Goal: Complete application form

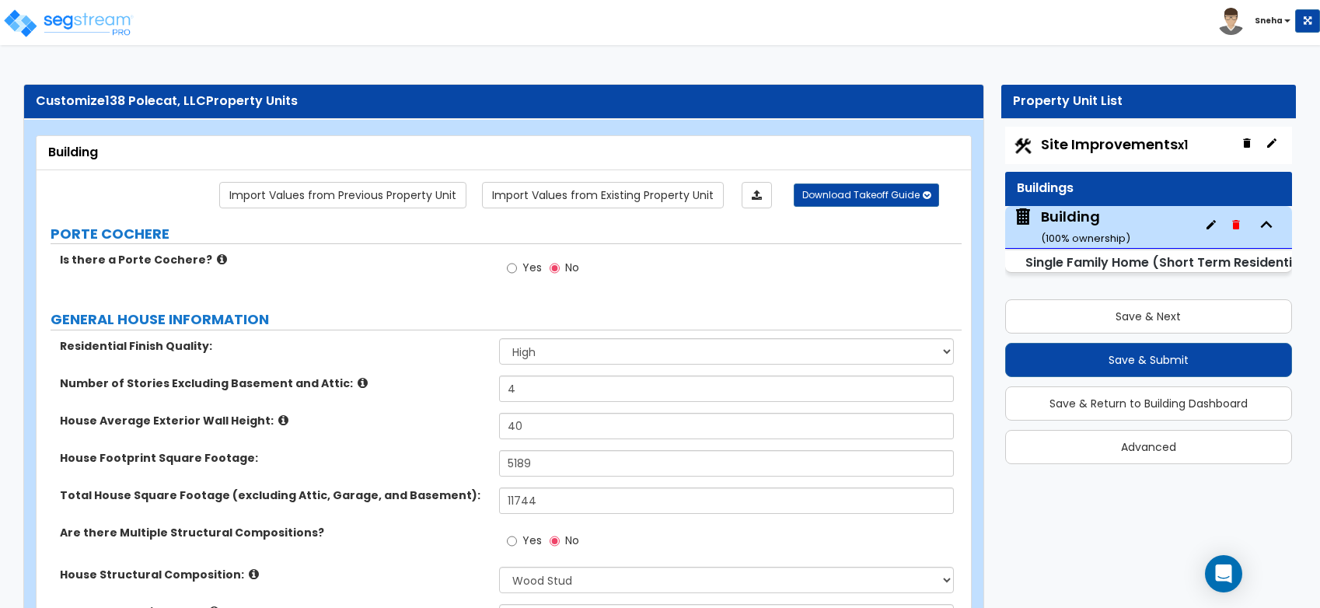
select select "2"
select select "7"
select select "3"
select select "8"
select select "2"
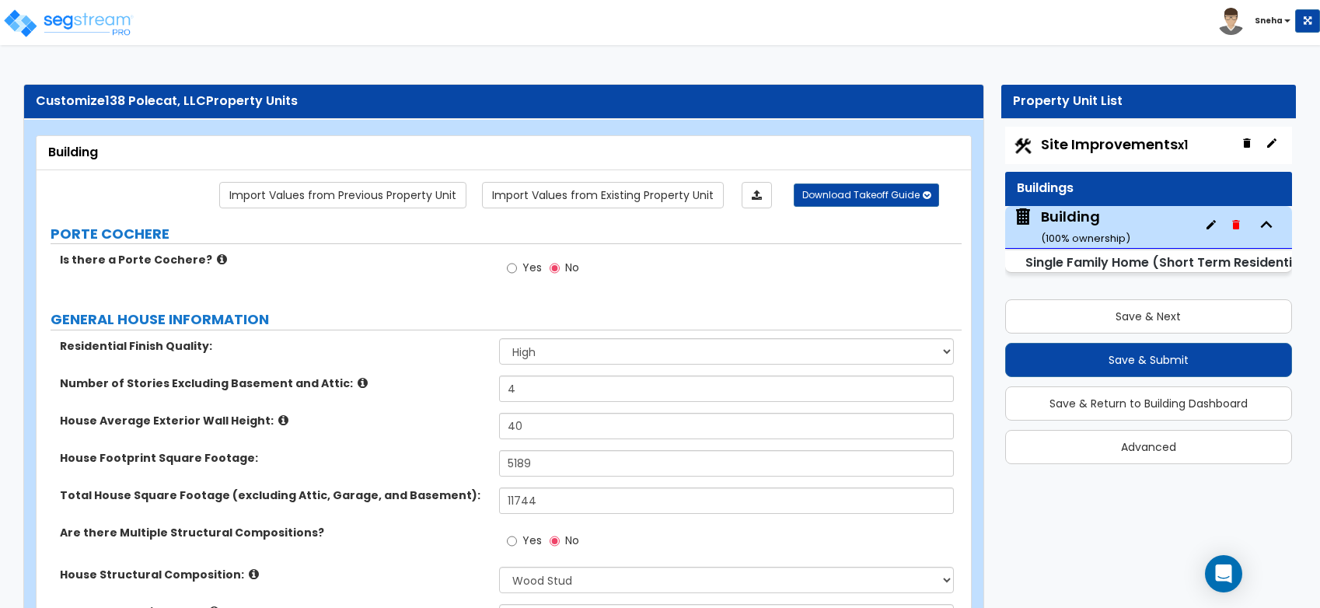
select select "1"
select select "2"
select select "1"
select select "2"
select select "4"
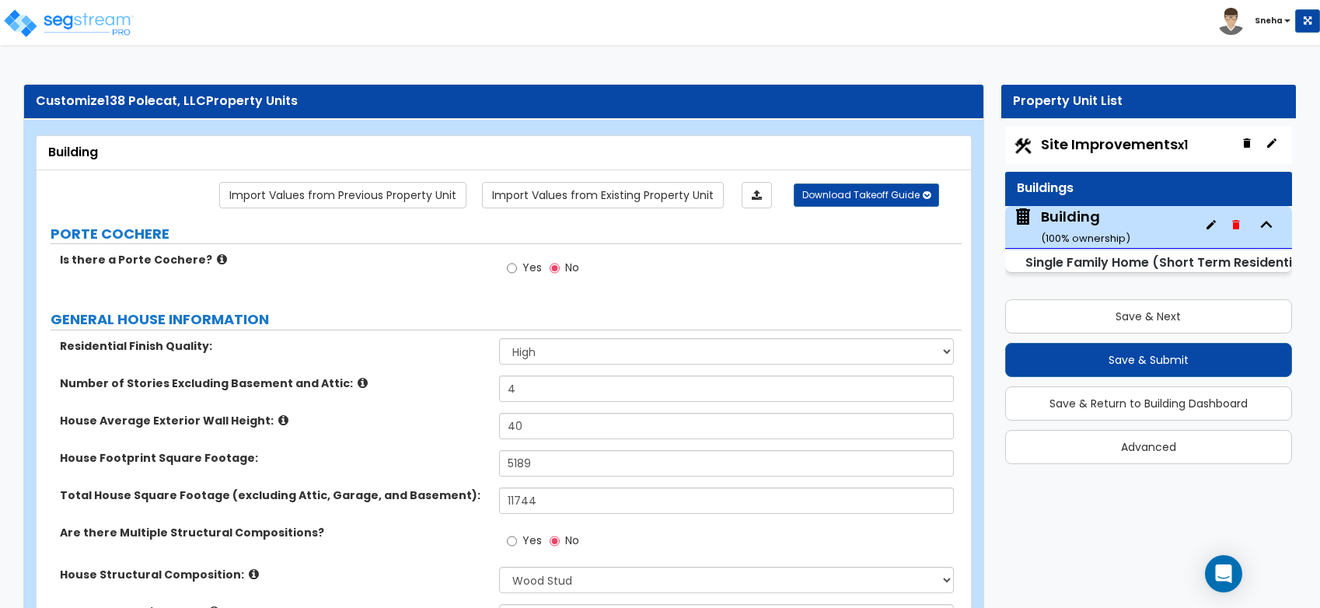
select select "3"
select select "1"
select select "3"
select select "2"
select select "1"
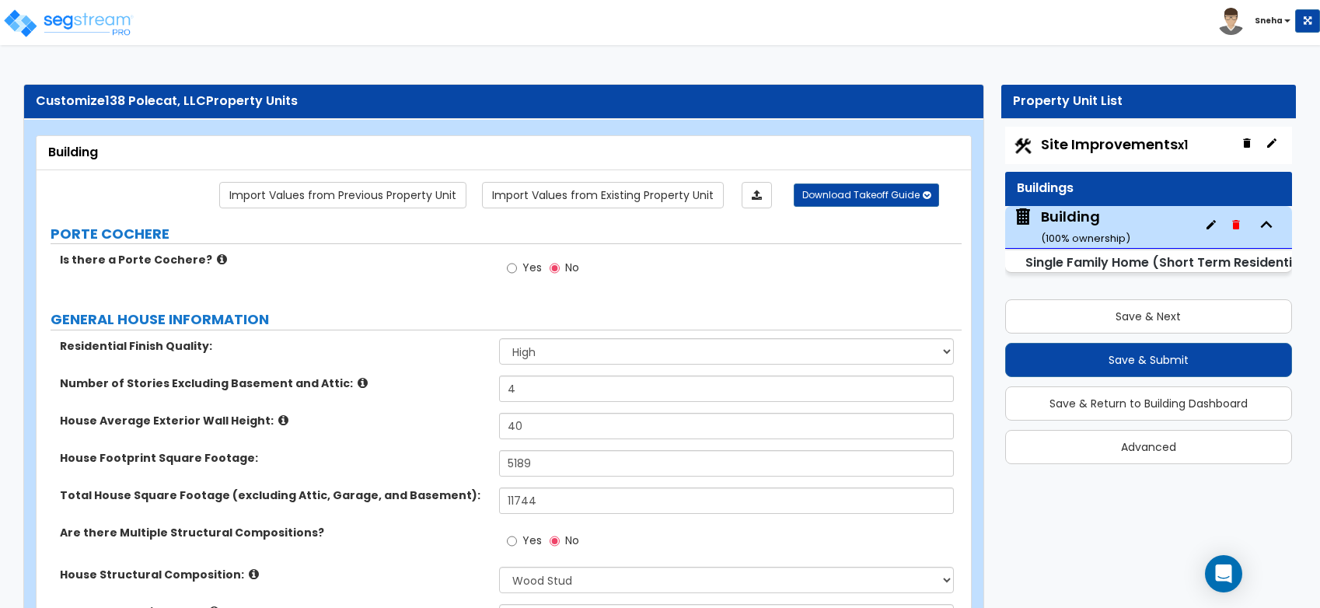
select select "1"
select select "2"
select select "5"
select select "1"
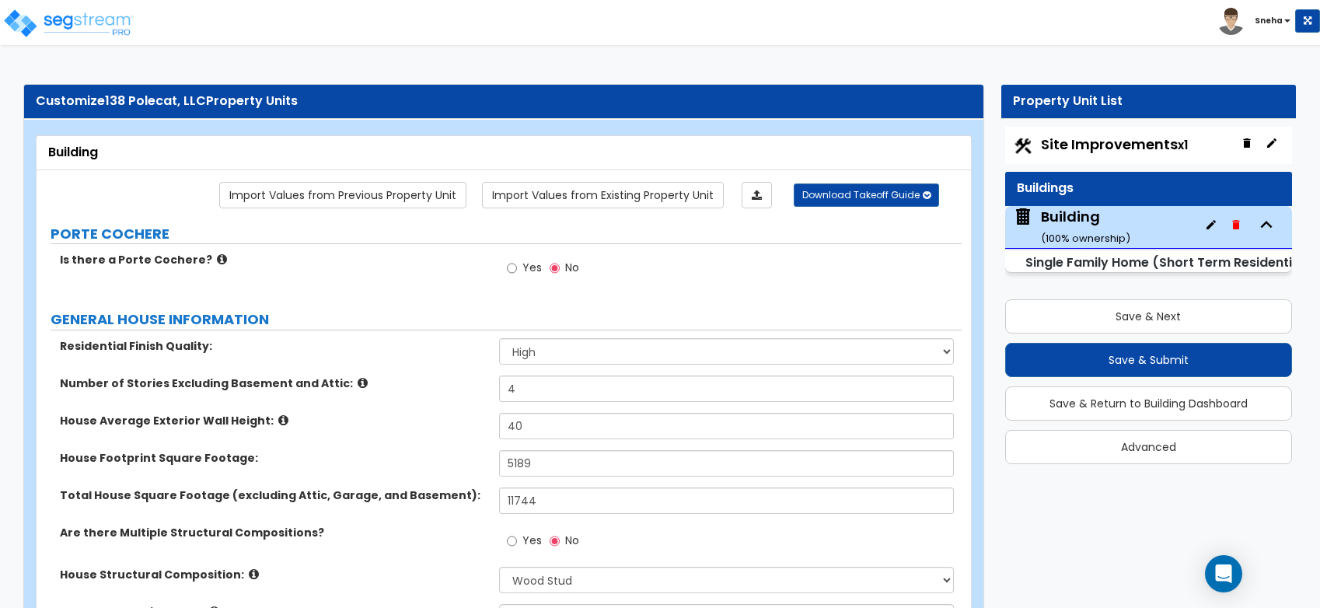
select select "3"
select select "2"
select select "3"
select select "1"
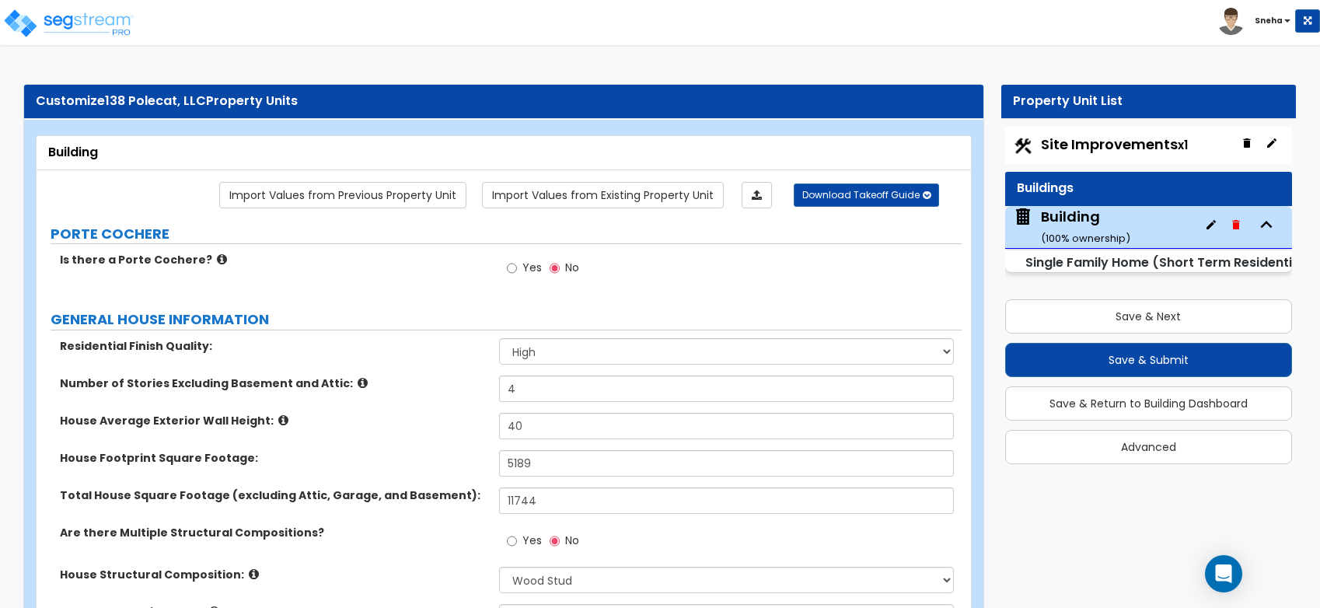
select select "3"
select select "1"
select select "4"
select select "2"
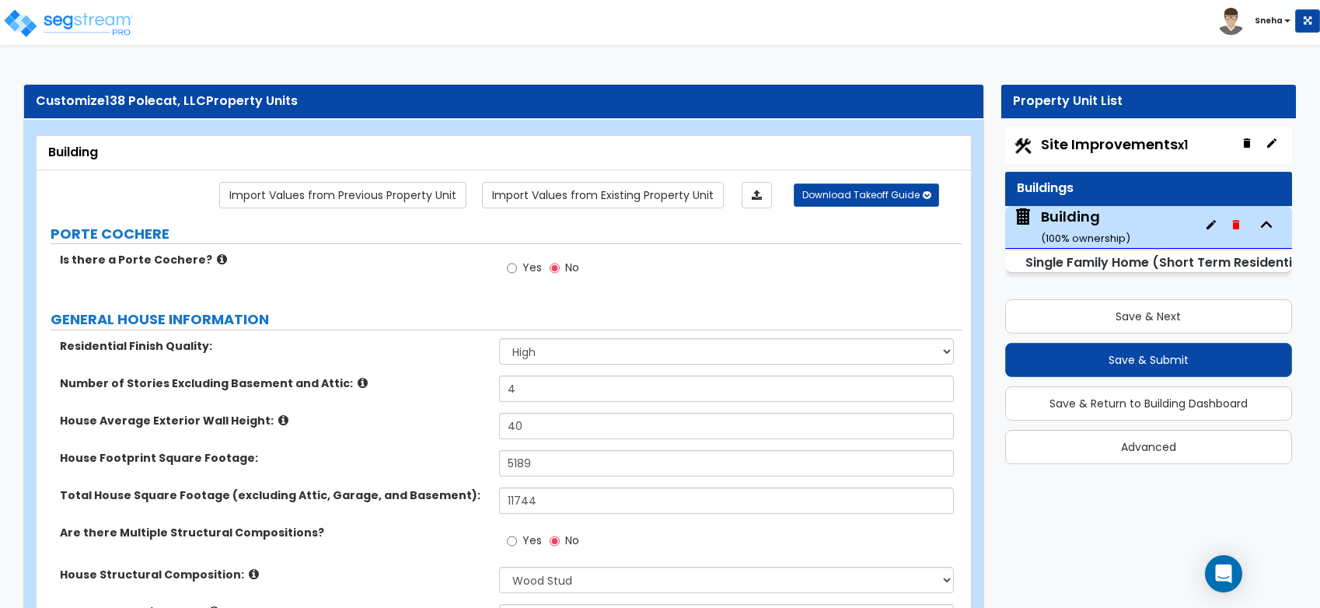
select select "5"
select select "1"
select select "2"
select select "5"
select select "1"
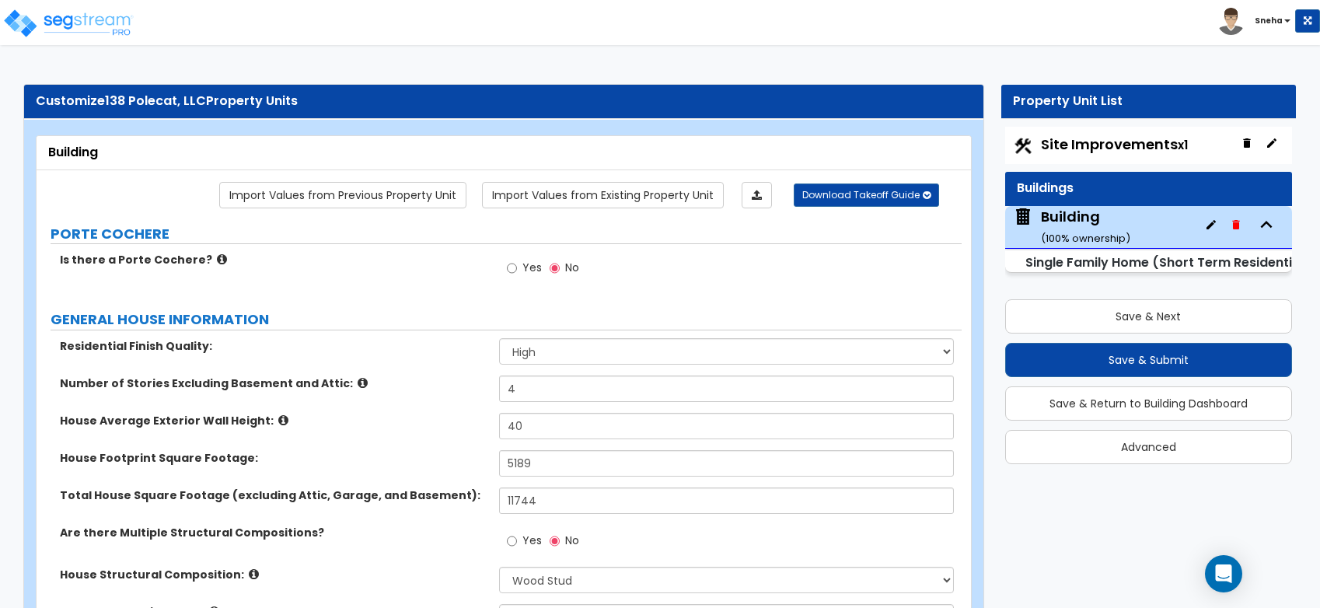
select select "1"
select select "7"
select select "1"
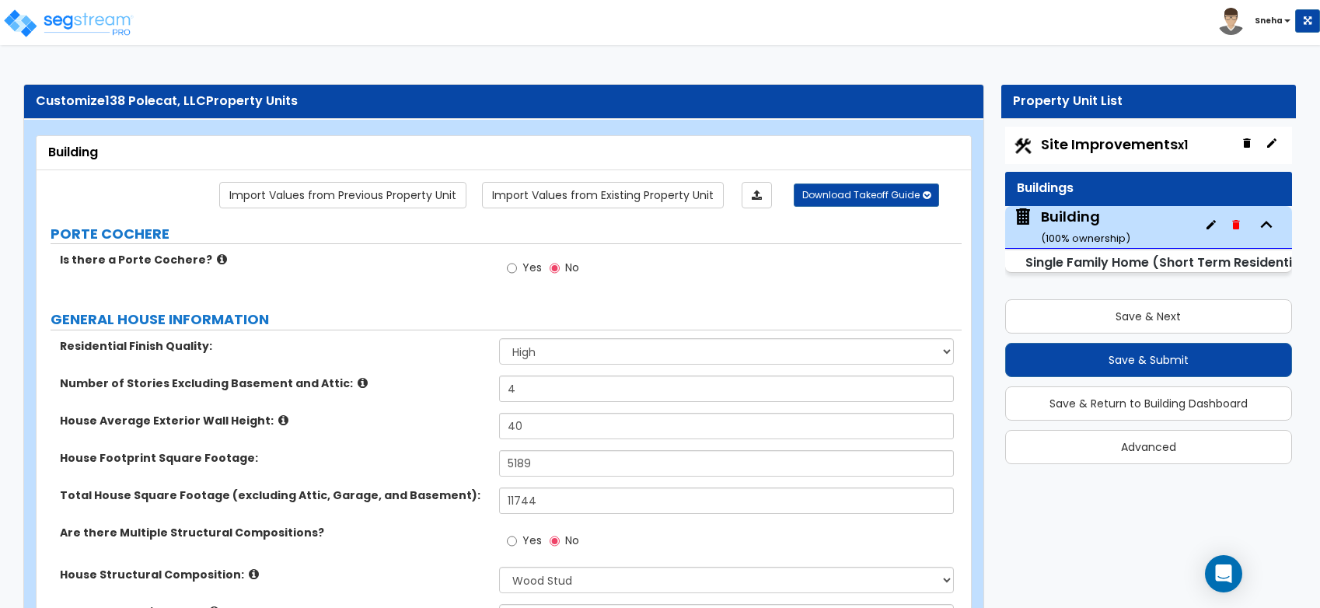
select select "2"
select select "1"
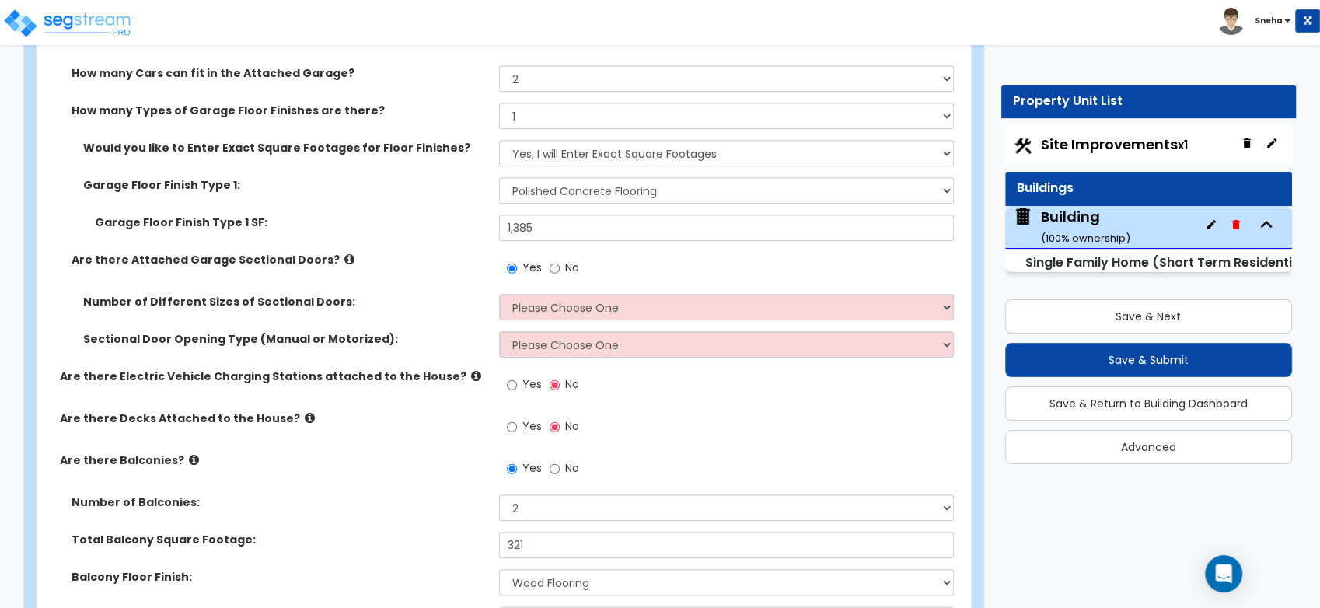
click at [421, 435] on div "Are there Decks Attached to the House? Yes No" at bounding box center [499, 431] width 925 height 42
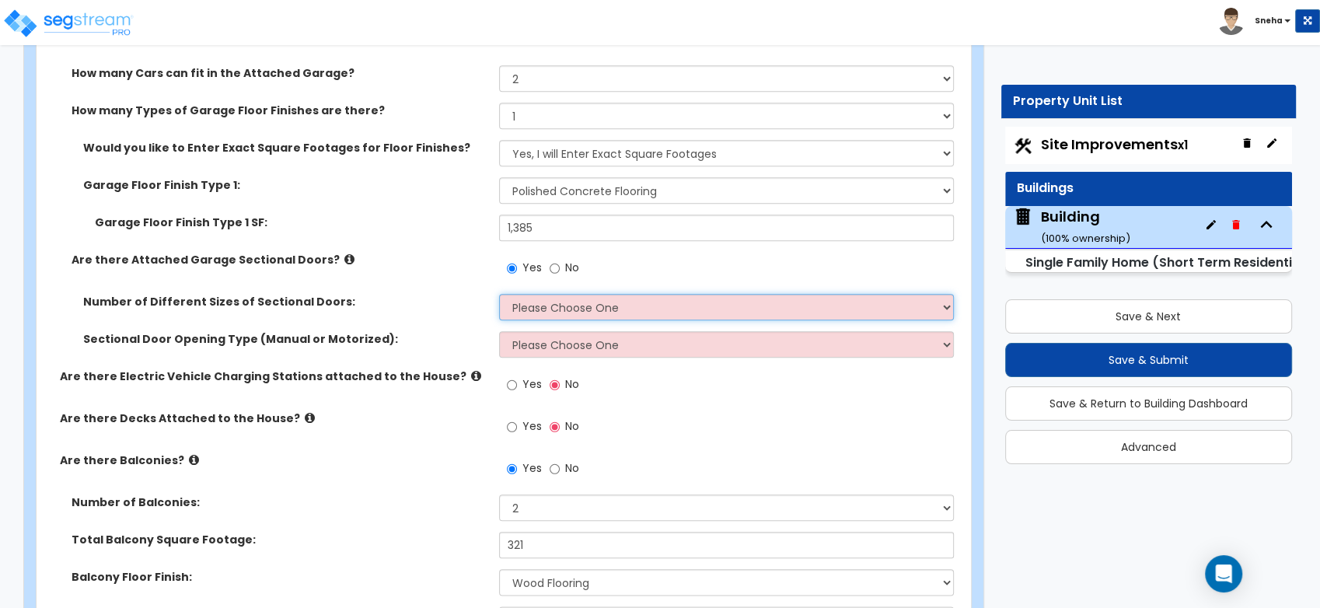
click at [564, 311] on select "Please Choose One 1 2" at bounding box center [726, 307] width 455 height 26
click at [522, 303] on select "Please Choose One 1 2" at bounding box center [726, 307] width 455 height 26
select select "2"
click at [499, 294] on select "Please Choose One 1 2" at bounding box center [726, 307] width 455 height 26
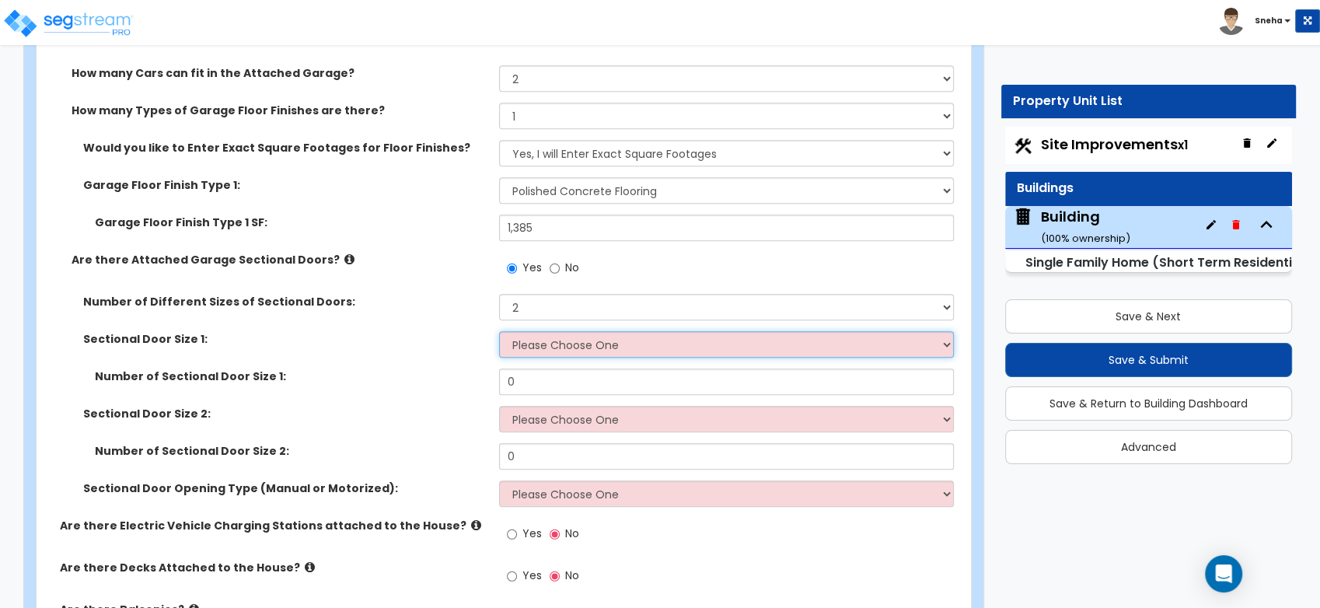
click at [553, 347] on select "Please Choose One 9' x 7' 16' x 7'" at bounding box center [726, 344] width 455 height 26
select select "1"
click at [499, 331] on select "Please Choose One 9' x 7' 16' x 7'" at bounding box center [726, 344] width 455 height 26
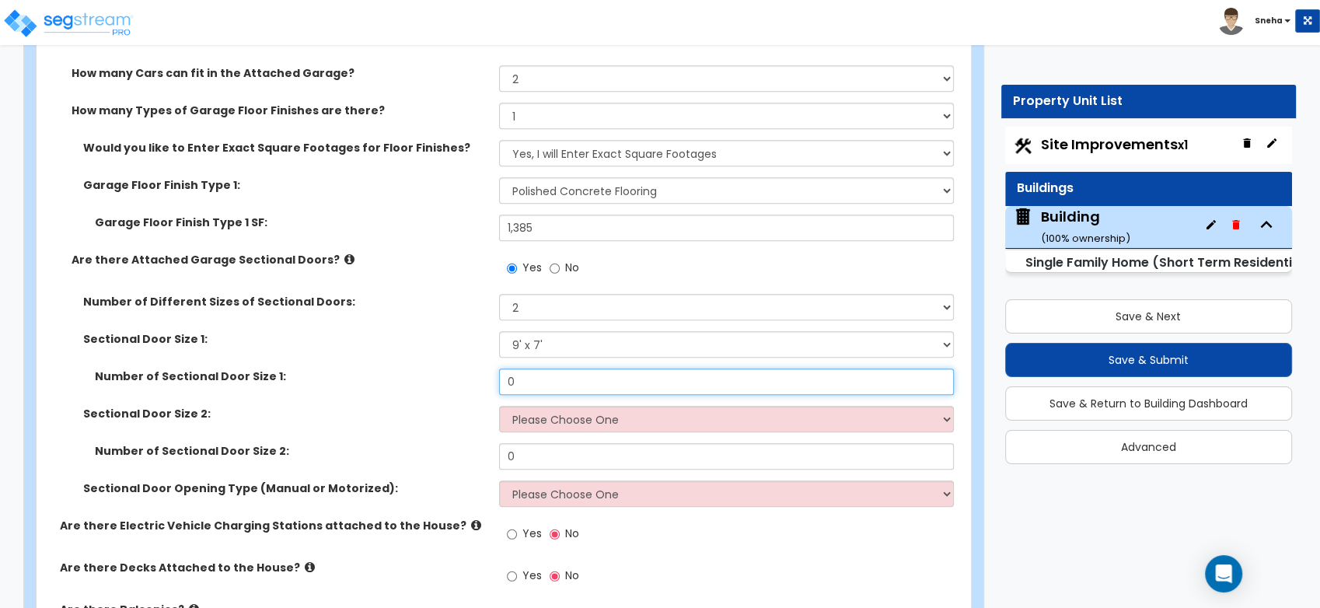
drag, startPoint x: 552, startPoint y: 377, endPoint x: 473, endPoint y: 387, distance: 79.9
click at [473, 387] on div "Number of Sectional Door Size 1: 0" at bounding box center [499, 386] width 925 height 37
type input "3"
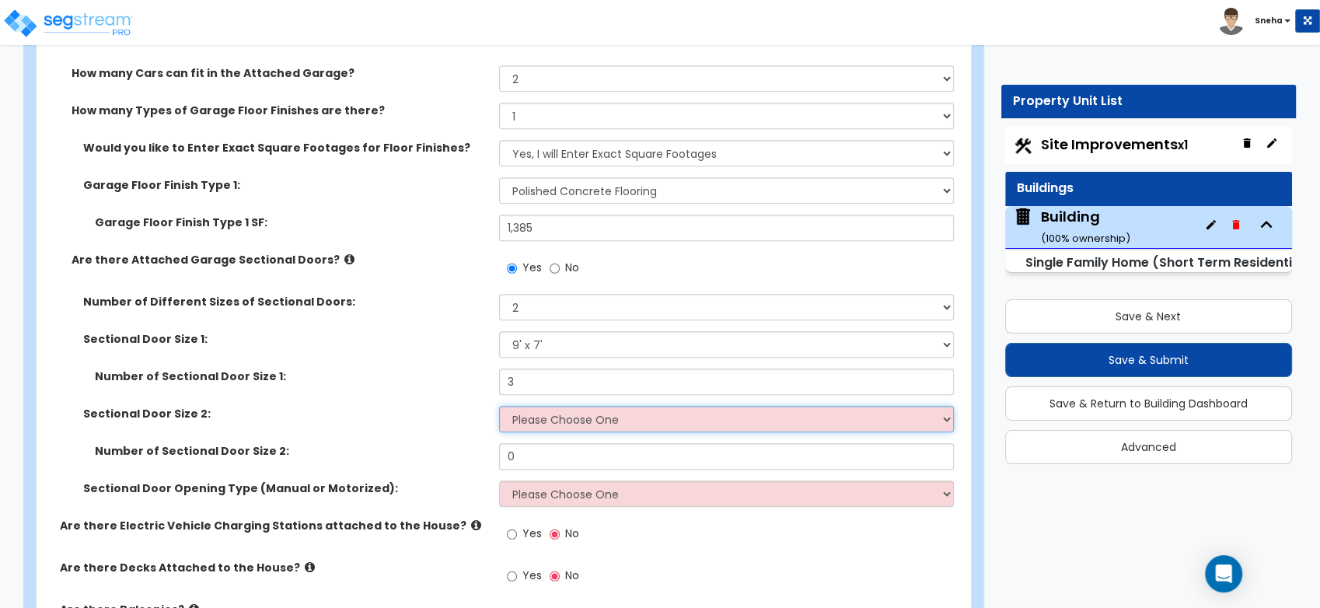
click at [547, 423] on select "Please Choose One 9' x 7' 16' x 7'" at bounding box center [726, 419] width 455 height 26
select select "2"
click at [499, 406] on select "Please Choose One 9' x 7' 16' x 7'" at bounding box center [726, 419] width 455 height 26
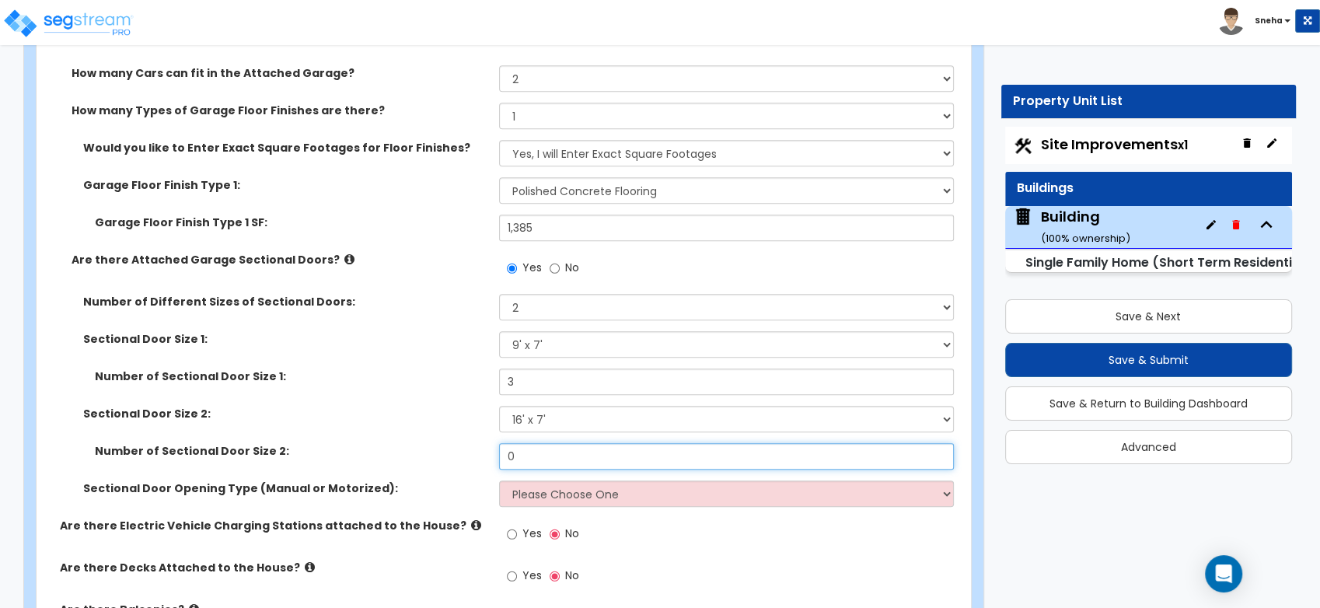
drag, startPoint x: 545, startPoint y: 454, endPoint x: 486, endPoint y: 460, distance: 59.4
click at [486, 460] on div "Number of Sectional Door Size 2: 0" at bounding box center [499, 461] width 925 height 37
type input "2"
click at [469, 441] on div "Sectional Door Size 2: Please Choose One 9' x 7' 16' x 7'" at bounding box center [499, 424] width 925 height 37
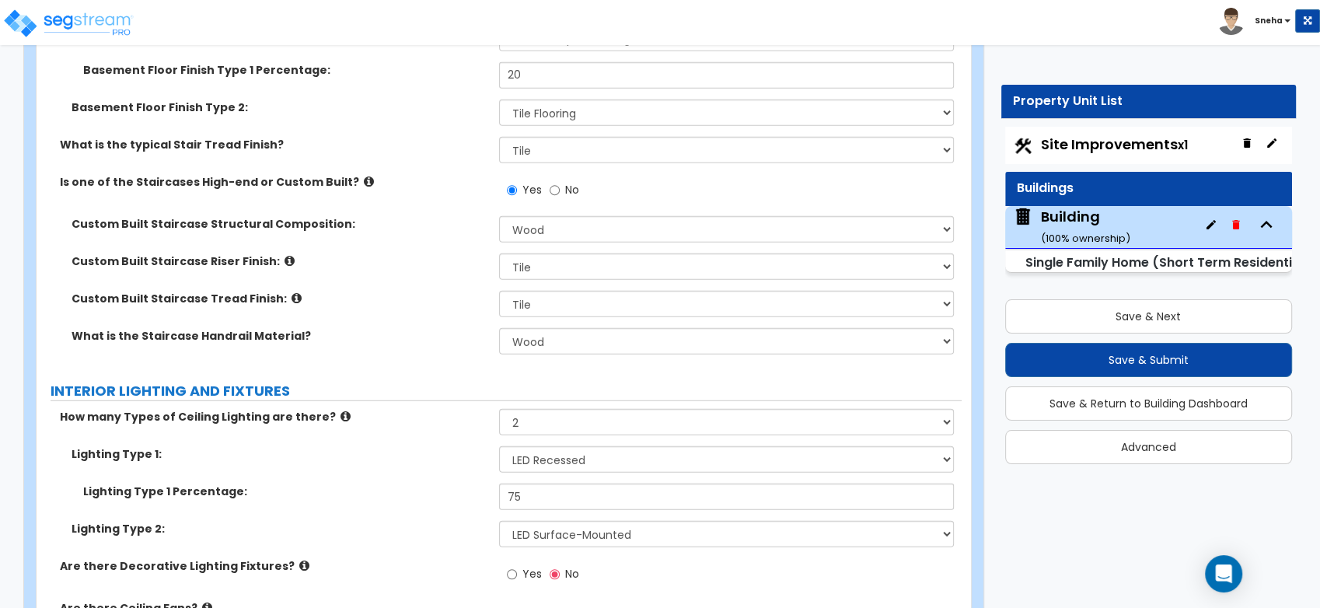
scroll to position [4576, 0]
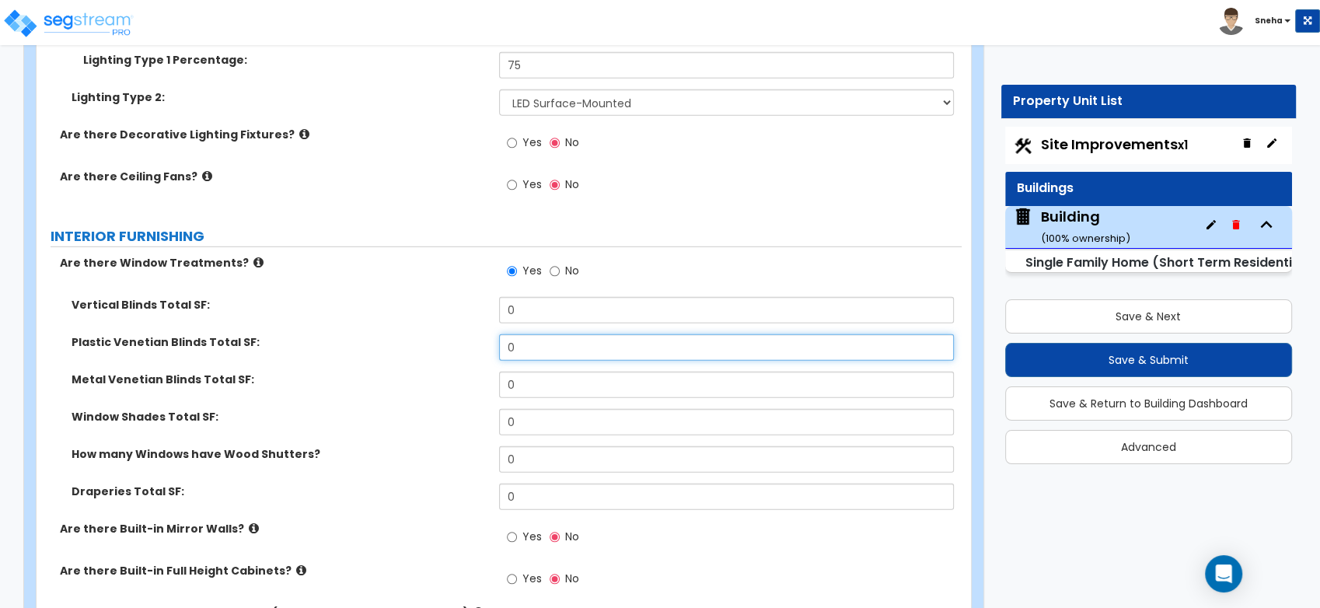
drag, startPoint x: 533, startPoint y: 340, endPoint x: 478, endPoint y: 351, distance: 56.2
click at [478, 351] on div "Plastic Venetian Blinds Total SF: 0" at bounding box center [499, 352] width 925 height 37
click at [535, 337] on input "0" at bounding box center [726, 347] width 455 height 26
drag, startPoint x: 536, startPoint y: 348, endPoint x: 473, endPoint y: 346, distance: 63.8
click at [473, 346] on div "Plastic Venetian Blinds Total SF: 0" at bounding box center [499, 352] width 925 height 37
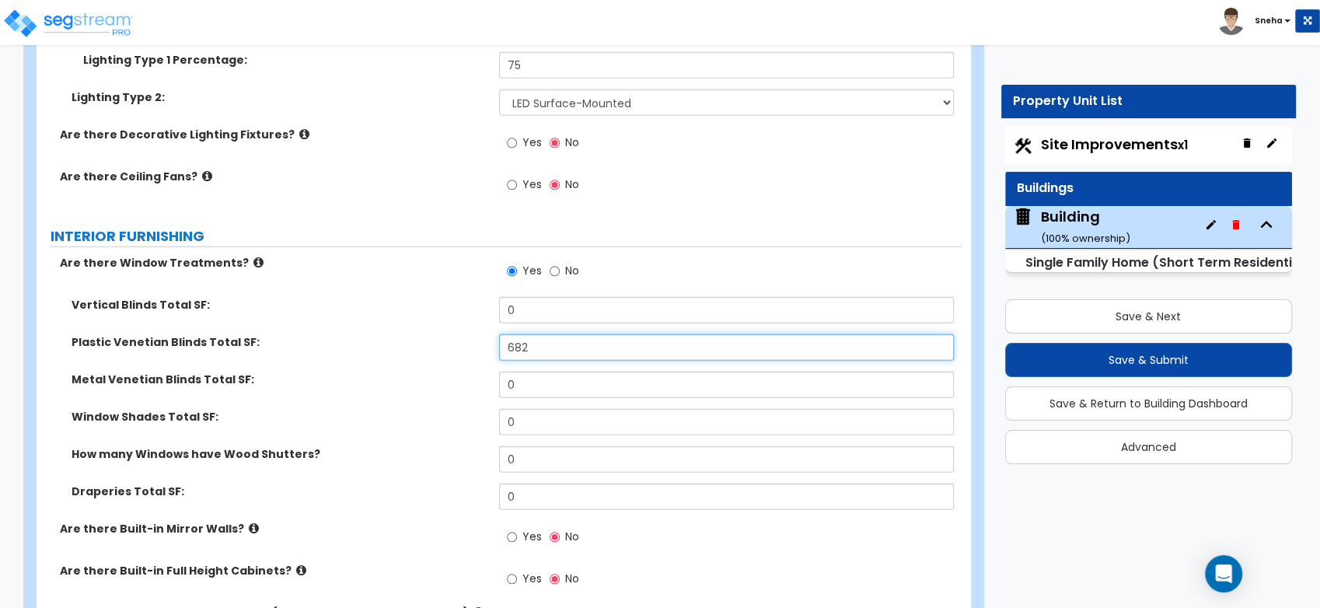
type input "682"
click at [473, 346] on label "Plastic Venetian Blinds Total SF:" at bounding box center [279, 342] width 416 height 16
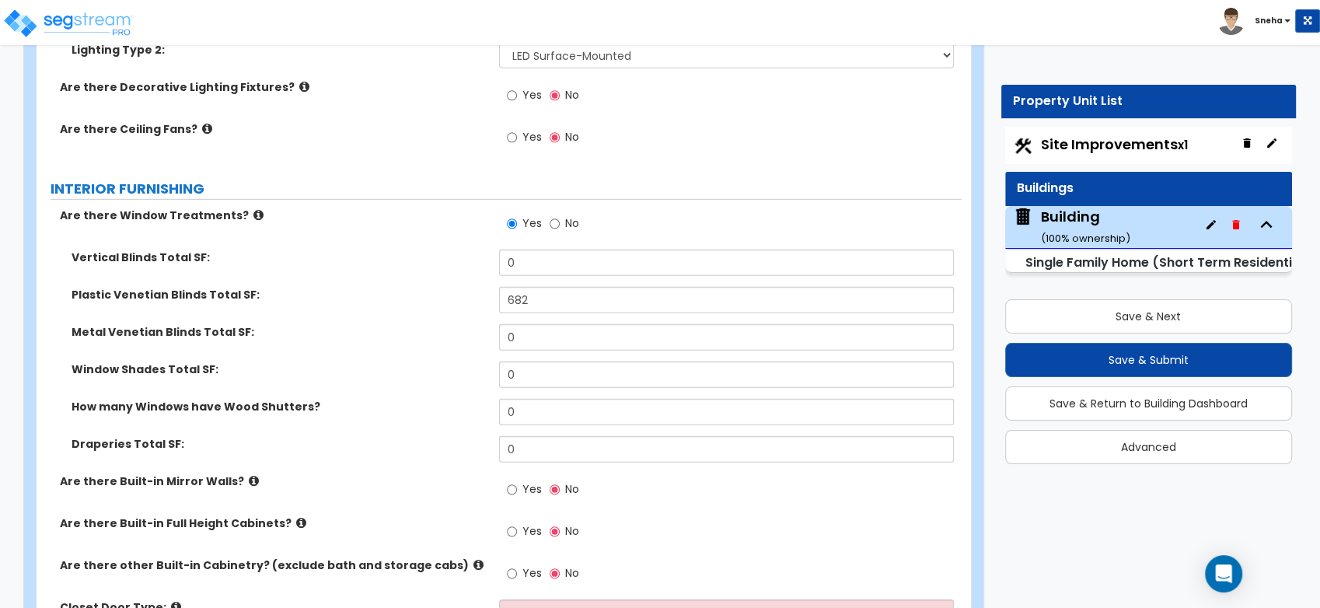
scroll to position [4663, 0]
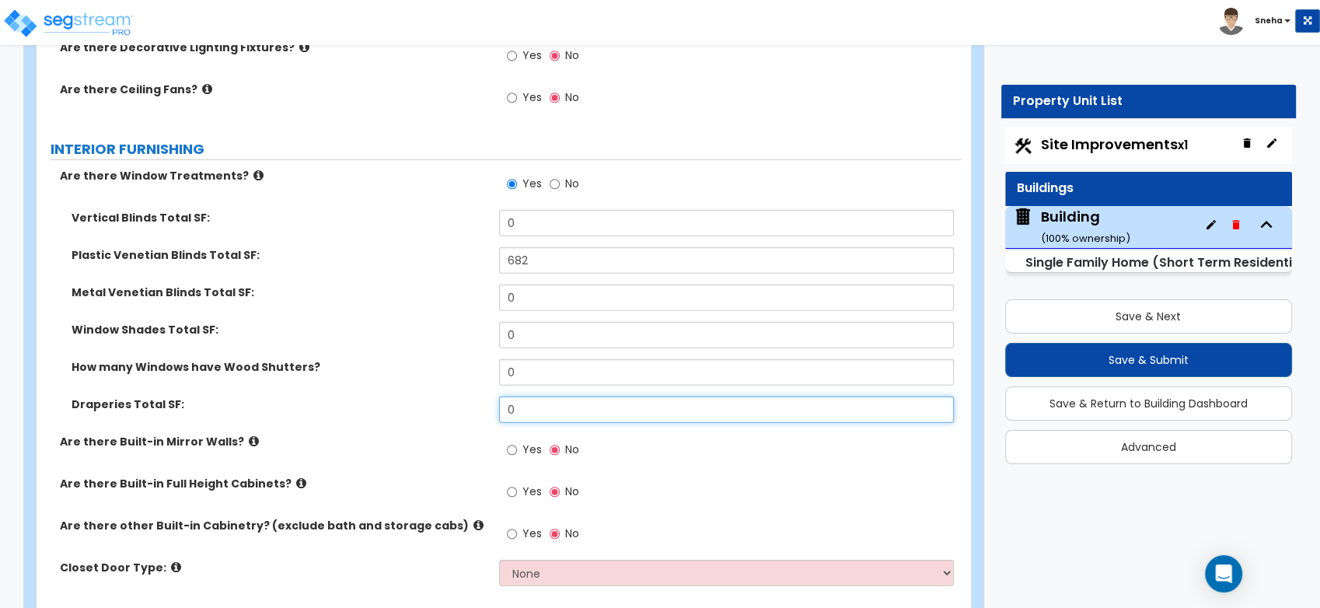
drag, startPoint x: 531, startPoint y: 409, endPoint x: 500, endPoint y: 411, distance: 31.2
click at [500, 411] on input "0" at bounding box center [726, 409] width 455 height 26
type input "354"
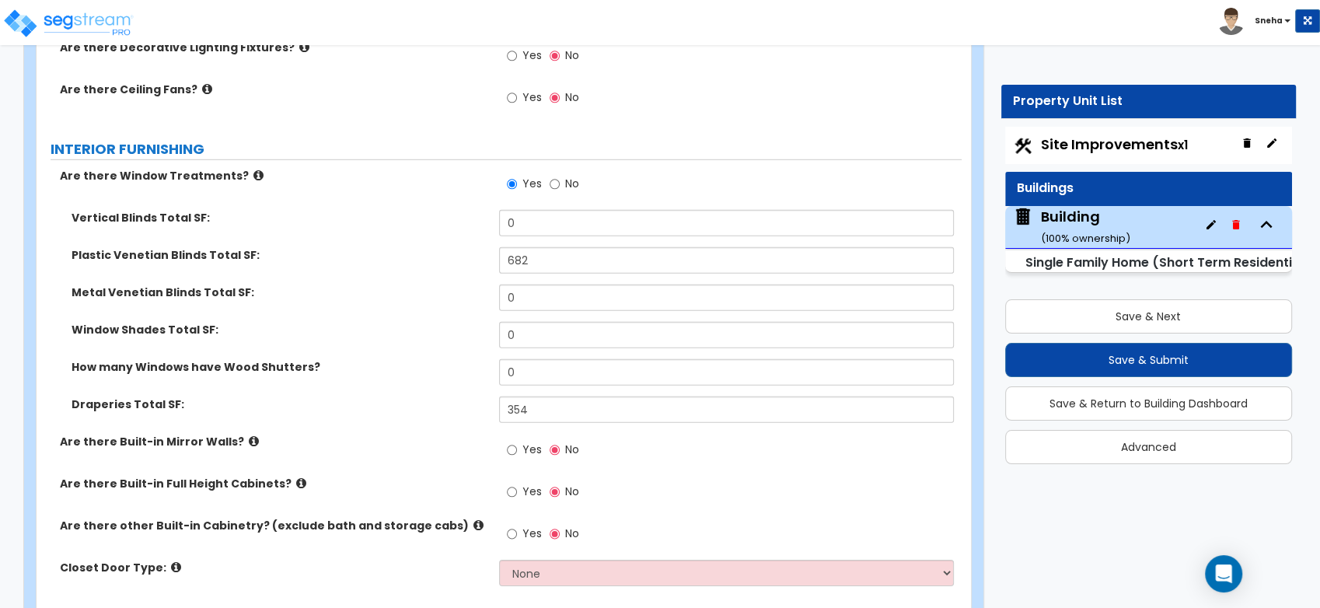
click at [476, 434] on label "Are there Built-in Mirror Walls?" at bounding box center [273, 442] width 427 height 16
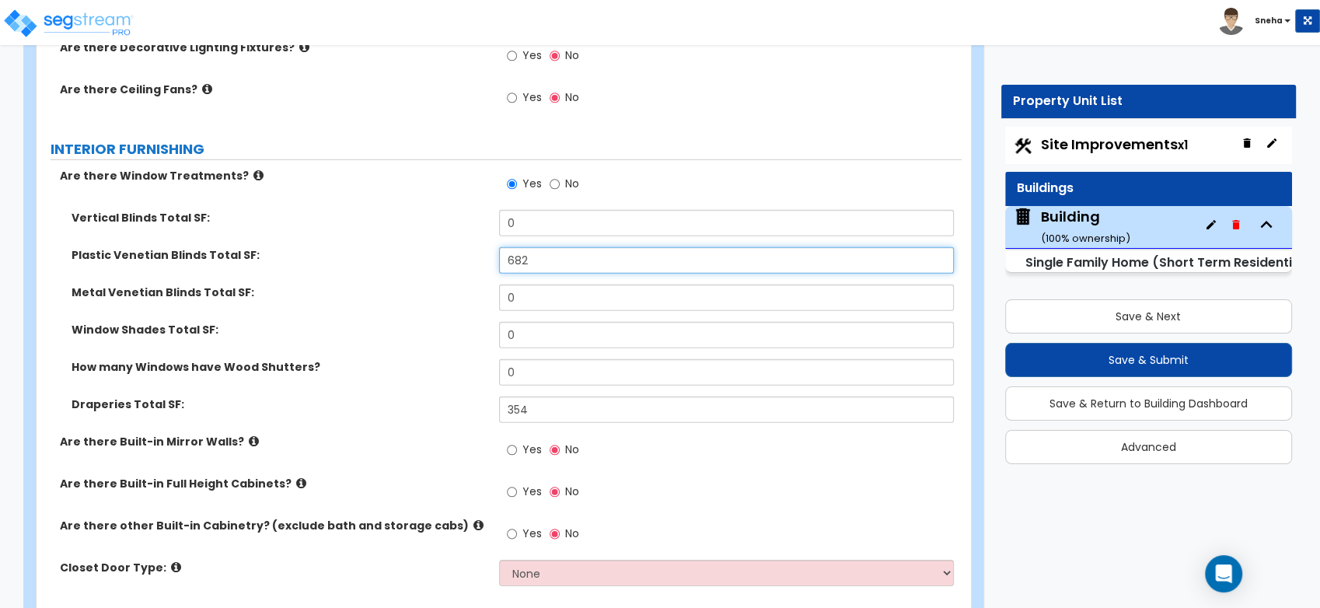
drag, startPoint x: 539, startPoint y: 263, endPoint x: 490, endPoint y: 263, distance: 49.7
click at [490, 263] on div "Plastic Venetian Blinds Total SF: 682" at bounding box center [499, 265] width 925 height 37
type input "544"
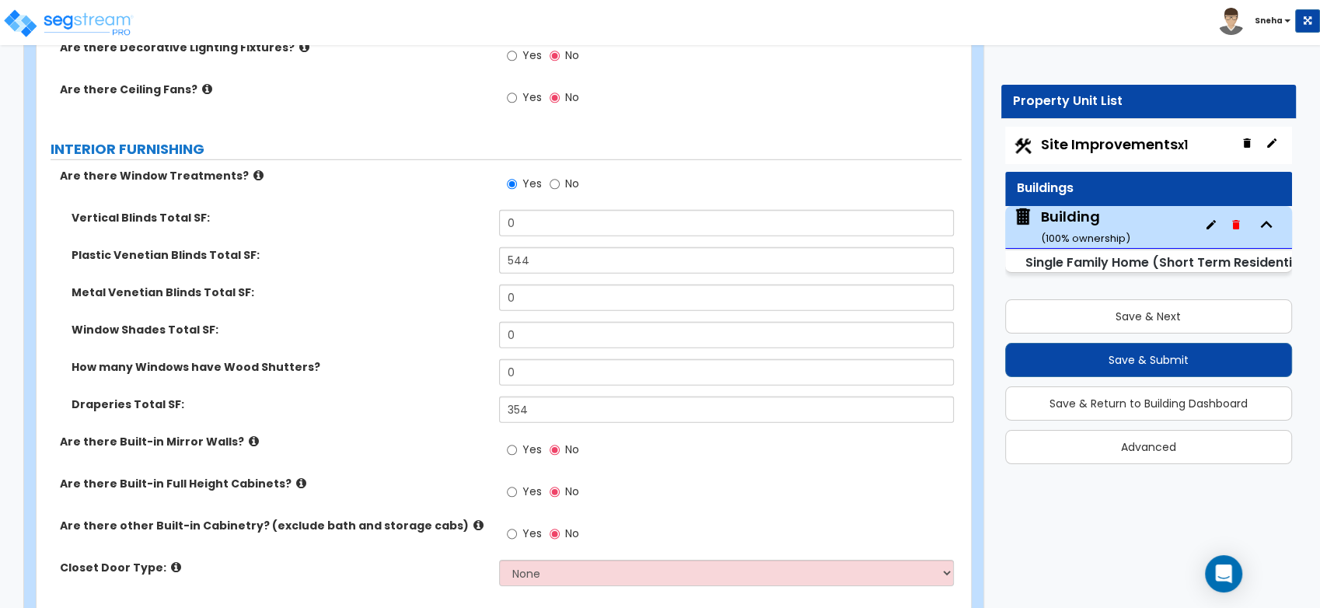
click at [490, 263] on div "Plastic Venetian Blinds Total SF: 544" at bounding box center [499, 265] width 925 height 37
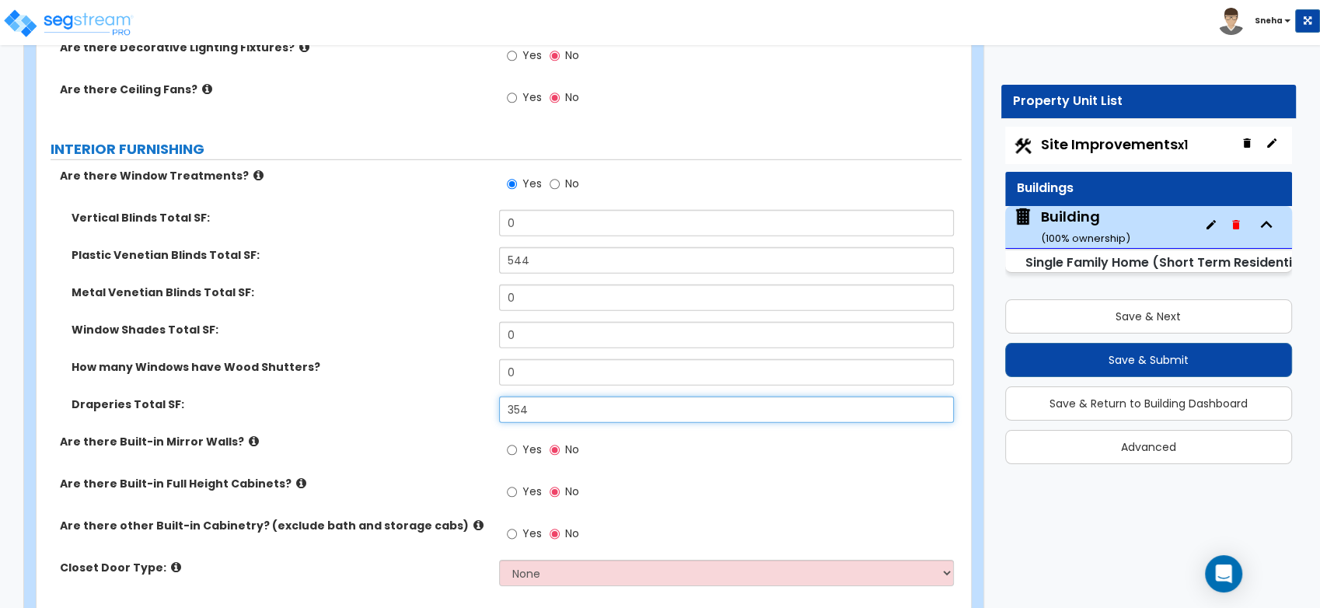
drag, startPoint x: 550, startPoint y: 410, endPoint x: 466, endPoint y: 397, distance: 85.7
click at [466, 397] on div "Draperies Total SF: 354" at bounding box center [499, 414] width 925 height 37
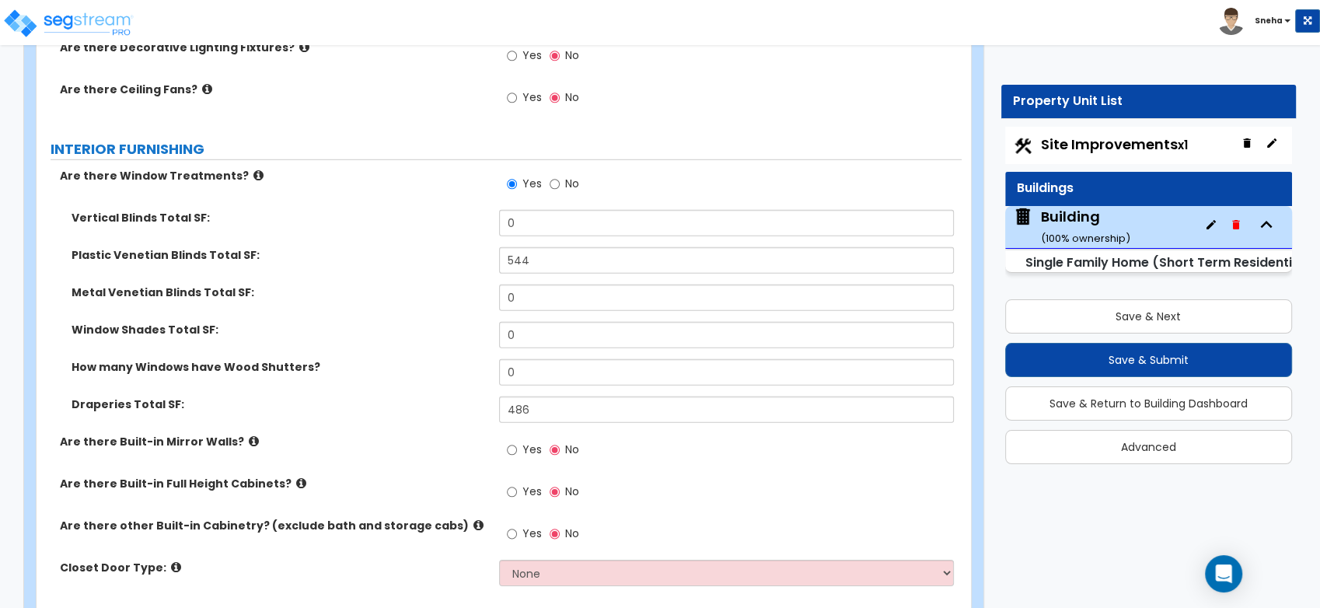
click at [491, 392] on div "How many Windows have Wood Shutters? 0" at bounding box center [499, 377] width 925 height 37
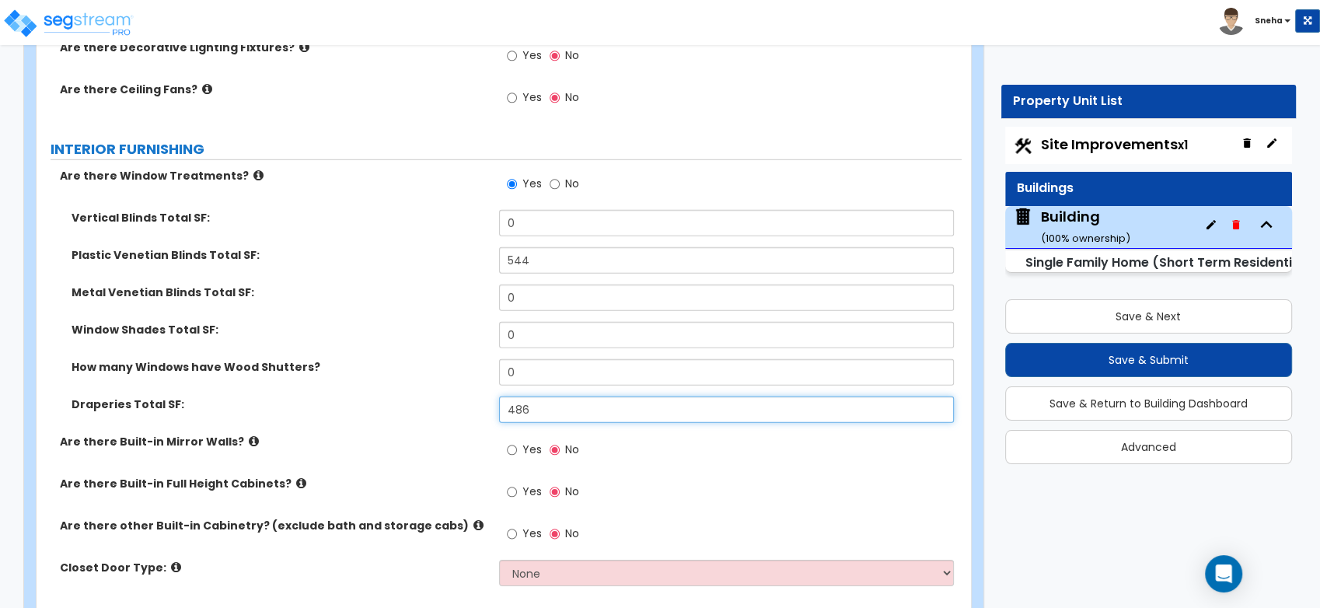
drag, startPoint x: 547, startPoint y: 413, endPoint x: 455, endPoint y: 417, distance: 91.8
click at [455, 417] on div "Draperies Total SF: 486" at bounding box center [499, 414] width 925 height 37
type input "586"
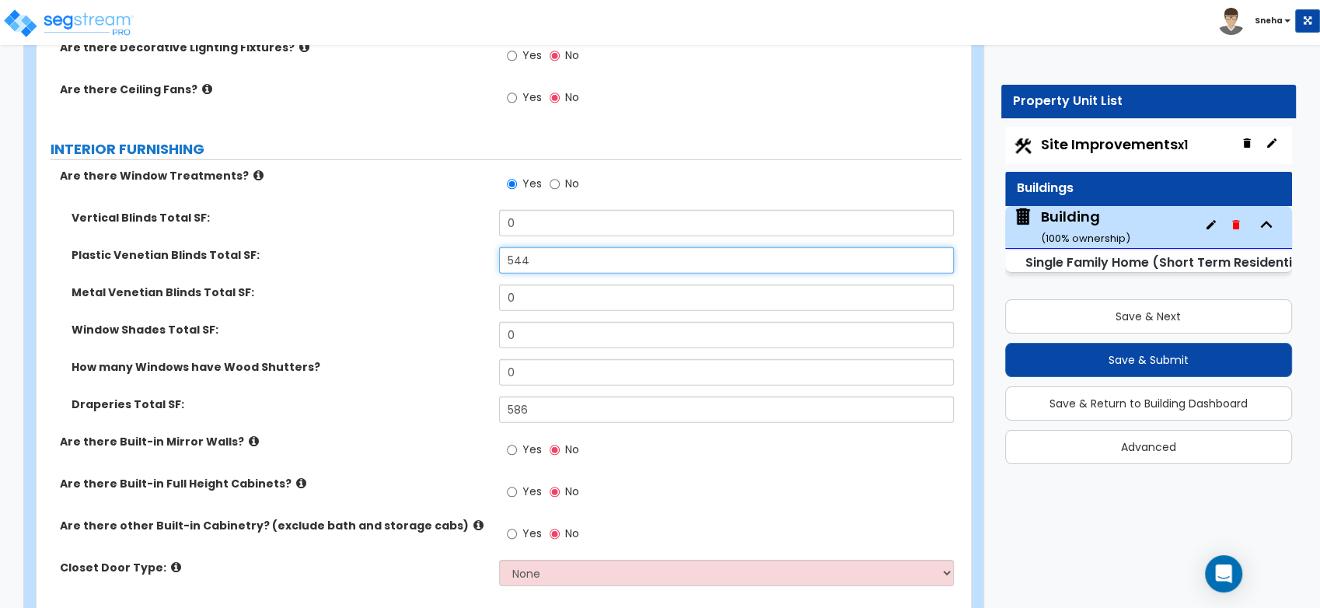
drag, startPoint x: 535, startPoint y: 256, endPoint x: 501, endPoint y: 255, distance: 34.2
click at [501, 255] on input "544" at bounding box center [726, 260] width 455 height 26
type input "348"
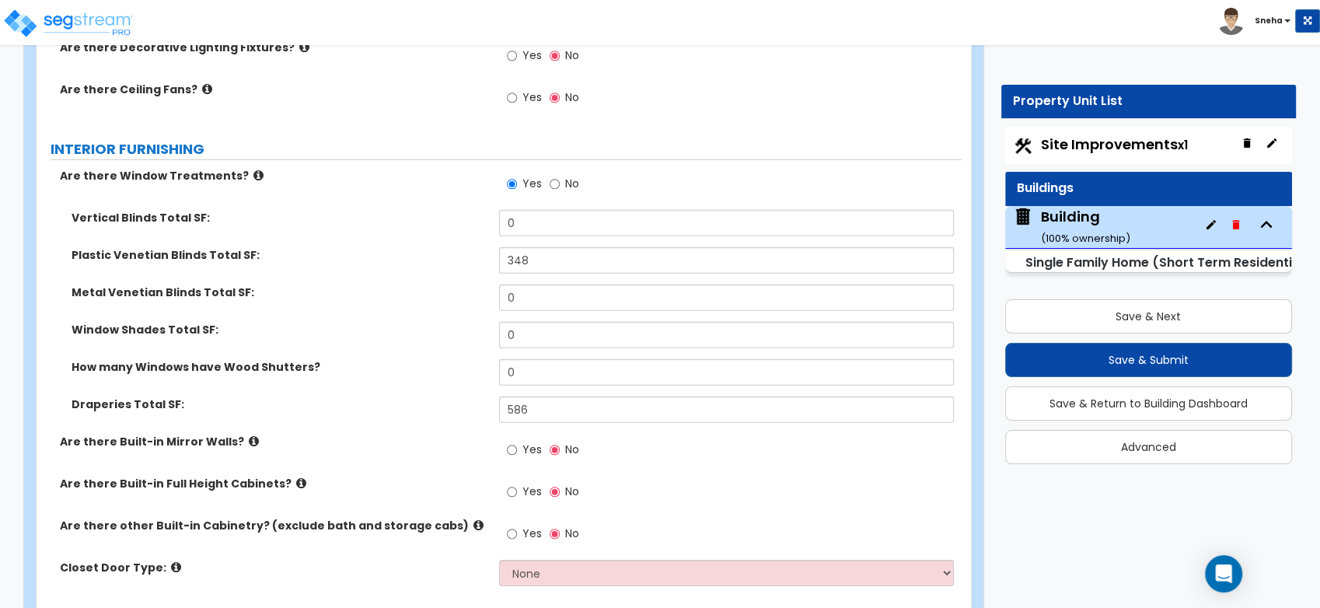
click at [475, 317] on div "Metal Venetian Blinds Total SF: 0" at bounding box center [499, 302] width 925 height 37
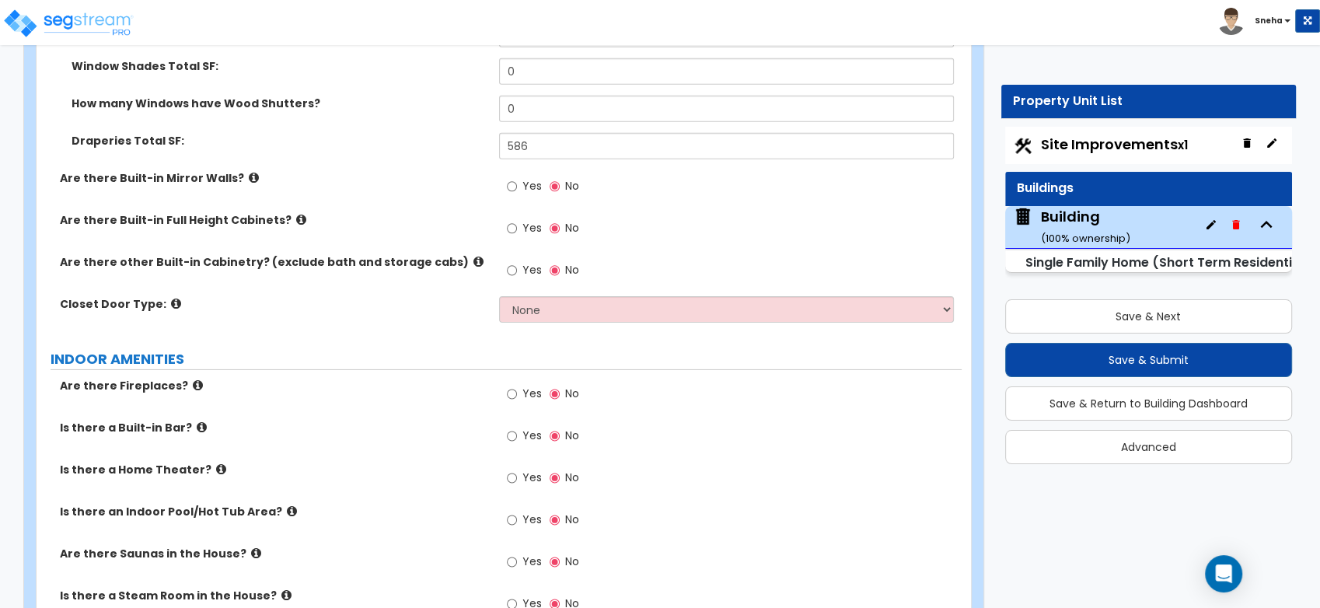
scroll to position [4836, 0]
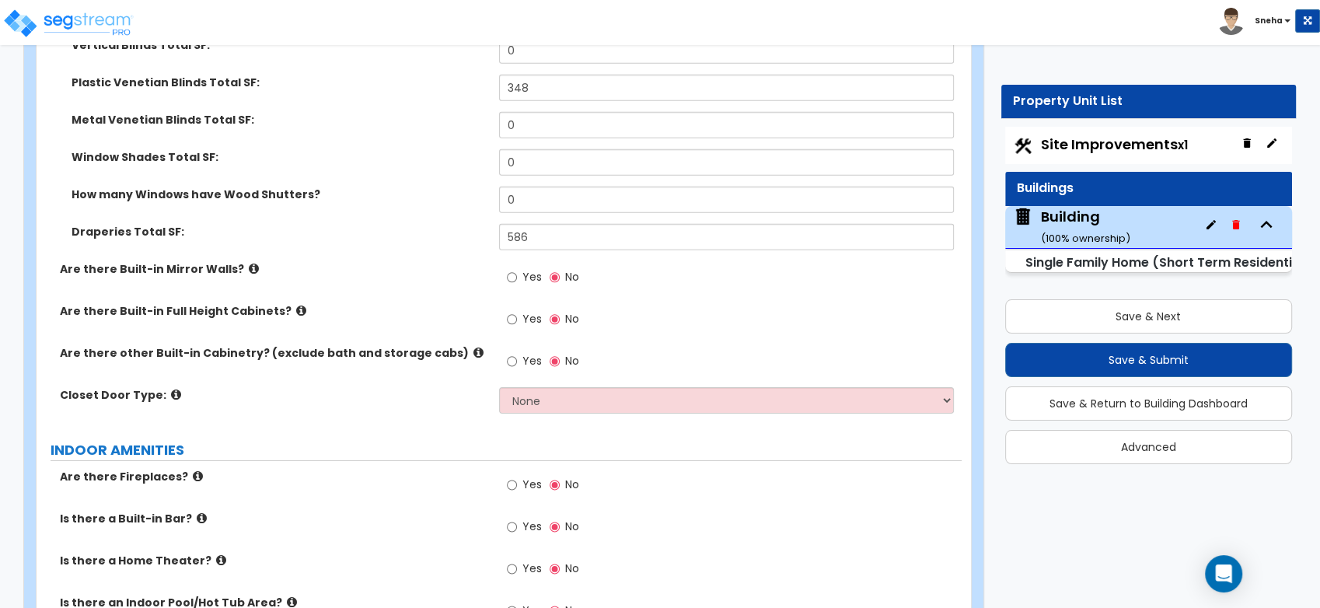
click at [299, 401] on div "Closet Door Type: None Bi-fold Louvered Doors Bi-fold Panel Doors Sliding Doors…" at bounding box center [499, 405] width 925 height 37
click at [510, 483] on input "Yes" at bounding box center [512, 484] width 10 height 17
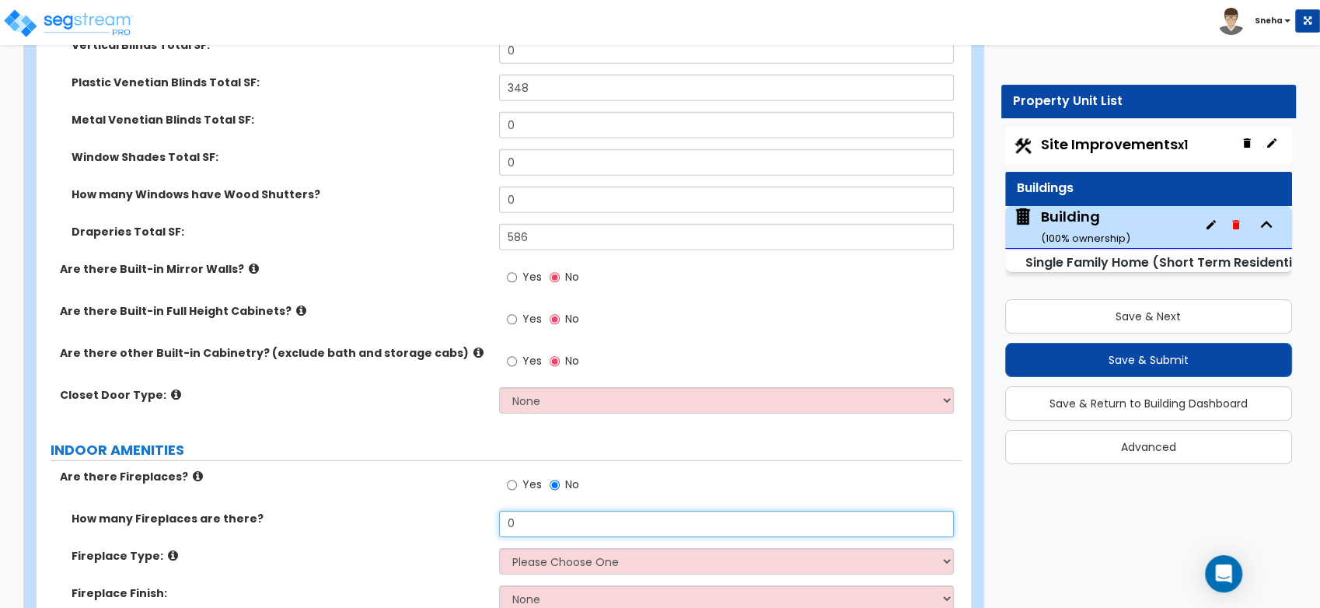
drag, startPoint x: 500, startPoint y: 518, endPoint x: 479, endPoint y: 521, distance: 21.9
click at [479, 521] on div "How many Fireplaces are there? 0" at bounding box center [499, 529] width 925 height 37
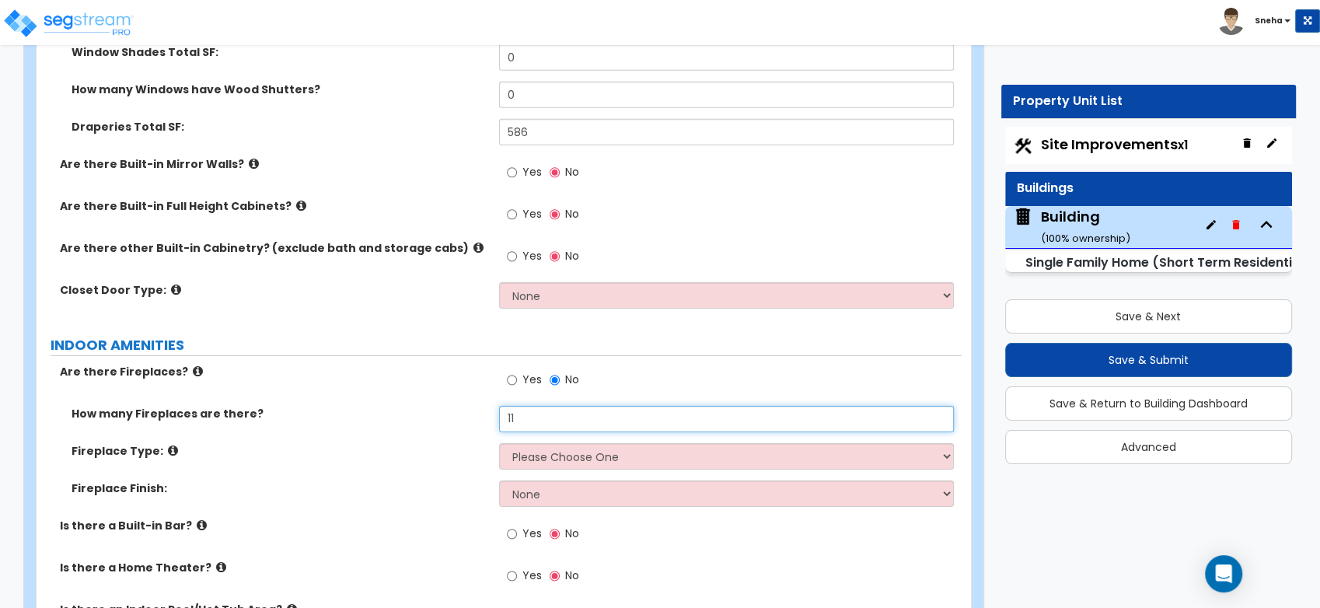
scroll to position [5094, 0]
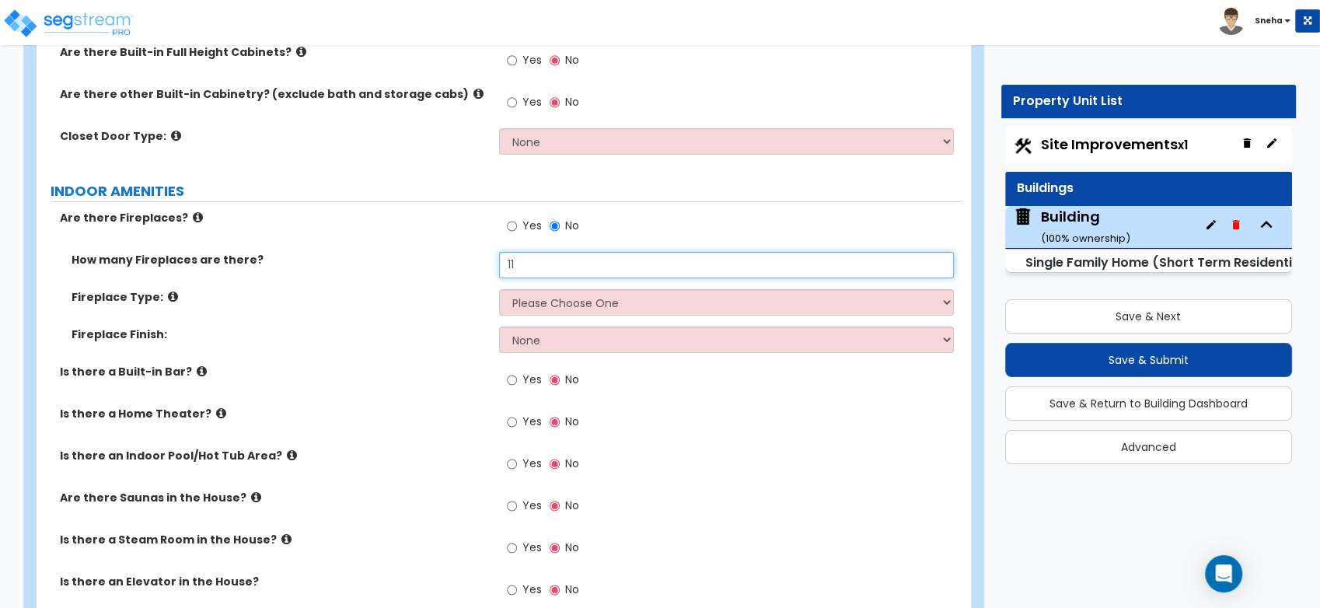
type input "11"
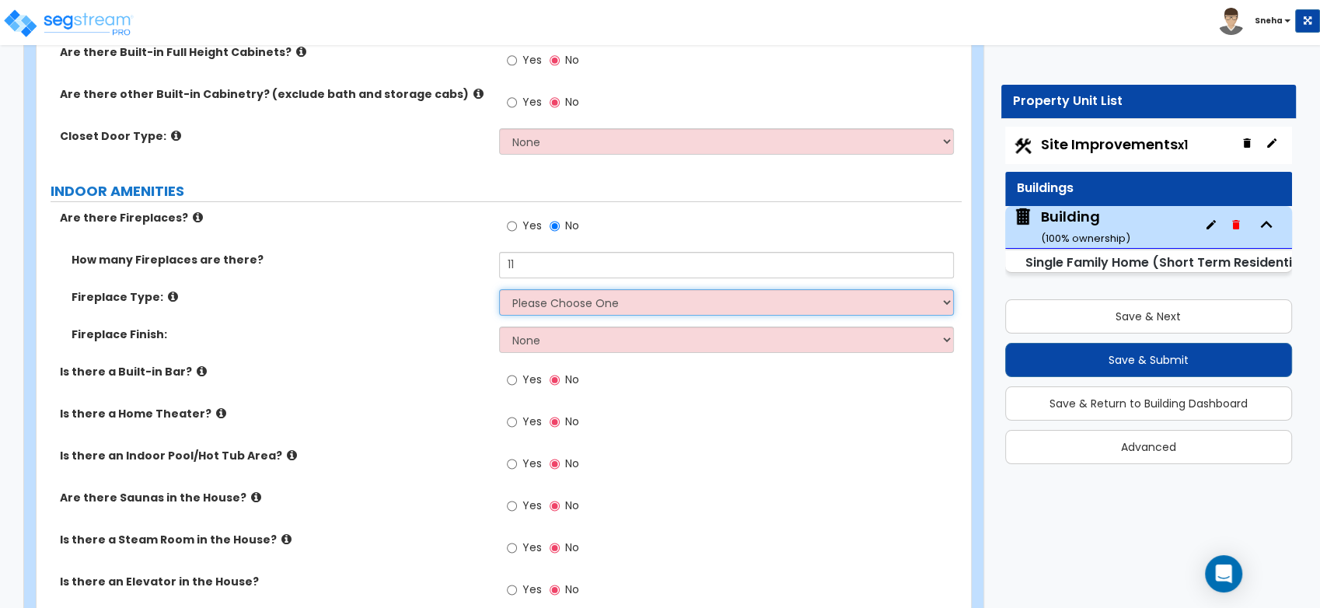
click at [556, 302] on select "Please Choose One Built-in Electric Fireplace Built-in Gas Fireplace Built-in W…" at bounding box center [726, 302] width 455 height 26
select select "2"
click at [499, 289] on select "Please Choose One Built-in Electric Fireplace Built-in Gas Fireplace Built-in W…" at bounding box center [726, 302] width 455 height 26
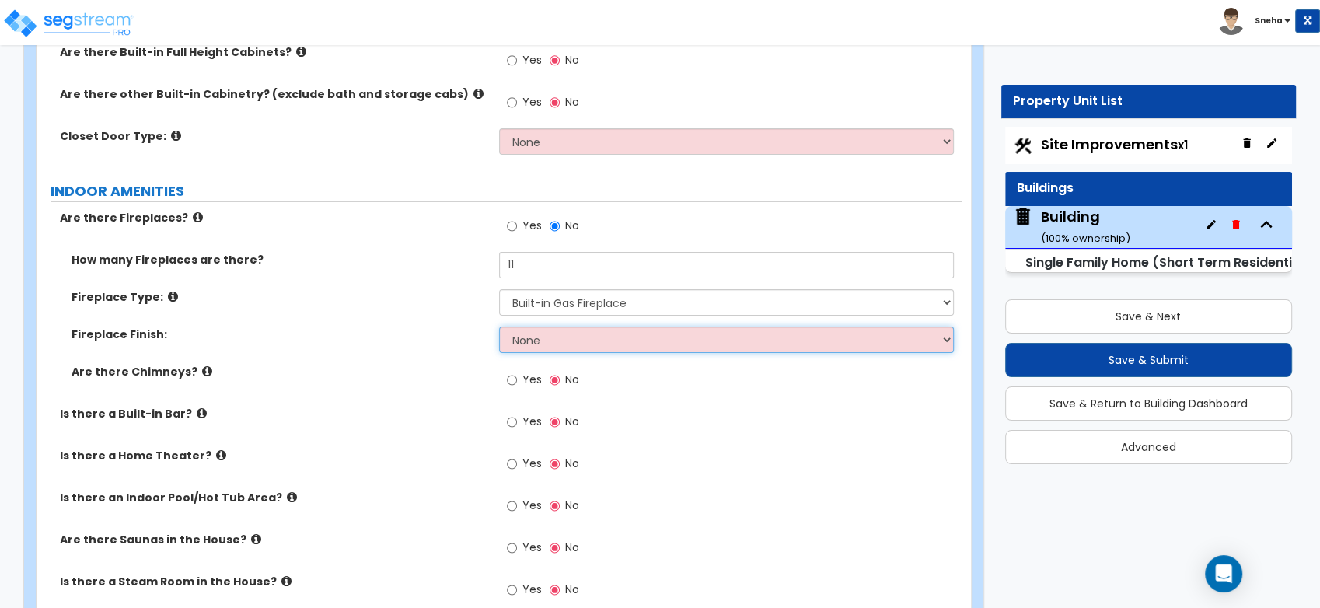
click at [532, 341] on select "None Brick Stone Tile Painted Molding" at bounding box center [726, 339] width 455 height 26
click at [607, 342] on select "None Brick Stone Tile Painted Molding" at bounding box center [726, 339] width 455 height 26
select select "4"
click at [499, 326] on select "None Brick Stone Tile Painted Molding" at bounding box center [726, 339] width 455 height 26
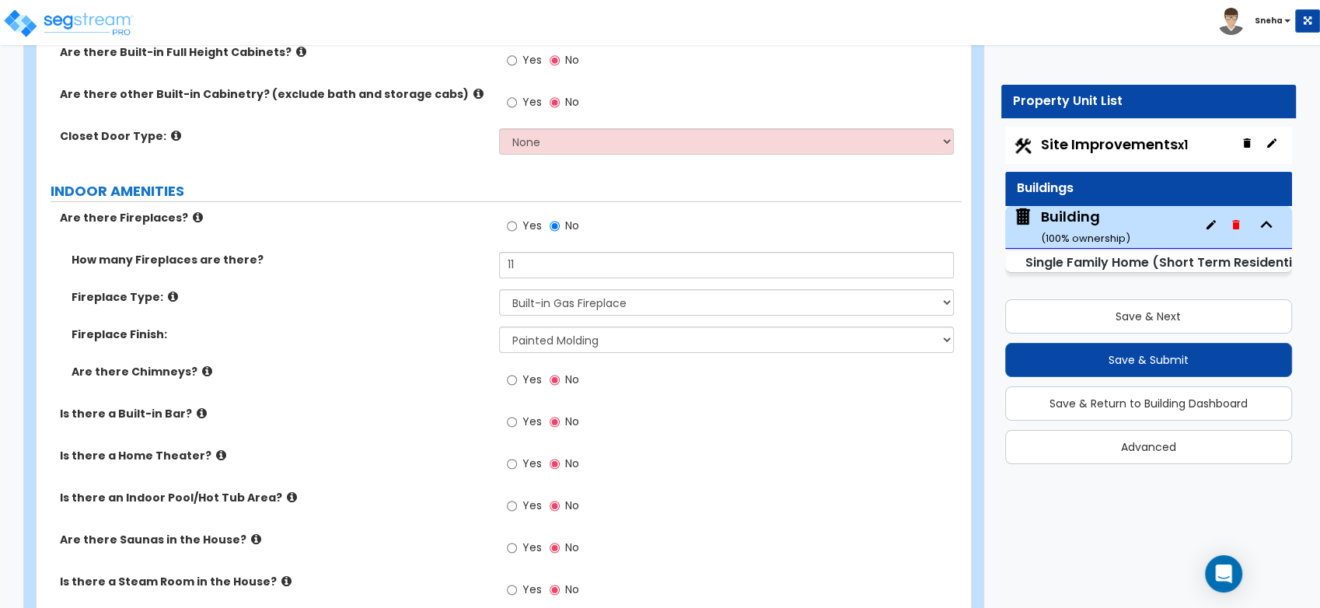
click at [398, 393] on div "Are there Chimneys? Yes No" at bounding box center [499, 385] width 925 height 42
click at [508, 457] on input "Yes" at bounding box center [512, 463] width 10 height 17
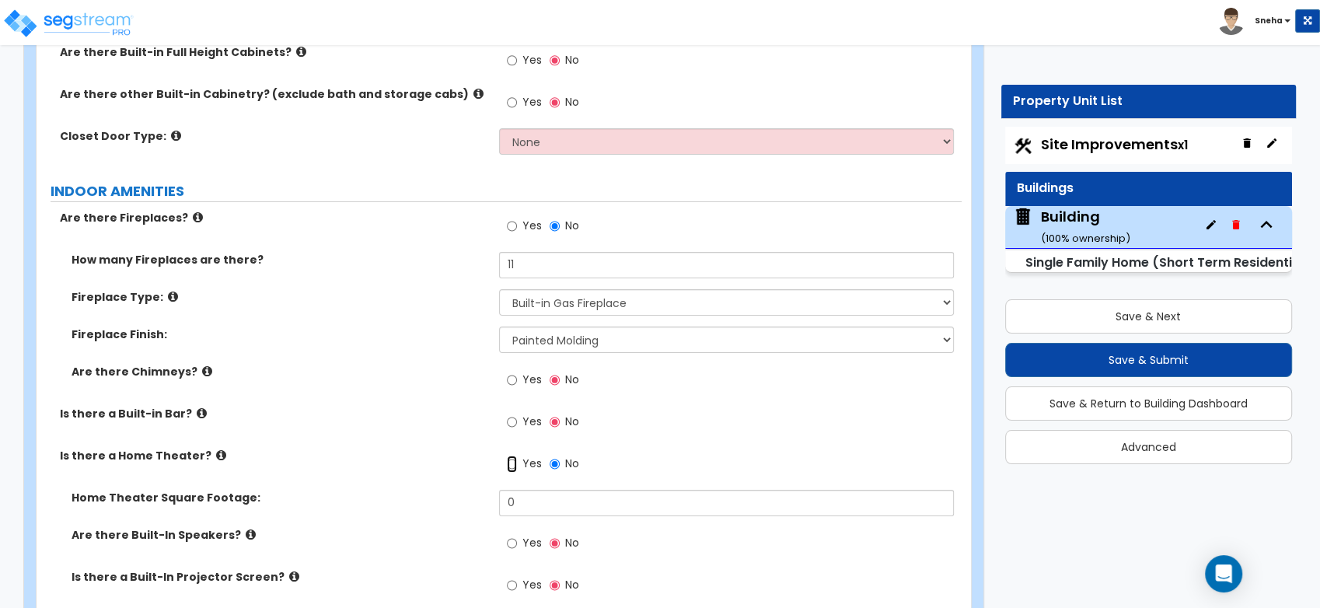
scroll to position [5440, 0]
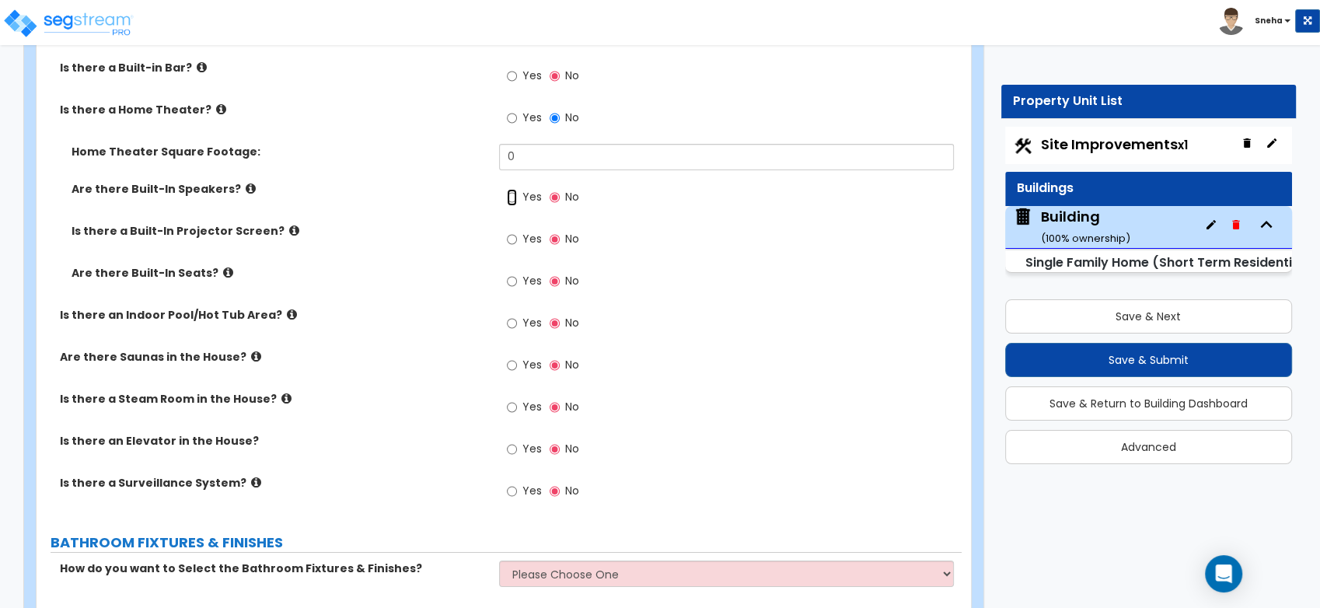
click at [513, 193] on input "Yes" at bounding box center [512, 197] width 10 height 17
radio input "true"
click at [507, 236] on input "Yes" at bounding box center [512, 239] width 10 height 17
radio input "true"
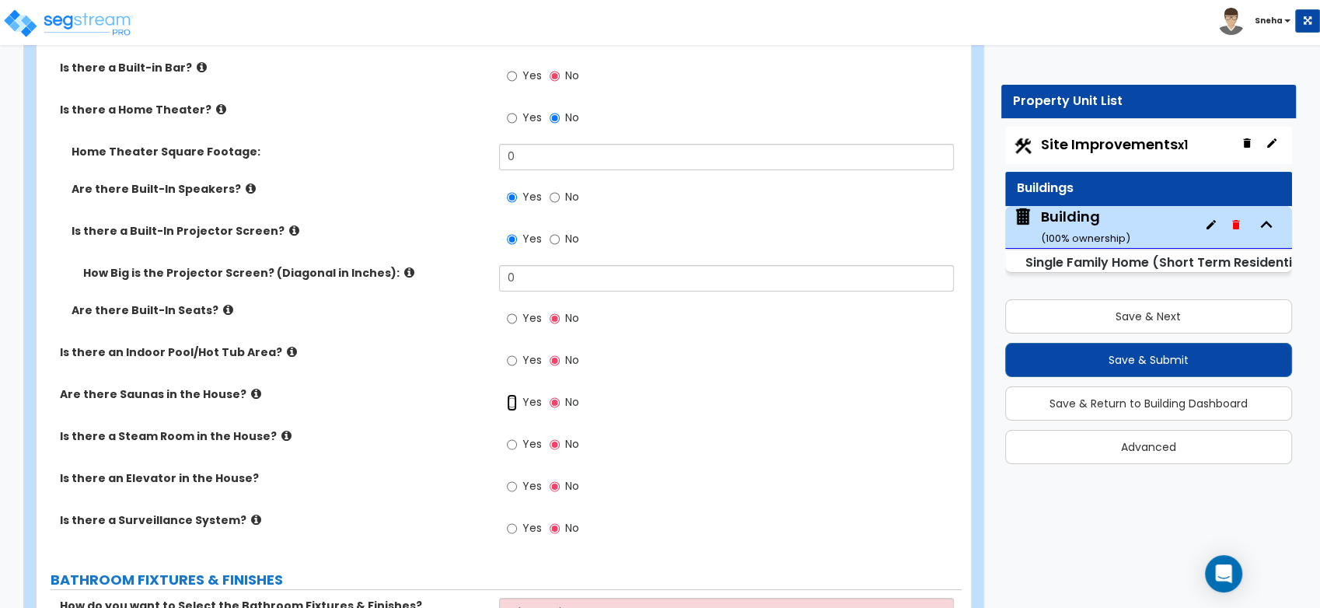
click at [512, 402] on input "Yes" at bounding box center [512, 402] width 10 height 17
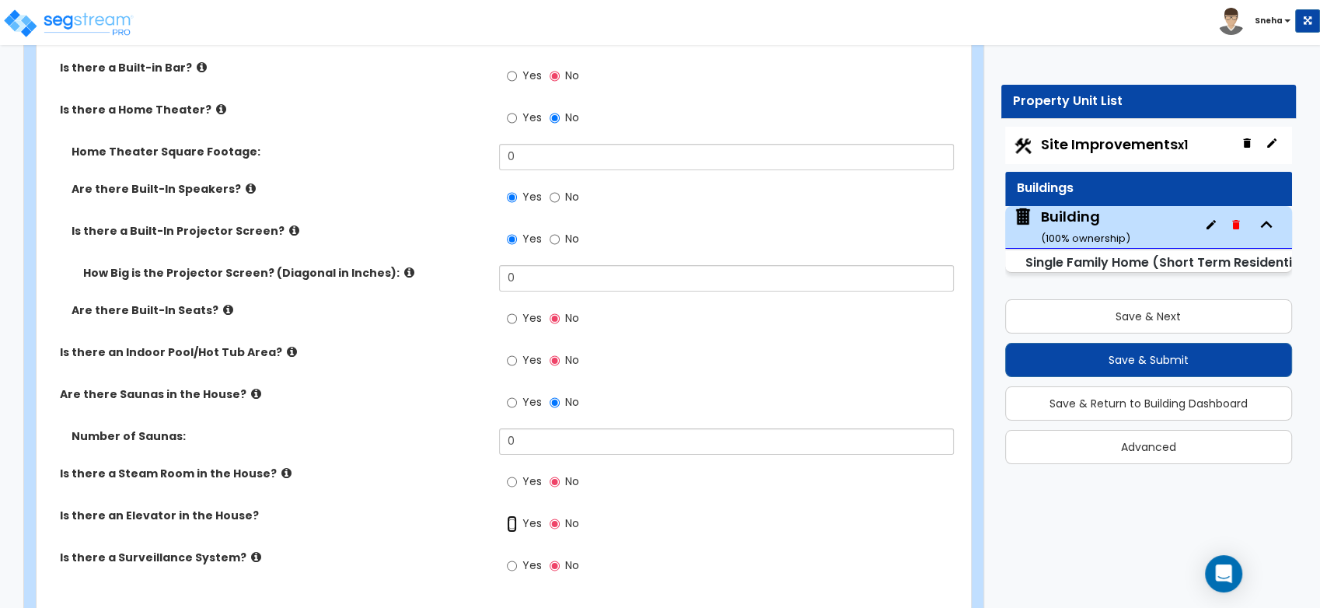
click at [510, 518] on input "Yes" at bounding box center [512, 523] width 10 height 17
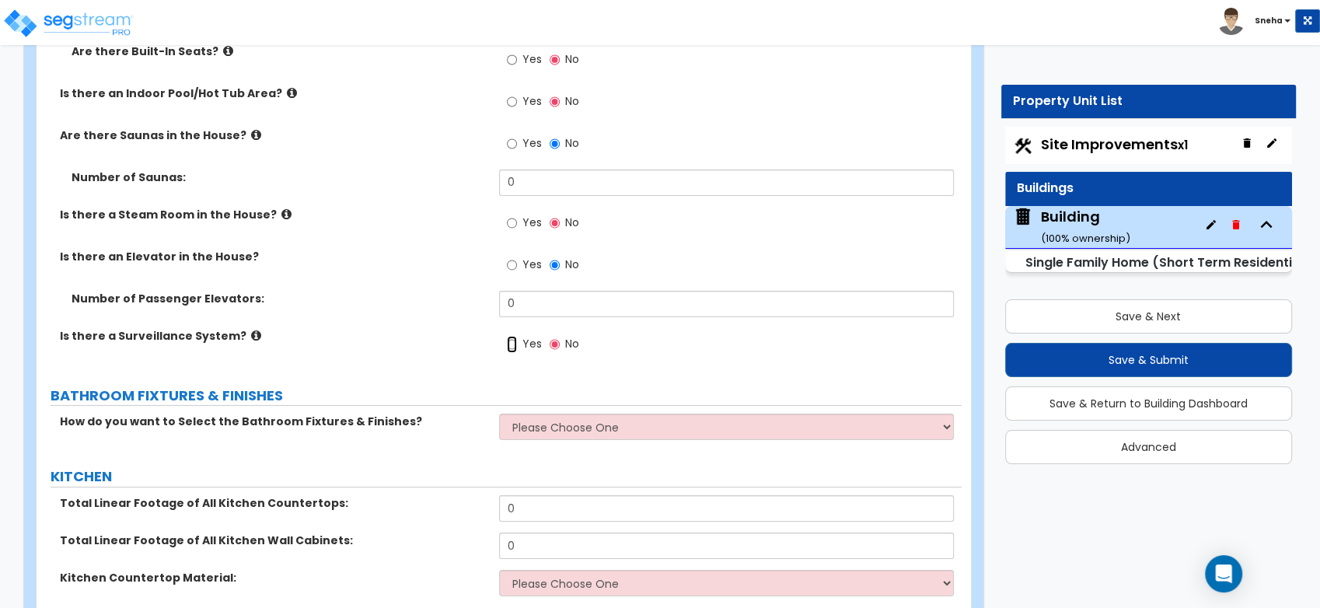
click at [512, 336] on input "Yes" at bounding box center [512, 344] width 10 height 17
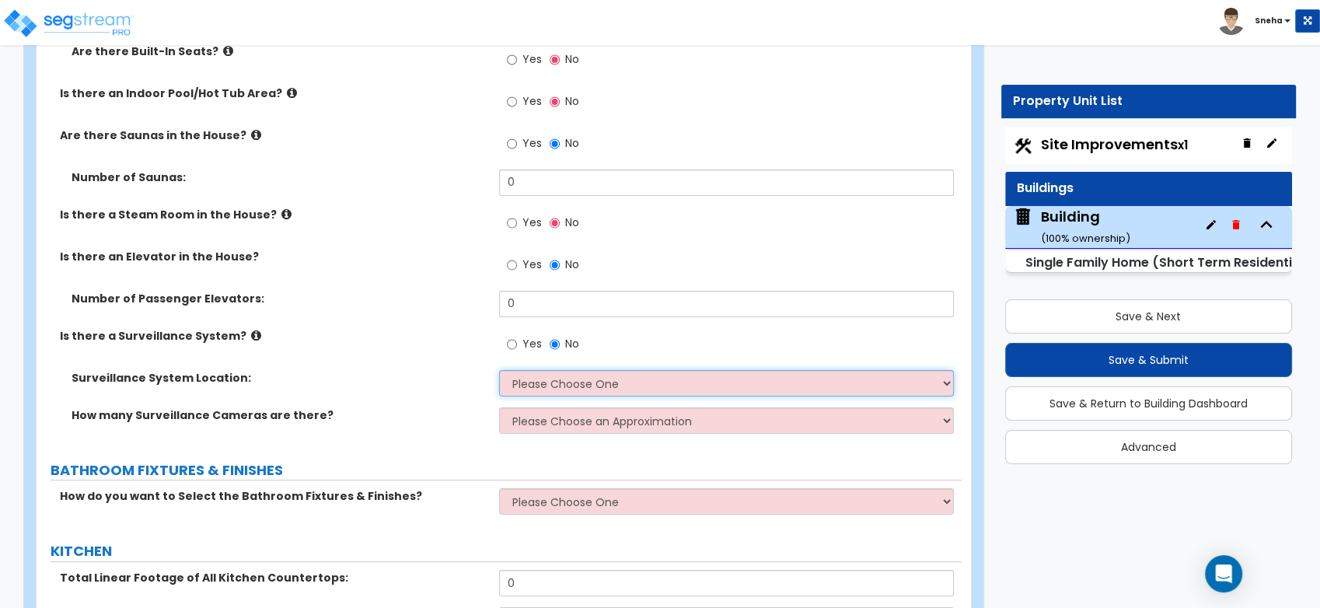
click at [527, 379] on select "Please Choose One Inside the House Outside the House Both Inside & Outside" at bounding box center [726, 383] width 455 height 26
select select "2"
click at [499, 370] on select "Please Choose One Inside the House Outside the House Both Inside & Outside" at bounding box center [726, 383] width 455 height 26
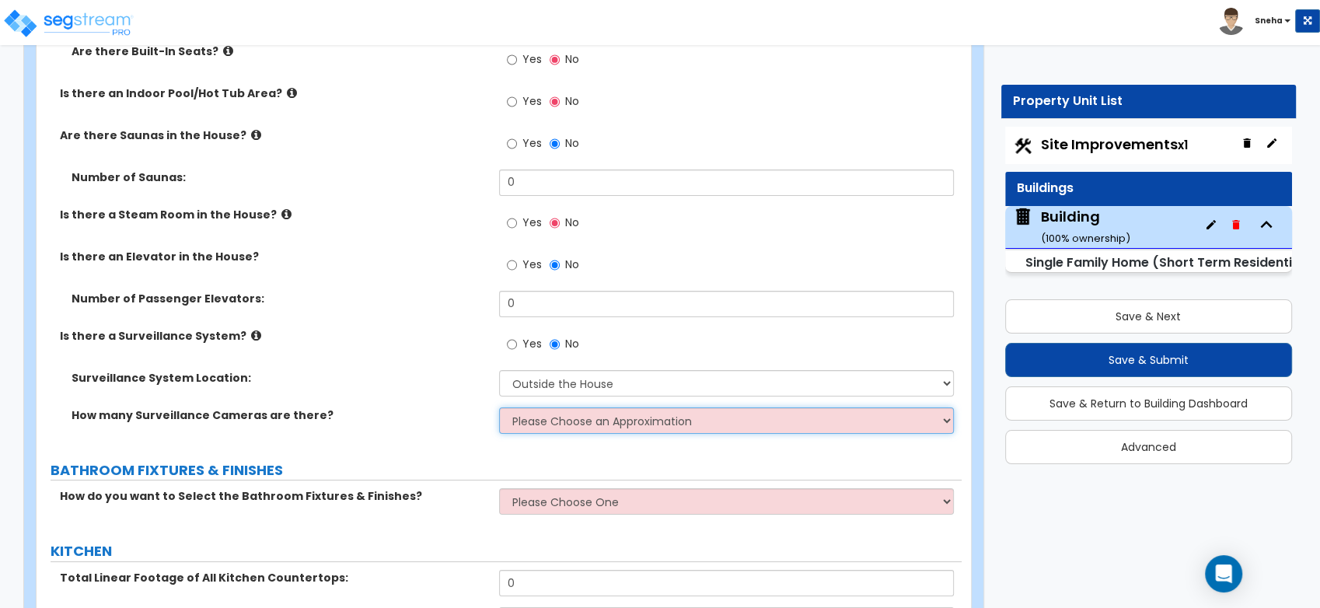
click at [553, 422] on select "Please Choose an Approximation Barely Noticed Any Noticed a Couple Frequently S…" at bounding box center [726, 420] width 455 height 26
select select "2"
click at [499, 407] on select "Please Choose an Approximation Barely Noticed Any Noticed a Couple Frequently S…" at bounding box center [726, 420] width 455 height 26
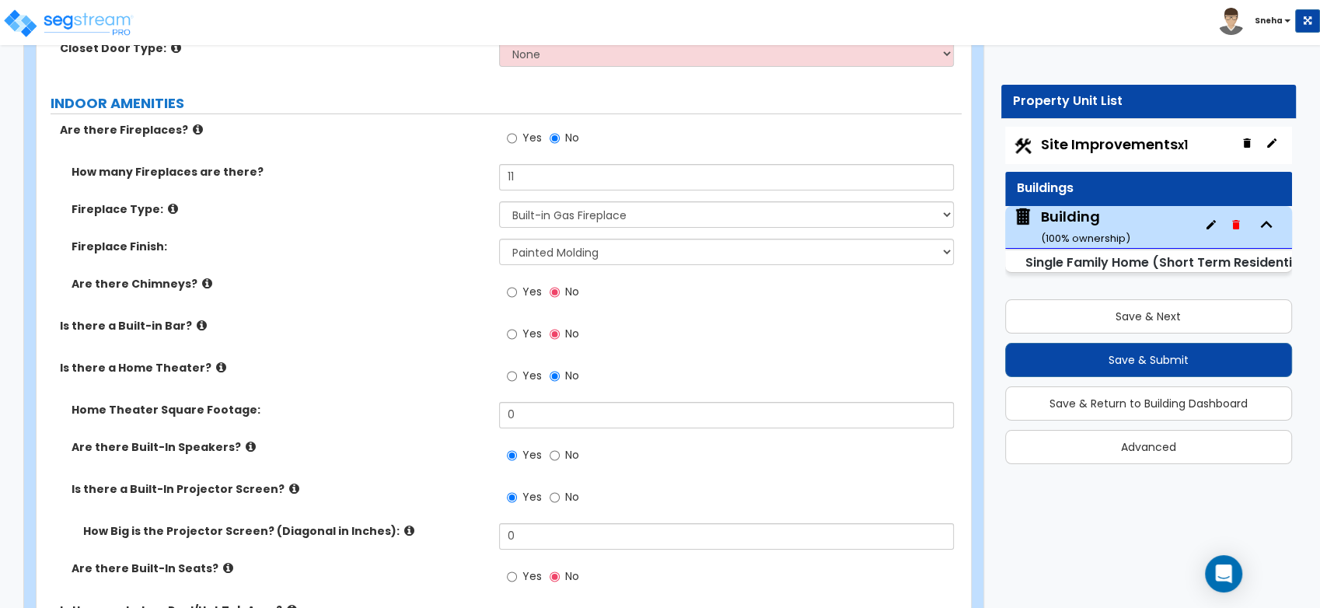
scroll to position [5613, 0]
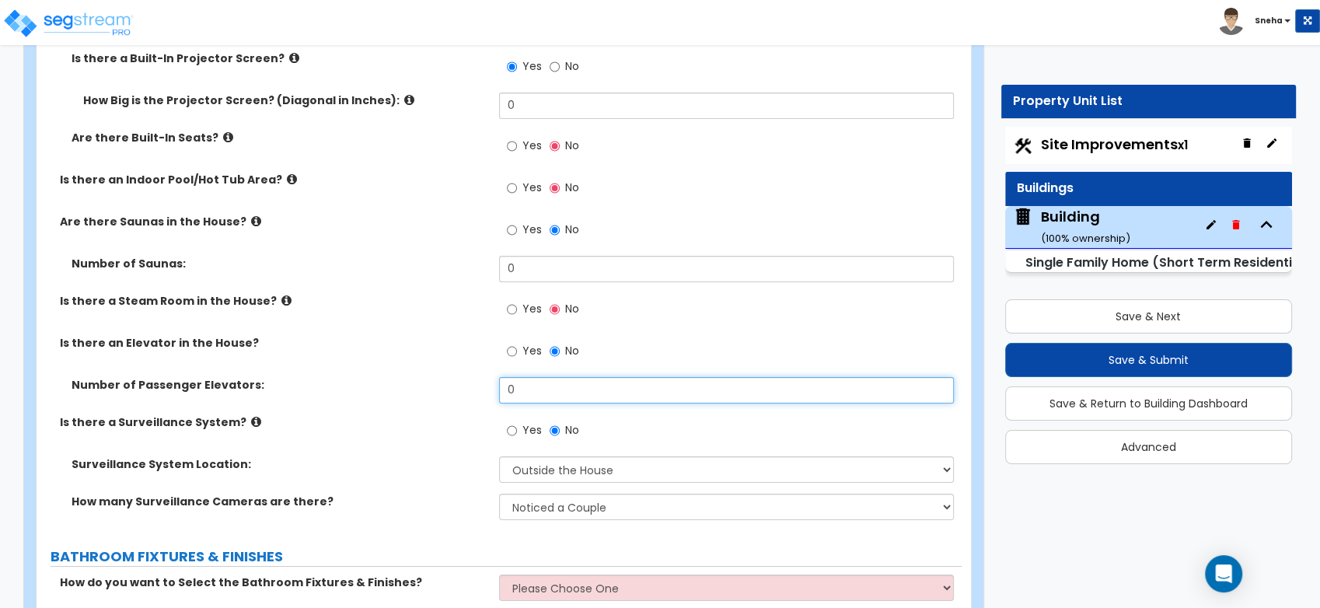
drag, startPoint x: 535, startPoint y: 388, endPoint x: 497, endPoint y: 390, distance: 38.2
click at [497, 390] on div "Number of Passenger Elevators: 0" at bounding box center [499, 395] width 925 height 37
type input "1"
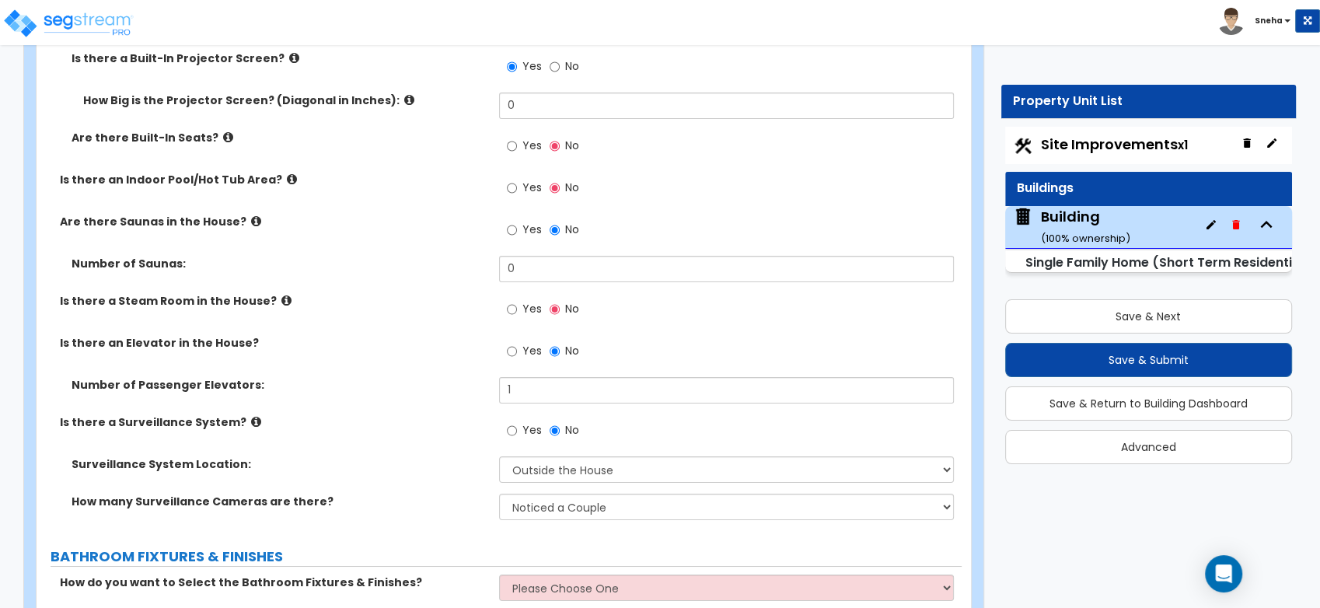
click at [476, 399] on div "Number of Passenger Elevators: 1" at bounding box center [499, 395] width 925 height 37
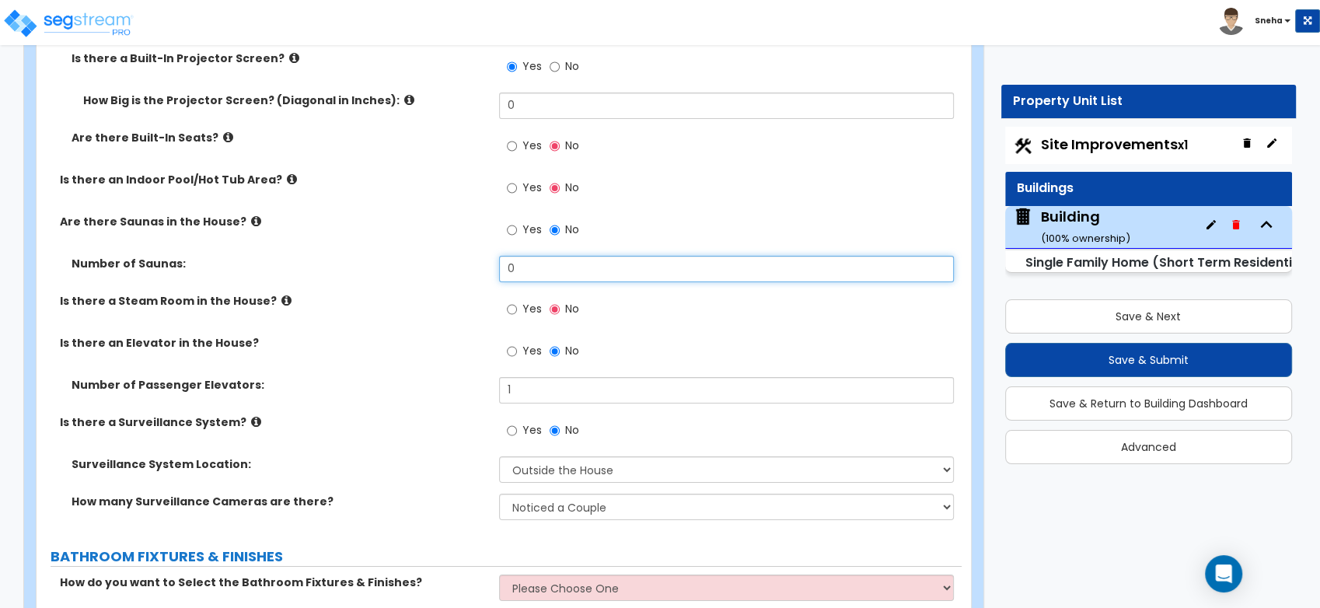
drag, startPoint x: 535, startPoint y: 274, endPoint x: 482, endPoint y: 277, distance: 53.7
click at [482, 277] on div "Number of Saunas: 0" at bounding box center [499, 274] width 925 height 37
type input "1"
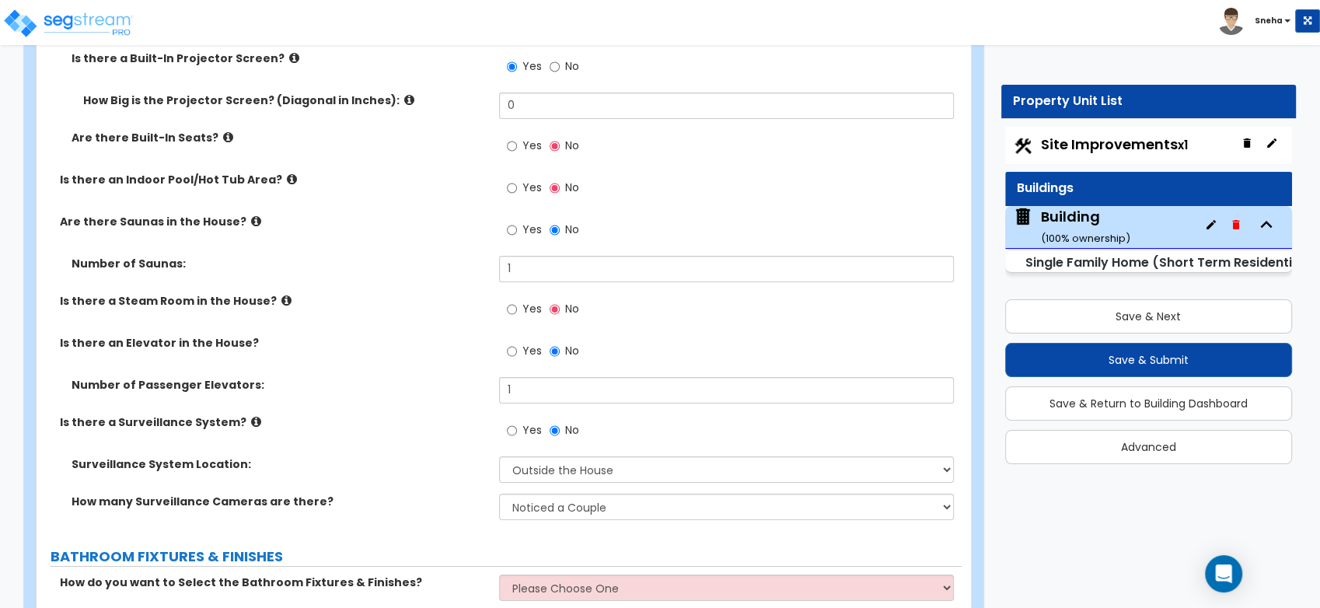
click at [441, 299] on label "Is there a Steam Room in the House?" at bounding box center [273, 301] width 427 height 16
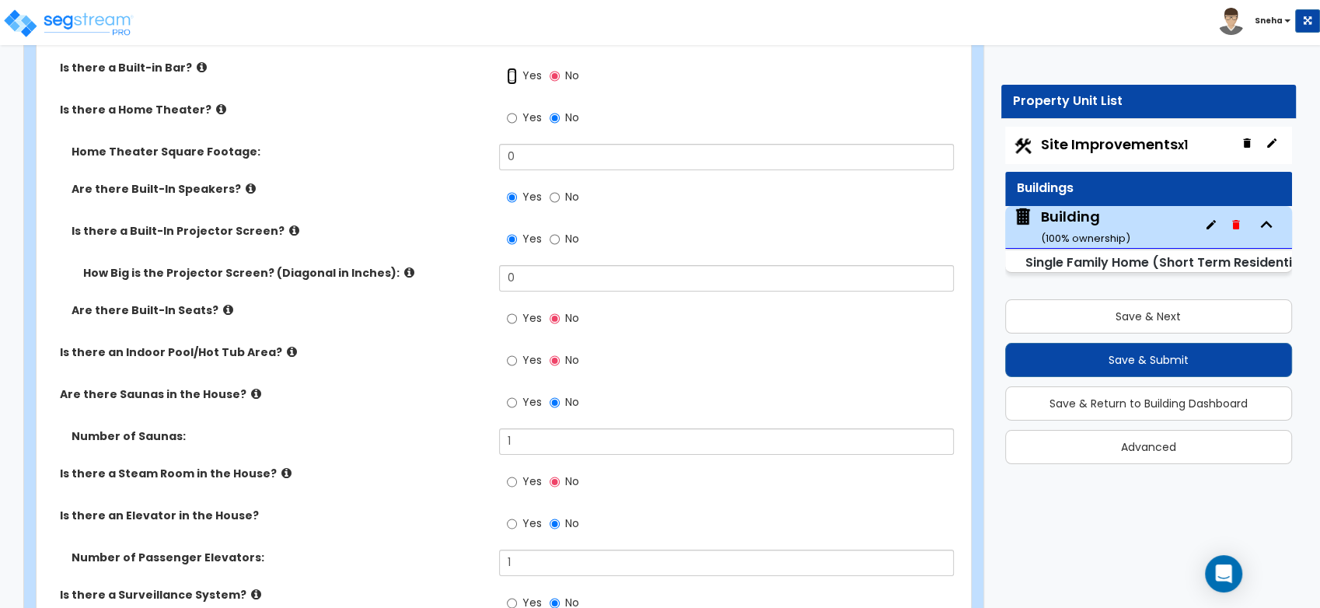
click at [511, 78] on input "Yes" at bounding box center [512, 76] width 10 height 17
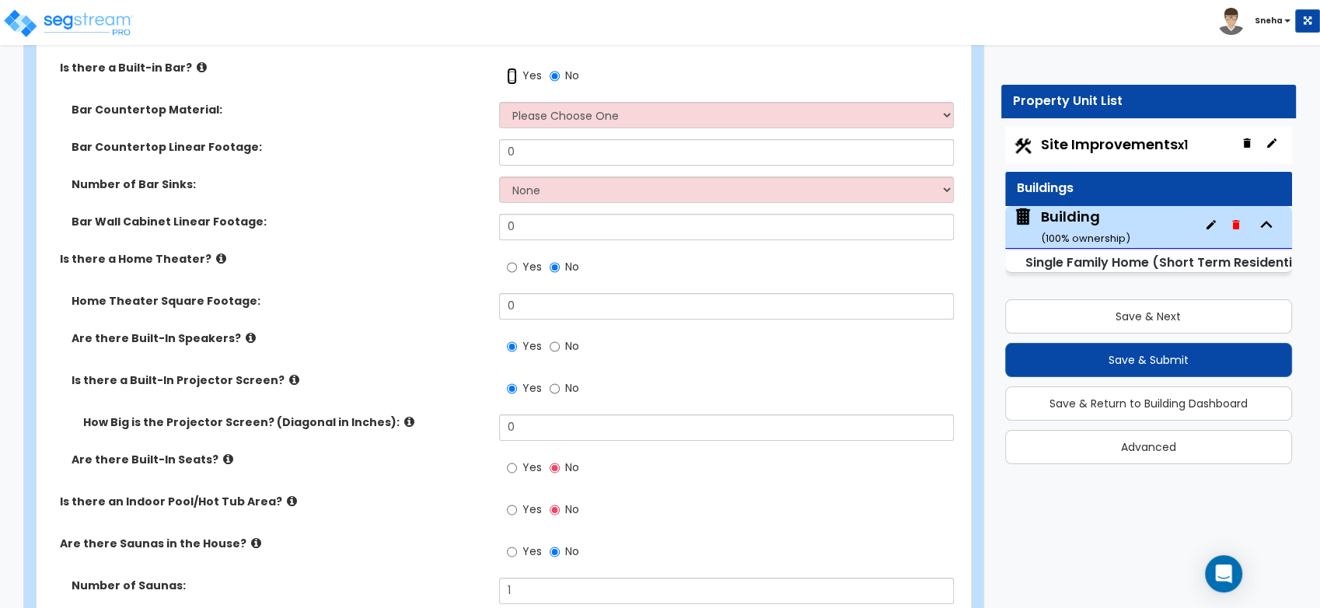
radio input "true"
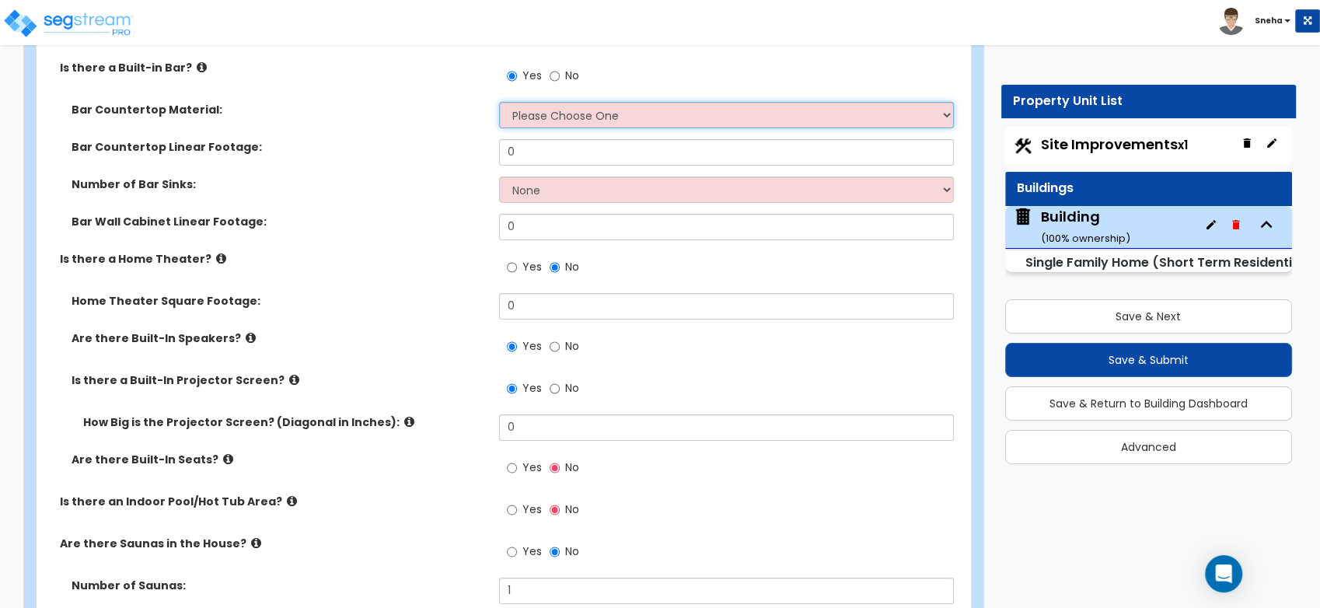
click at [565, 118] on select "Please Choose One Plastic Laminate Solid Surface Stone Quartz Marble Tile Wood …" at bounding box center [726, 115] width 455 height 26
click at [563, 155] on input "0" at bounding box center [726, 152] width 455 height 26
click at [568, 123] on select "Please Choose One Plastic Laminate Solid Surface Stone Quartz Marble Tile Wood …" at bounding box center [726, 115] width 455 height 26
select select "3"
click at [499, 102] on select "Please Choose One Plastic Laminate Solid Surface Stone Quartz Marble Tile Wood …" at bounding box center [726, 115] width 455 height 26
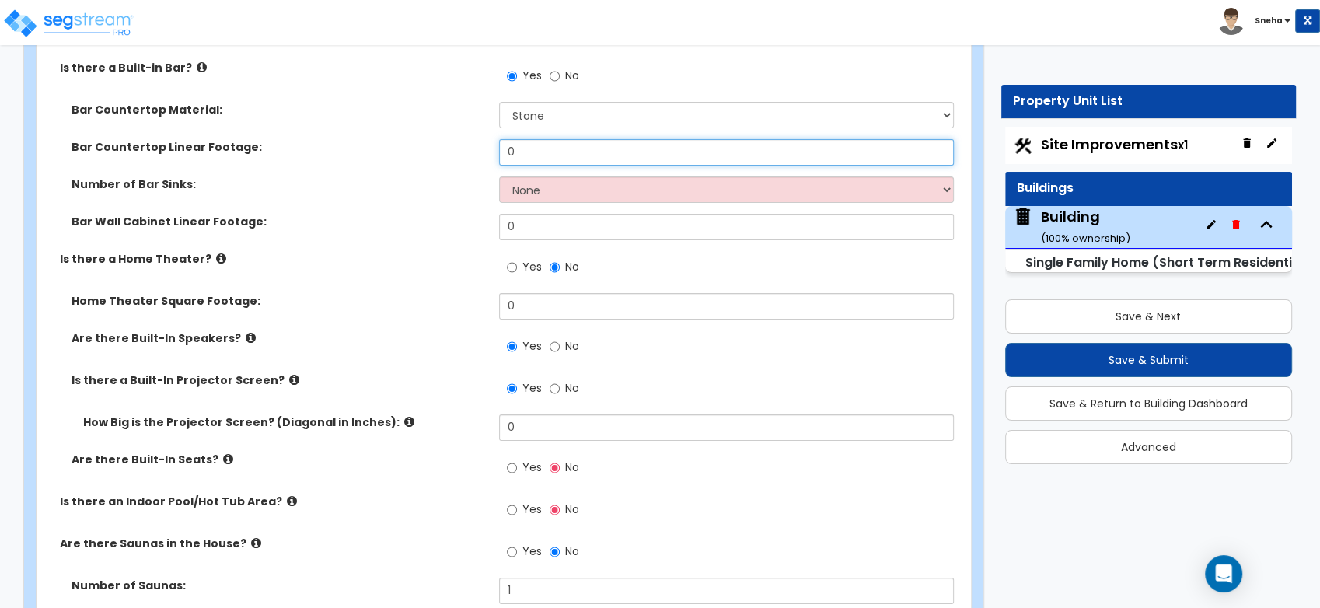
click at [476, 156] on div "Bar Countertop Linear Footage: 0" at bounding box center [499, 157] width 925 height 37
click at [581, 128] on div "Bar Countertop Material: Please Choose One Plastic Laminate Solid Surface Stone…" at bounding box center [499, 120] width 925 height 37
click at [445, 154] on div "Bar Countertop Linear Footage: 0" at bounding box center [499, 157] width 925 height 37
type input "14"
click at [441, 166] on div "Bar Countertop Linear Footage: 14" at bounding box center [499, 157] width 925 height 37
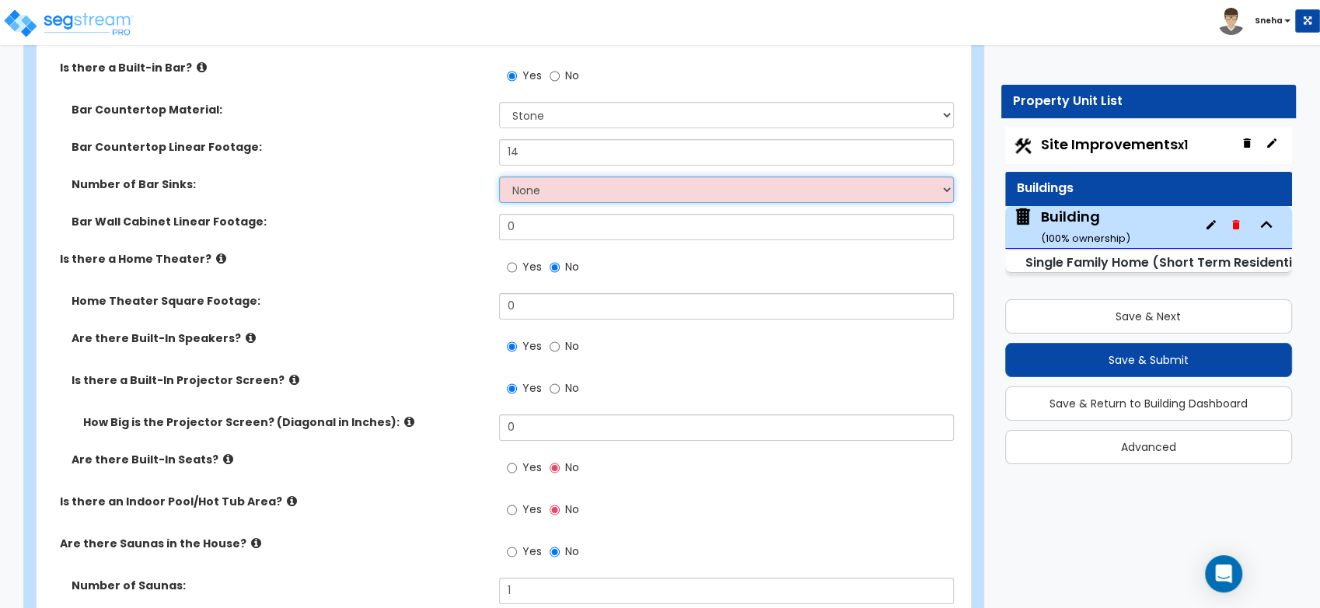
click at [523, 188] on select "None 1 2 3" at bounding box center [726, 189] width 455 height 26
select select "1"
click at [499, 176] on select "None 1 2 3" at bounding box center [726, 189] width 455 height 26
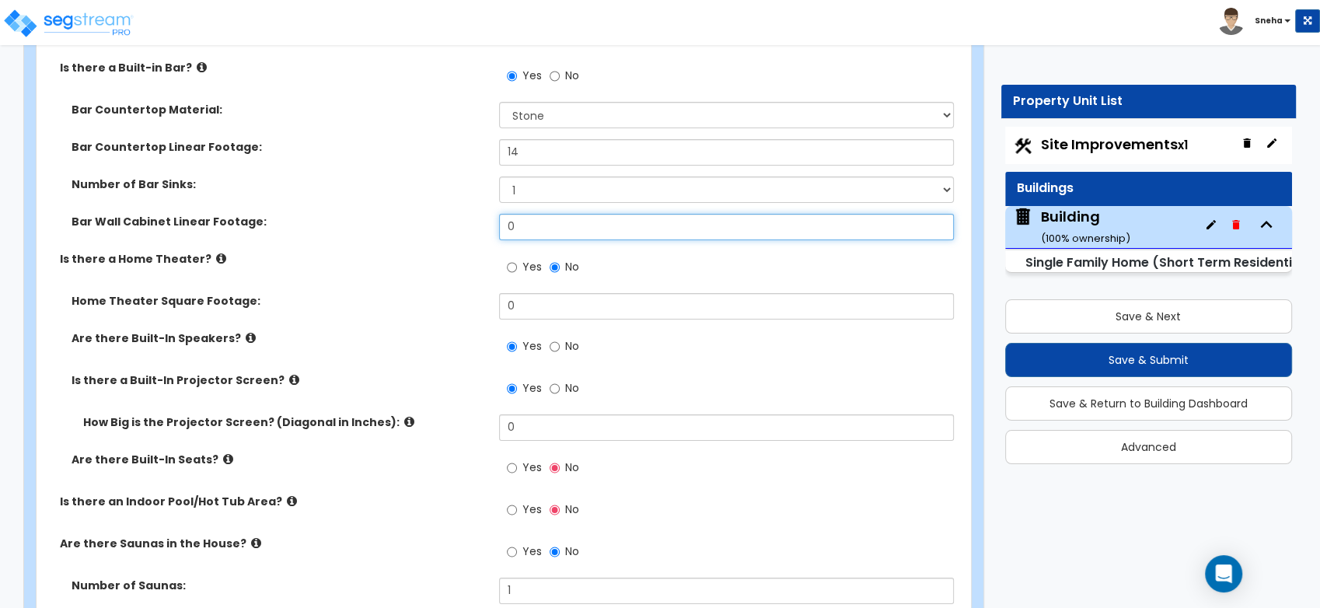
drag, startPoint x: 530, startPoint y: 218, endPoint x: 472, endPoint y: 219, distance: 58.3
click at [473, 219] on div "Bar Wall Cabinet Linear Footage: 0" at bounding box center [499, 232] width 925 height 37
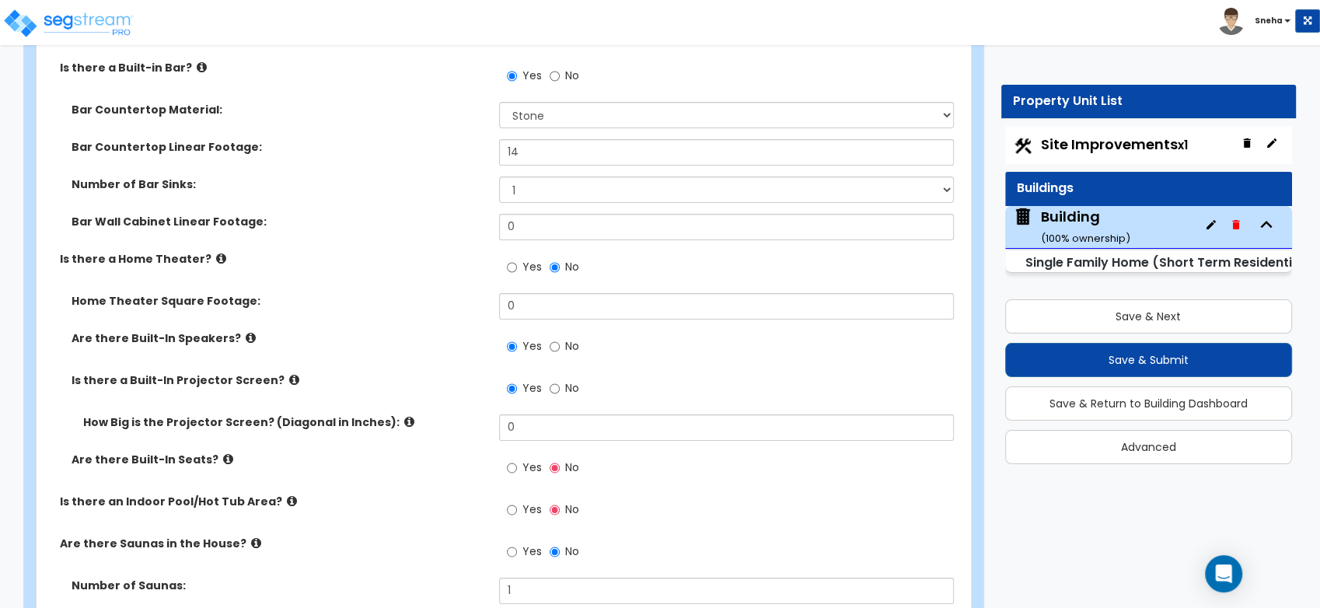
click at [472, 219] on label "Bar Wall Cabinet Linear Footage:" at bounding box center [279, 222] width 416 height 16
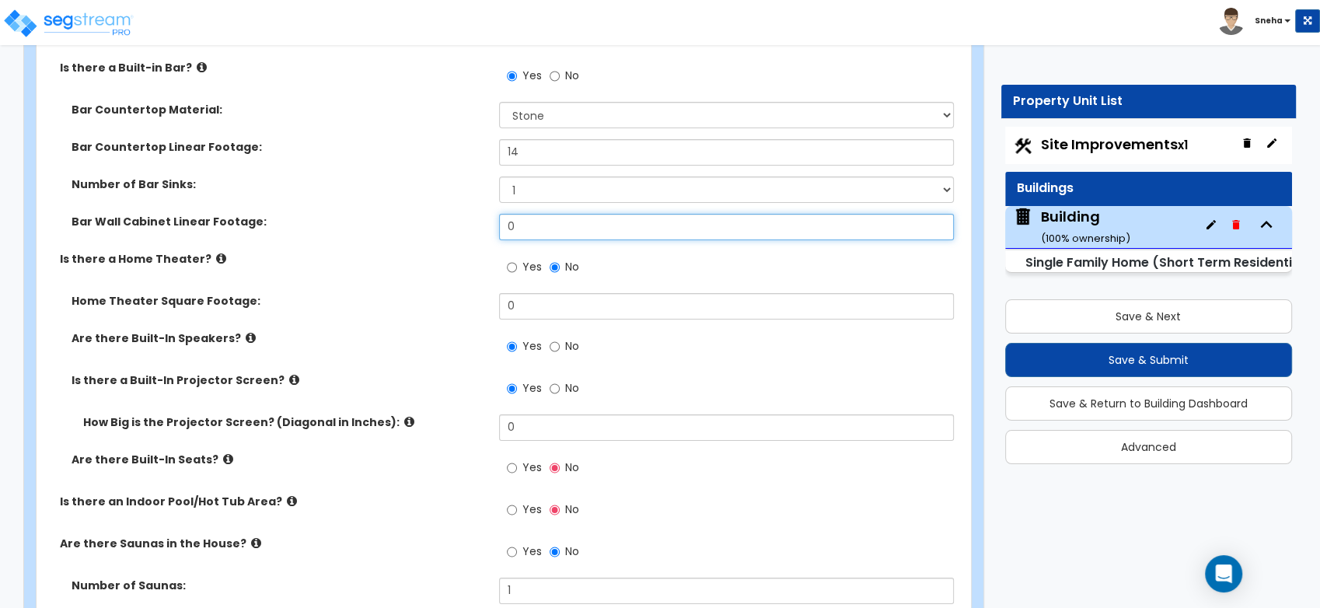
drag, startPoint x: 569, startPoint y: 225, endPoint x: 447, endPoint y: 225, distance: 122.0
click at [447, 225] on div "Bar Wall Cabinet Linear Footage: 0" at bounding box center [499, 232] width 925 height 37
type input "14"
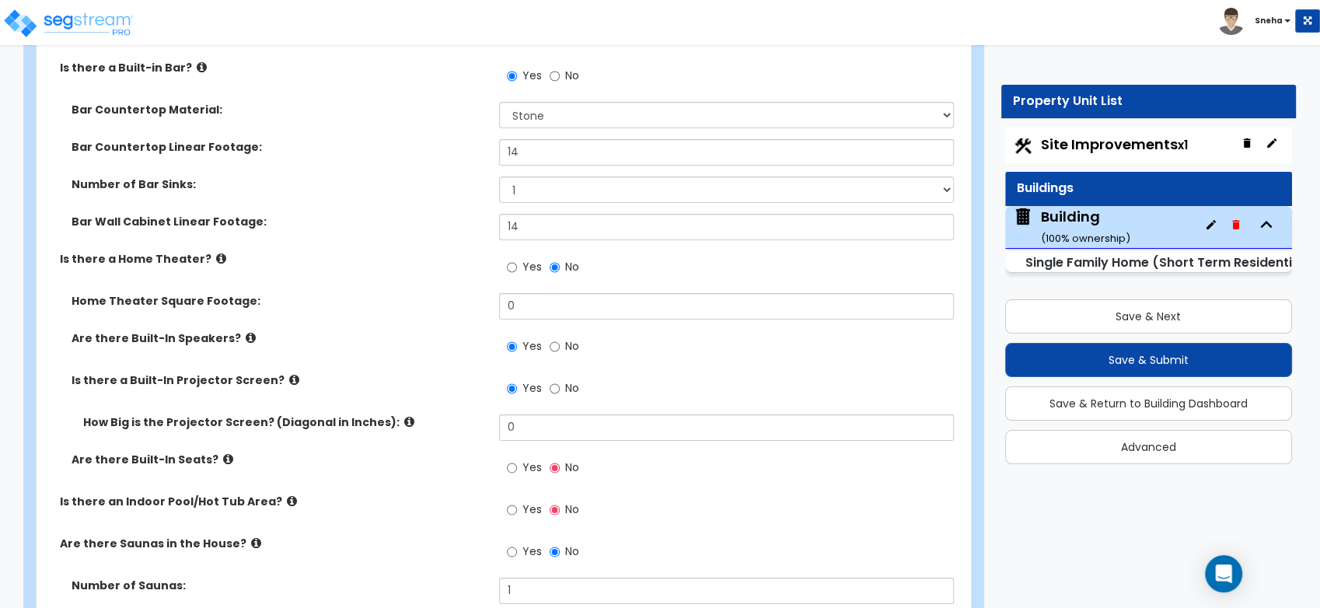
click at [447, 230] on div "Bar Wall Cabinet Linear Footage: 14" at bounding box center [499, 232] width 925 height 37
click at [511, 508] on input "Yes" at bounding box center [512, 509] width 10 height 17
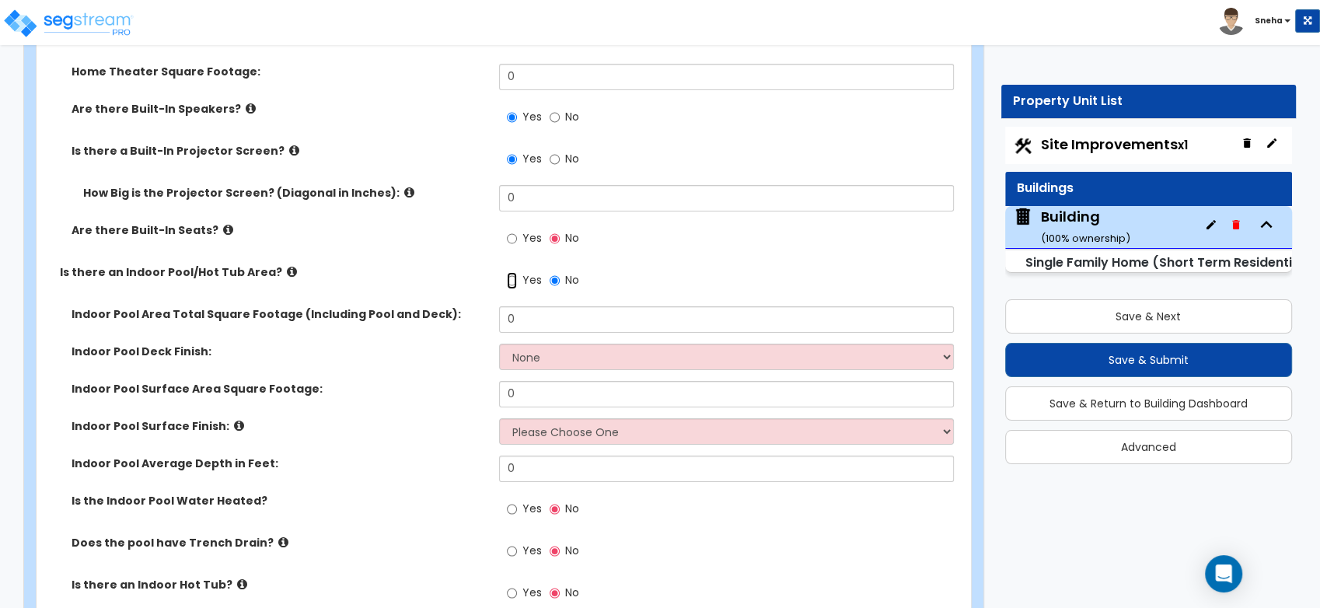
scroll to position [5699, 0]
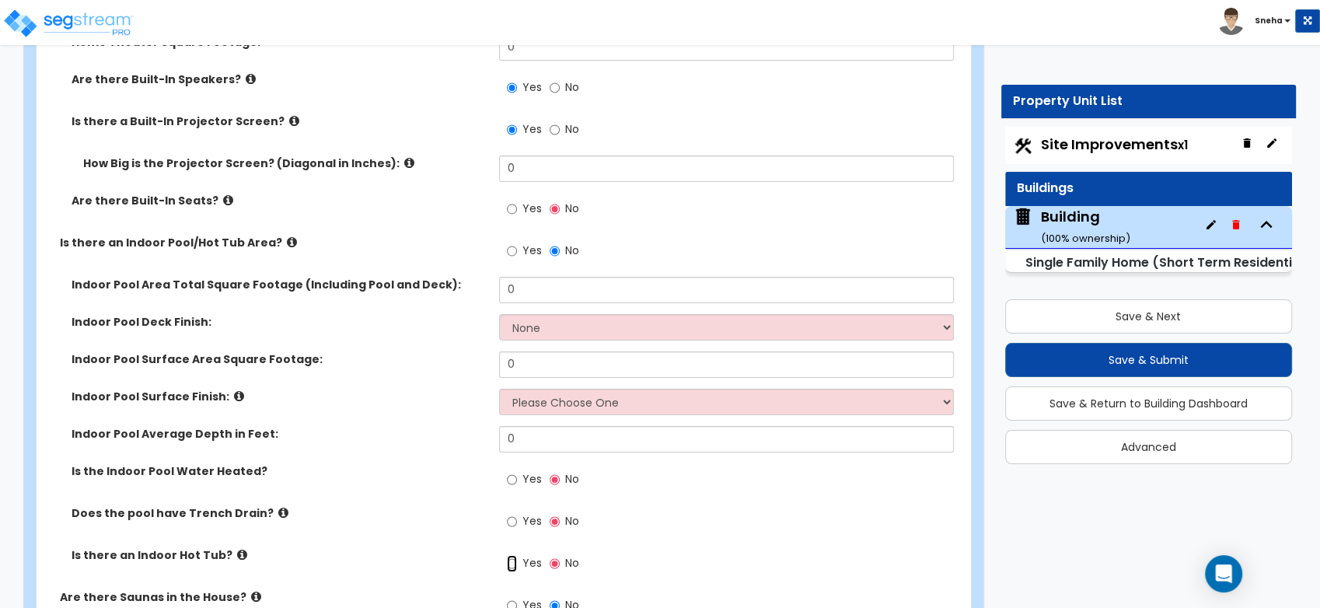
click at [513, 561] on input "Yes" at bounding box center [512, 563] width 10 height 17
radio input "true"
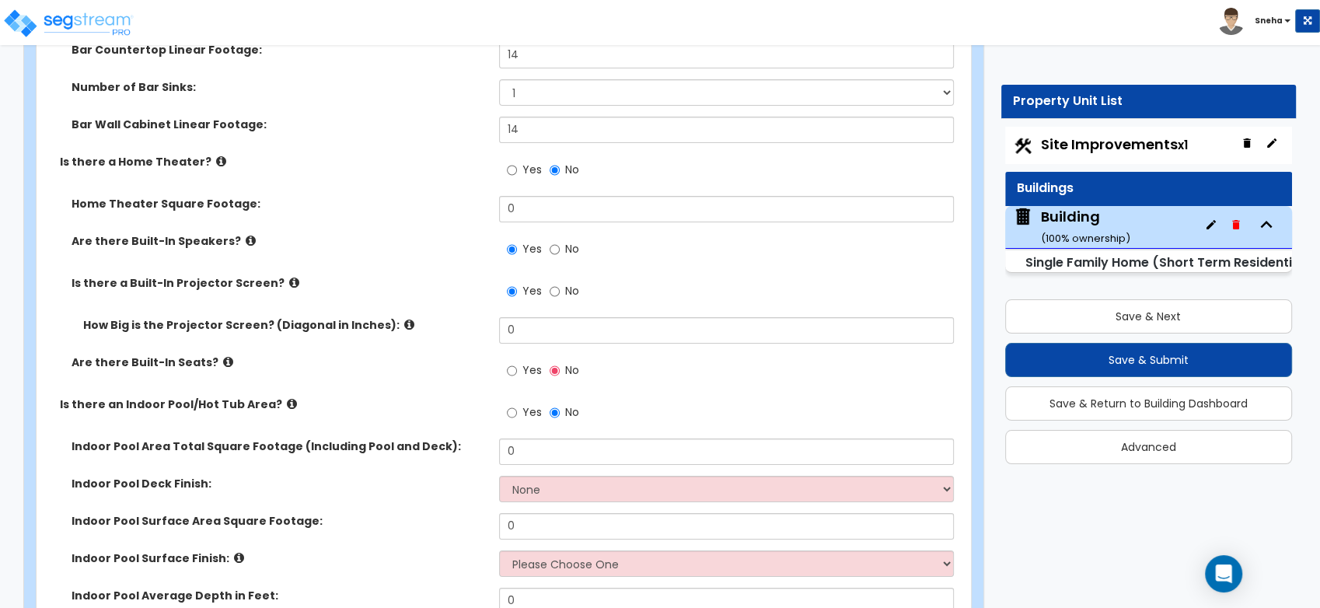
scroll to position [5526, 0]
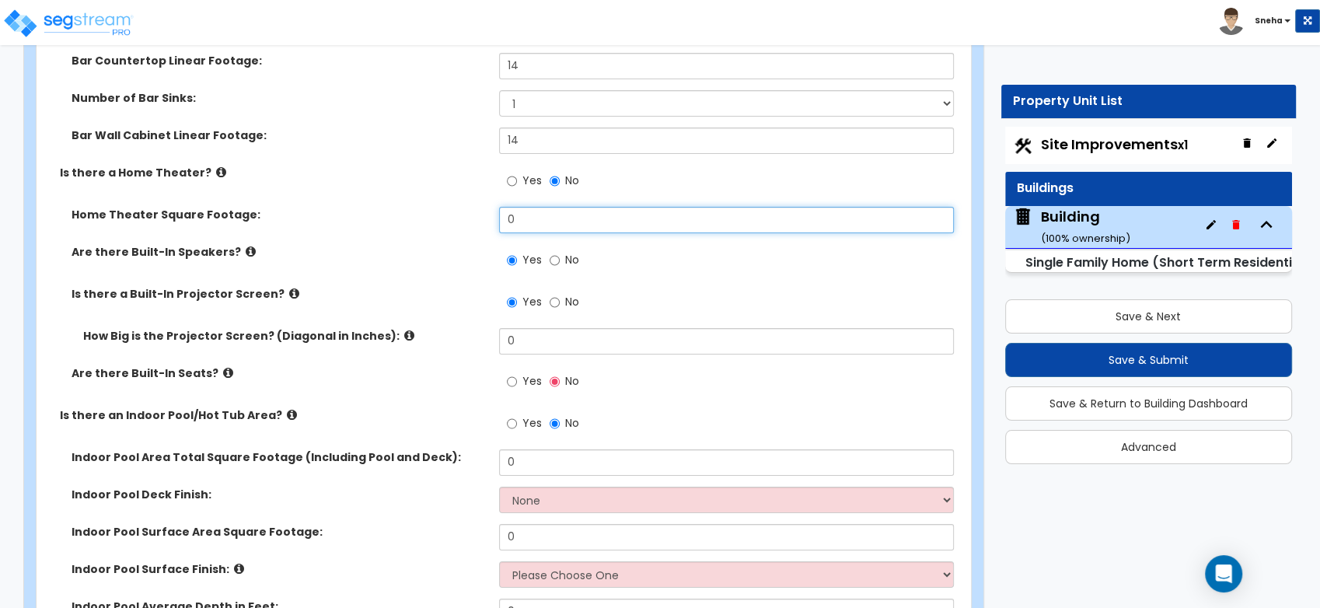
drag, startPoint x: 532, startPoint y: 221, endPoint x: 481, endPoint y: 224, distance: 51.3
click at [481, 224] on div "Home Theater Square Footage: 0" at bounding box center [499, 225] width 925 height 37
type input "600"
click at [489, 222] on div "Home Theater Square Footage: 600" at bounding box center [499, 225] width 925 height 37
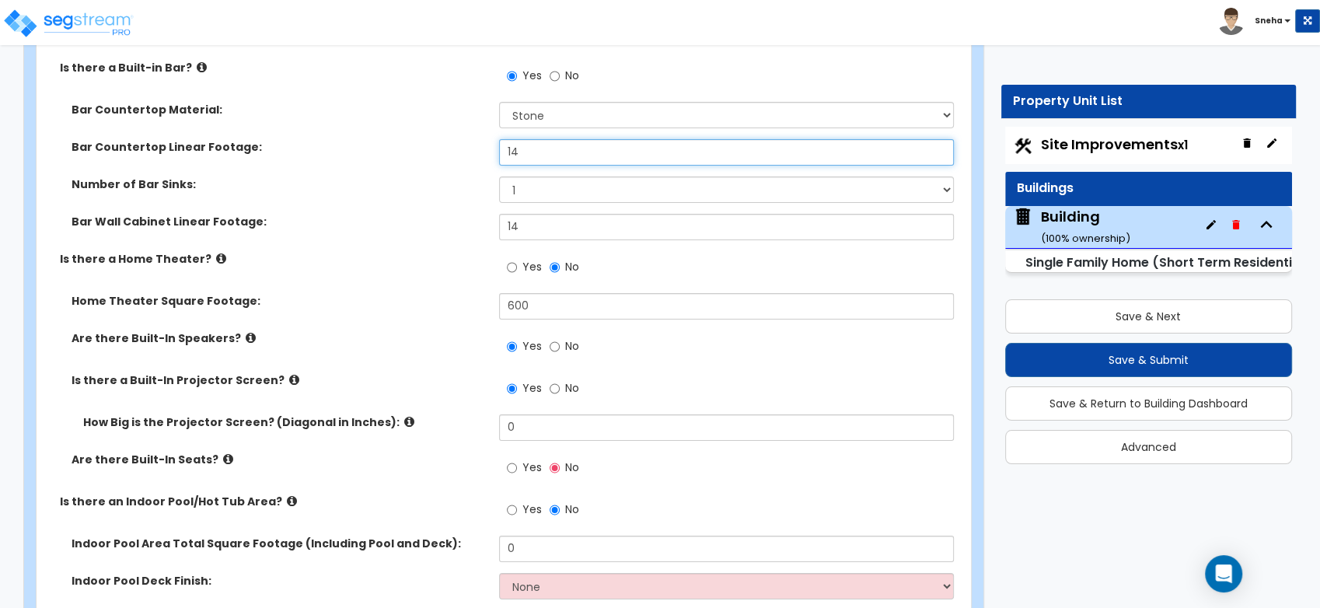
drag, startPoint x: 525, startPoint y: 147, endPoint x: 493, endPoint y: 147, distance: 31.9
click at [493, 147] on div "Bar Countertop Linear Footage: 14" at bounding box center [499, 157] width 925 height 37
type input "29"
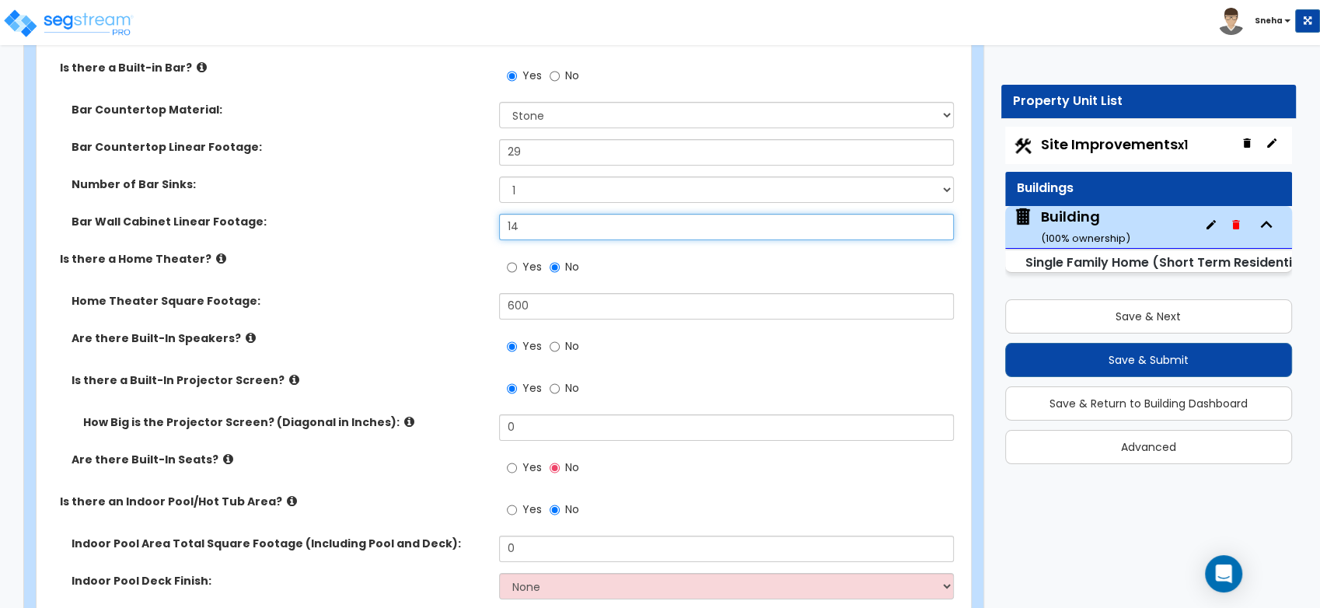
drag, startPoint x: 521, startPoint y: 220, endPoint x: 491, endPoint y: 221, distance: 30.3
click at [491, 221] on div "Bar Wall Cabinet Linear Footage: 14" at bounding box center [499, 232] width 925 height 37
type input "29"
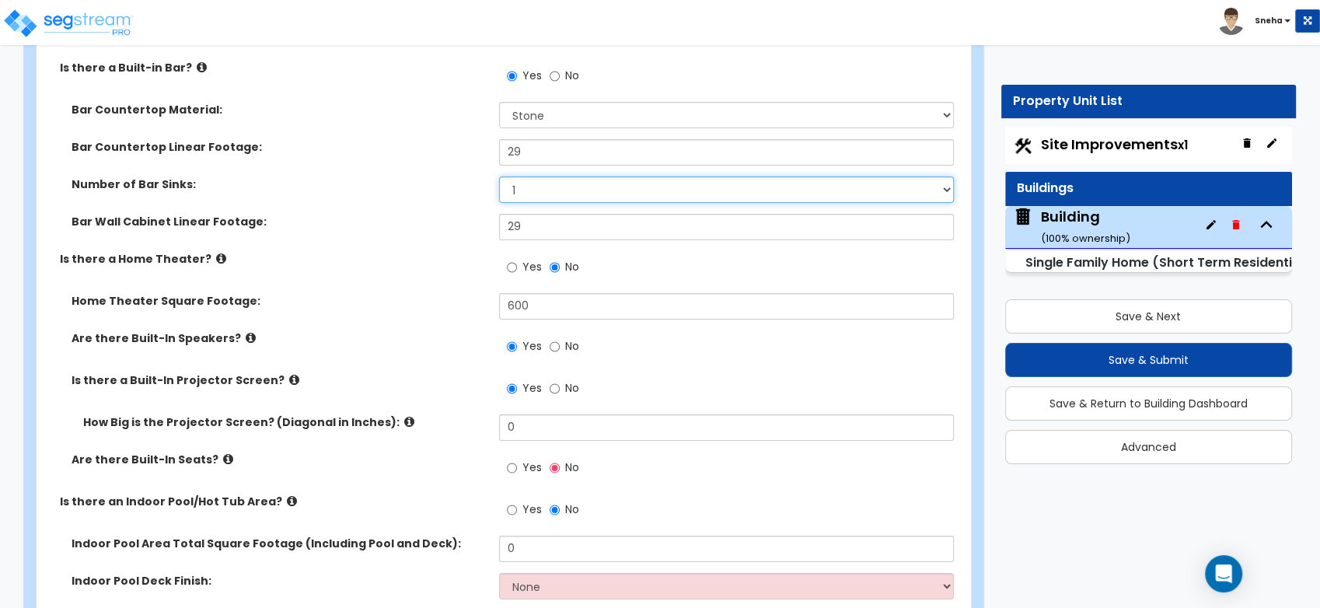
drag, startPoint x: 536, startPoint y: 191, endPoint x: 485, endPoint y: 187, distance: 51.5
click at [485, 187] on div "Number of Bar Sinks: None 1 2 3" at bounding box center [499, 194] width 925 height 37
select select "2"
click at [499, 176] on select "None 1 2 3" at bounding box center [726, 189] width 455 height 26
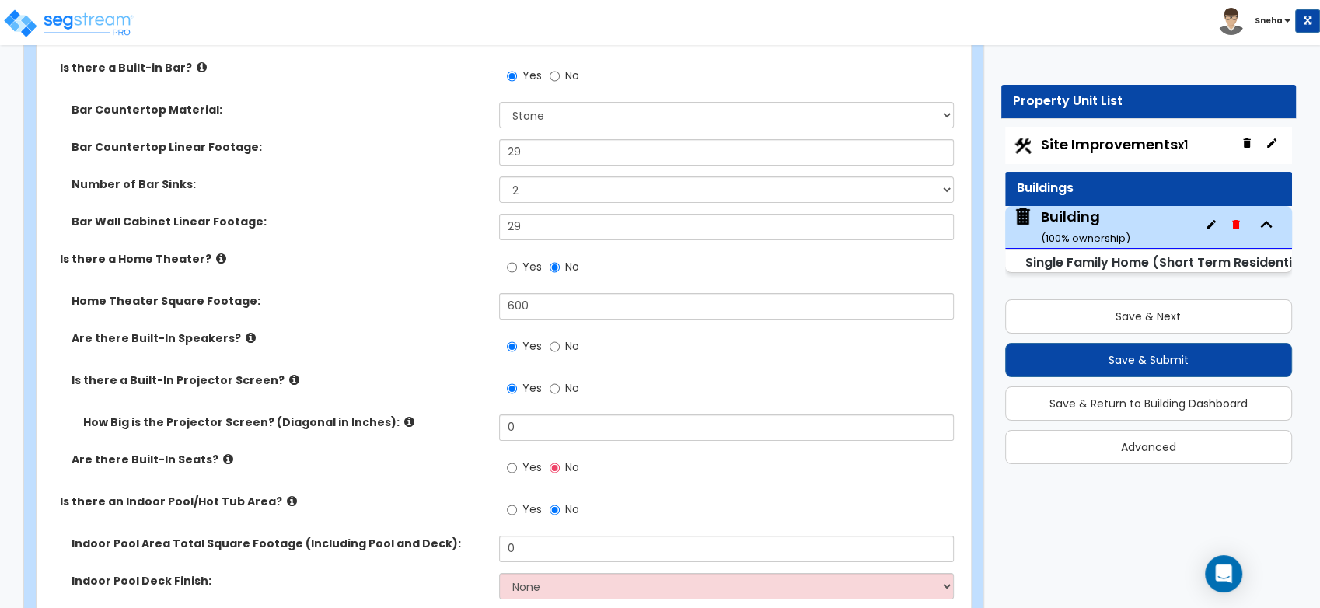
click at [392, 230] on div "Bar Wall Cabinet Linear Footage: 29" at bounding box center [499, 232] width 925 height 37
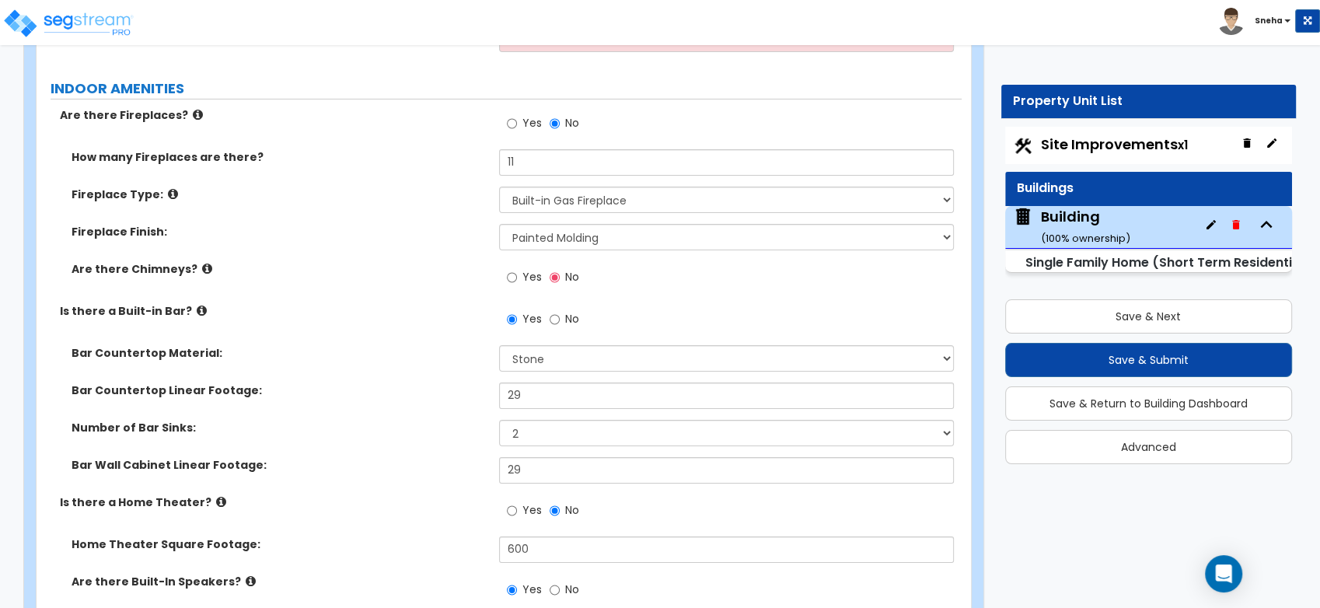
scroll to position [5181, 0]
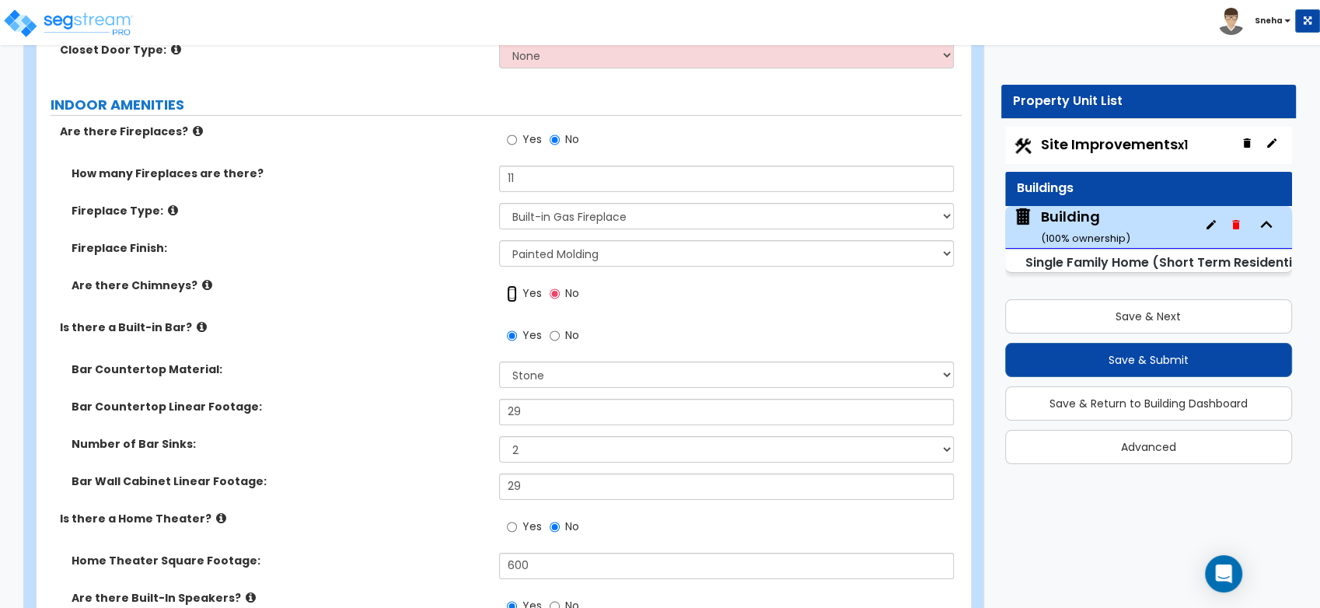
click at [510, 291] on input "Yes" at bounding box center [512, 293] width 10 height 17
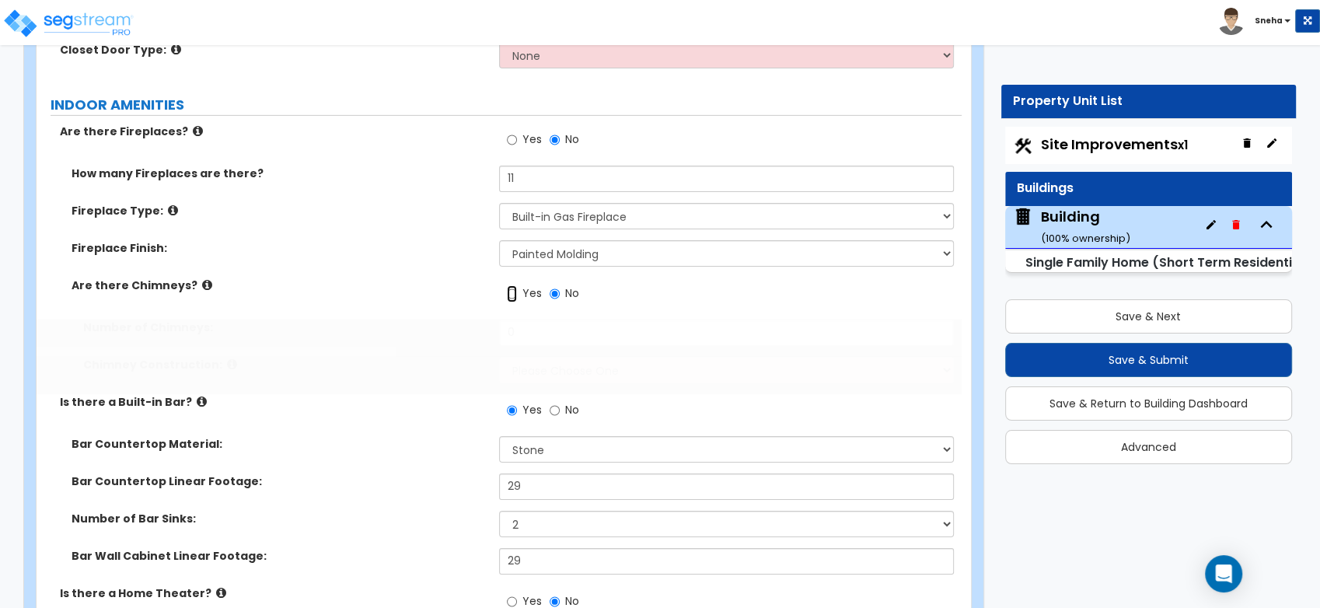
radio input "true"
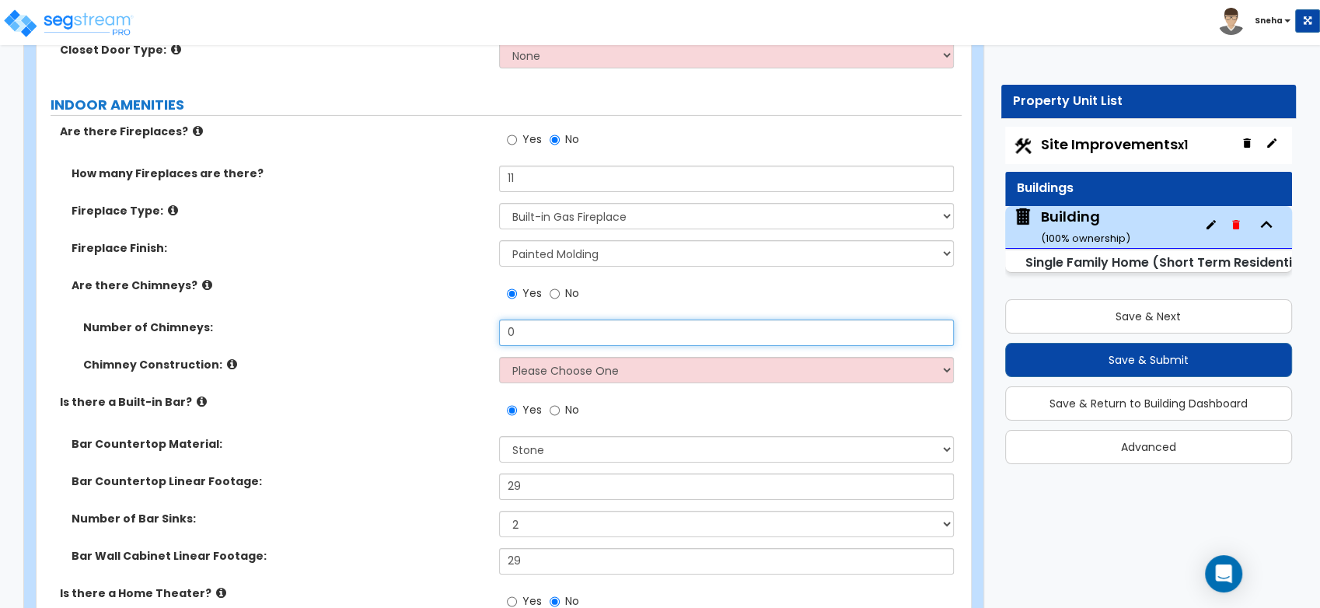
click at [486, 333] on div "Number of Chimneys: 0" at bounding box center [499, 337] width 925 height 37
click at [525, 326] on input "0" at bounding box center [726, 332] width 455 height 26
drag, startPoint x: 525, startPoint y: 326, endPoint x: 505, endPoint y: 326, distance: 19.4
click at [505, 326] on input "0" at bounding box center [726, 332] width 455 height 26
type input "3"
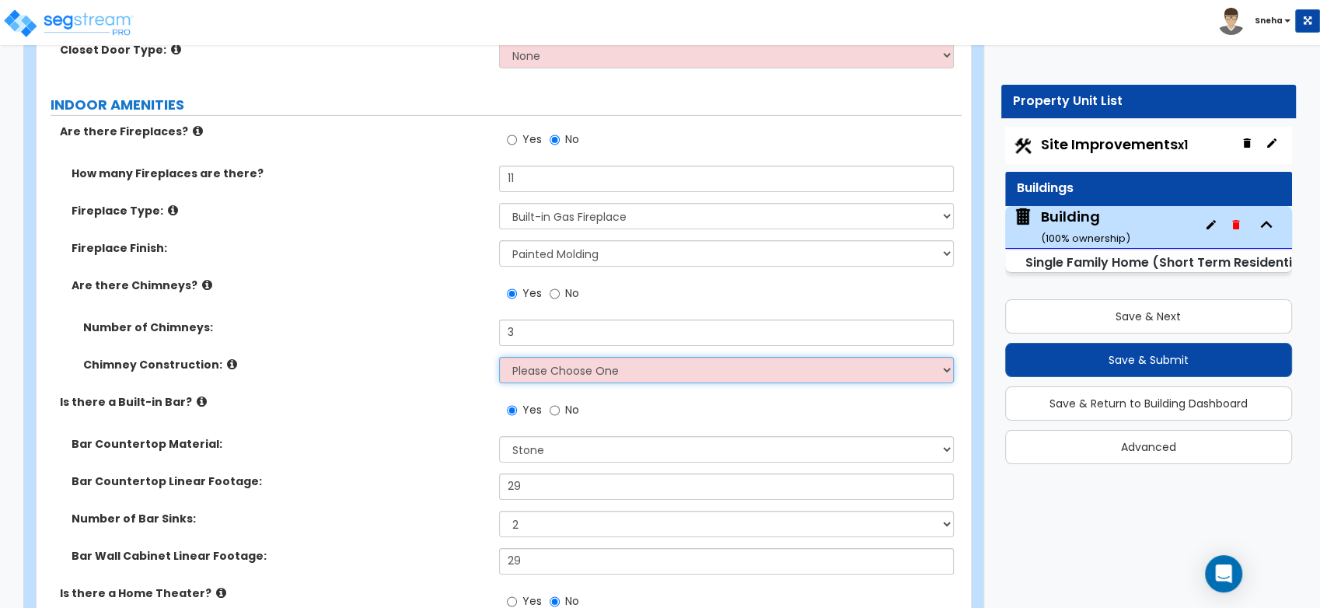
click at [528, 361] on select "Please Choose One Brick Construction Cinder Block Construction Stone Constructi…" at bounding box center [726, 370] width 455 height 26
select select "3"
click at [499, 357] on select "Please Choose One Brick Construction Cinder Block Construction Stone Constructi…" at bounding box center [726, 370] width 455 height 26
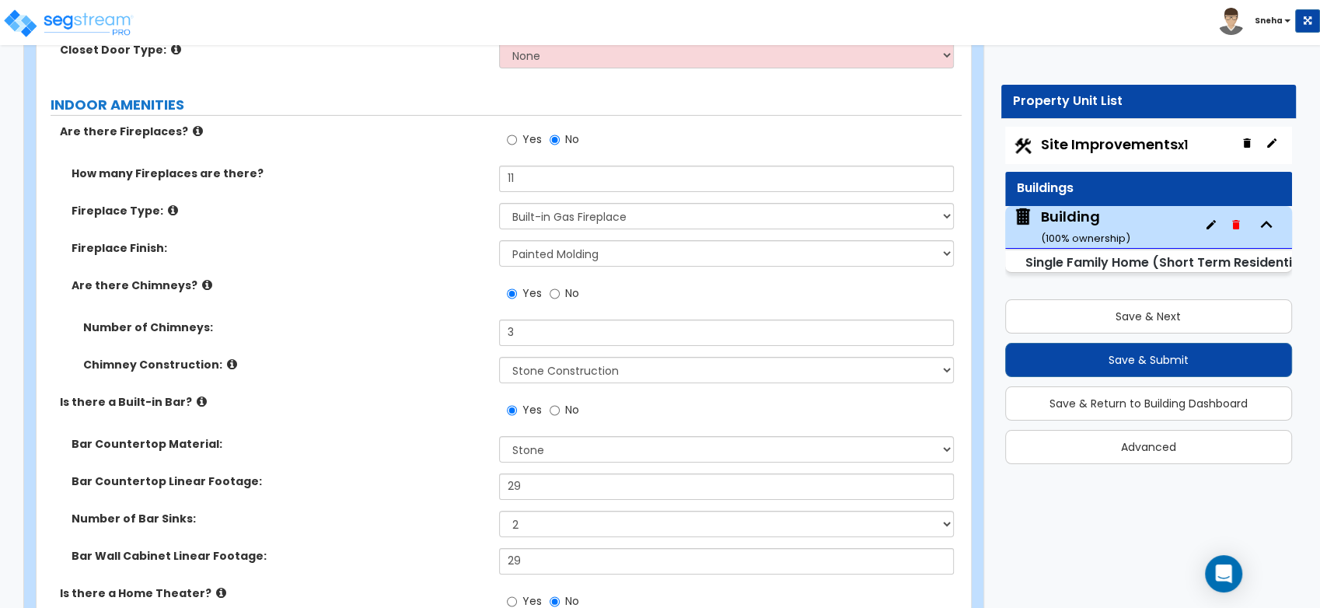
click at [451, 394] on label "Is there a Built-in Bar?" at bounding box center [273, 402] width 427 height 16
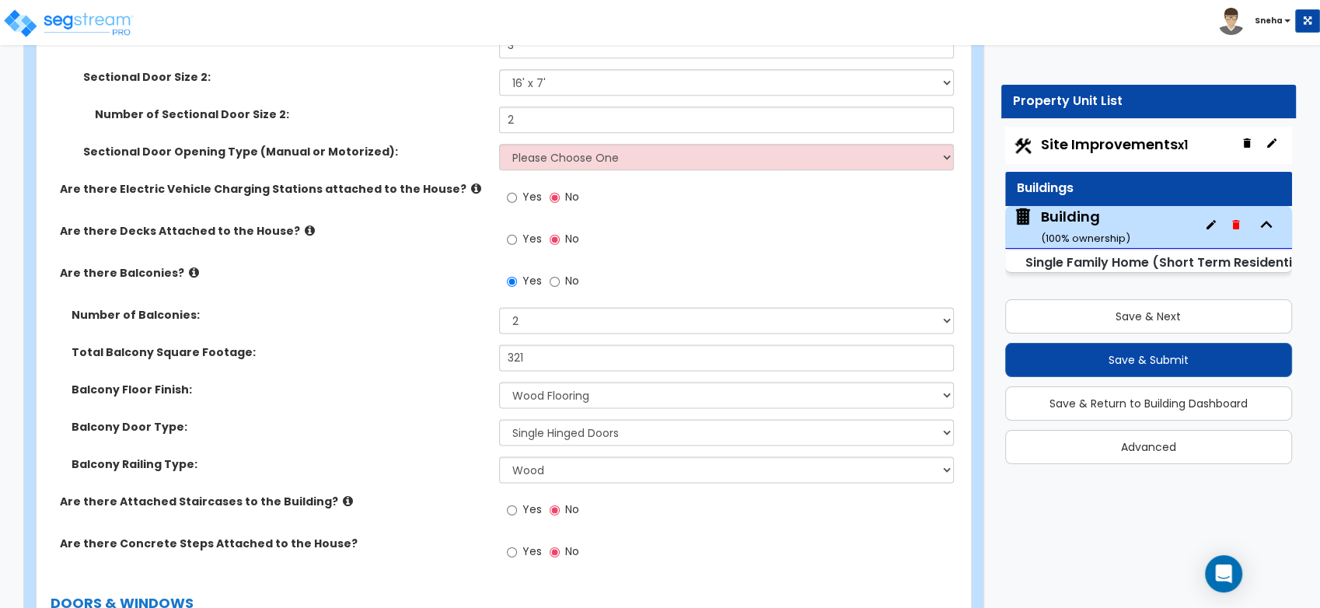
scroll to position [1986, 0]
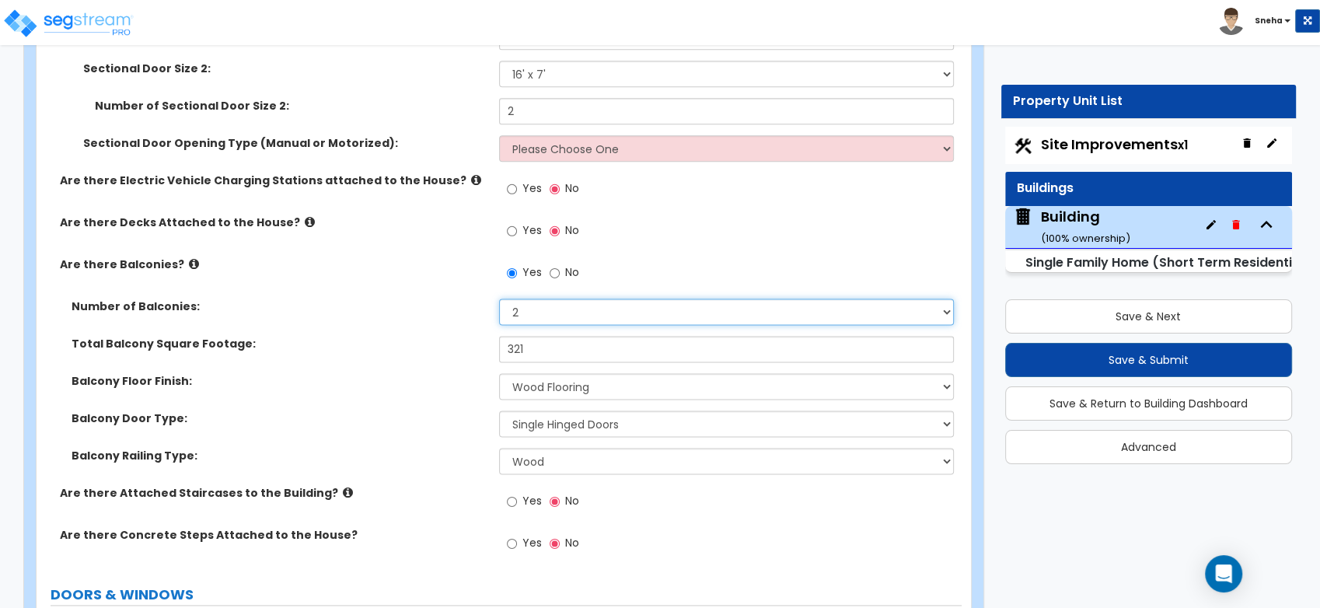
click at [622, 318] on select "Please Choose One 1 2 3 4 5" at bounding box center [726, 311] width 455 height 26
click at [499, 298] on select "Please Choose One 1 2 3 4 5" at bounding box center [726, 311] width 455 height 26
click at [602, 312] on select "Please Choose One 1 2 3 4 5" at bounding box center [726, 311] width 455 height 26
select select "2"
click at [499, 298] on select "Please Choose One 1 2 3 4 5" at bounding box center [726, 311] width 455 height 26
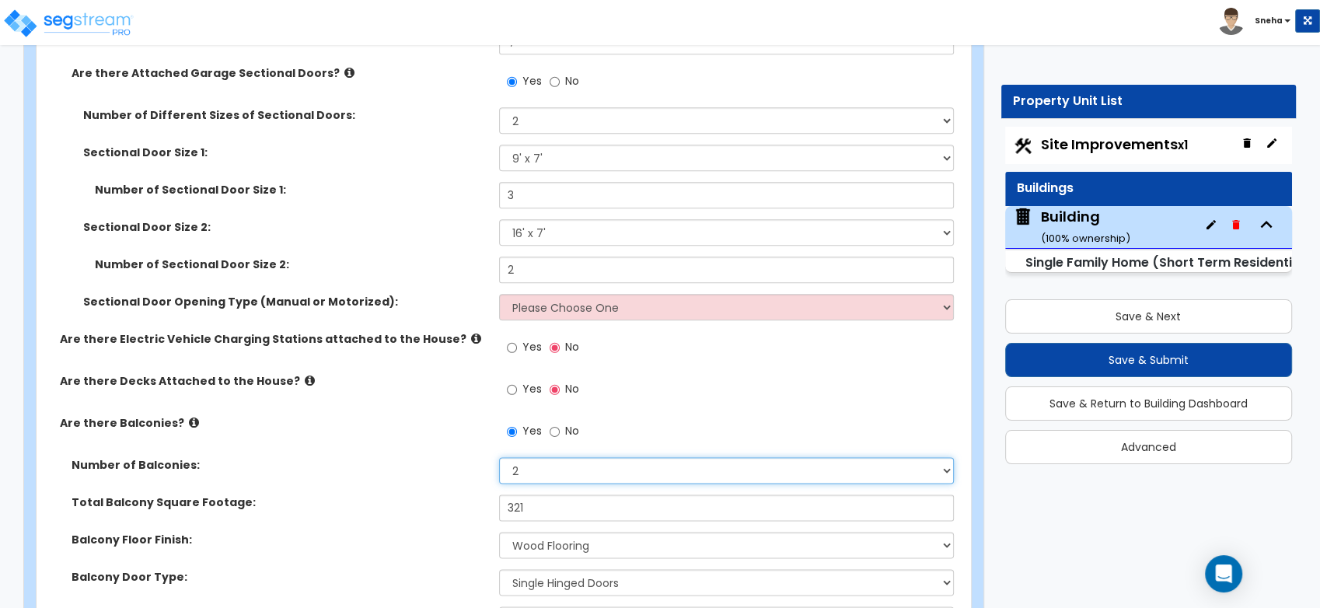
scroll to position [1727, 0]
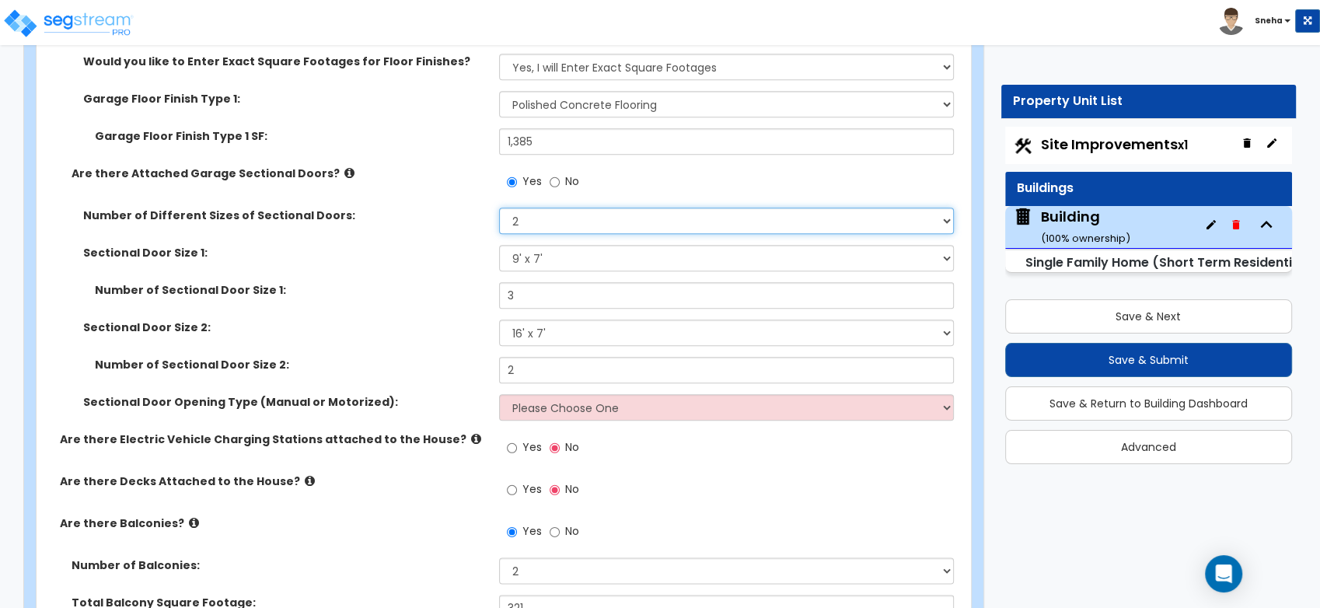
click at [583, 221] on select "Please Choose One 1 2" at bounding box center [726, 221] width 455 height 26
click at [596, 222] on select "Please Choose One 1 2" at bounding box center [726, 221] width 455 height 26
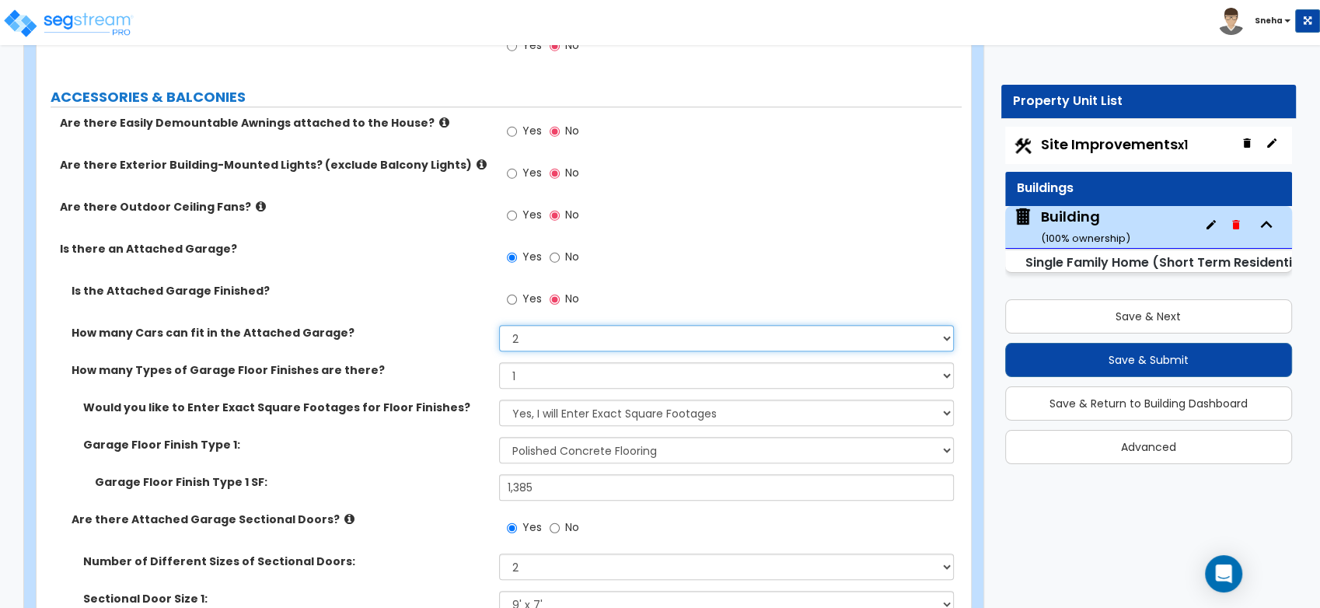
click at [557, 336] on select "Please Choose One 1 2 3 4 5" at bounding box center [726, 338] width 455 height 26
select select "5"
click at [499, 325] on select "Please Choose One 1 2 3 4 5" at bounding box center [726, 338] width 455 height 26
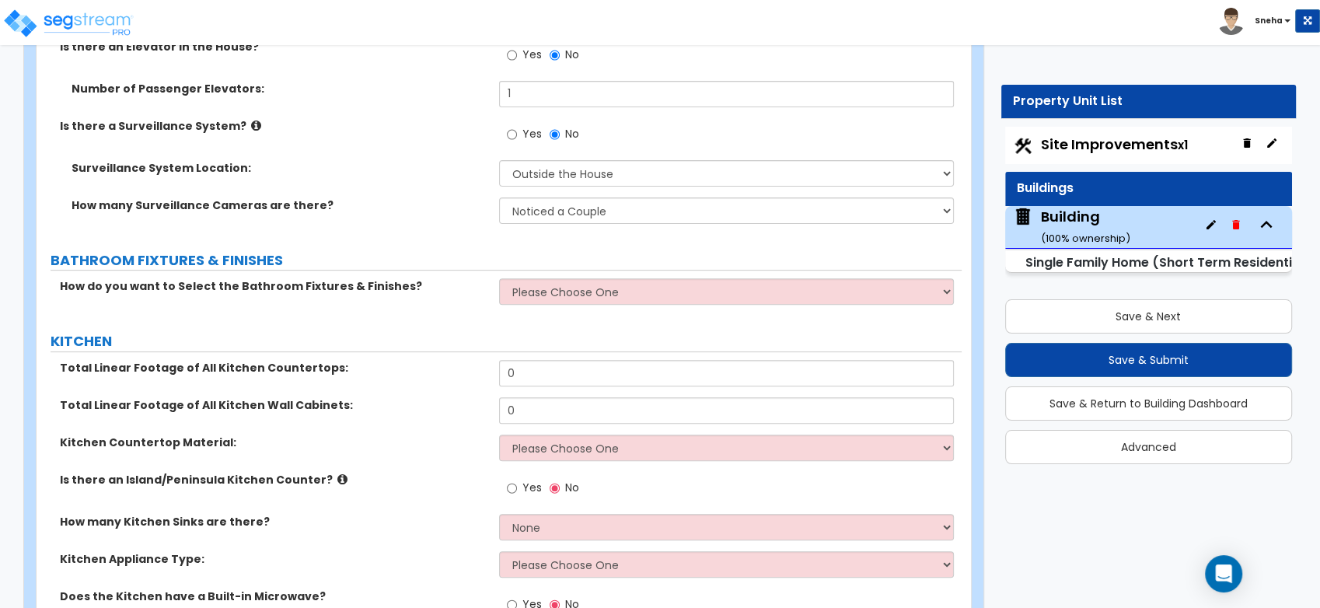
scroll to position [6476, 0]
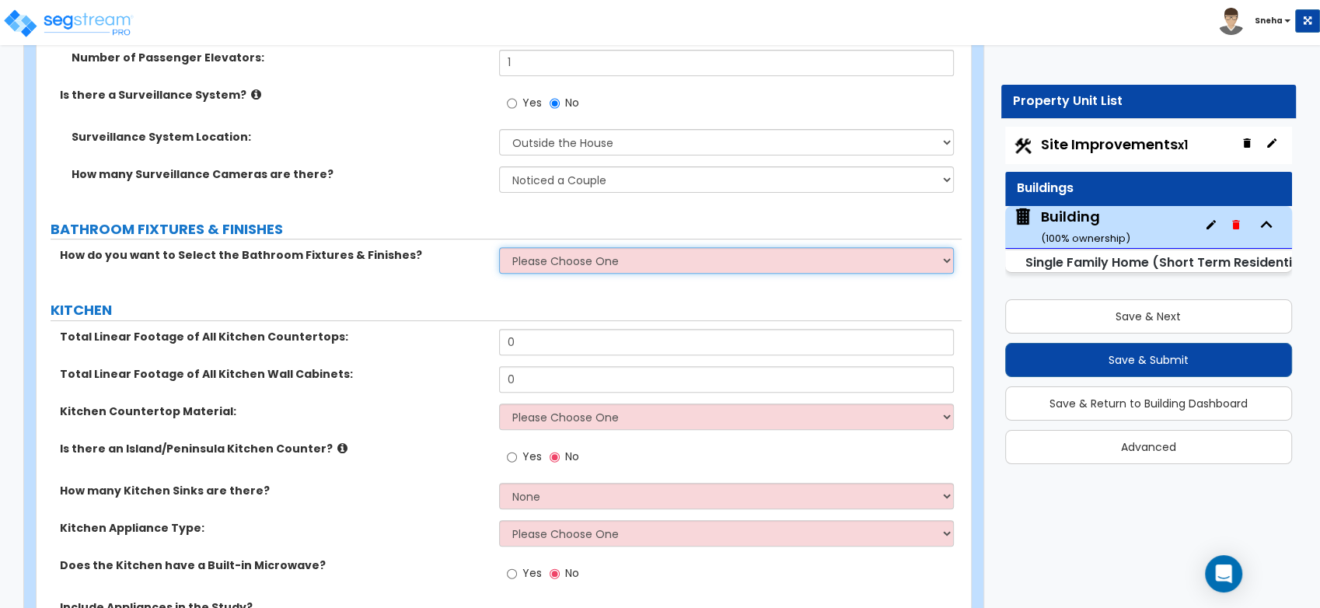
click at [605, 264] on select "Please Choose One I want to Select Fixtures and Finishes only for one Bath and …" at bounding box center [726, 260] width 455 height 26
click at [499, 247] on select "Please Choose One I want to Select Fixtures and Finishes only for one Bath and …" at bounding box center [726, 260] width 455 height 26
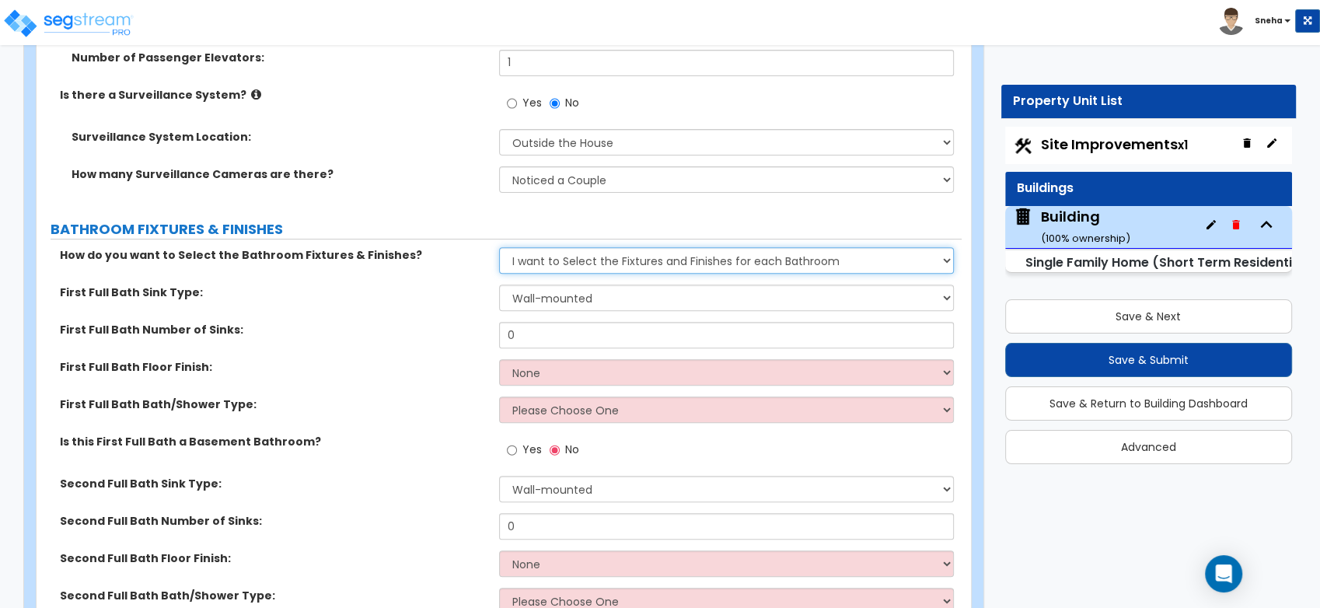
click at [573, 256] on select "Please Choose One I want to Select Fixtures and Finishes only for one Bath and …" at bounding box center [726, 260] width 455 height 26
click at [499, 247] on select "Please Choose One I want to Select Fixtures and Finishes only for one Bath and …" at bounding box center [726, 260] width 455 height 26
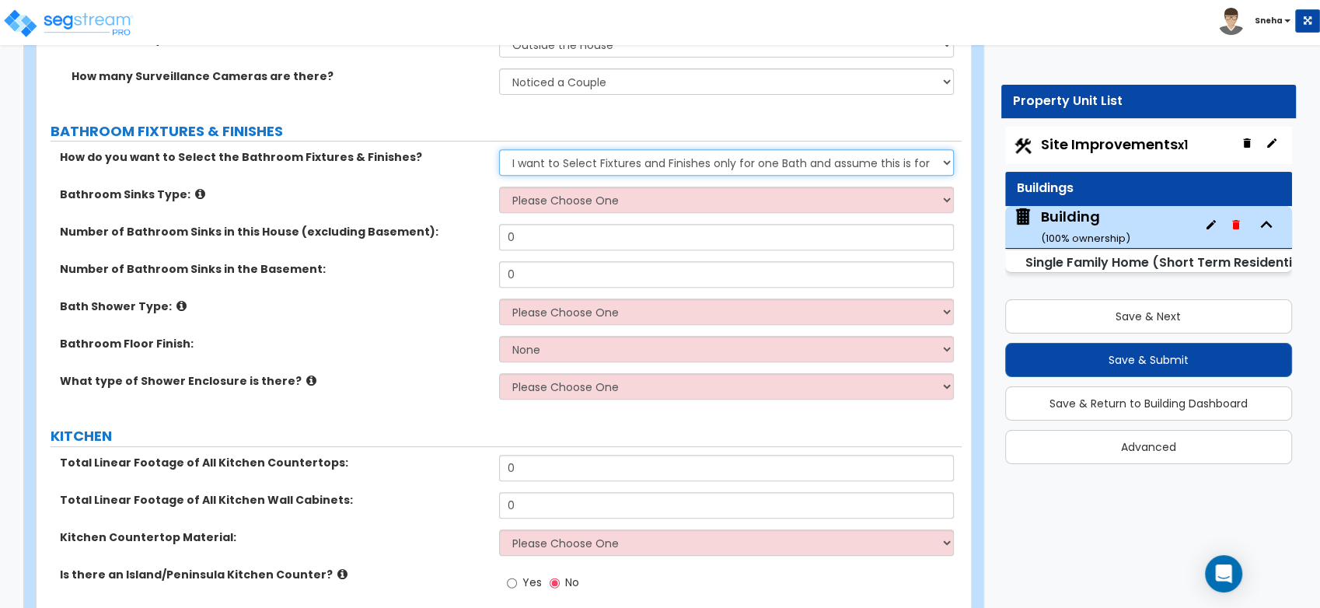
scroll to position [6479, 0]
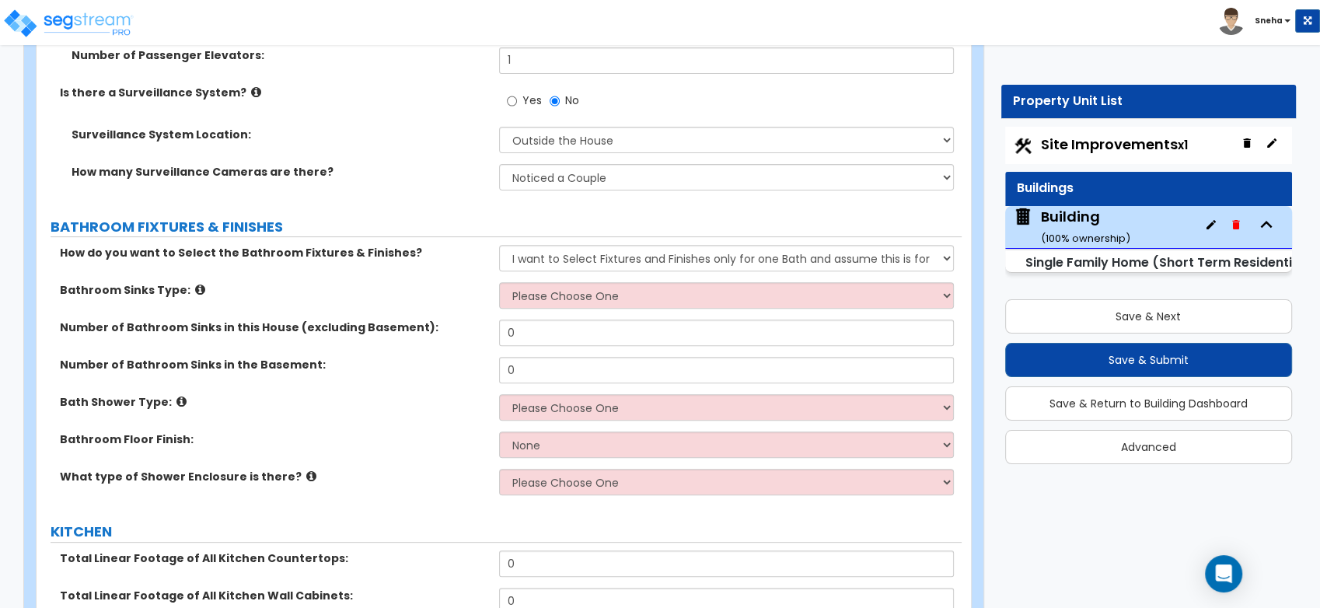
click at [435, 282] on label "Bathroom Sinks Type:" at bounding box center [273, 290] width 427 height 16
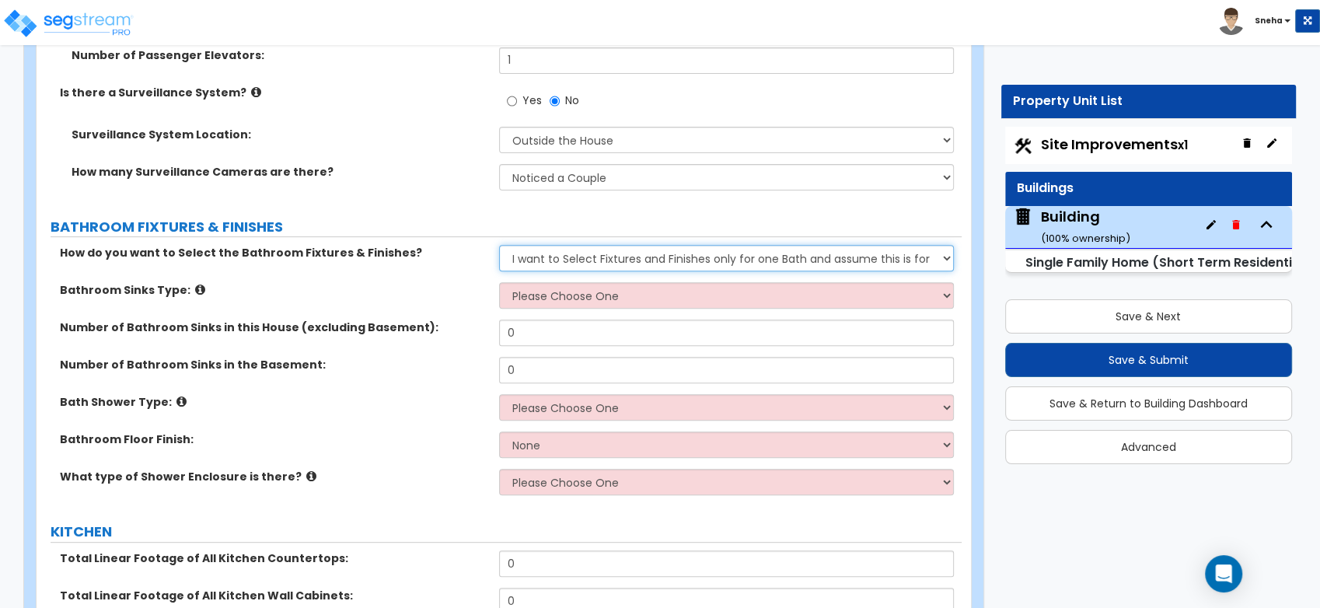
click at [740, 251] on select "Please Choose One I want to Select Fixtures and Finishes only for one Bath and …" at bounding box center [726, 258] width 455 height 26
select select "2"
click at [499, 245] on select "Please Choose One I want to Select Fixtures and Finishes only for one Bath and …" at bounding box center [726, 258] width 455 height 26
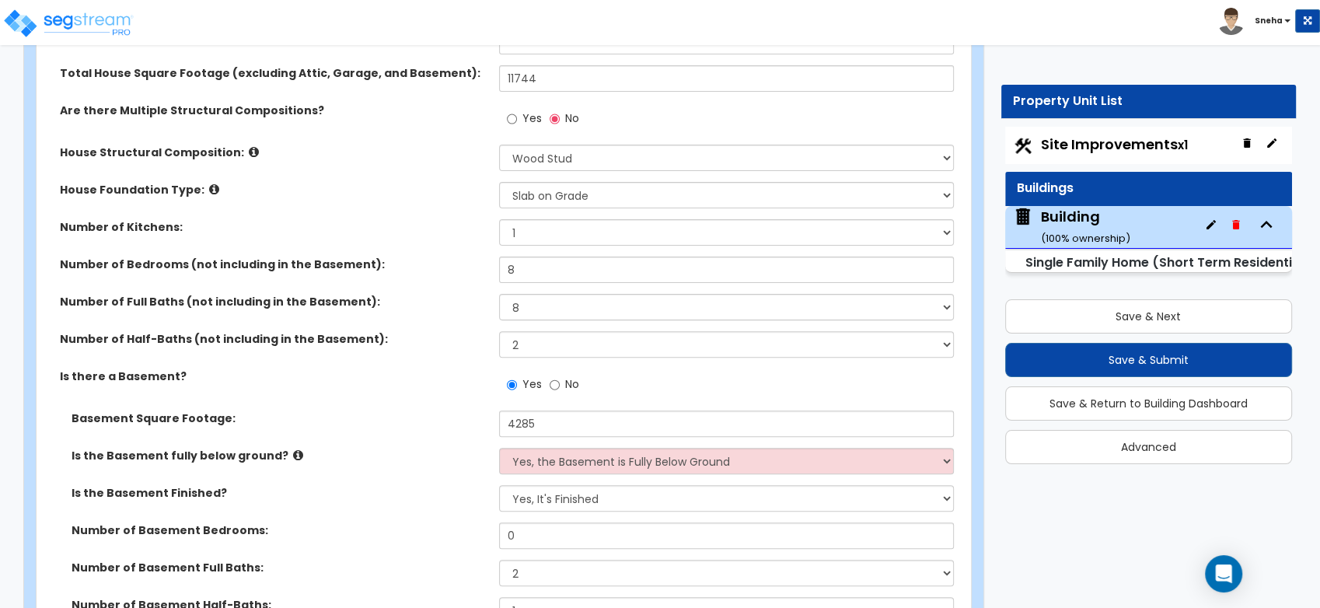
scroll to position [518, 0]
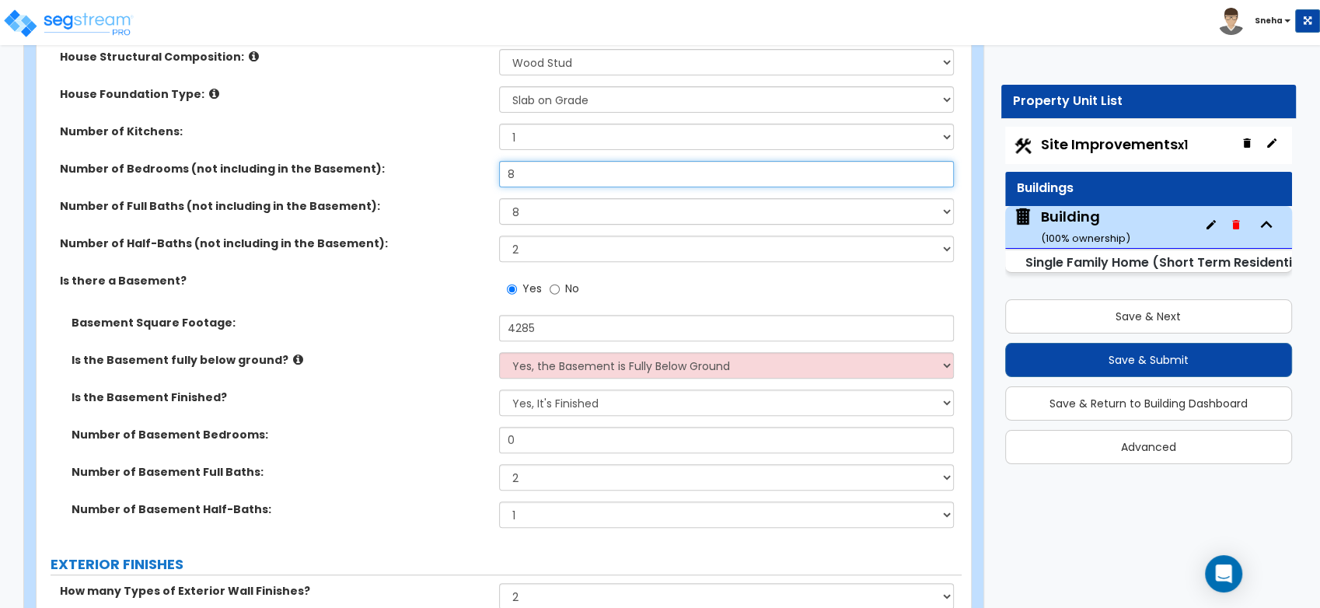
drag, startPoint x: 518, startPoint y: 170, endPoint x: 498, endPoint y: 171, distance: 19.4
click at [499, 171] on input "8" at bounding box center [726, 174] width 455 height 26
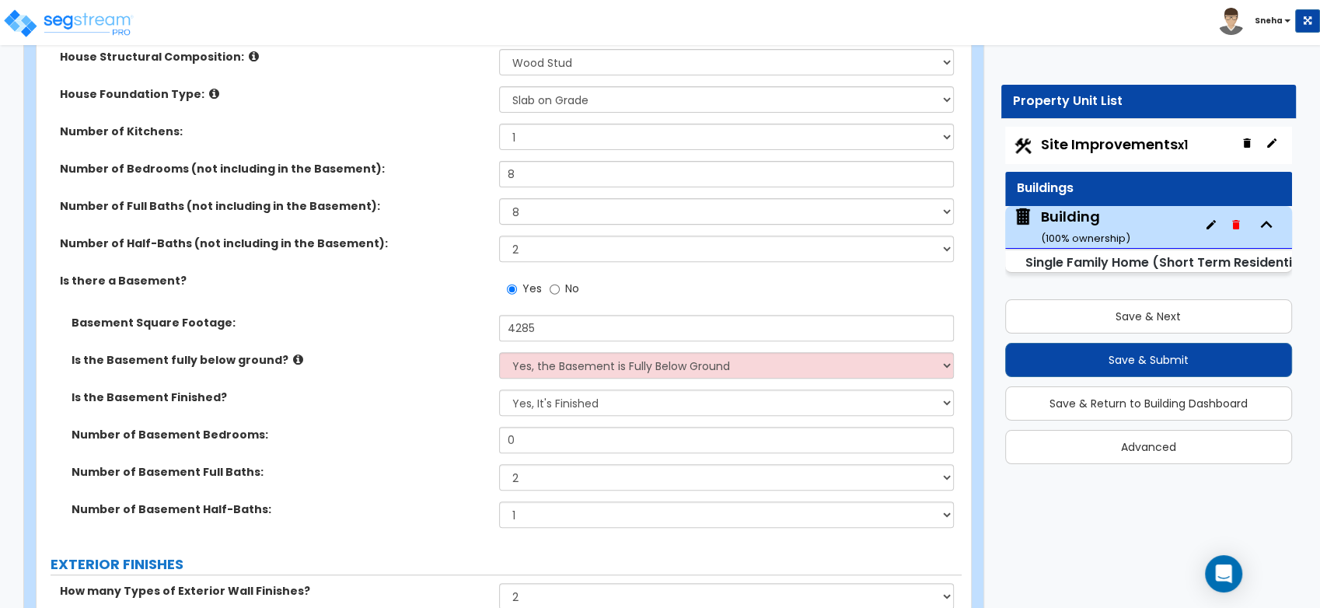
click at [457, 183] on div "Number of Bedrooms (not including in the Basement): 8" at bounding box center [499, 179] width 925 height 37
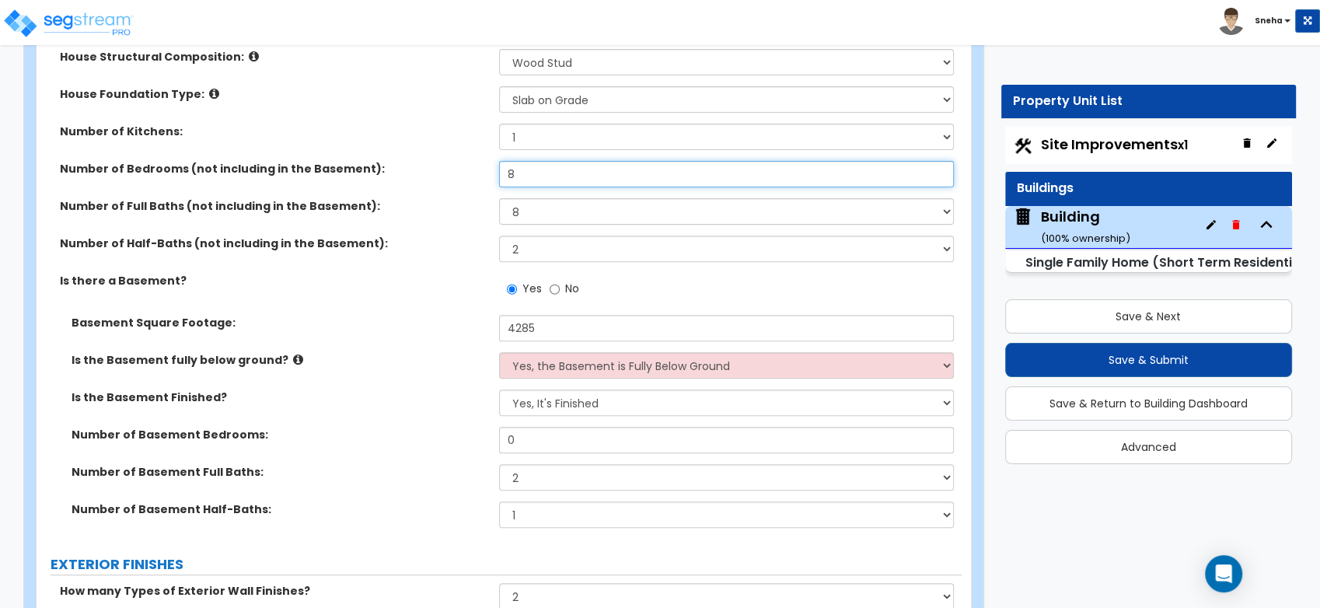
drag, startPoint x: 528, startPoint y: 169, endPoint x: 497, endPoint y: 170, distance: 31.1
click at [497, 170] on div "Number of Bedrooms (not including in the Basement): 8" at bounding box center [499, 179] width 925 height 37
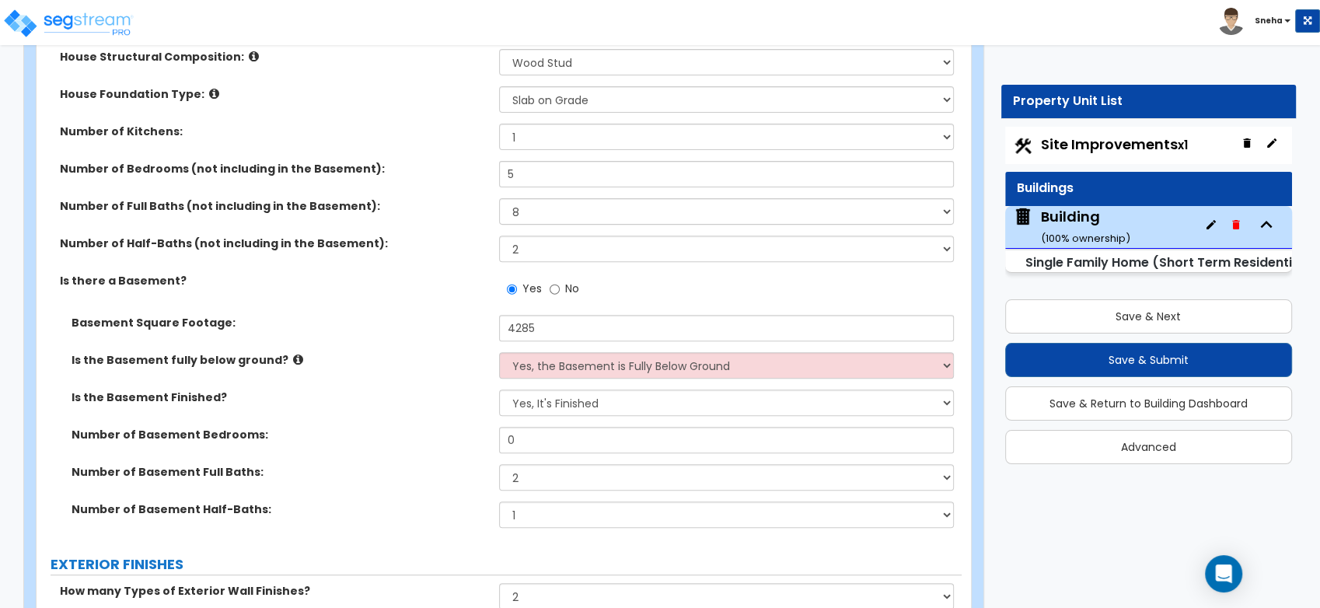
click at [479, 200] on label "Number of Full Baths (not including in the Basement):" at bounding box center [273, 206] width 427 height 16
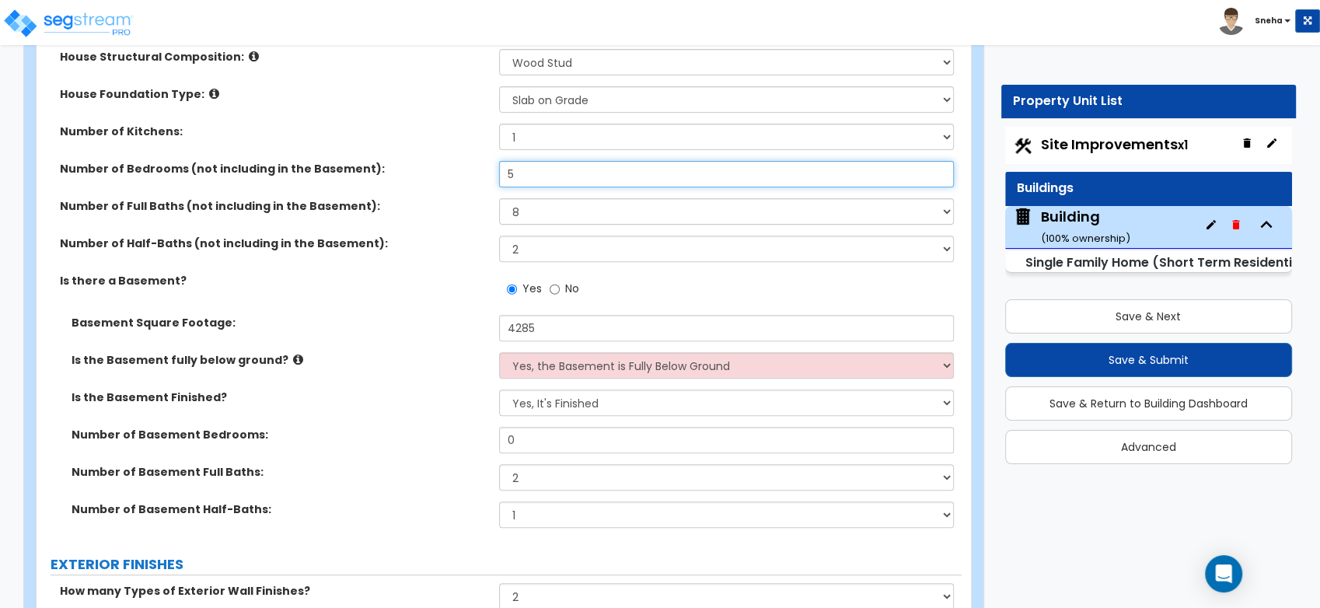
drag, startPoint x: 497, startPoint y: 169, endPoint x: 488, endPoint y: 169, distance: 8.5
click at [488, 169] on div "Number of Bedrooms (not including in the Basement): 5" at bounding box center [499, 179] width 925 height 37
drag, startPoint x: 525, startPoint y: 166, endPoint x: 448, endPoint y: 177, distance: 77.0
click at [448, 177] on div "Number of Bedrooms (not including in the Basement): 5" at bounding box center [499, 179] width 925 height 37
type input "8"
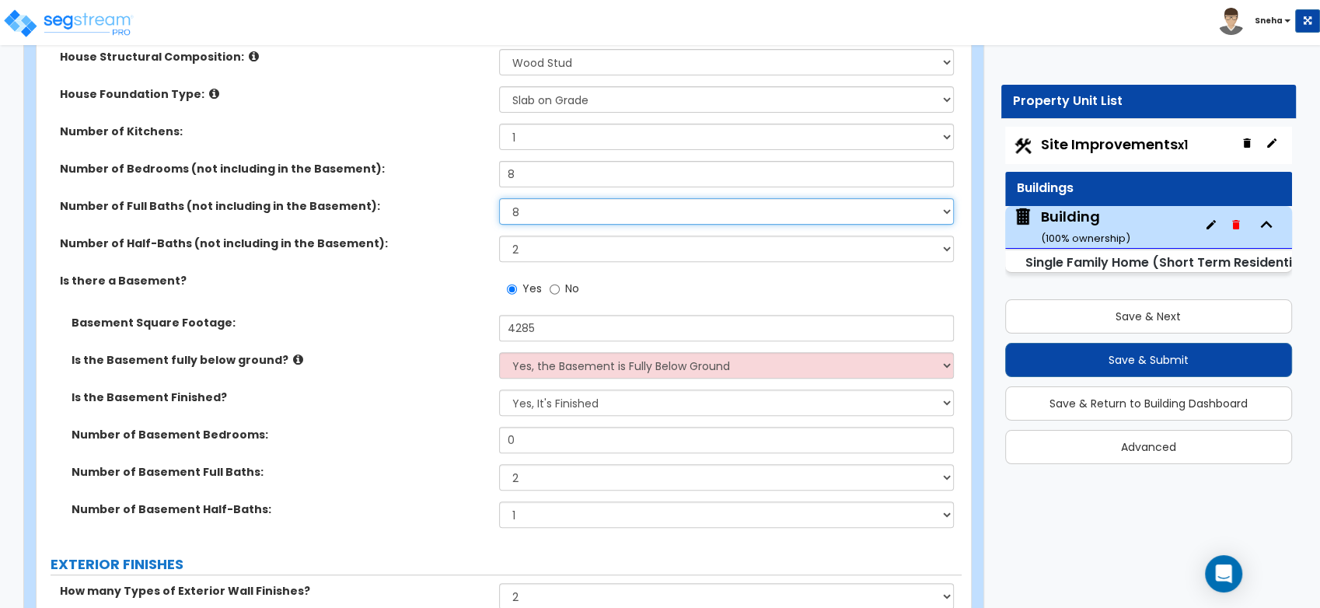
click at [497, 207] on div "Number of Full Baths (not including in the Basement): 1 2 3 4 5 6 7 8 9 10" at bounding box center [499, 216] width 925 height 37
select select "5"
click at [499, 198] on select "1 2 3 4 5 6 7 8 9 10" at bounding box center [726, 211] width 455 height 26
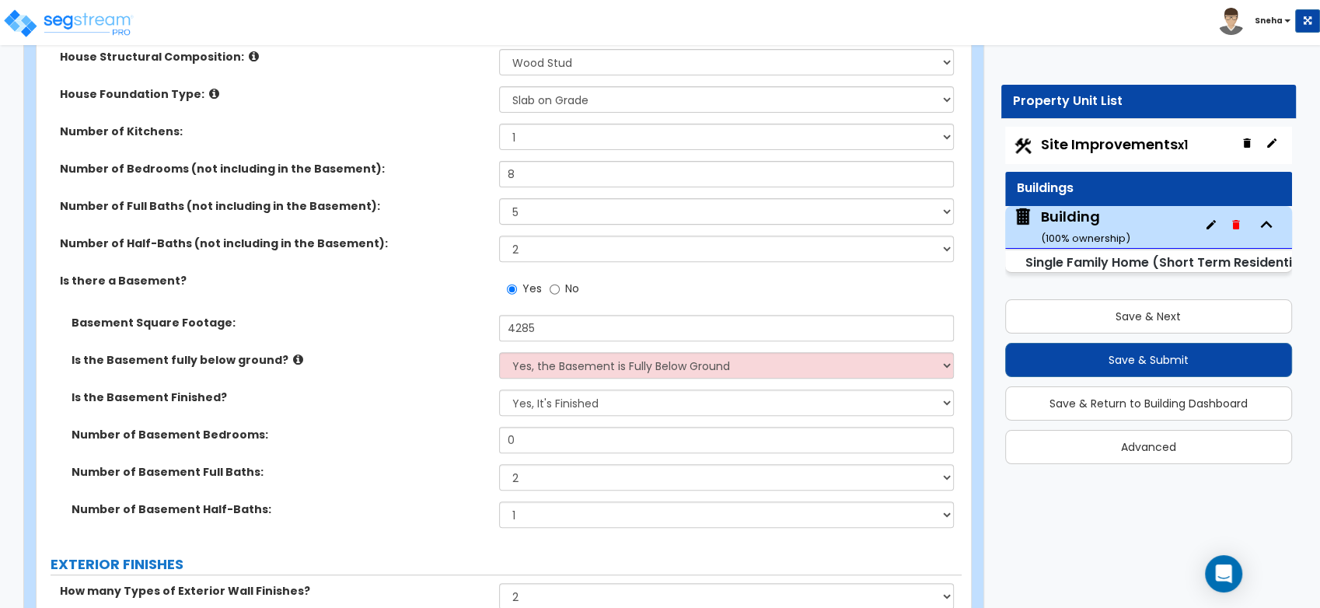
click at [455, 224] on div "Number of Full Baths (not including in the Basement): 1 2 3 4 5 6 7 8 9 10" at bounding box center [499, 216] width 925 height 37
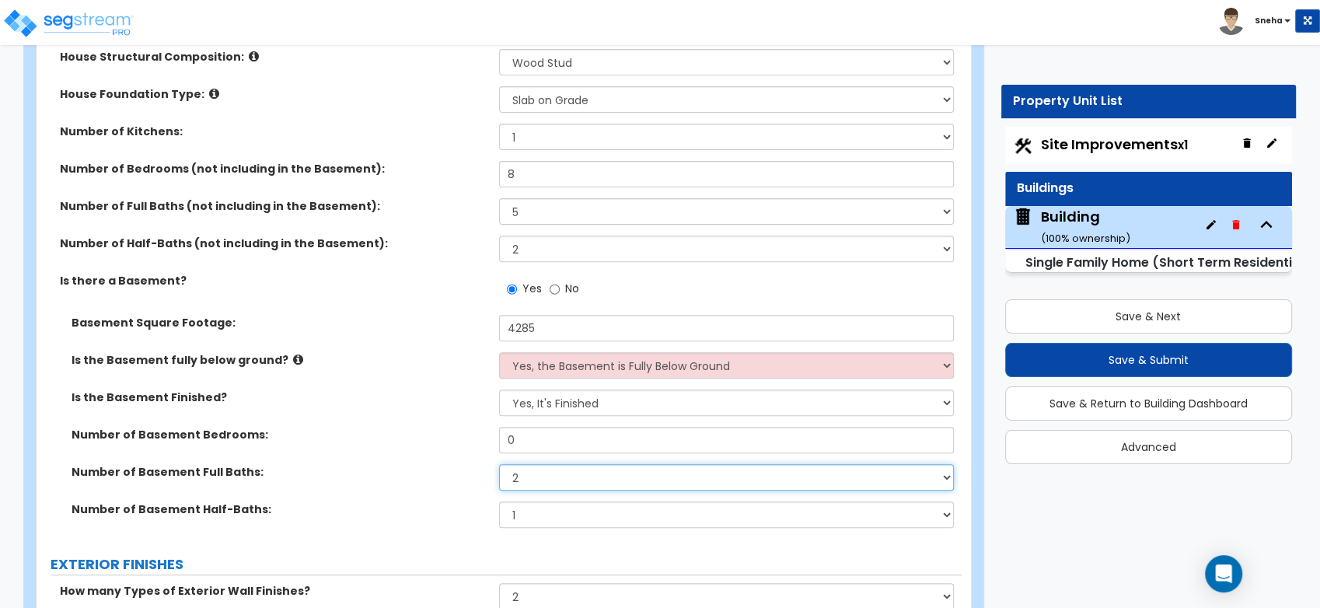
click at [525, 467] on select "None 1 2 3" at bounding box center [726, 477] width 455 height 26
select select "3"
click at [499, 464] on select "None 1 2 3" at bounding box center [726, 477] width 455 height 26
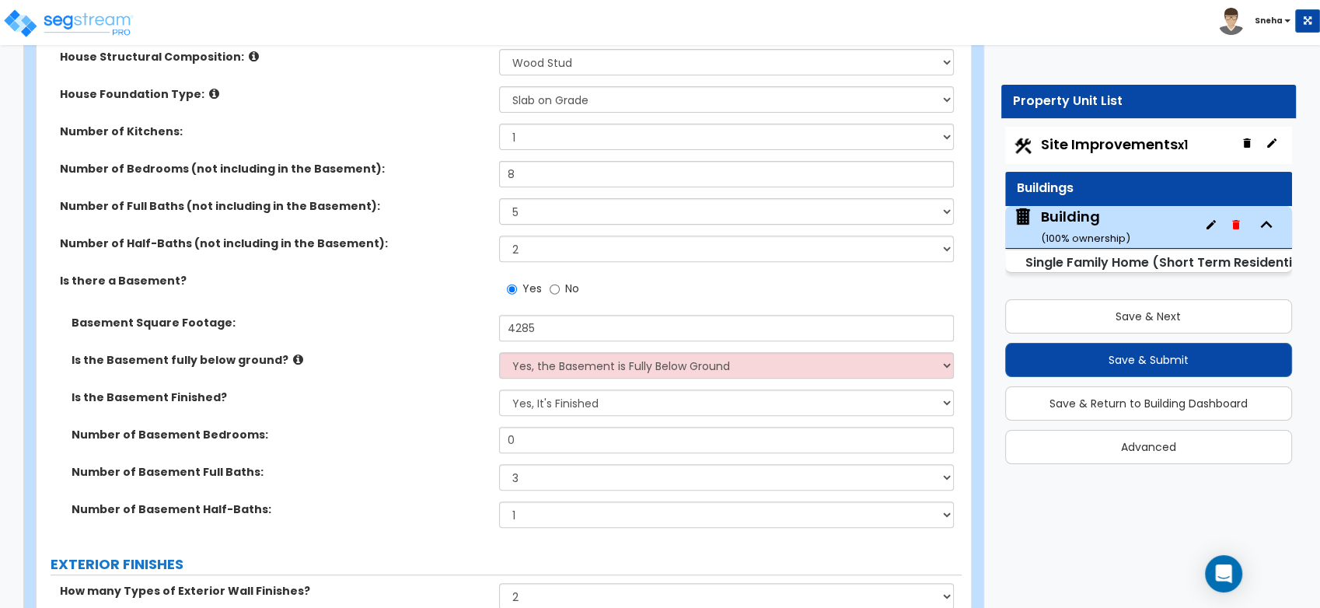
click at [389, 441] on div "Number of Basement Bedrooms: 0" at bounding box center [499, 445] width 925 height 37
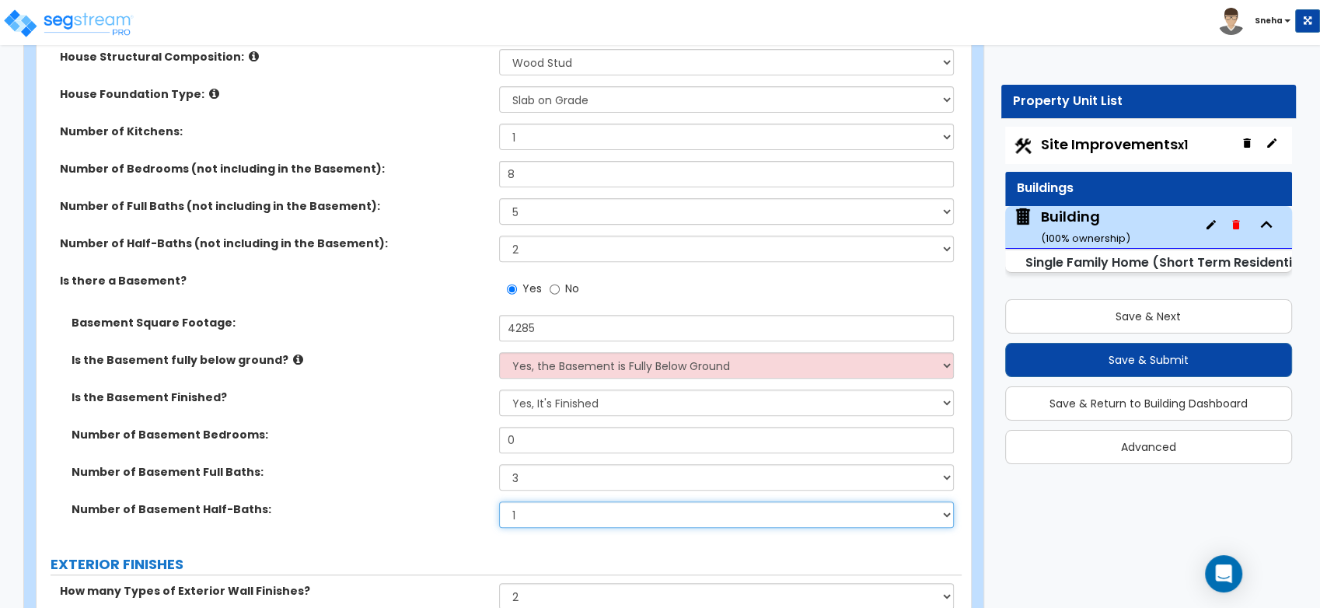
click at [524, 511] on select "None 1 2 3" at bounding box center [726, 514] width 455 height 26
select select "0"
click at [499, 501] on select "None 1 2 3" at bounding box center [726, 514] width 455 height 26
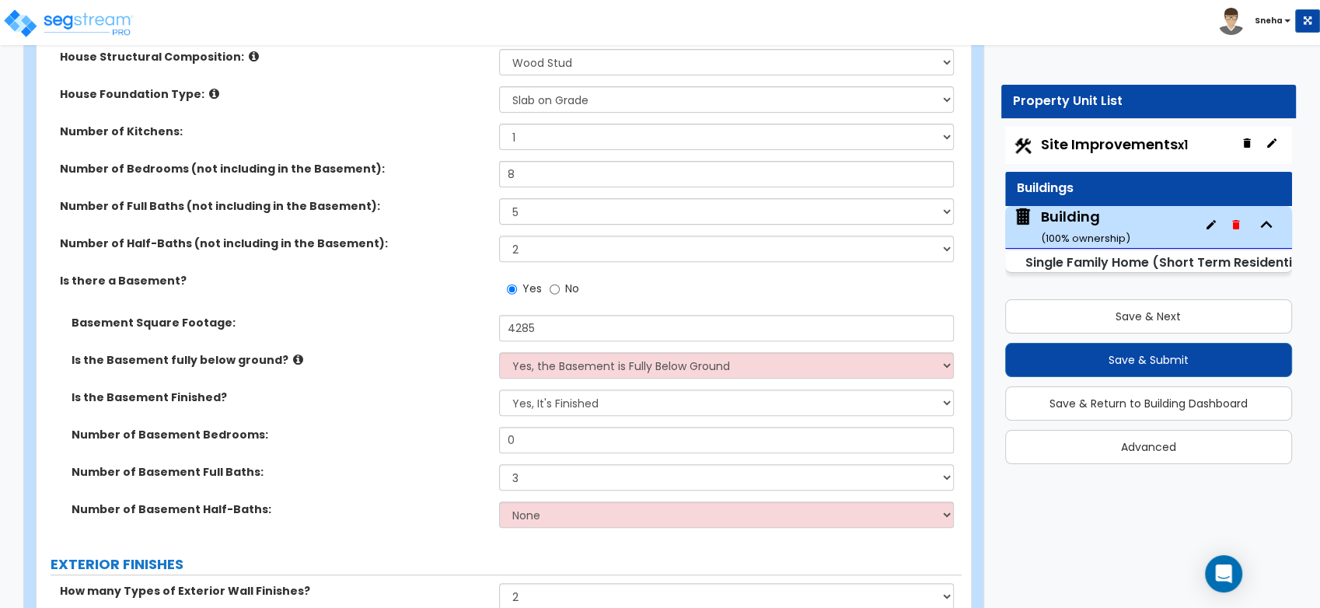
click at [392, 434] on label "Number of Basement Bedrooms:" at bounding box center [279, 435] width 416 height 16
click at [411, 347] on div "Basement Square Footage: 4285" at bounding box center [499, 333] width 925 height 37
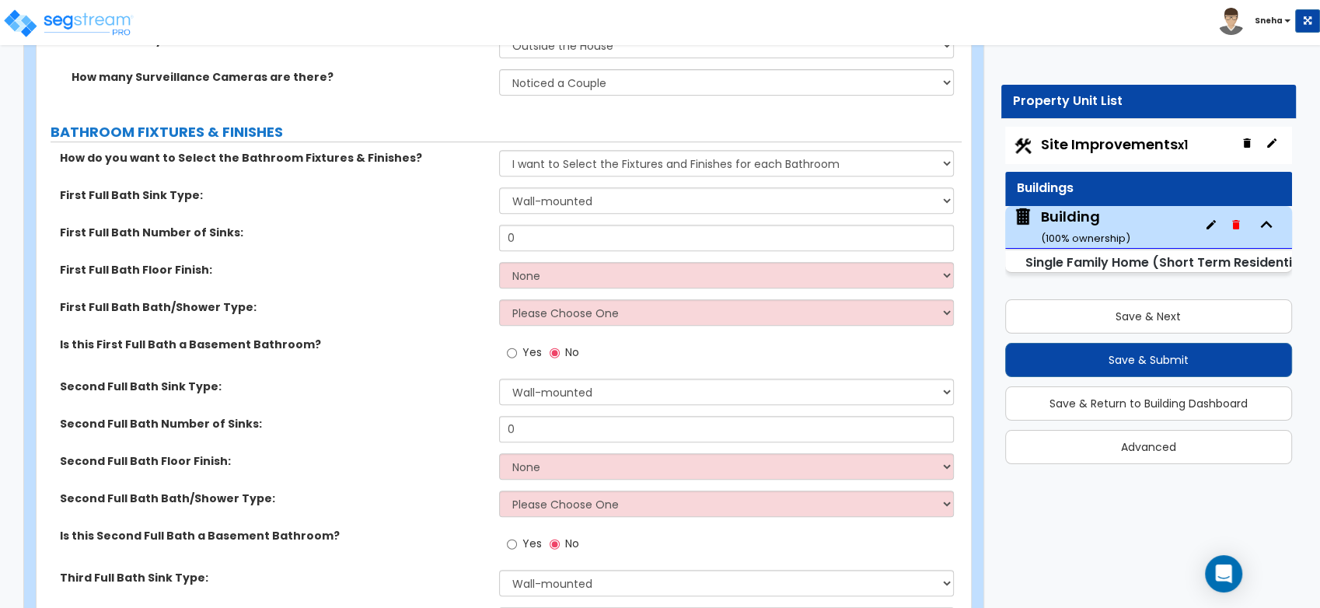
scroll to position [6649, 0]
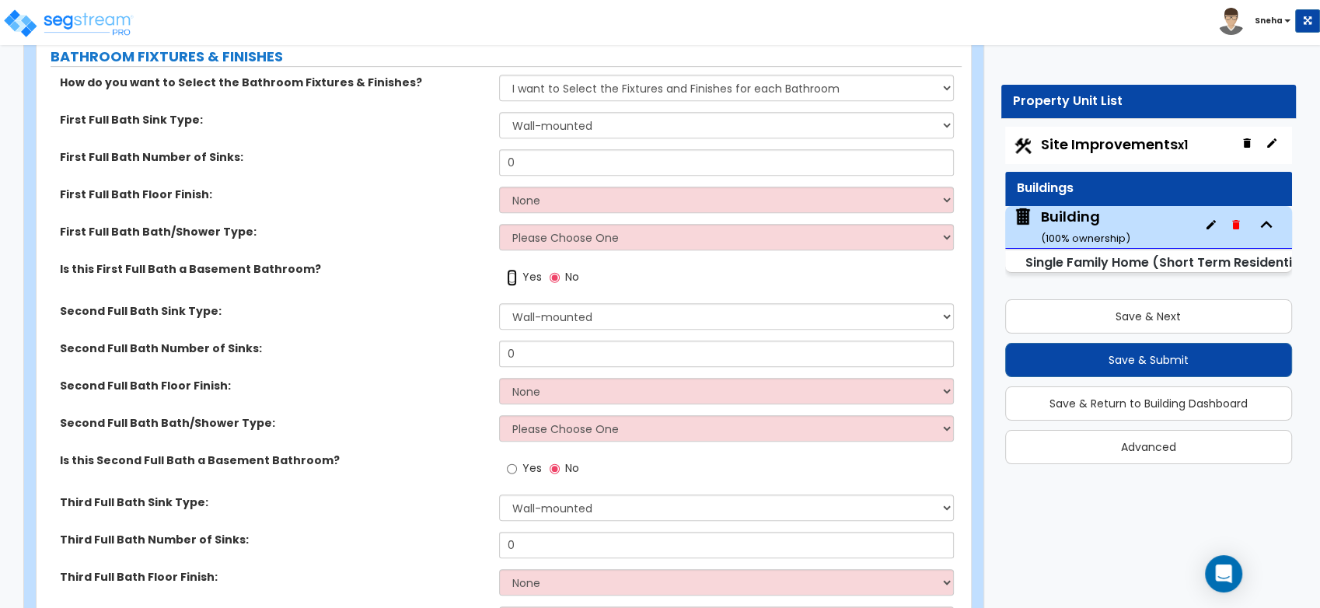
click at [509, 270] on input "Yes" at bounding box center [512, 277] width 10 height 17
radio input "true"
click at [513, 470] on input "Yes" at bounding box center [512, 468] width 10 height 17
radio input "true"
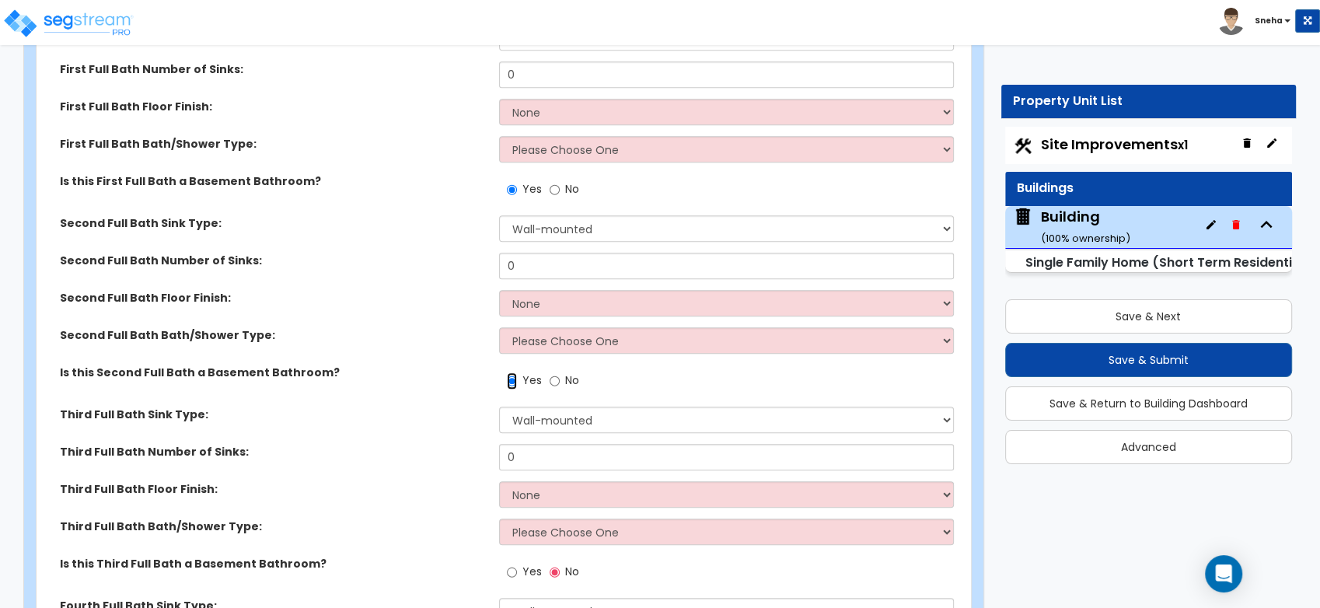
scroll to position [6821, 0]
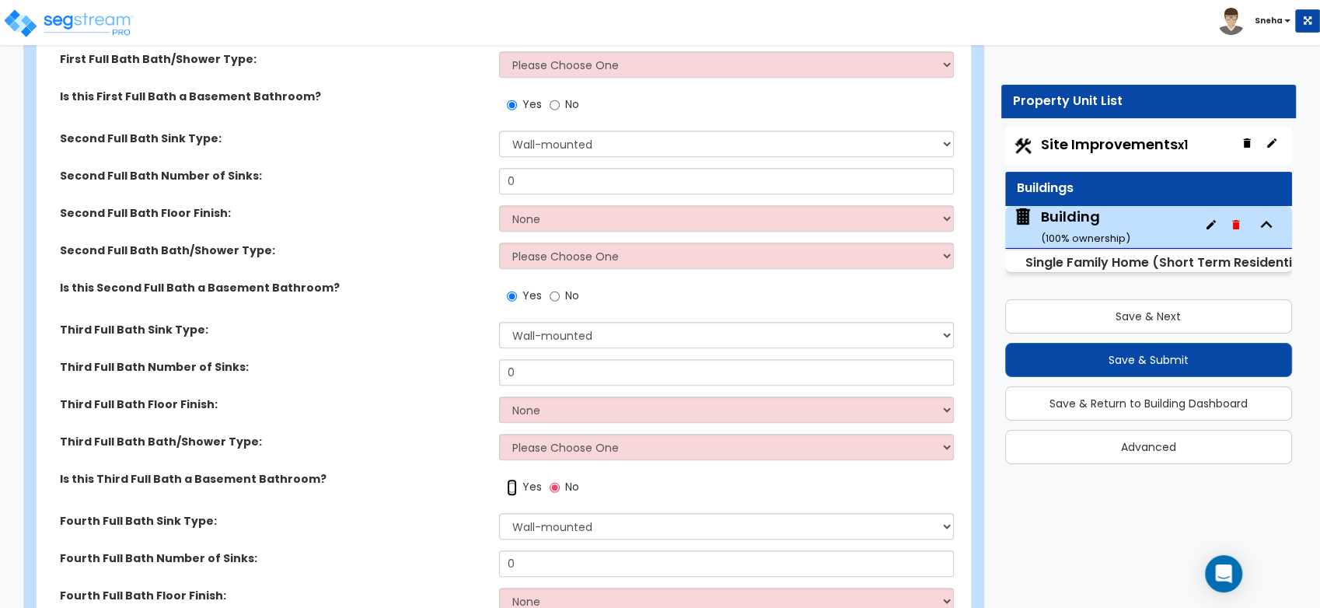
click at [513, 485] on input "Yes" at bounding box center [512, 487] width 10 height 17
radio input "true"
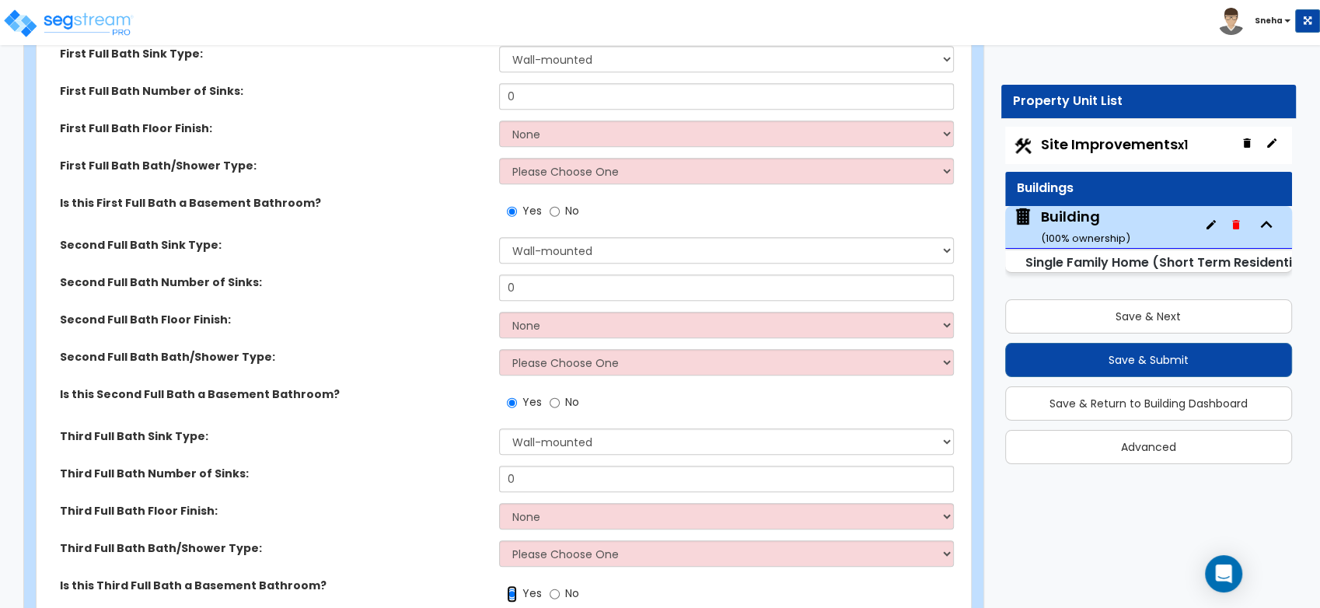
scroll to position [6649, 0]
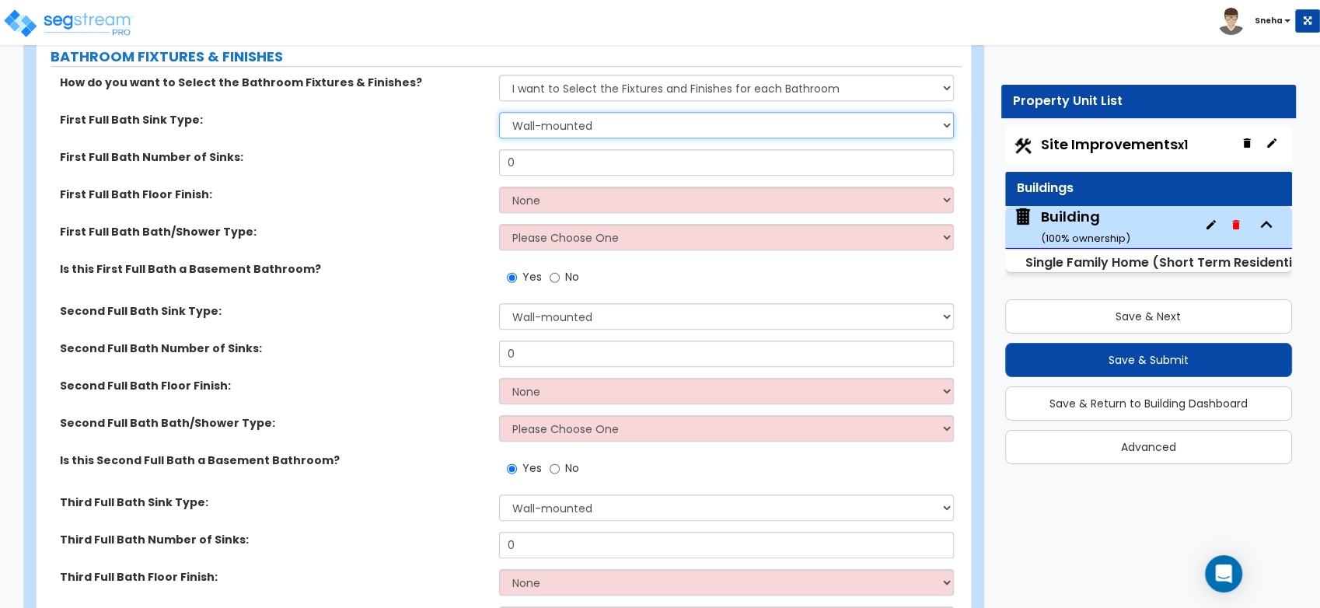
click at [576, 124] on select "Wall-mounted Pedestal-mounted Vanity-mounted" at bounding box center [726, 125] width 455 height 26
select select "3"
click at [499, 112] on select "Wall-mounted Pedestal-mounted Vanity-mounted" at bounding box center [726, 125] width 455 height 26
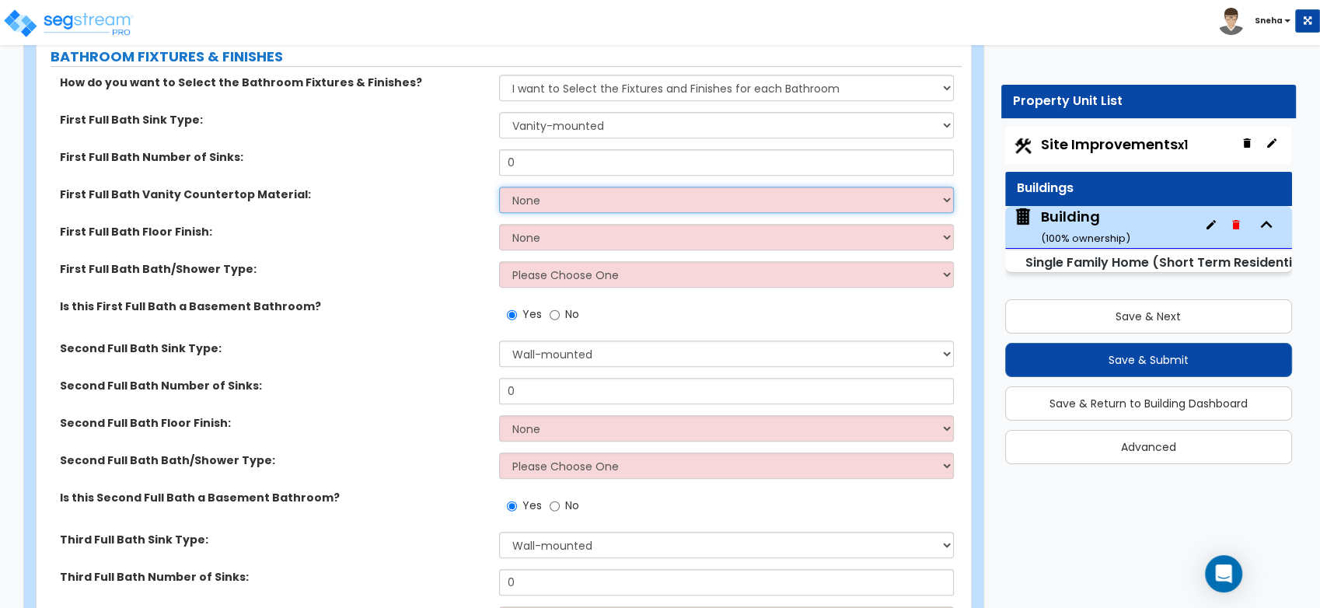
click at [553, 196] on select "None Plastic Laminate Solid Surface Stone Quartz Marble Tile Wood Stainless Ste…" at bounding box center [726, 200] width 455 height 26
select select "2"
click at [499, 187] on select "None Plastic Laminate Solid Surface Stone Quartz Marble Tile Wood Stainless Ste…" at bounding box center [726, 200] width 455 height 26
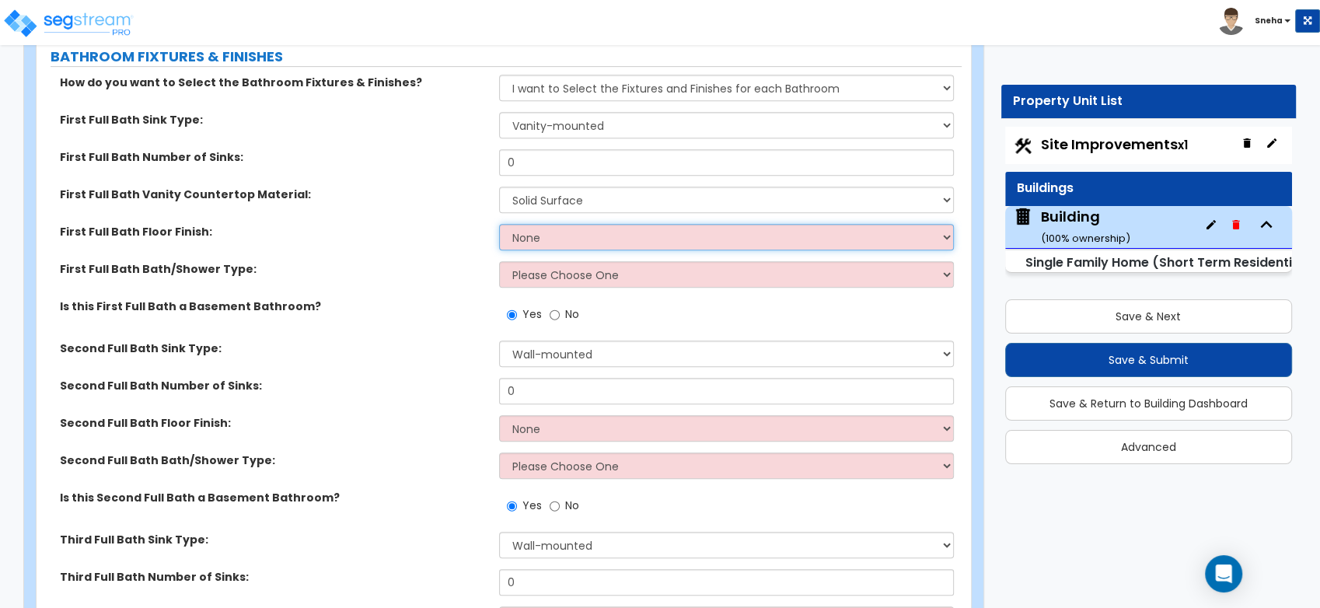
click at [557, 237] on select "None Tile Flooring Hardwood Flooring Resilient Laminate Flooring VCT Flooring S…" at bounding box center [726, 237] width 455 height 26
select select "1"
click at [499, 224] on select "None Tile Flooring Hardwood Flooring Resilient Laminate Flooring VCT Flooring S…" at bounding box center [726, 237] width 455 height 26
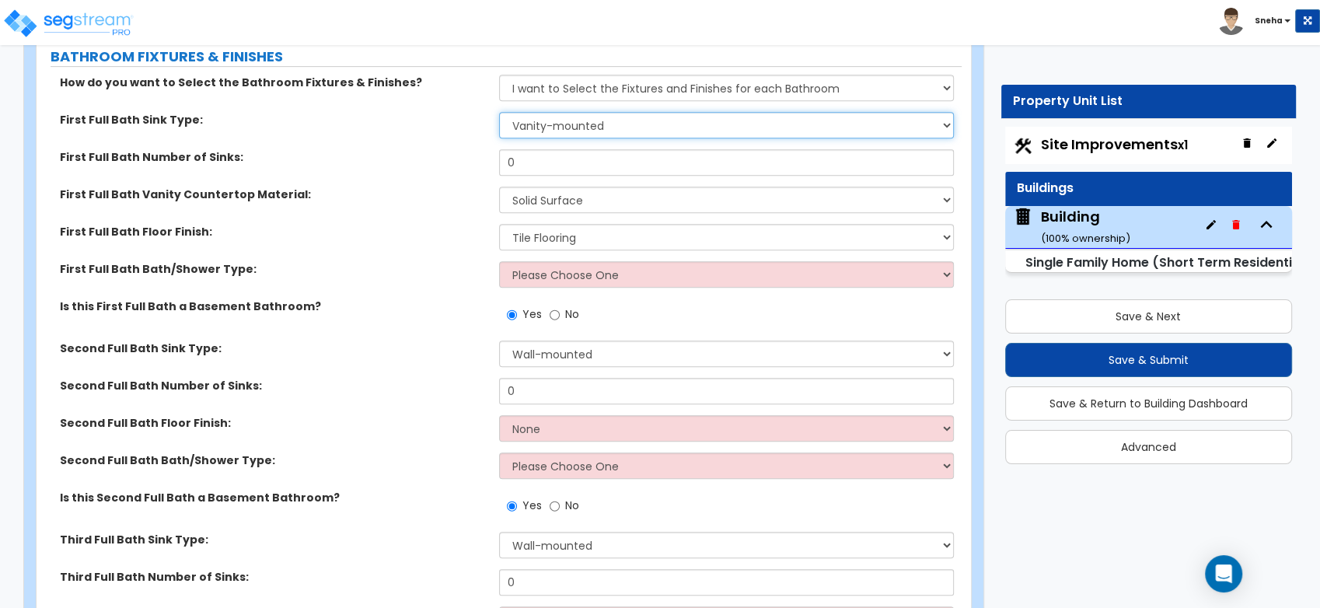
click at [551, 124] on select "Wall-mounted Pedestal-mounted Vanity-mounted" at bounding box center [726, 125] width 455 height 26
drag, startPoint x: 547, startPoint y: 162, endPoint x: 487, endPoint y: 161, distance: 59.8
click at [487, 161] on div "First Full Bath Number of Sinks: 0" at bounding box center [499, 167] width 925 height 37
type input "2"
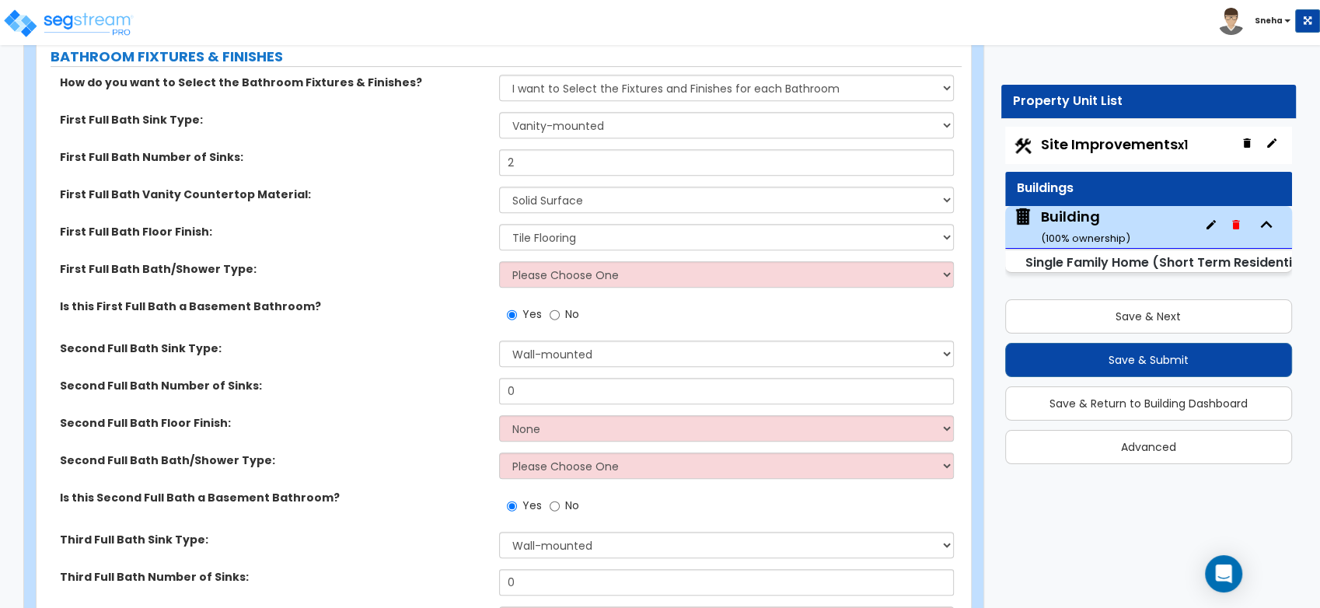
click at [427, 211] on div "First Full Bath Vanity Countertop Material: None Plastic Laminate Solid Surface…" at bounding box center [499, 205] width 925 height 37
click at [544, 273] on select "Please Choose One Standalone Shower Bathtub - Shower Combo" at bounding box center [726, 274] width 455 height 26
select select "2"
click at [499, 261] on select "Please Choose One Standalone Shower Bathtub - Shower Combo" at bounding box center [726, 274] width 455 height 26
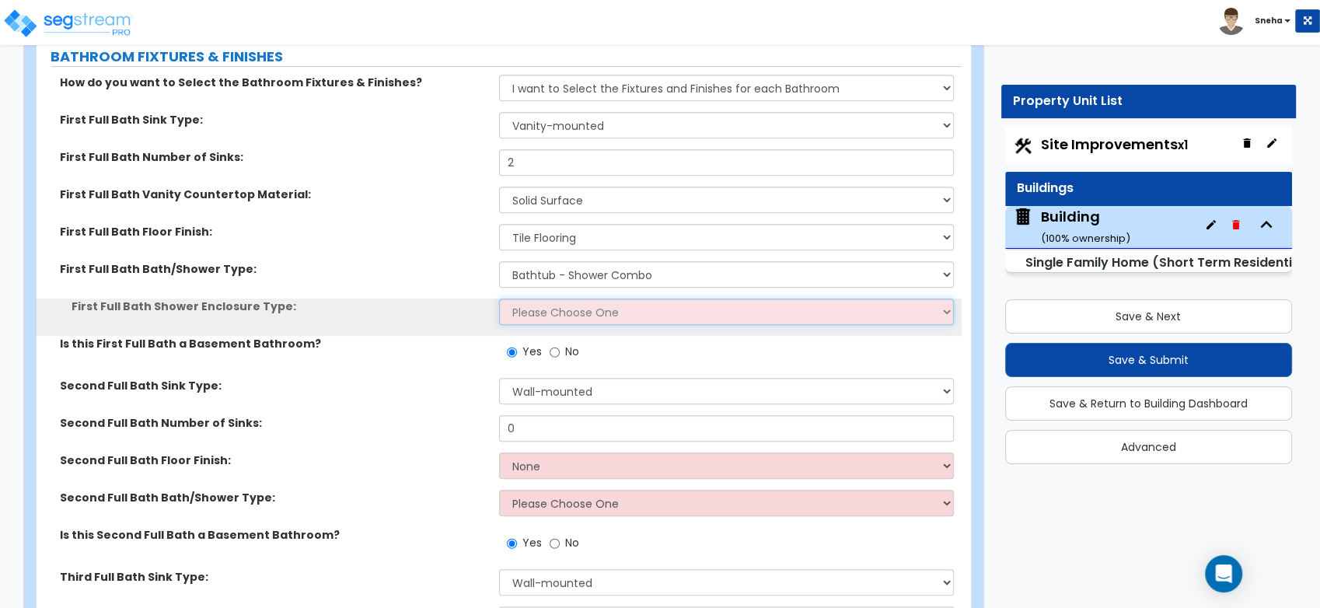
click at [548, 318] on select "Please Choose One Curtain & [PERSON_NAME] Sliding Doors Glass Hinged Doors" at bounding box center [726, 311] width 455 height 26
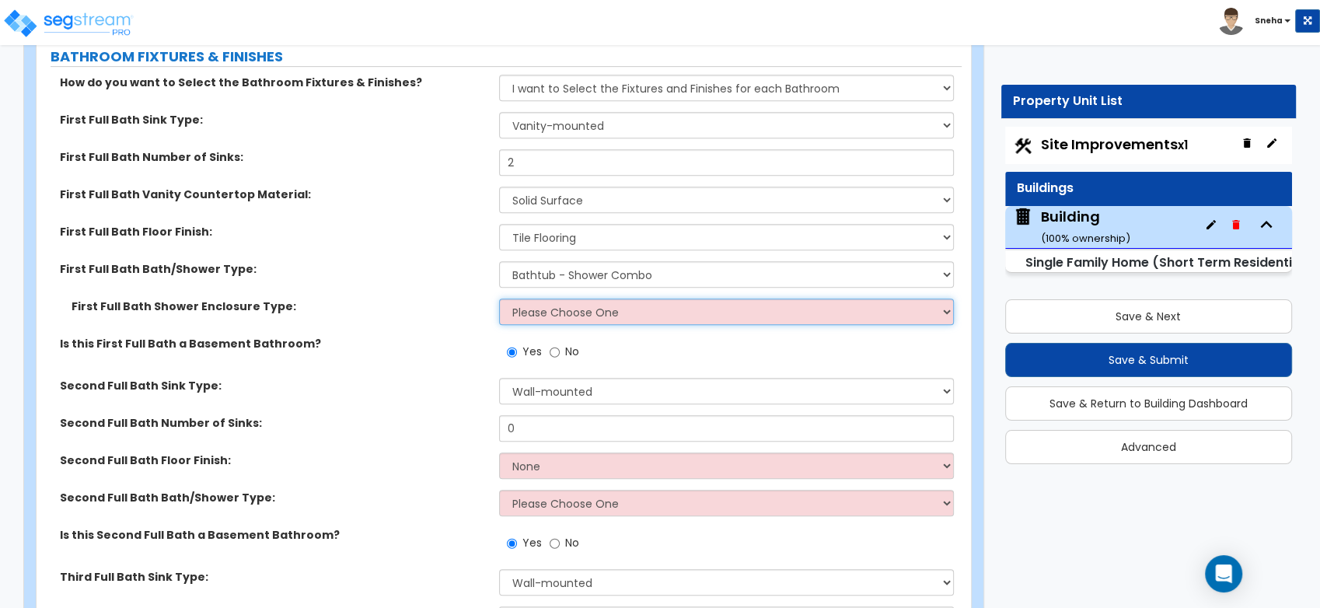
select select "2"
click at [499, 298] on select "Please Choose One Curtain & [PERSON_NAME] Sliding Doors Glass Hinged Doors" at bounding box center [726, 311] width 455 height 26
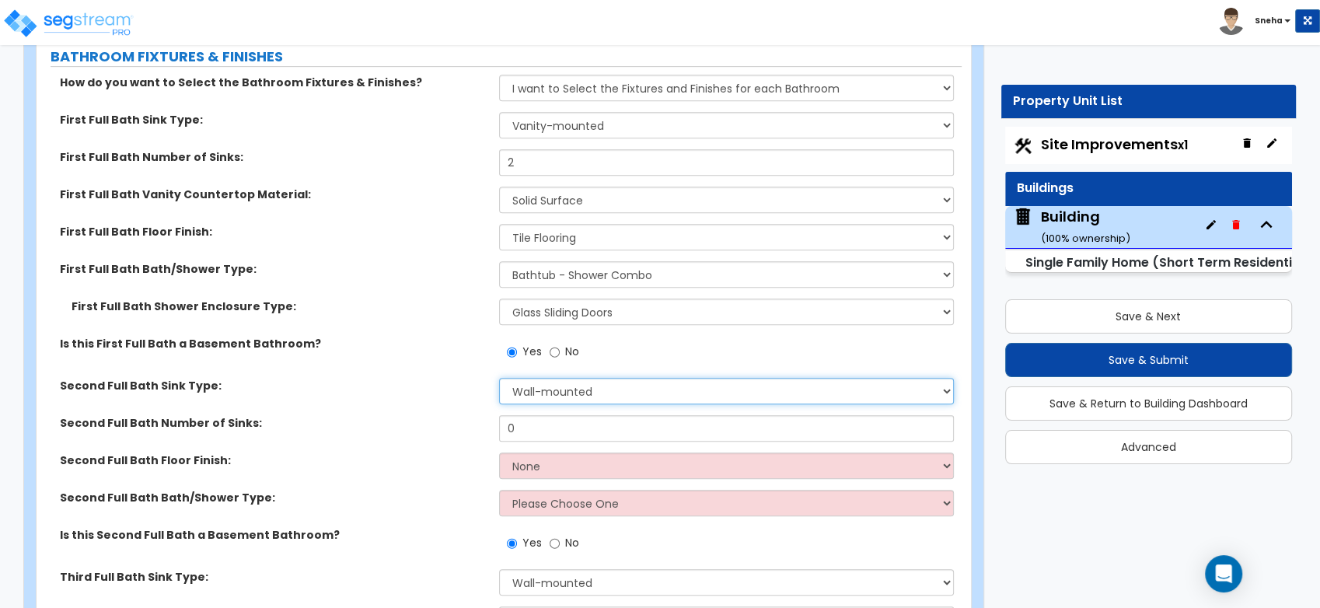
click at [559, 396] on select "Wall-mounted Pedestal-mounted Vanity-mounted" at bounding box center [726, 391] width 455 height 26
select select "3"
click at [499, 378] on select "Wall-mounted Pedestal-mounted Vanity-mounted" at bounding box center [726, 391] width 455 height 26
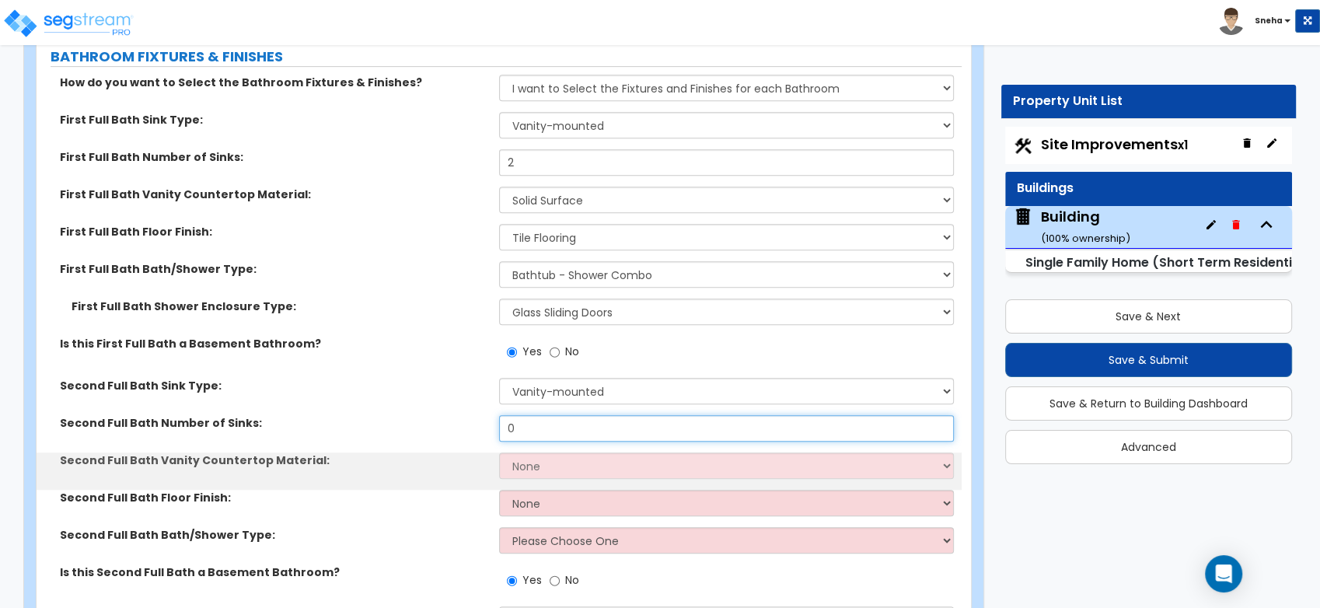
click at [475, 422] on div "Second Full Bath Number of Sinks: 0" at bounding box center [499, 433] width 925 height 37
type input "1"
drag, startPoint x: 524, startPoint y: 456, endPoint x: 535, endPoint y: 451, distance: 12.2
click at [532, 453] on select "None Plastic Laminate Solid Surface Stone Quartz Marble Tile Wood Stainless Ste…" at bounding box center [726, 465] width 455 height 26
click at [537, 460] on select "None Plastic Laminate Solid Surface Stone Quartz Marble Tile Wood Stainless Ste…" at bounding box center [726, 465] width 455 height 26
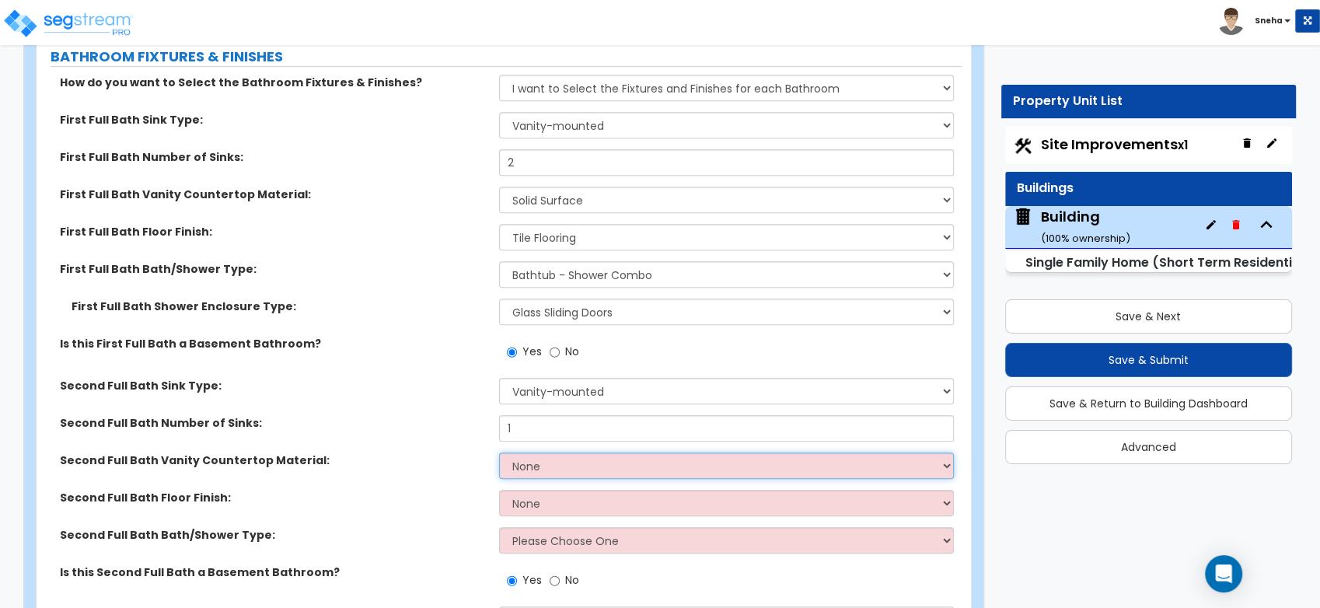
click at [537, 468] on select "None Plastic Laminate Solid Surface Stone Quartz Marble Tile Wood Stainless Ste…" at bounding box center [726, 465] width 455 height 26
select select "2"
click at [499, 452] on select "None Plastic Laminate Solid Surface Stone Quartz Marble Tile Wood Stainless Ste…" at bounding box center [726, 465] width 455 height 26
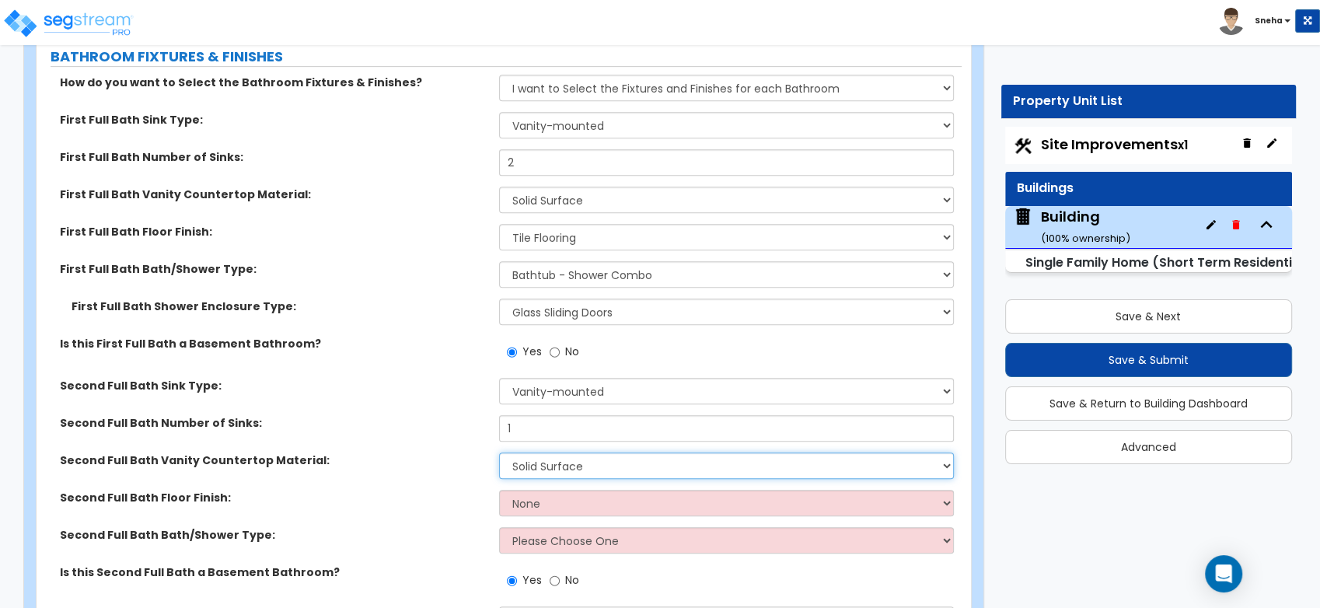
click at [579, 467] on select "None Plastic Laminate Solid Surface Stone Quartz Marble Tile Wood Stainless Ste…" at bounding box center [726, 465] width 455 height 26
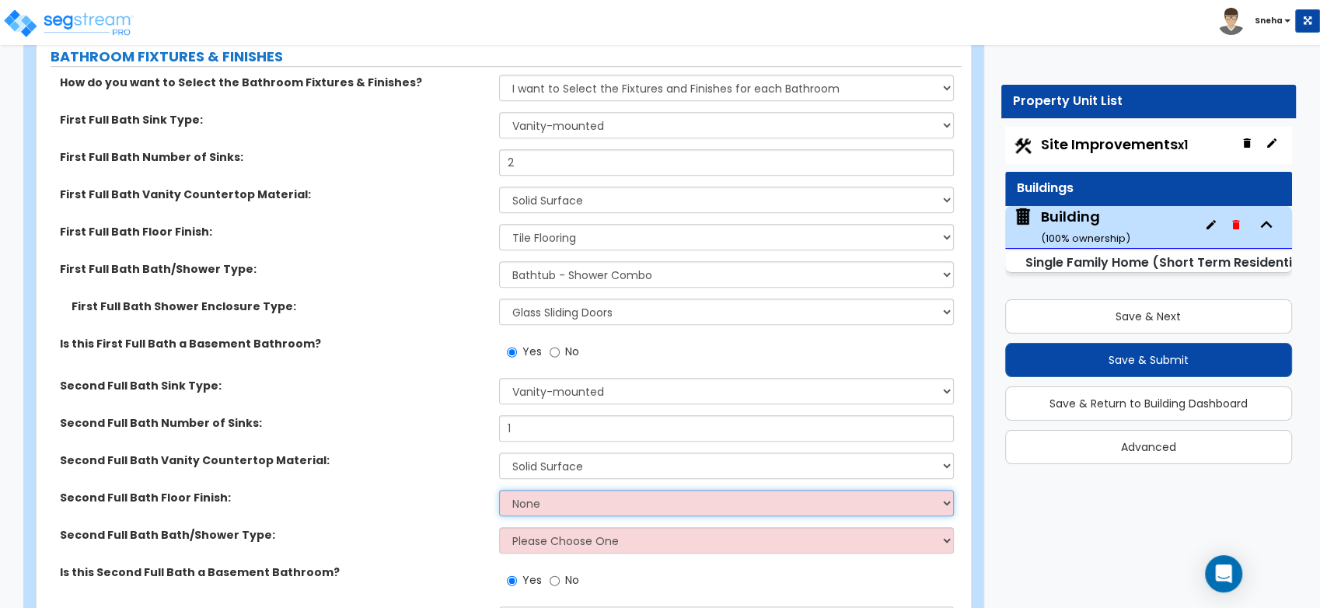
click at [566, 497] on select "None Tile Flooring Hardwood Flooring Resilient Laminate Flooring VCT Flooring S…" at bounding box center [726, 503] width 455 height 26
select select "1"
click at [499, 490] on select "None Tile Flooring Hardwood Flooring Resilient Laminate Flooring VCT Flooring S…" at bounding box center [726, 503] width 455 height 26
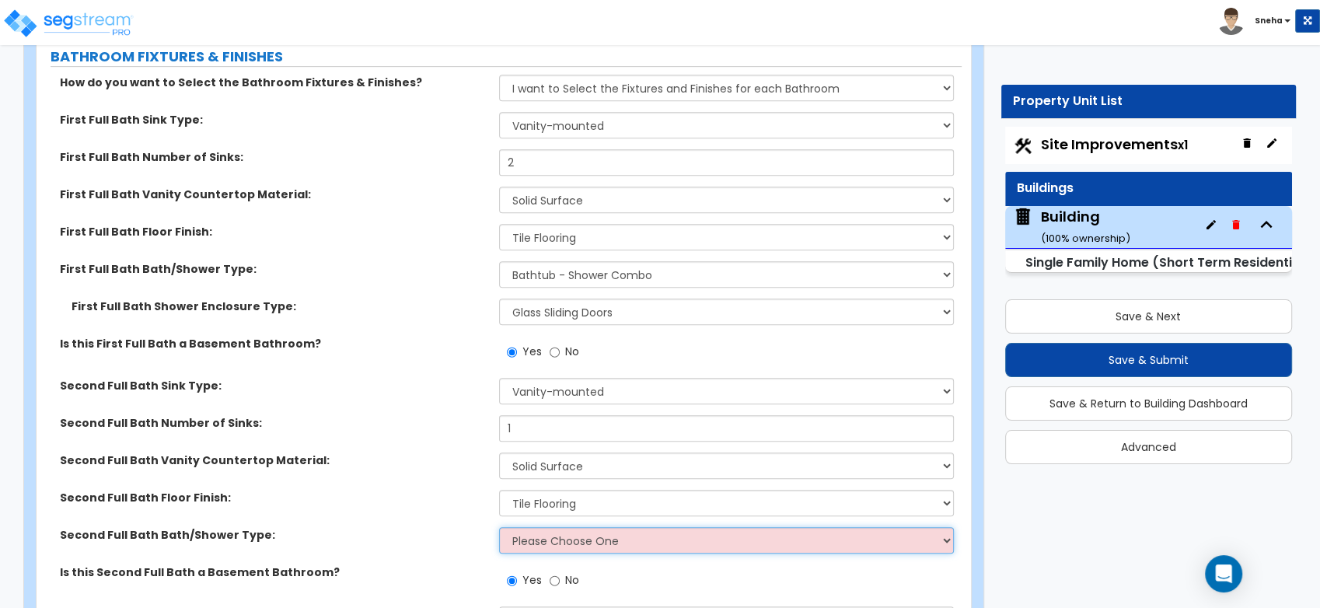
click at [577, 541] on select "Please Choose One Standalone Shower Bathtub - Shower Combo" at bounding box center [726, 540] width 455 height 26
select select "2"
click at [499, 527] on select "Please Choose One Standalone Shower Bathtub - Shower Combo" at bounding box center [726, 540] width 455 height 26
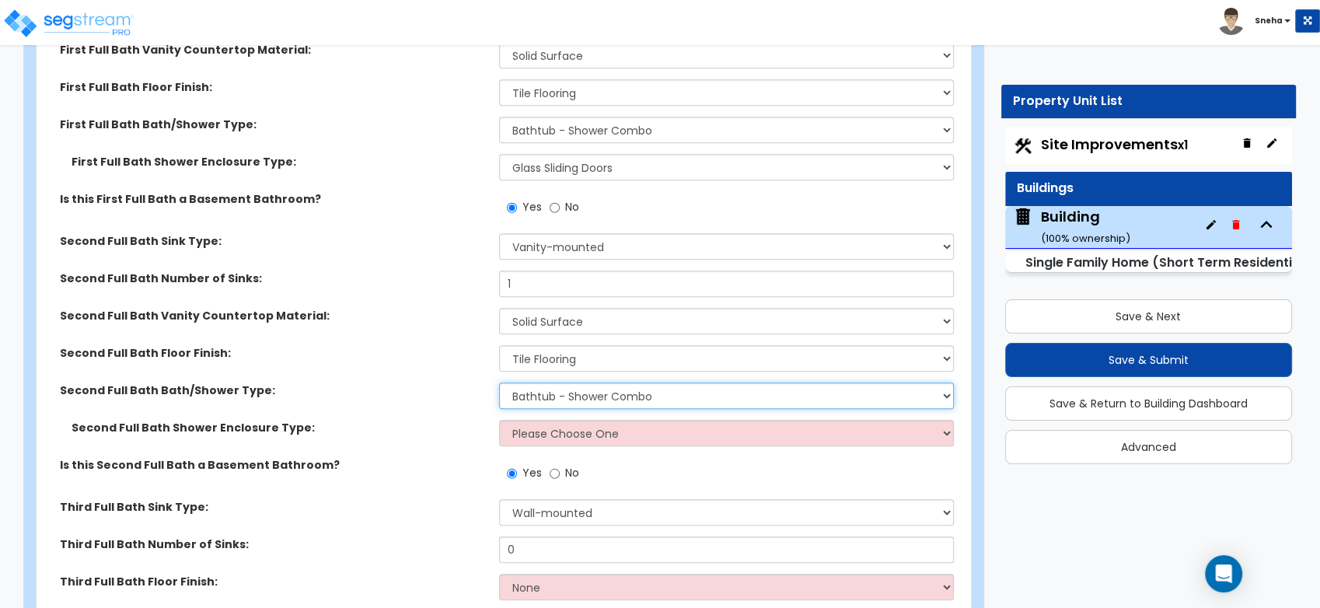
scroll to position [6821, 0]
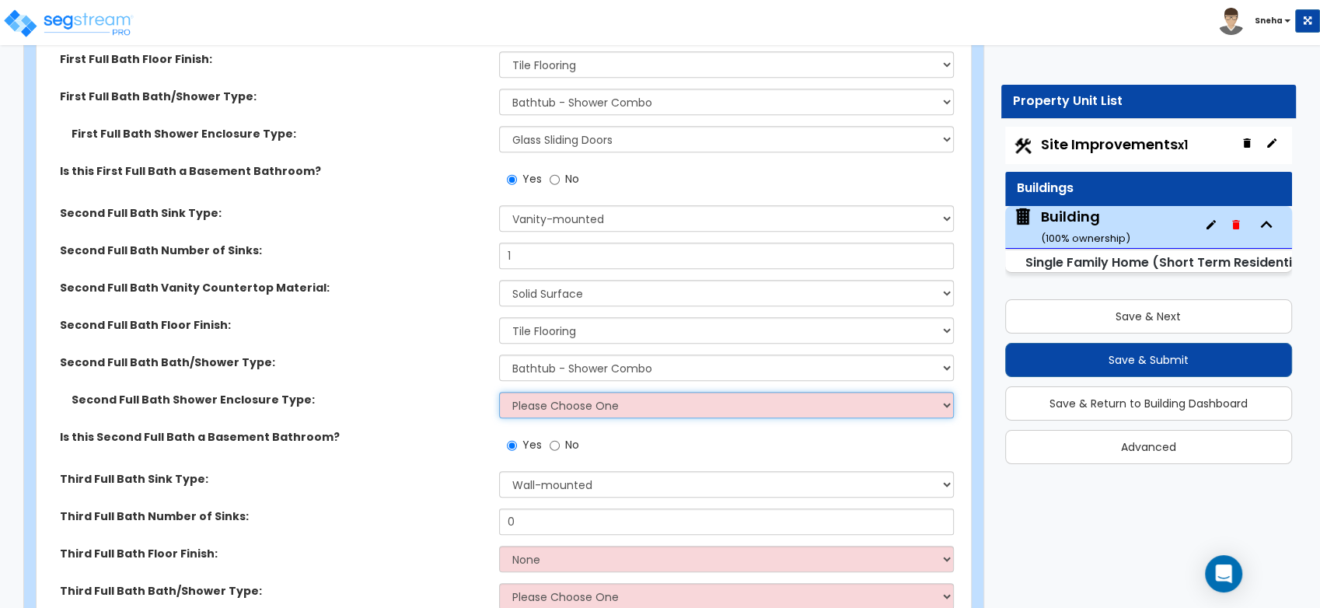
click at [531, 409] on select "Please Choose One Curtain & [PERSON_NAME] Sliding Doors Glass Hinged Doors" at bounding box center [726, 405] width 455 height 26
select select "1"
click at [499, 392] on select "Please Choose One Curtain & [PERSON_NAME] Sliding Doors Glass Hinged Doors" at bounding box center [726, 405] width 455 height 26
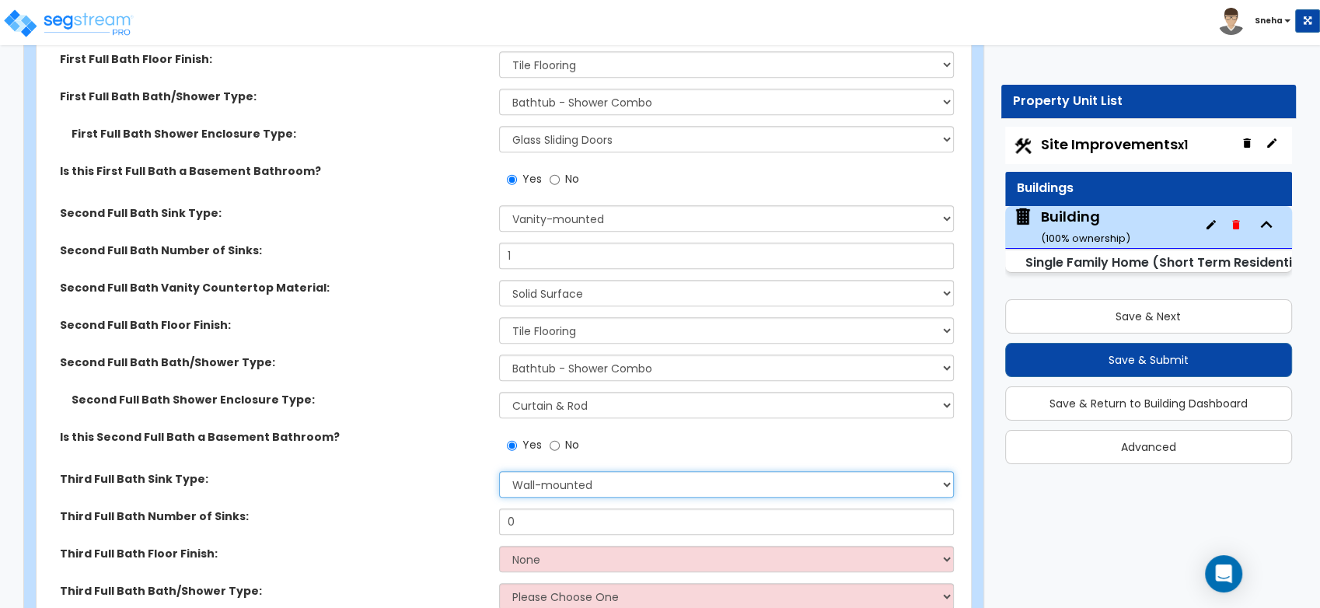
click at [551, 482] on select "Wall-mounted Pedestal-mounted Vanity-mounted" at bounding box center [726, 484] width 455 height 26
select select "3"
click at [499, 471] on select "Wall-mounted Pedestal-mounted Vanity-mounted" at bounding box center [726, 484] width 455 height 26
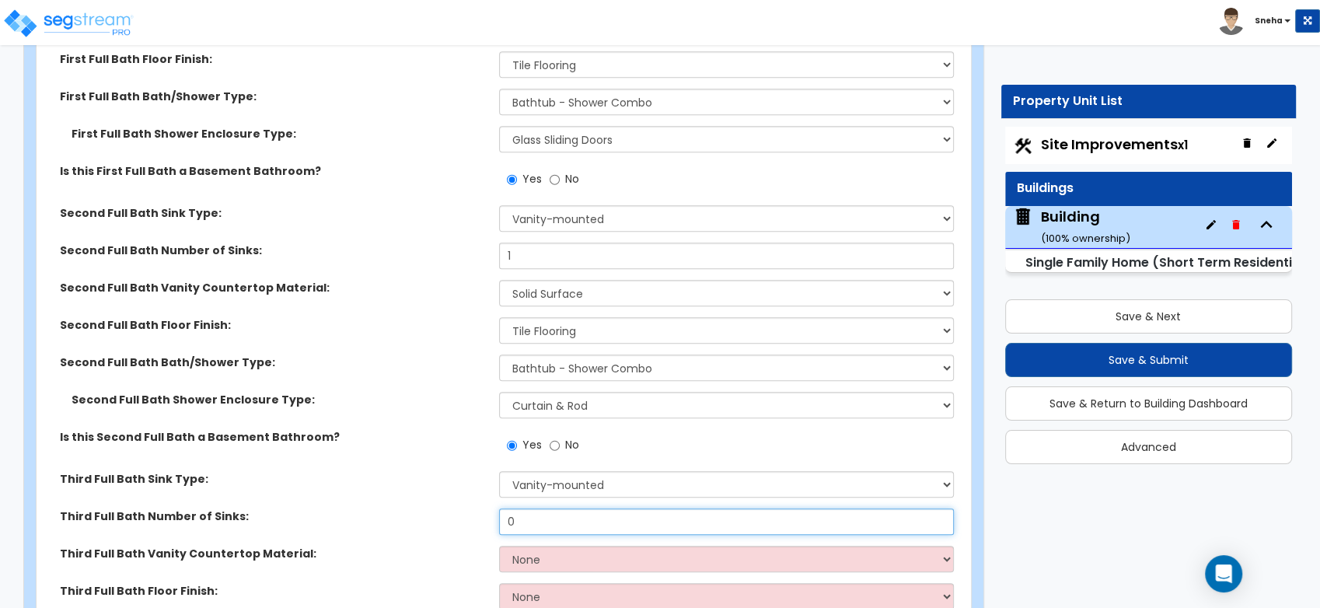
click at [547, 512] on input "0" at bounding box center [726, 521] width 455 height 26
drag, startPoint x: 547, startPoint y: 512, endPoint x: 490, endPoint y: 516, distance: 57.6
click at [490, 516] on div "Third Full Bath Number of Sinks: 0" at bounding box center [499, 526] width 925 height 37
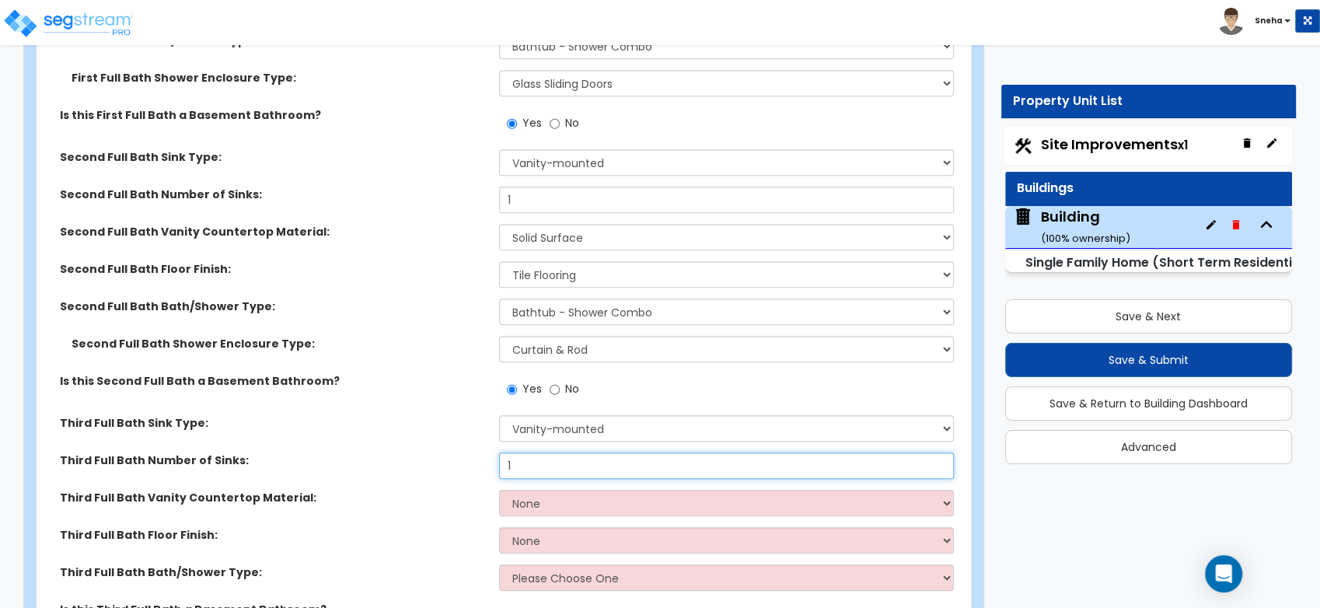
scroll to position [6908, 0]
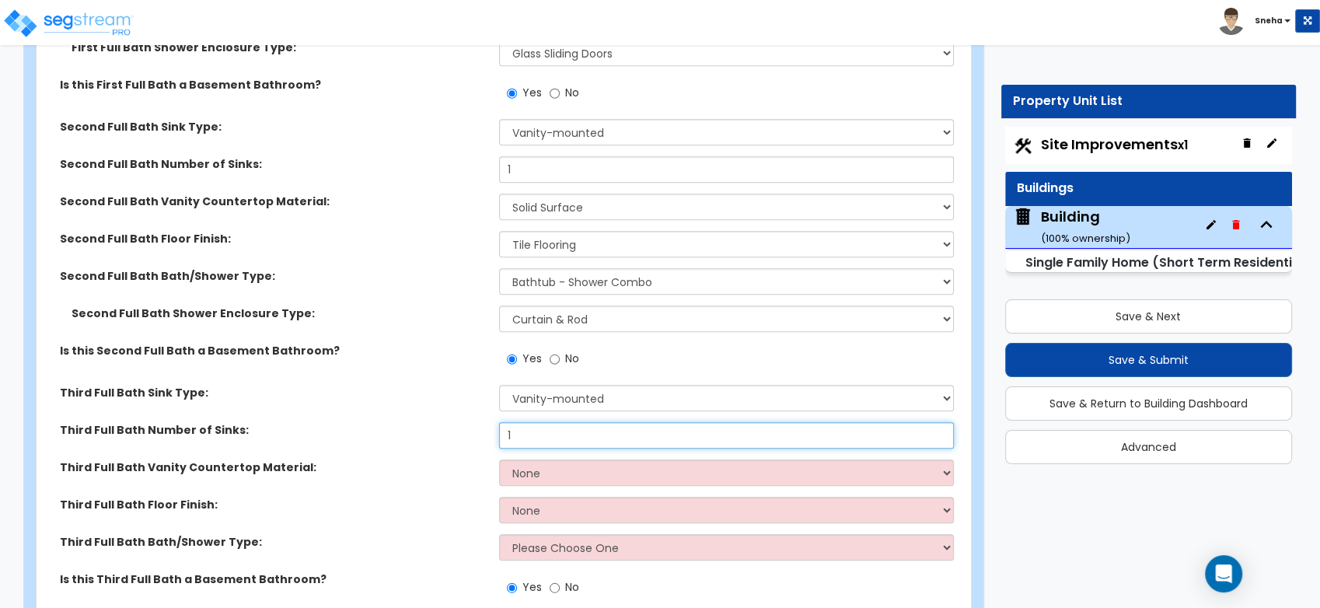
type input "1"
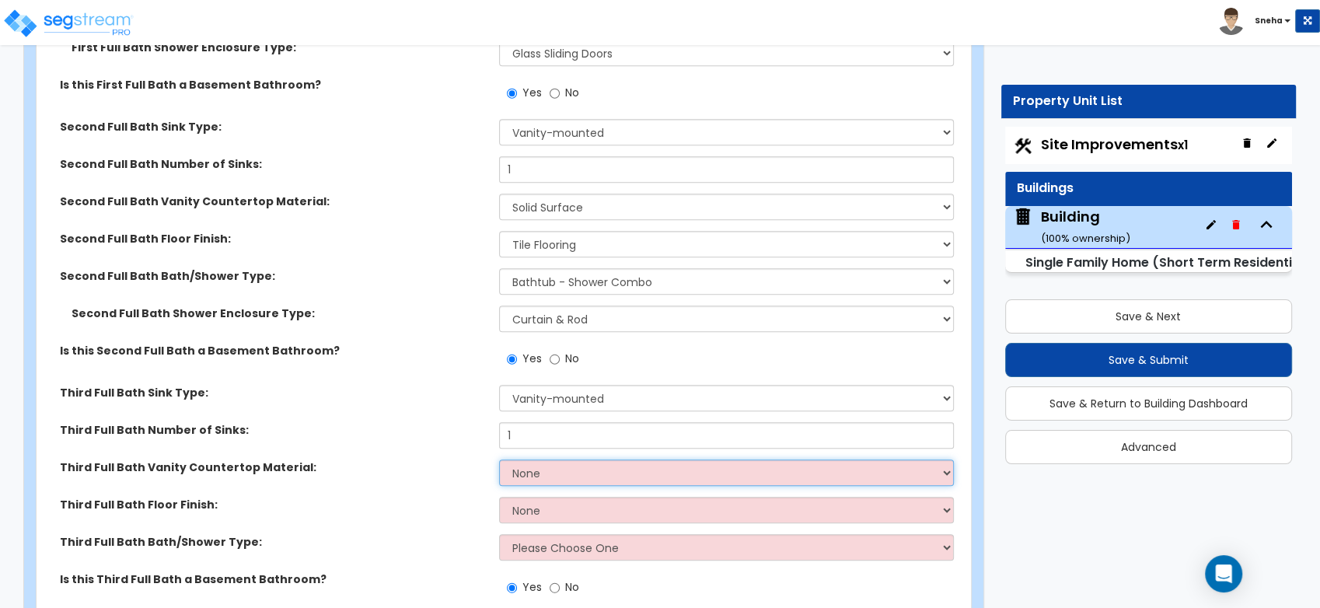
click at [560, 476] on select "None Plastic Laminate Solid Surface Stone Quartz Marble Tile Wood Stainless Ste…" at bounding box center [726, 472] width 455 height 26
select select "2"
click at [499, 459] on select "None Plastic Laminate Solid Surface Stone Quartz Marble Tile Wood Stainless Ste…" at bounding box center [726, 472] width 455 height 26
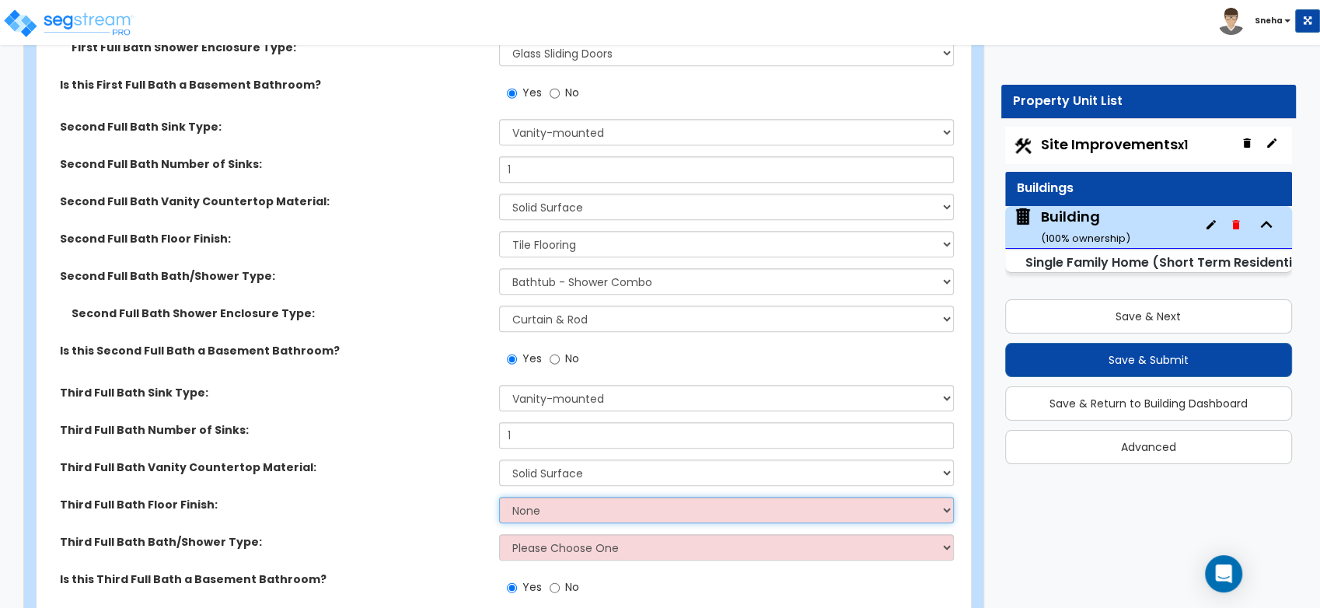
click at [564, 510] on select "None Tile Flooring Hardwood Flooring Resilient Laminate Flooring VCT Flooring S…" at bounding box center [726, 510] width 455 height 26
select select "1"
click at [499, 497] on select "None Tile Flooring Hardwood Flooring Resilient Laminate Flooring VCT Flooring S…" at bounding box center [726, 510] width 455 height 26
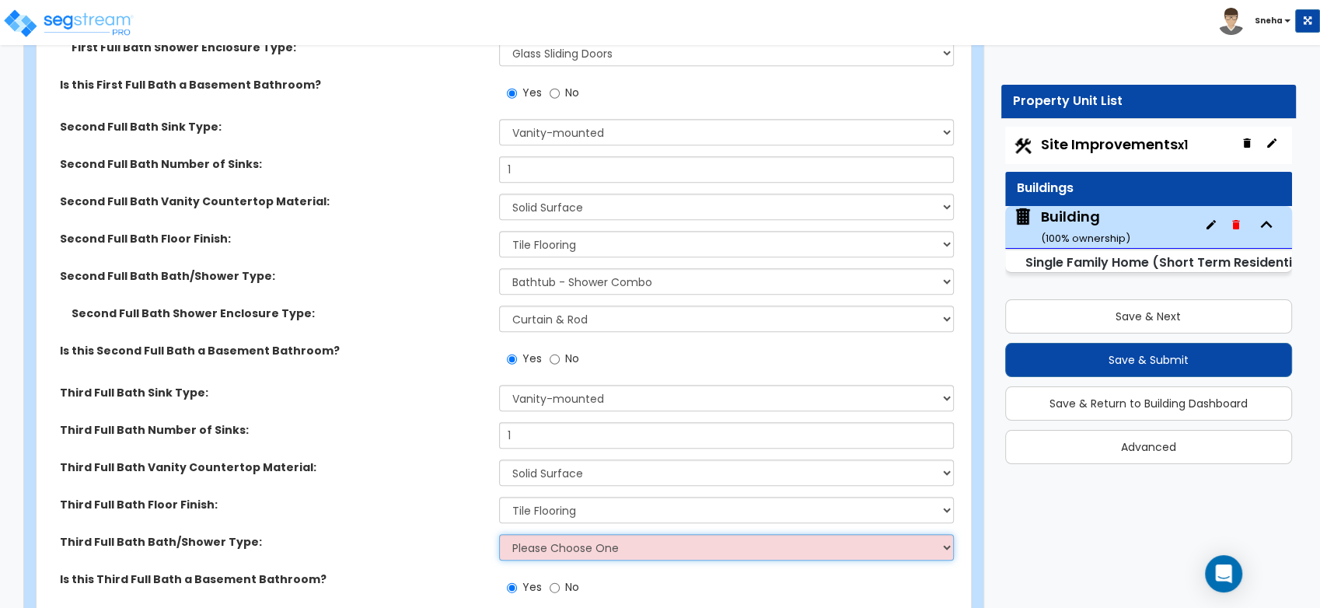
click at [559, 537] on select "Please Choose One Standalone Shower Bathtub - Shower Combo" at bounding box center [726, 547] width 455 height 26
select select "1"
click at [499, 534] on select "Please Choose One Standalone Shower Bathtub - Shower Combo" at bounding box center [726, 547] width 455 height 26
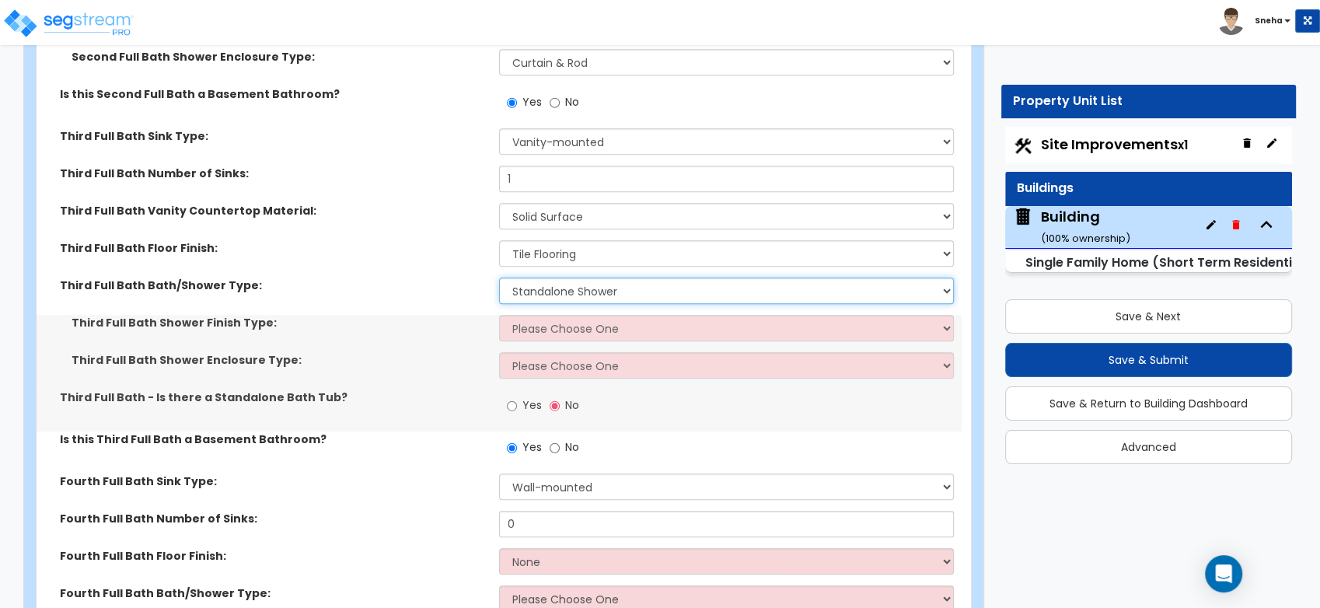
scroll to position [7167, 0]
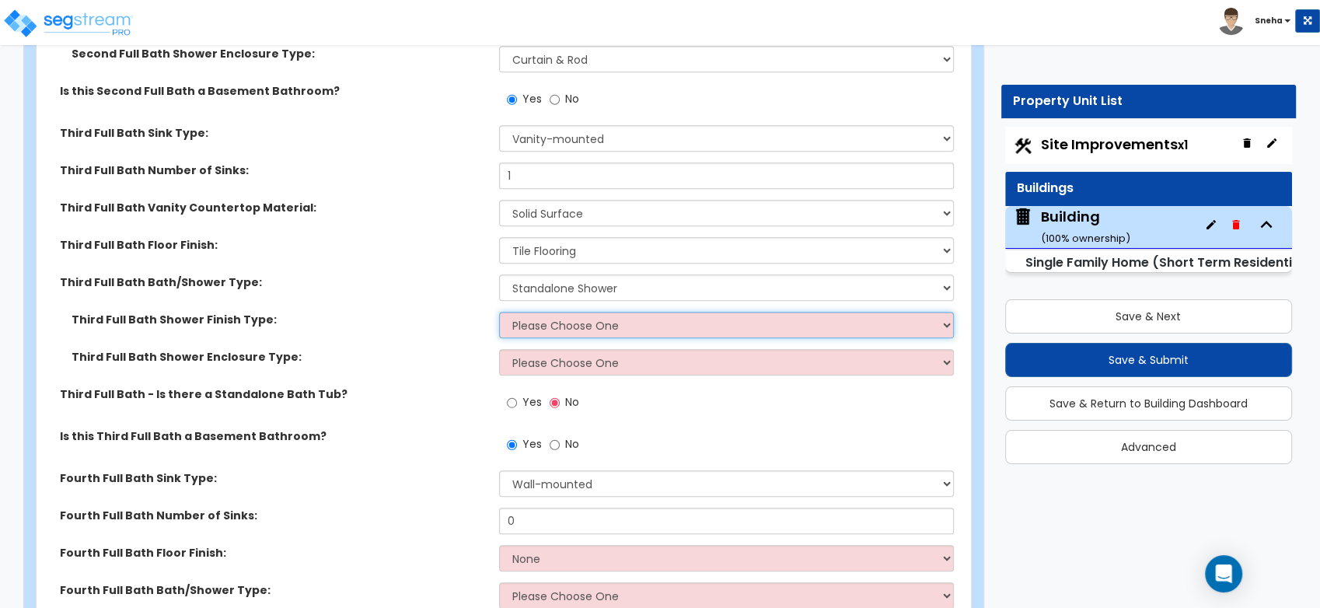
click at [553, 325] on select "Please Choose One Plastic Tile Stone" at bounding box center [726, 325] width 455 height 26
select select "2"
click at [499, 312] on select "Please Choose One Plastic Tile Stone" at bounding box center [726, 325] width 455 height 26
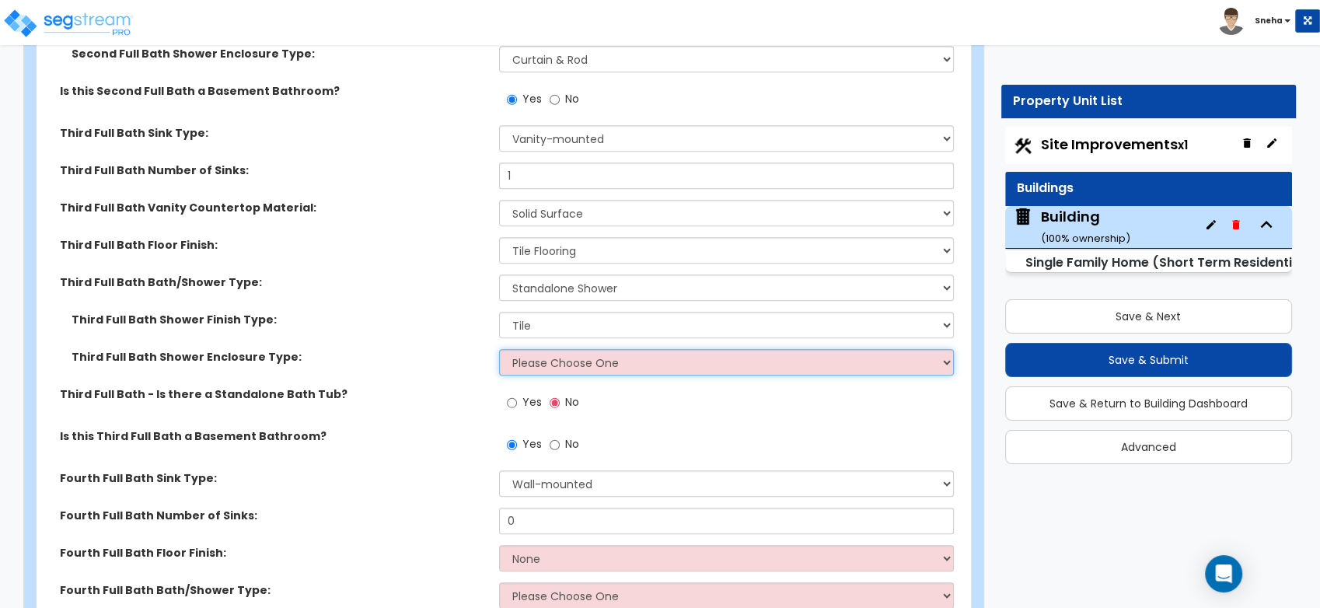
click at [557, 362] on select "Please Choose One Curtain & [PERSON_NAME] Sliding Doors Glass Hinged Doors" at bounding box center [726, 362] width 455 height 26
select select "2"
click at [499, 349] on select "Please Choose One Curtain & [PERSON_NAME] Sliding Doors Glass Hinged Doors" at bounding box center [726, 362] width 455 height 26
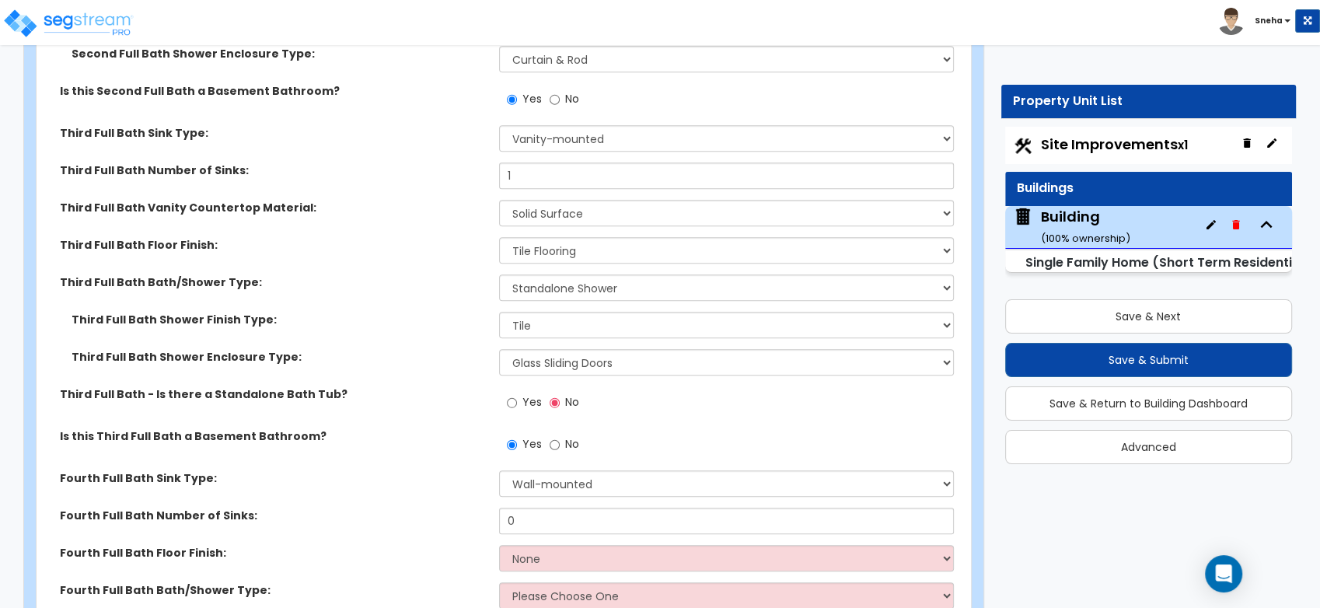
click at [441, 373] on div "Third Full Bath Shower Enclosure Type: Please Choose One Curtain & [PERSON_NAME…" at bounding box center [499, 367] width 925 height 37
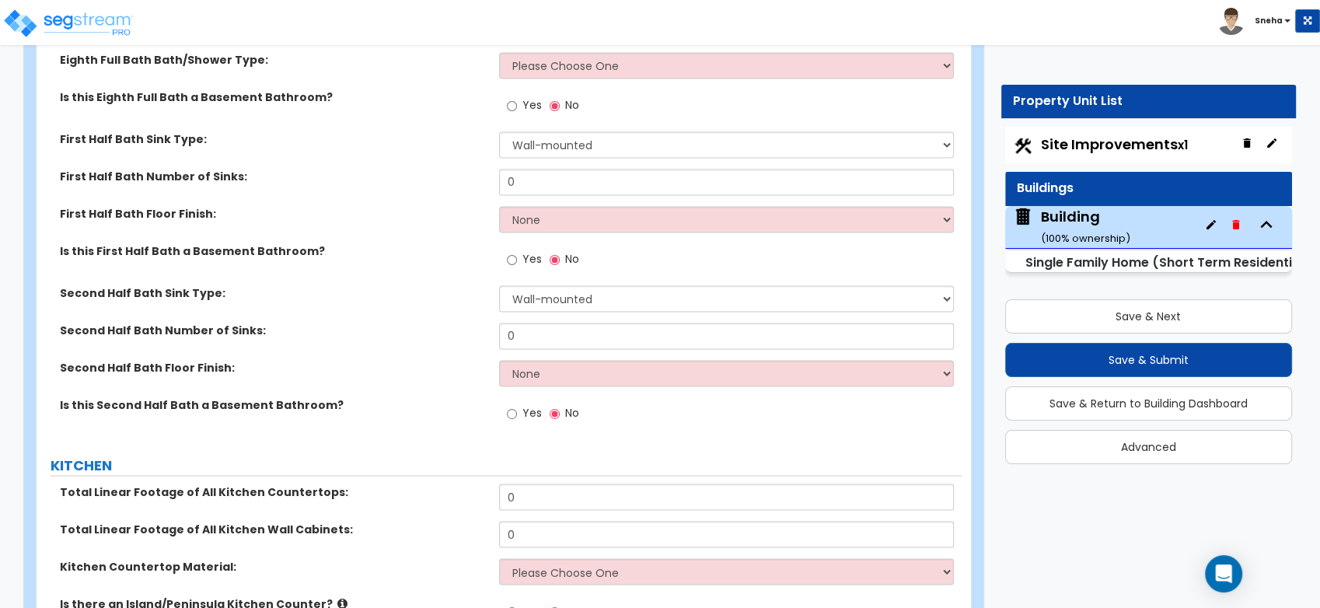
scroll to position [8376, 0]
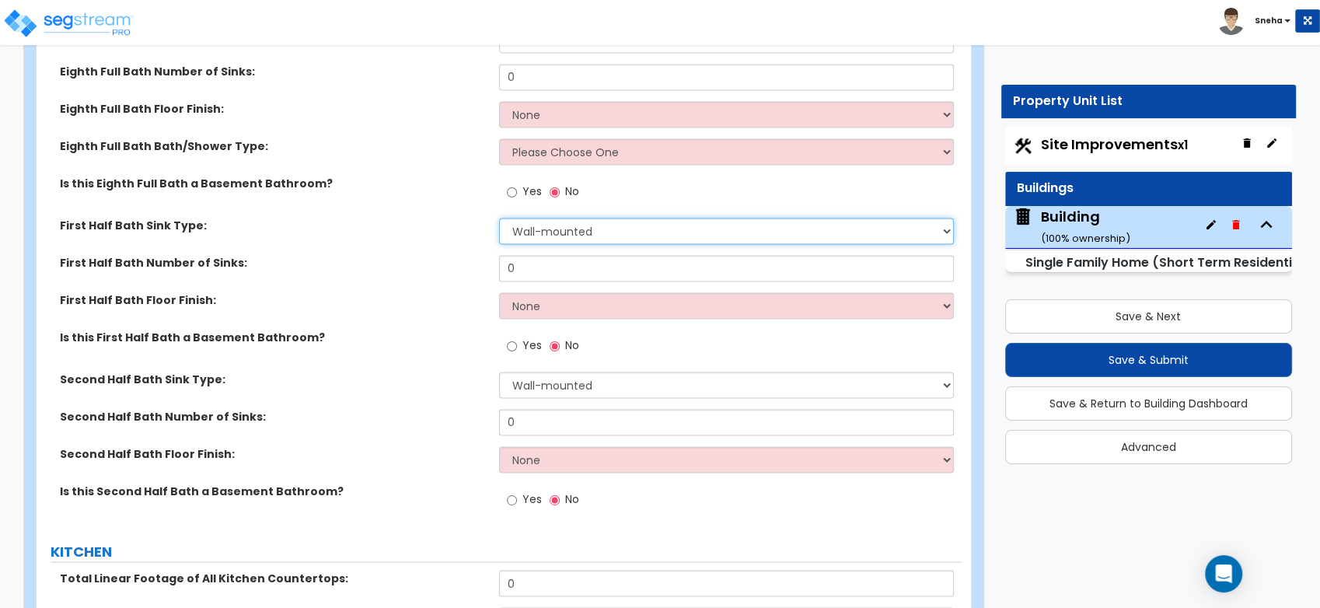
click at [553, 230] on select "Wall-mounted Pedestal-mounted Vanity-mounted" at bounding box center [726, 231] width 455 height 26
select select "3"
click at [499, 218] on select "Wall-mounted Pedestal-mounted Vanity-mounted" at bounding box center [726, 231] width 455 height 26
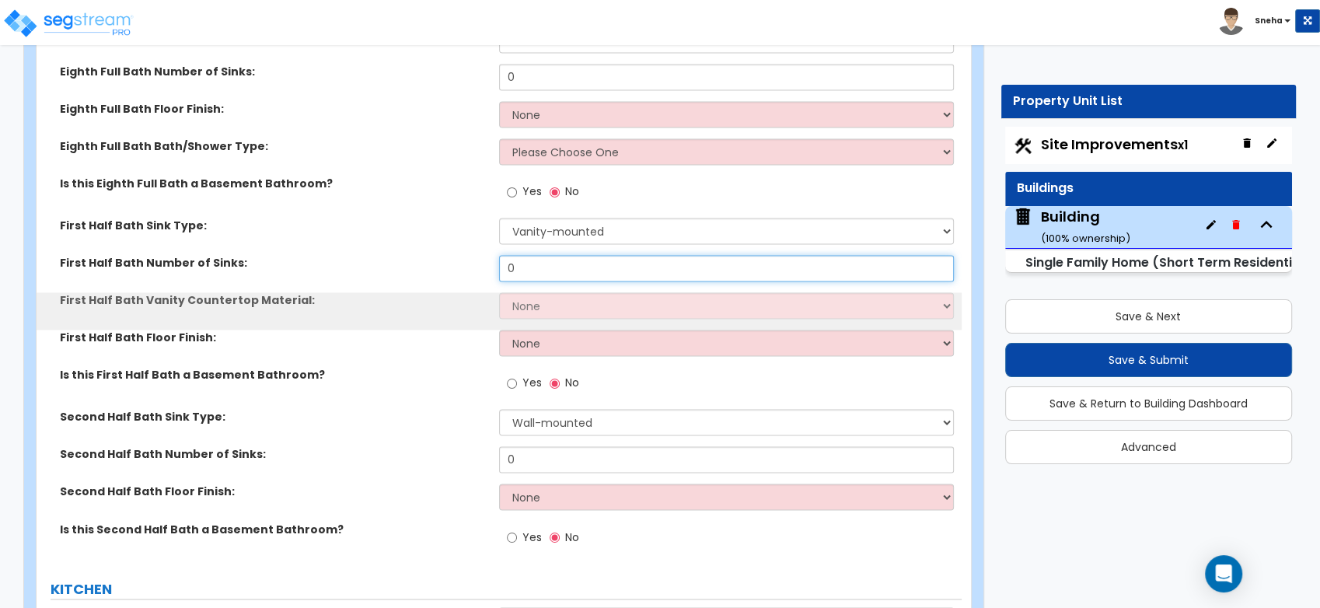
drag, startPoint x: 545, startPoint y: 263, endPoint x: 497, endPoint y: 265, distance: 47.4
click at [497, 265] on div "First Half Bath Number of Sinks: 0" at bounding box center [499, 273] width 925 height 37
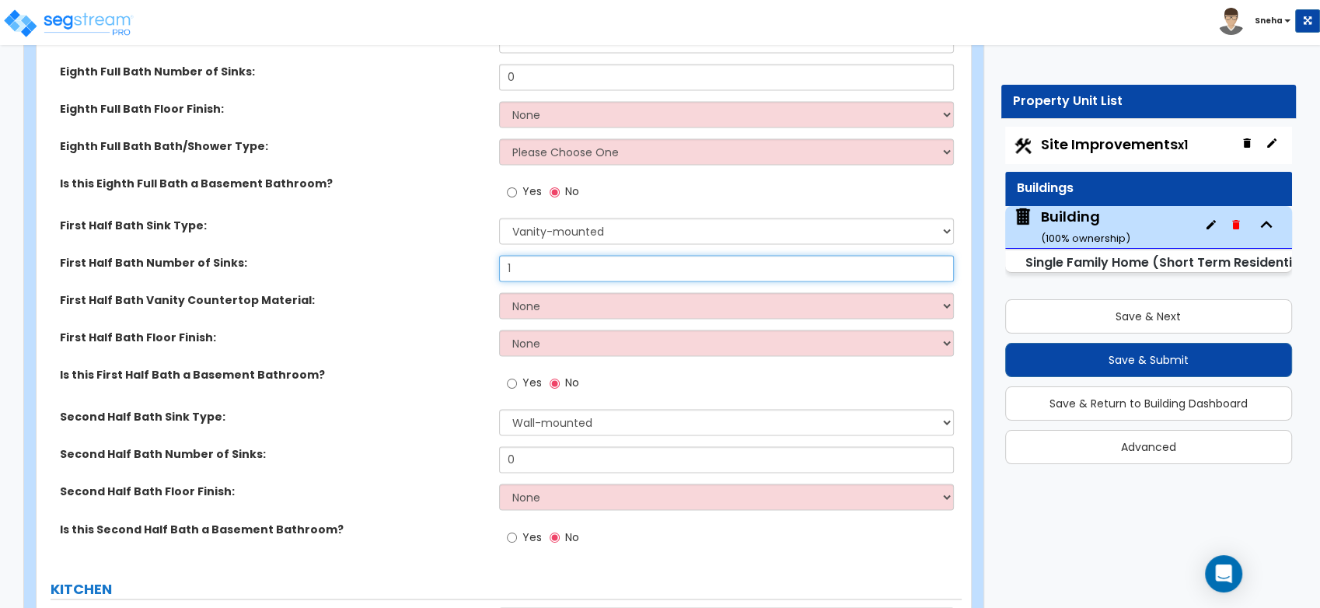
type input "1"
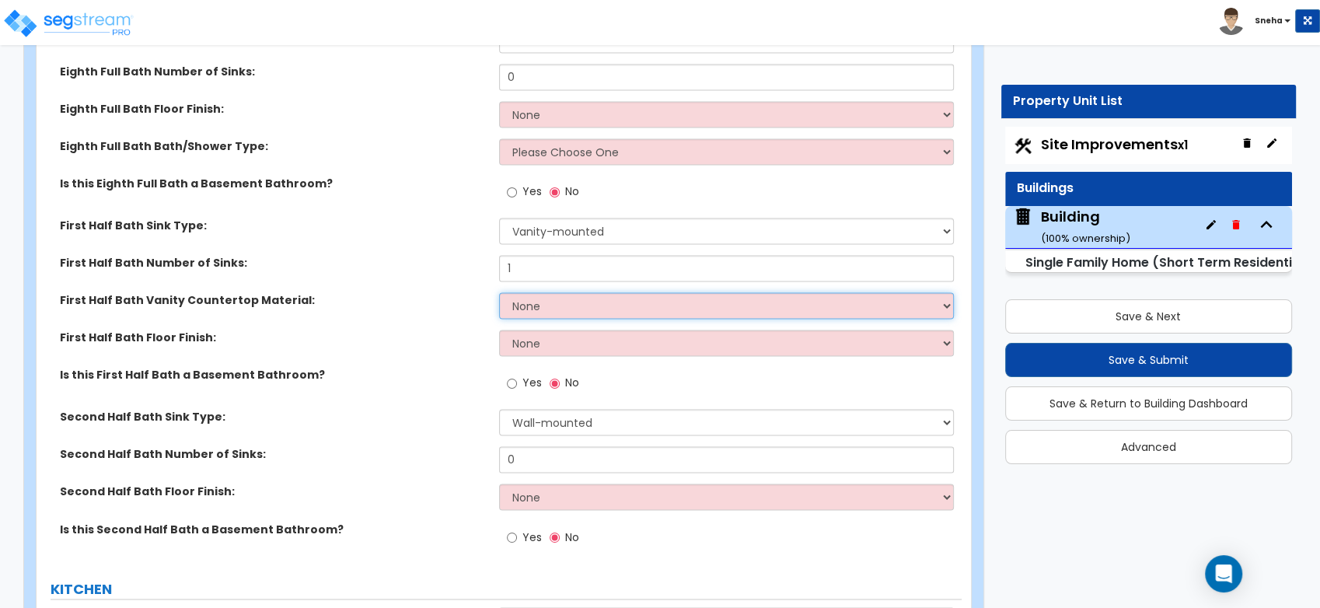
click at [545, 310] on select "None Plastic Laminate Solid Surface Stone Quartz Marble Tile Wood Stainless Ste…" at bounding box center [726, 305] width 455 height 26
select select "2"
click at [499, 292] on select "None Plastic Laminate Solid Surface Stone Quartz Marble Tile Wood Stainless Ste…" at bounding box center [726, 305] width 455 height 26
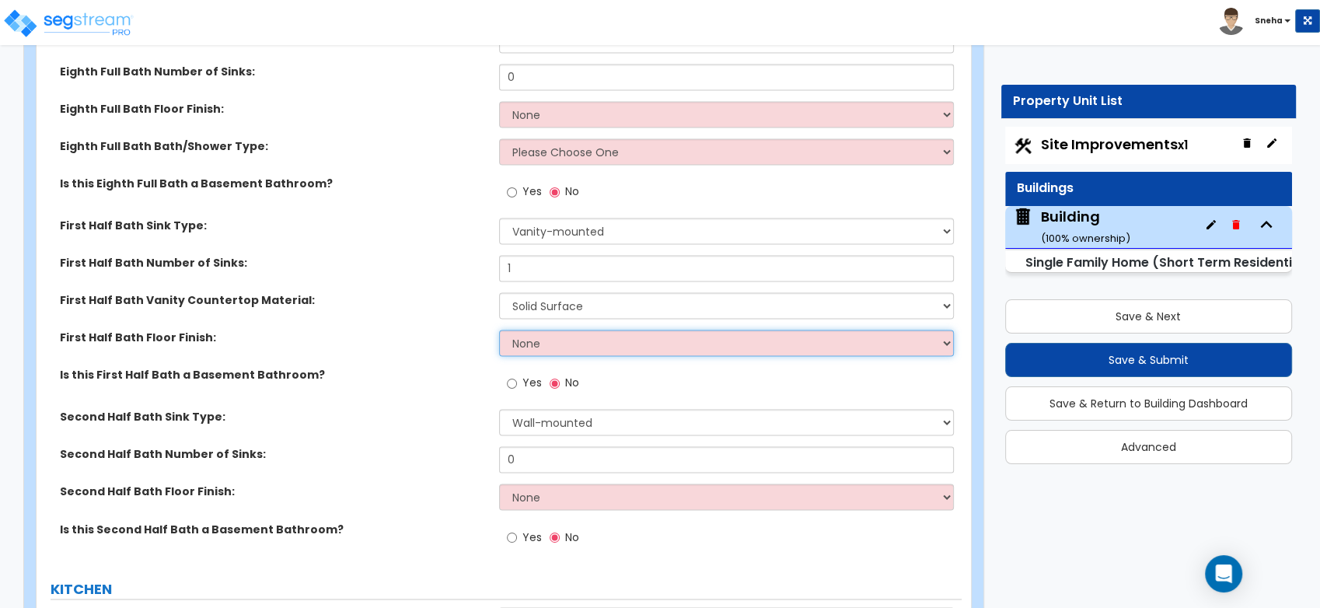
click at [542, 342] on select "None Tile Flooring Hardwood Flooring Resilient Laminate Flooring VCT Flooring S…" at bounding box center [726, 343] width 455 height 26
select select "1"
click at [499, 330] on select "None Tile Flooring Hardwood Flooring Resilient Laminate Flooring VCT Flooring S…" at bounding box center [726, 343] width 455 height 26
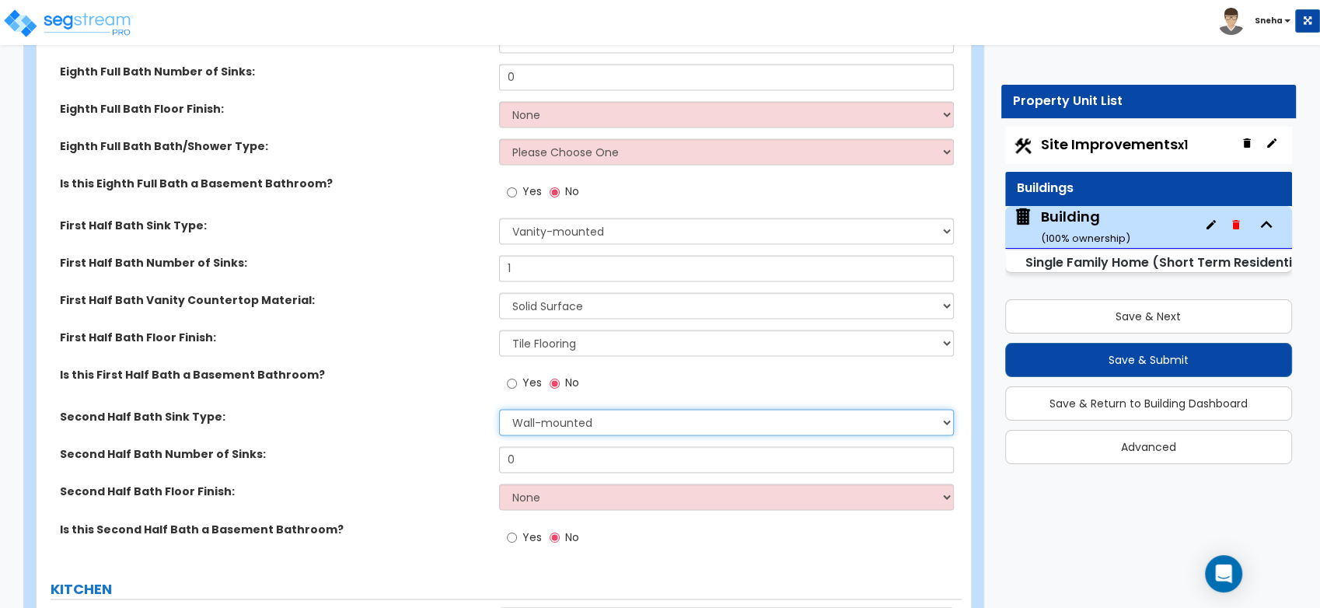
click at [539, 423] on select "Wall-mounted Pedestal-mounted Vanity-mounted" at bounding box center [726, 422] width 455 height 26
select select "3"
click at [499, 409] on select "Wall-mounted Pedestal-mounted Vanity-mounted" at bounding box center [726, 422] width 455 height 26
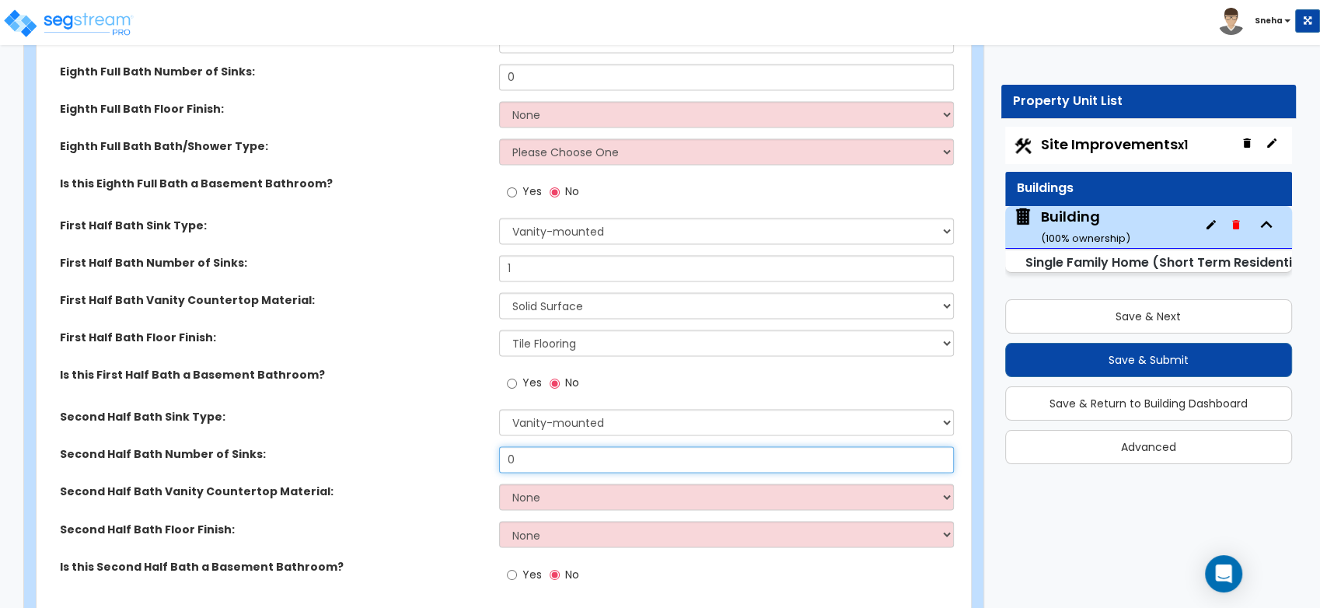
drag, startPoint x: 530, startPoint y: 455, endPoint x: 499, endPoint y: 455, distance: 31.1
click at [499, 455] on input "0" at bounding box center [726, 459] width 455 height 26
type input "1"
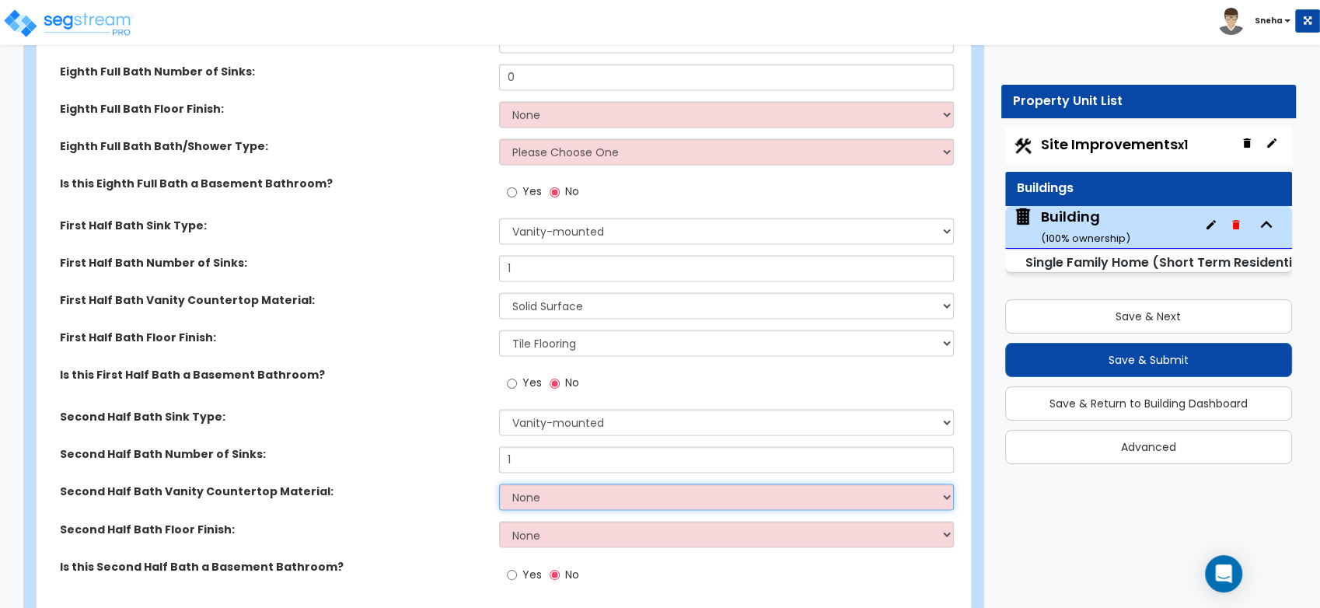
click at [542, 500] on select "None Plastic Laminate Solid Surface Stone Quartz Marble Tile Wood Stainless Ste…" at bounding box center [726, 496] width 455 height 26
select select "2"
click at [499, 483] on select "None Plastic Laminate Solid Surface Stone Quartz Marble Tile Wood Stainless Ste…" at bounding box center [726, 496] width 455 height 26
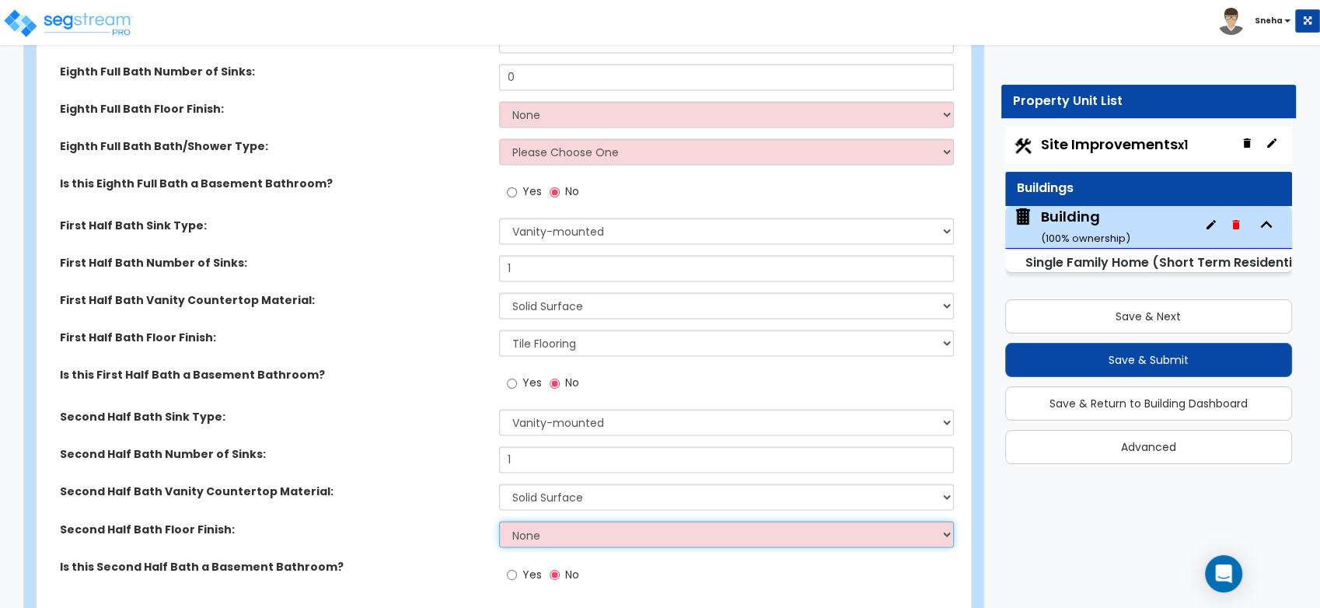
click at [549, 539] on select "None Tile Flooring Hardwood Flooring Resilient Laminate Flooring VCT Flooring S…" at bounding box center [726, 534] width 455 height 26
select select "1"
click at [499, 521] on select "None Tile Flooring Hardwood Flooring Resilient Laminate Flooring VCT Flooring S…" at bounding box center [726, 534] width 455 height 26
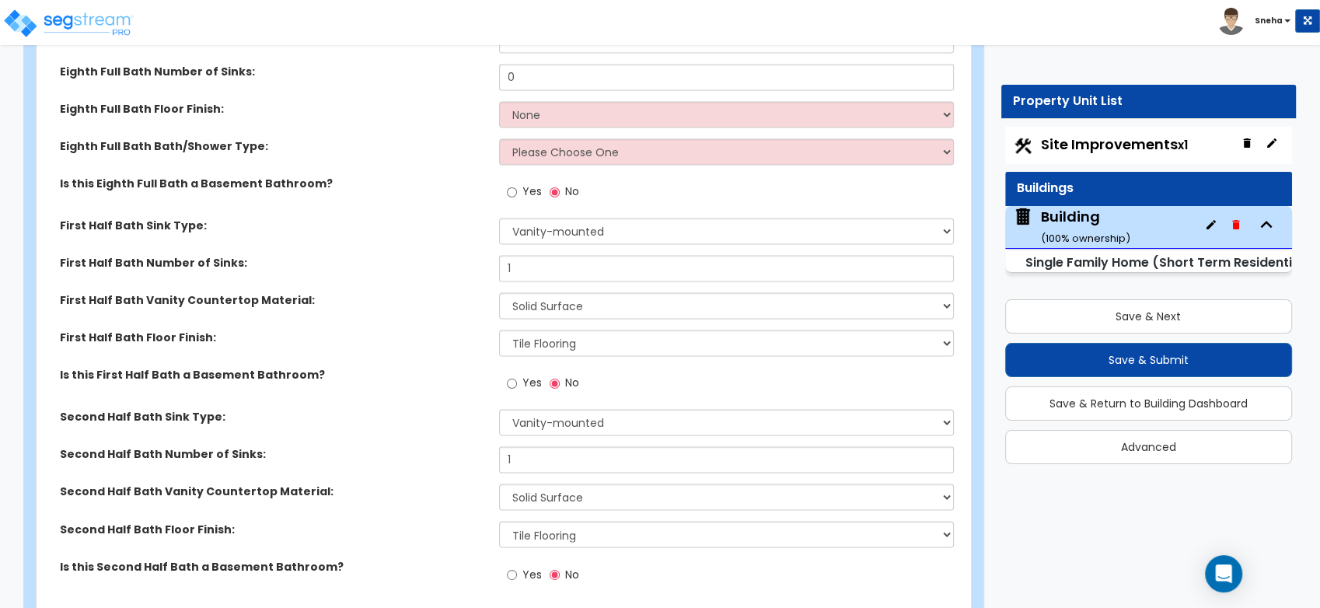
click at [398, 395] on div "Is this First Half Bath a Basement Bathroom? Yes No" at bounding box center [499, 388] width 925 height 42
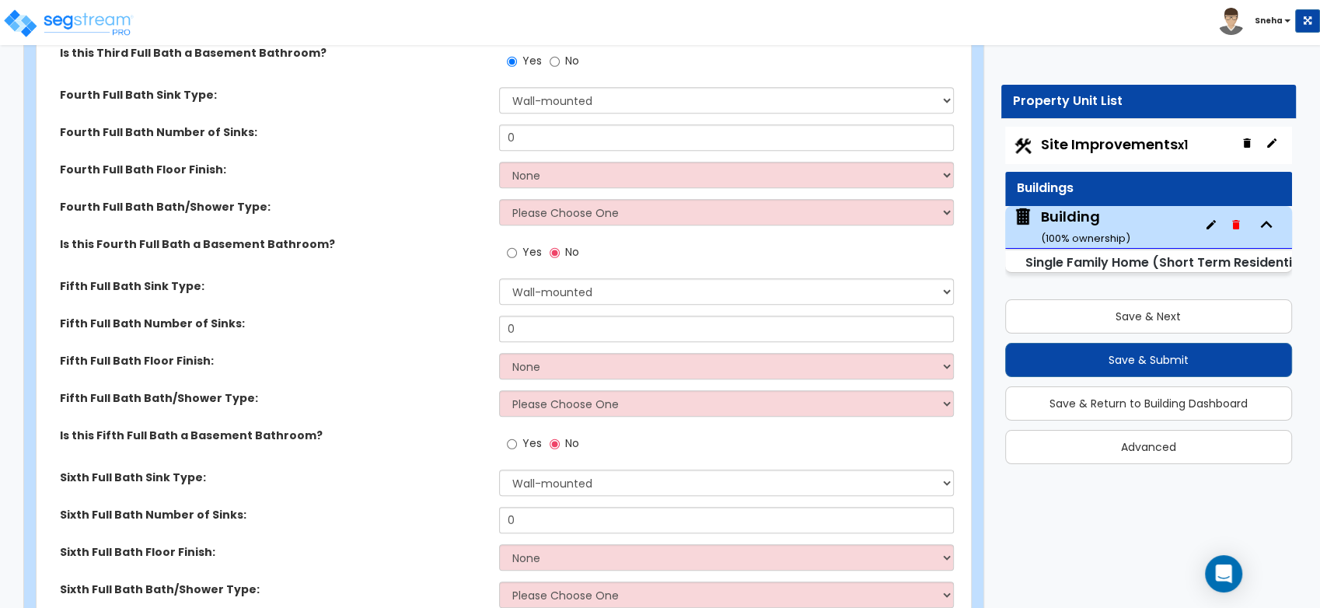
scroll to position [7512, 0]
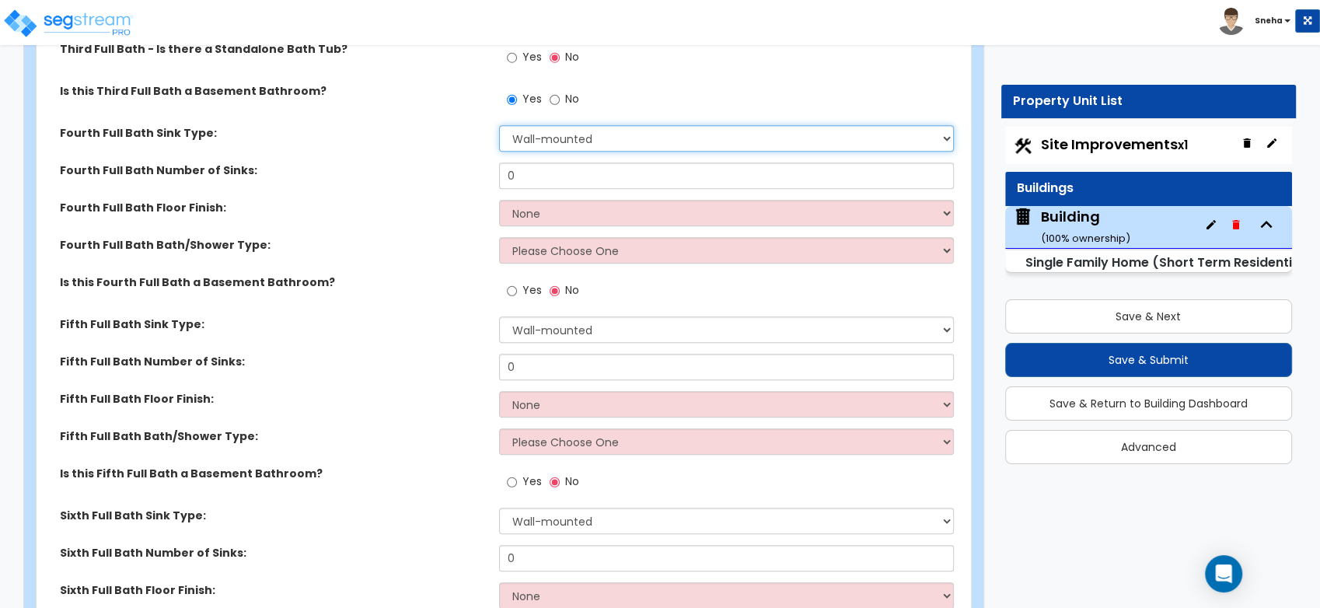
click at [555, 146] on select "Wall-mounted Pedestal-mounted Vanity-mounted" at bounding box center [726, 138] width 455 height 26
select select "3"
click at [499, 125] on select "Wall-mounted Pedestal-mounted Vanity-mounted" at bounding box center [726, 138] width 455 height 26
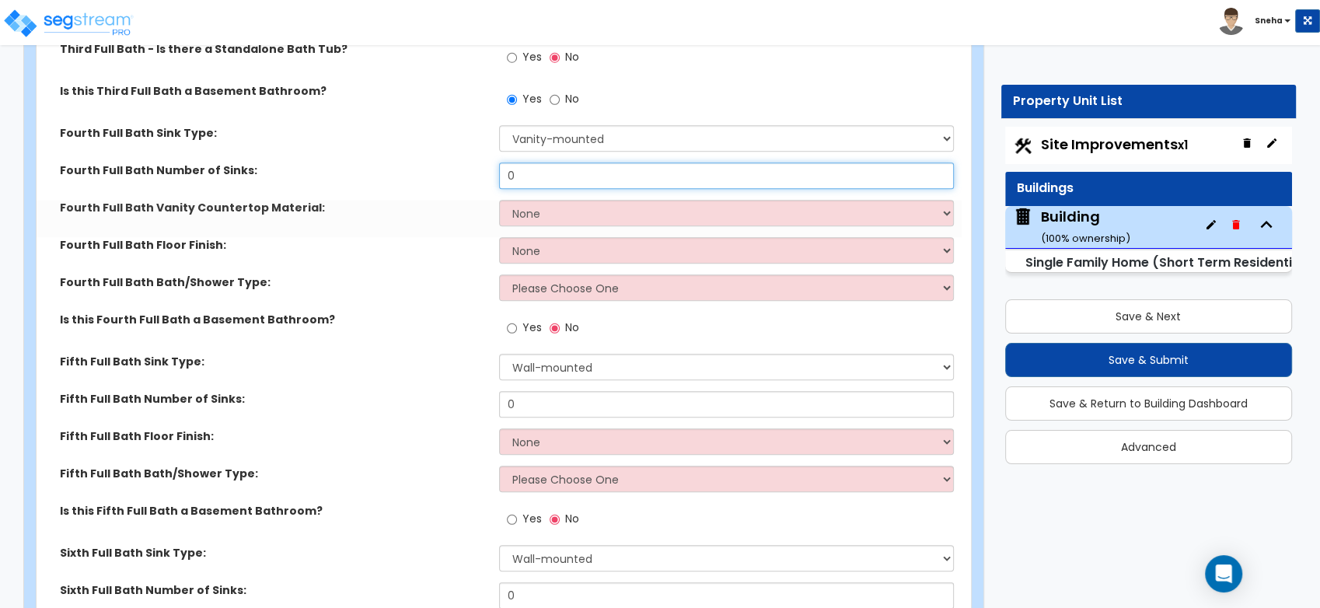
drag, startPoint x: 545, startPoint y: 174, endPoint x: 503, endPoint y: 172, distance: 42.0
click at [503, 172] on input "0" at bounding box center [726, 175] width 455 height 26
type input "2"
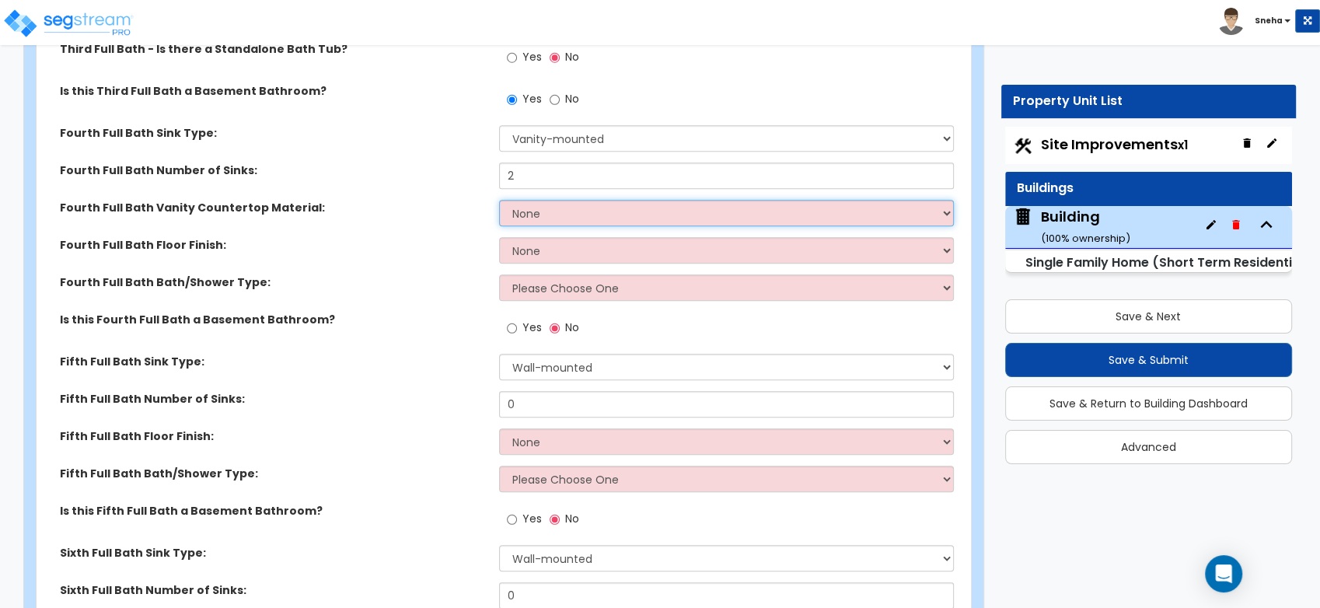
click at [563, 205] on select "None Plastic Laminate Solid Surface Stone Quartz Marble Tile Wood Stainless Ste…" at bounding box center [726, 213] width 455 height 26
select select "2"
click at [499, 200] on select "None Plastic Laminate Solid Surface Stone Quartz Marble Tile Wood Stainless Ste…" at bounding box center [726, 213] width 455 height 26
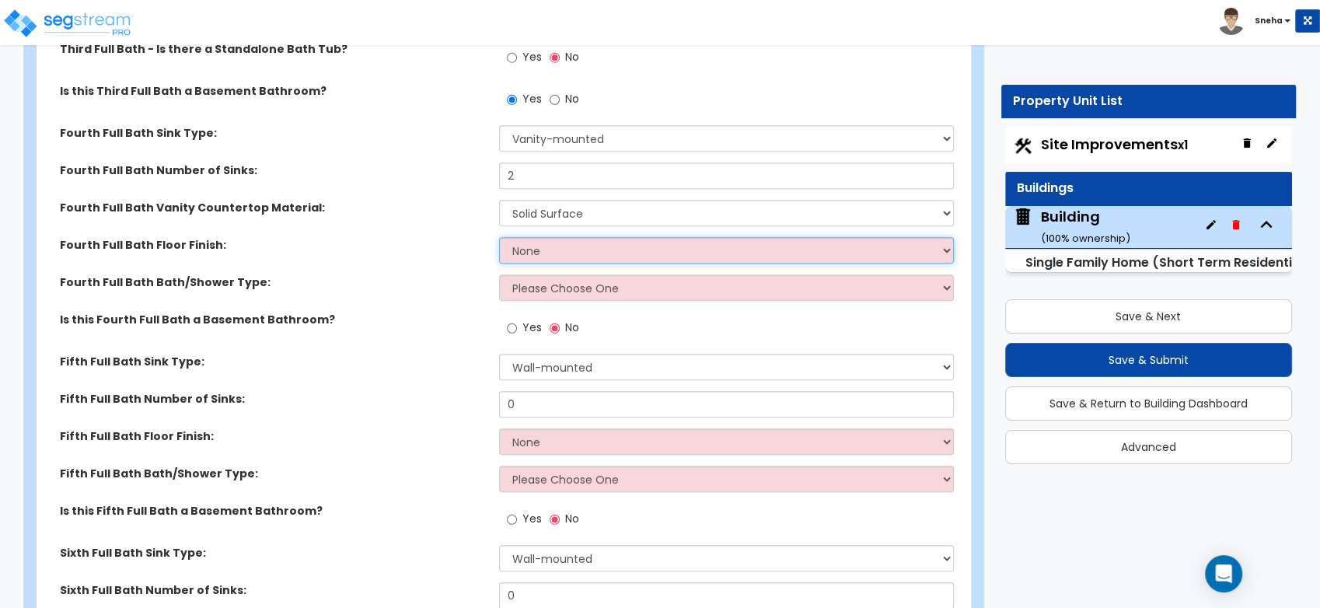
click at [535, 249] on select "None Tile Flooring Hardwood Flooring Resilient Laminate Flooring VCT Flooring S…" at bounding box center [726, 250] width 455 height 26
select select "1"
click at [499, 237] on select "None Tile Flooring Hardwood Flooring Resilient Laminate Flooring VCT Flooring S…" at bounding box center [726, 250] width 455 height 26
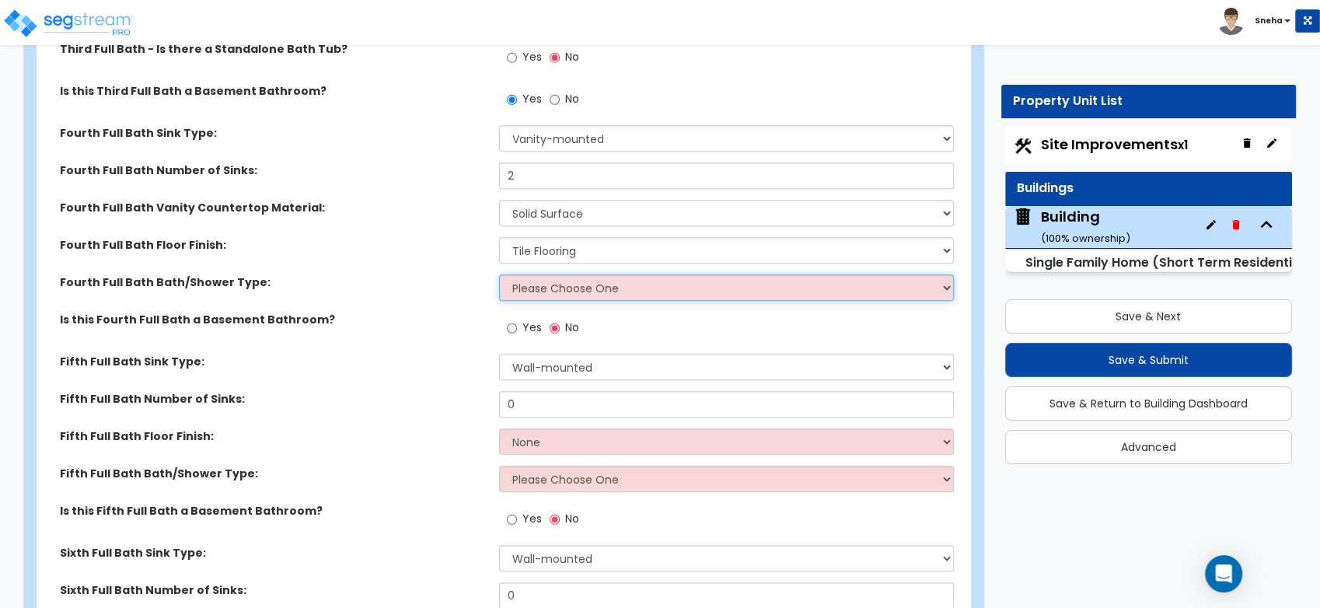
click at [535, 291] on select "Please Choose One Standalone Shower Bathtub - Shower Combo" at bounding box center [726, 287] width 455 height 26
select select "1"
click at [499, 274] on select "Please Choose One Standalone Shower Bathtub - Shower Combo" at bounding box center [726, 287] width 455 height 26
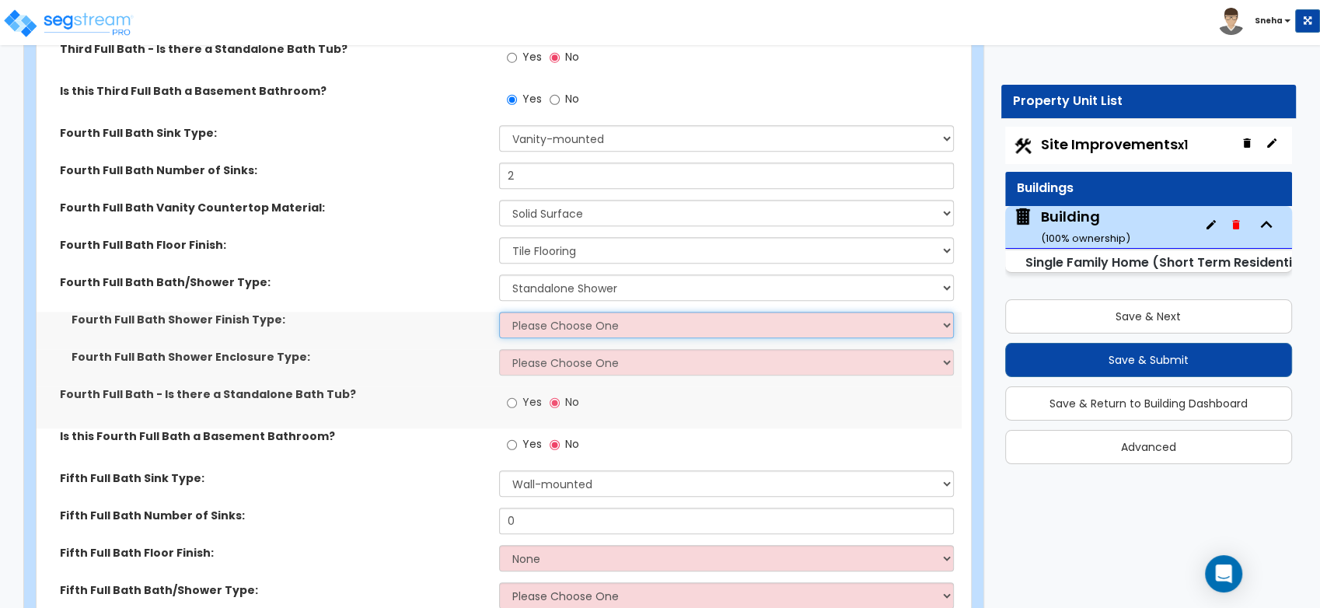
click at [561, 323] on select "Please Choose One Plastic Tile Stone" at bounding box center [726, 325] width 455 height 26
click at [499, 312] on select "Please Choose One Plastic Tile Stone" at bounding box center [726, 325] width 455 height 26
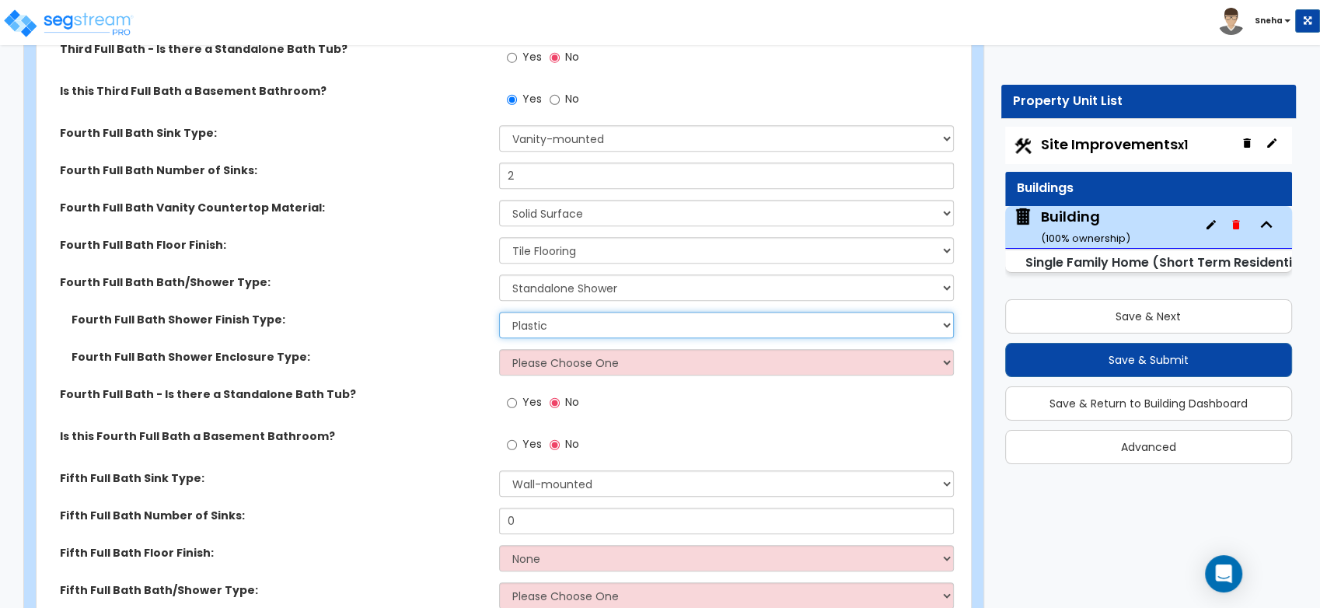
click at [560, 317] on select "Please Choose One Plastic Tile Stone" at bounding box center [726, 325] width 455 height 26
select select "2"
click at [499, 312] on select "Please Choose One Plastic Tile Stone" at bounding box center [726, 325] width 455 height 26
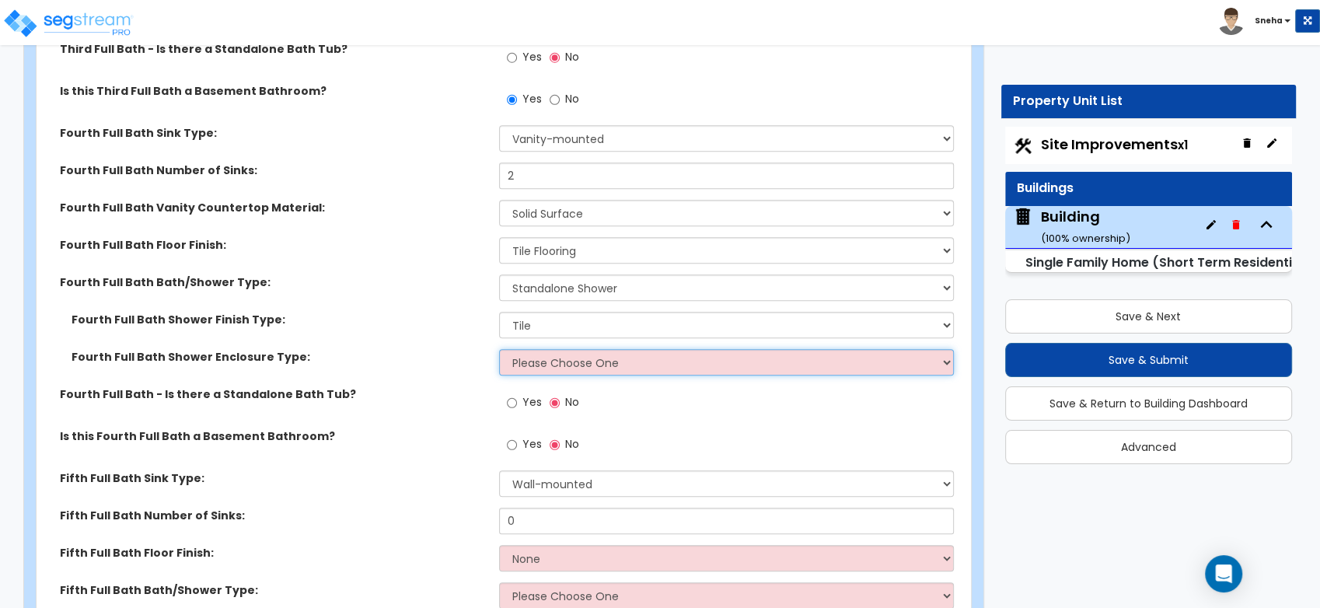
click at [561, 361] on select "Please Choose One Curtain & [PERSON_NAME] Sliding Doors Glass Hinged Doors" at bounding box center [726, 362] width 455 height 26
select select "2"
click at [499, 349] on select "Please Choose One Curtain & [PERSON_NAME] Sliding Doors Glass Hinged Doors" at bounding box center [726, 362] width 455 height 26
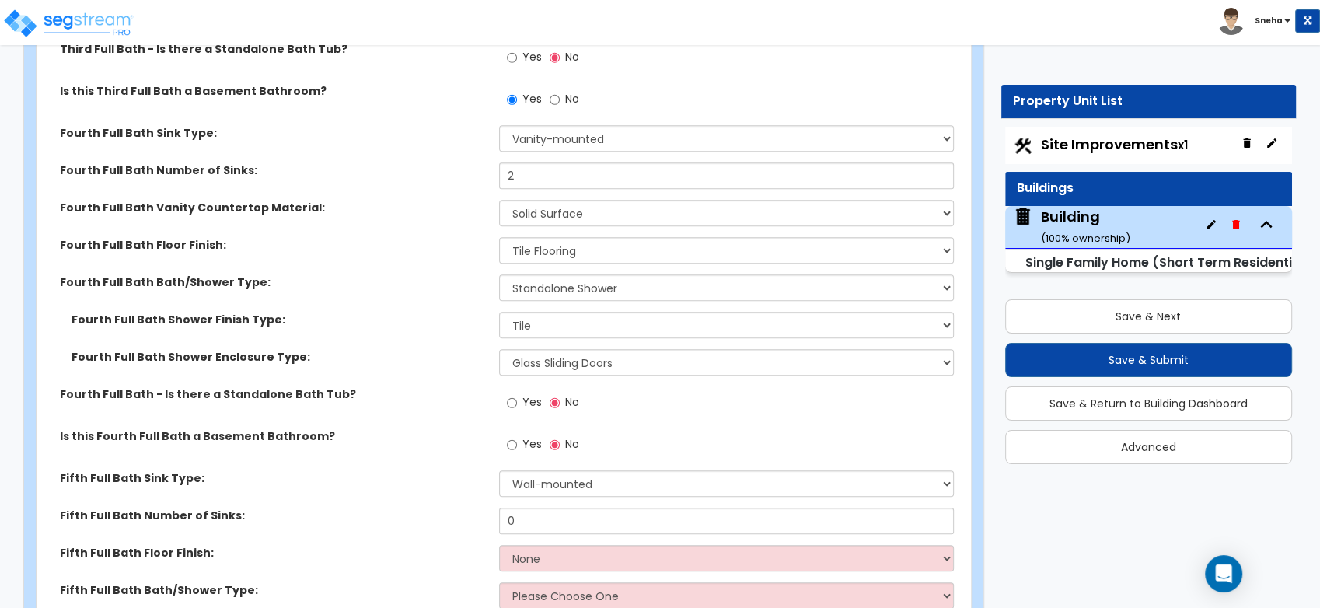
click at [430, 352] on label "Fourth Full Bath Shower Enclosure Type:" at bounding box center [279, 357] width 416 height 16
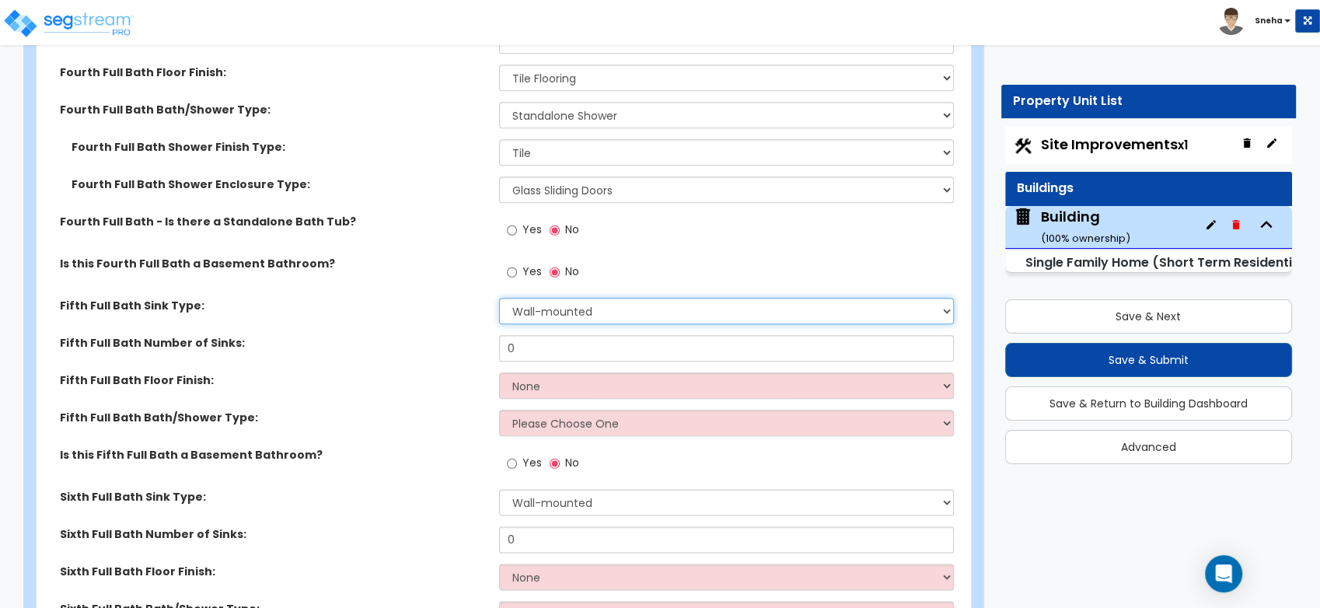
click at [549, 310] on select "Wall-mounted Pedestal-mounted Vanity-mounted" at bounding box center [726, 311] width 455 height 26
select select "3"
click at [499, 298] on select "Wall-mounted Pedestal-mounted Vanity-mounted" at bounding box center [726, 311] width 455 height 26
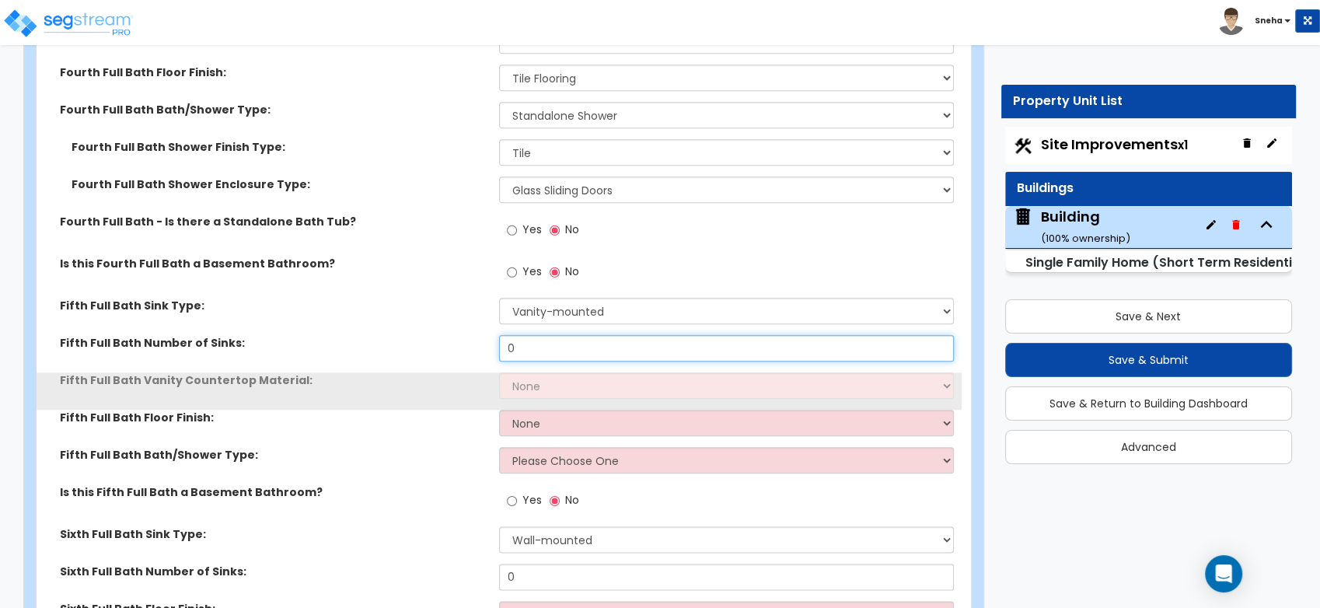
drag, startPoint x: 539, startPoint y: 344, endPoint x: 455, endPoint y: 349, distance: 84.1
click at [455, 349] on div "Fifth Full Bath Number of Sinks: 0" at bounding box center [499, 353] width 925 height 37
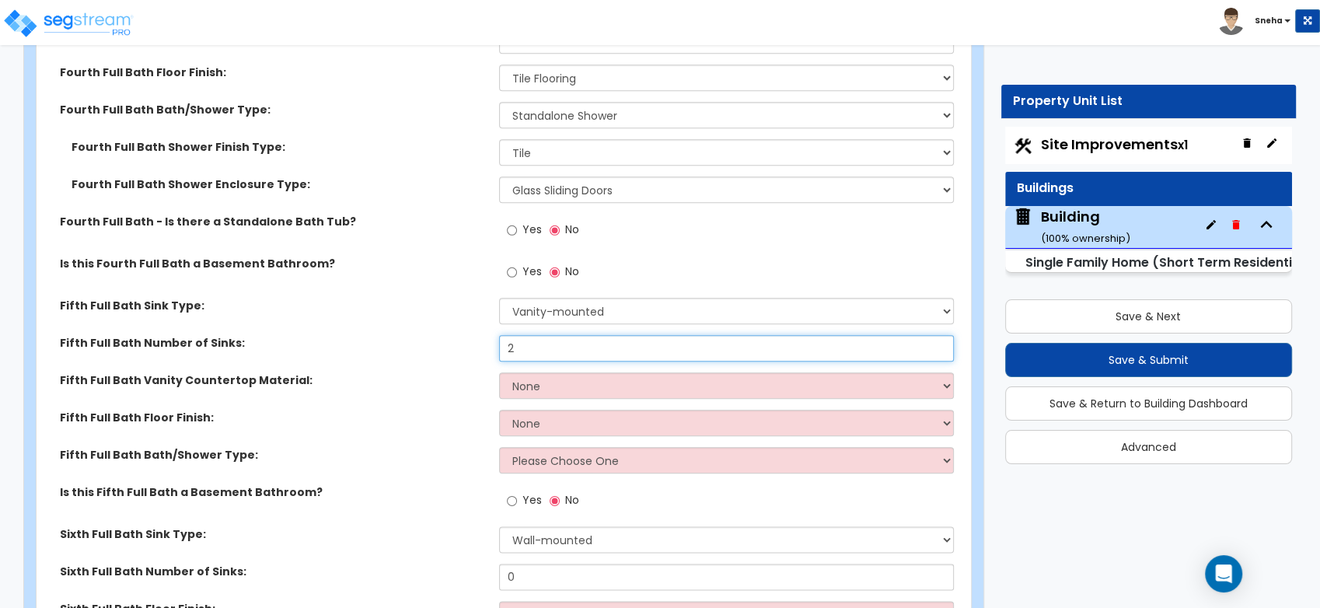
type input "2"
click at [563, 372] on select "None Plastic Laminate Solid Surface Stone Quartz Marble Tile Wood Stainless Ste…" at bounding box center [726, 385] width 455 height 26
select select "2"
click at [499, 372] on select "None Plastic Laminate Solid Surface Stone Quartz Marble Tile Wood Stainless Ste…" at bounding box center [726, 385] width 455 height 26
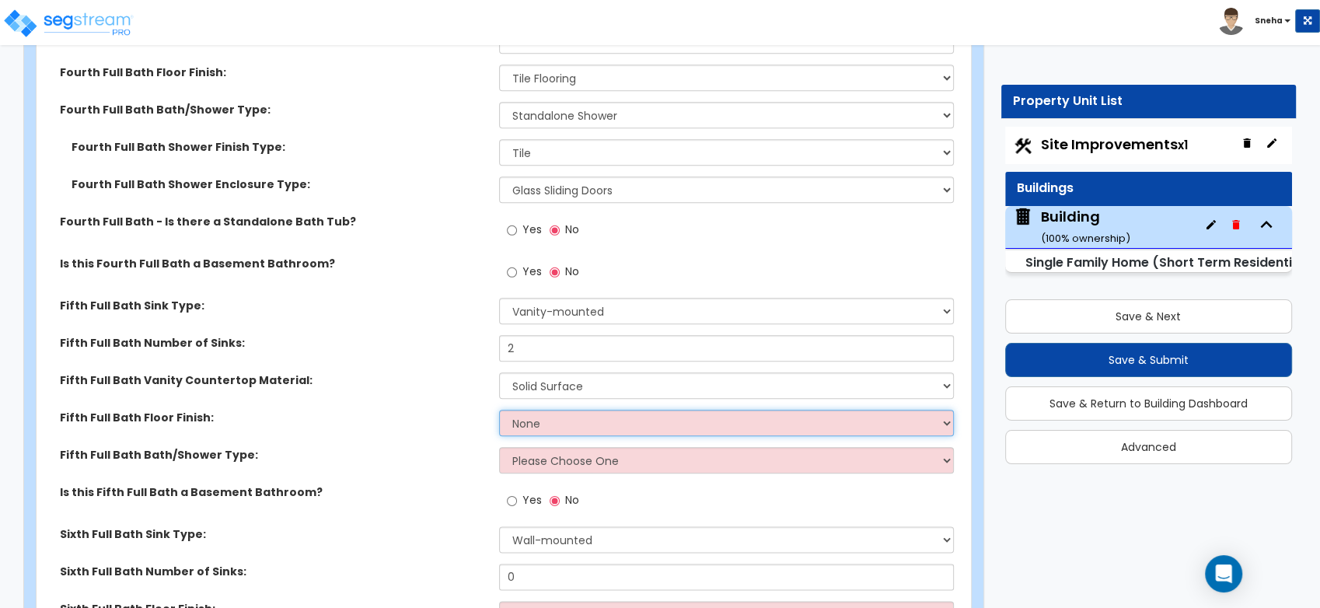
click at [556, 415] on select "None Tile Flooring Hardwood Flooring Resilient Laminate Flooring VCT Flooring S…" at bounding box center [726, 423] width 455 height 26
select select "1"
click at [499, 410] on select "None Tile Flooring Hardwood Flooring Resilient Laminate Flooring VCT Flooring S…" at bounding box center [726, 423] width 455 height 26
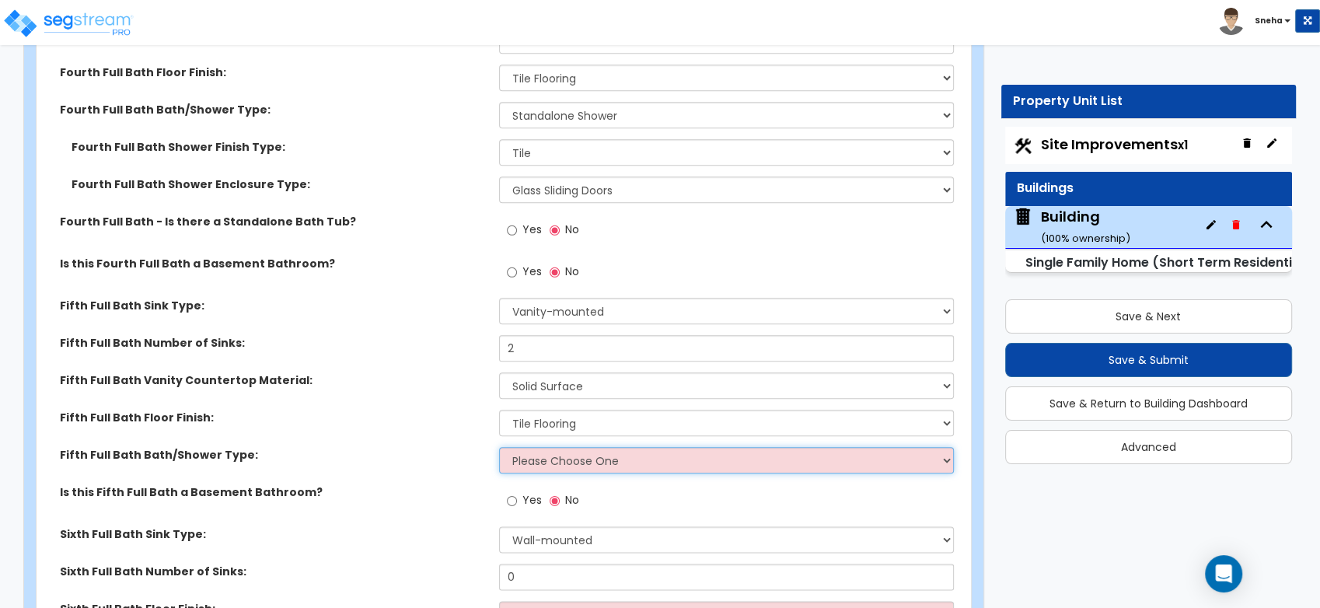
click at [559, 457] on select "Please Choose One Standalone Shower Bathtub - Shower Combo" at bounding box center [726, 460] width 455 height 26
select select "2"
click at [499, 447] on select "Please Choose One Standalone Shower Bathtub - Shower Combo" at bounding box center [726, 460] width 455 height 26
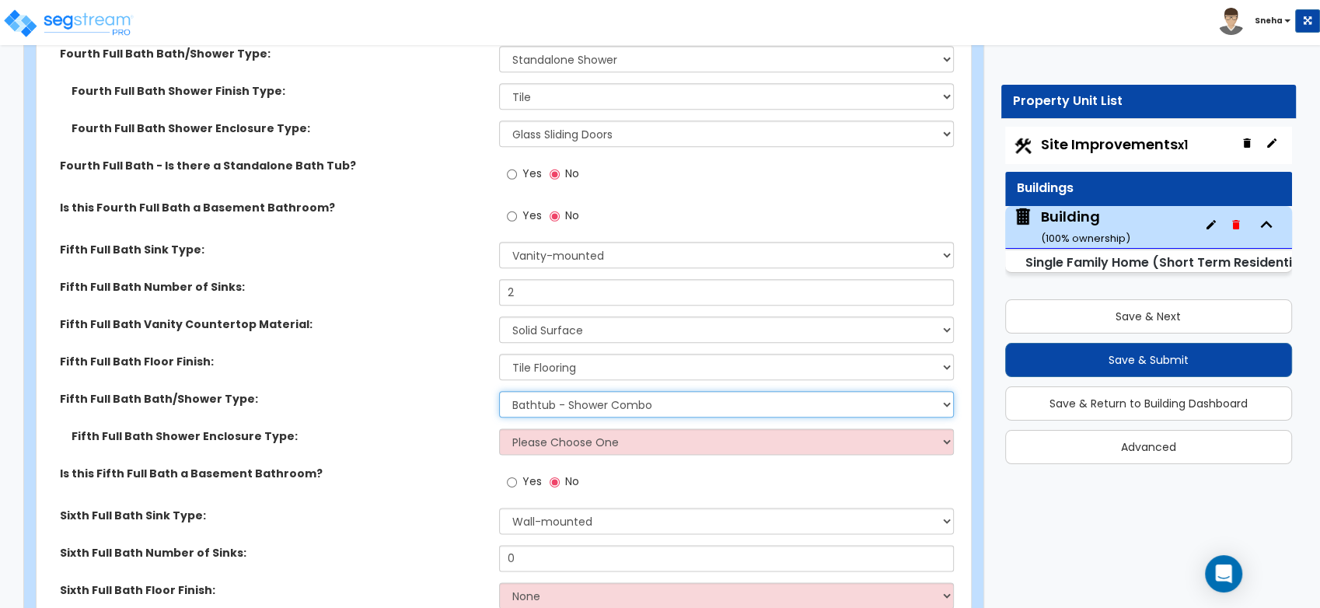
scroll to position [7772, 0]
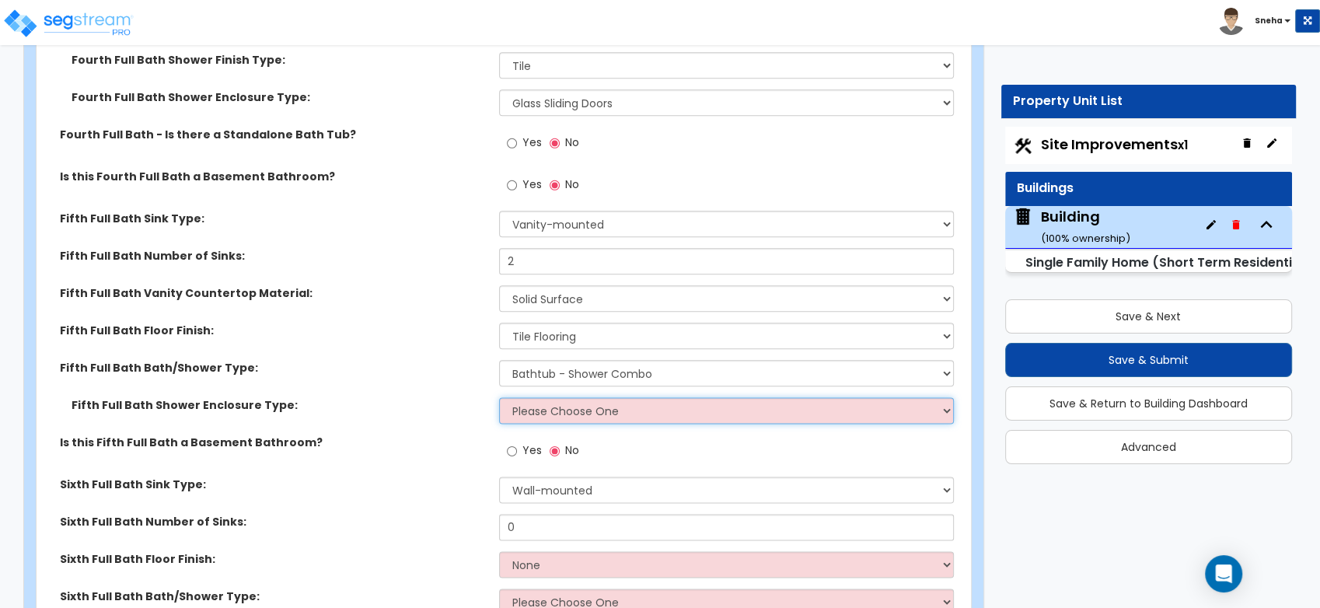
click at [540, 403] on select "Please Choose One Curtain & [PERSON_NAME] Sliding Doors Glass Hinged Doors" at bounding box center [726, 410] width 455 height 26
select select "2"
click at [499, 397] on select "Please Choose One Curtain & [PERSON_NAME] Sliding Doors Glass Hinged Doors" at bounding box center [726, 410] width 455 height 26
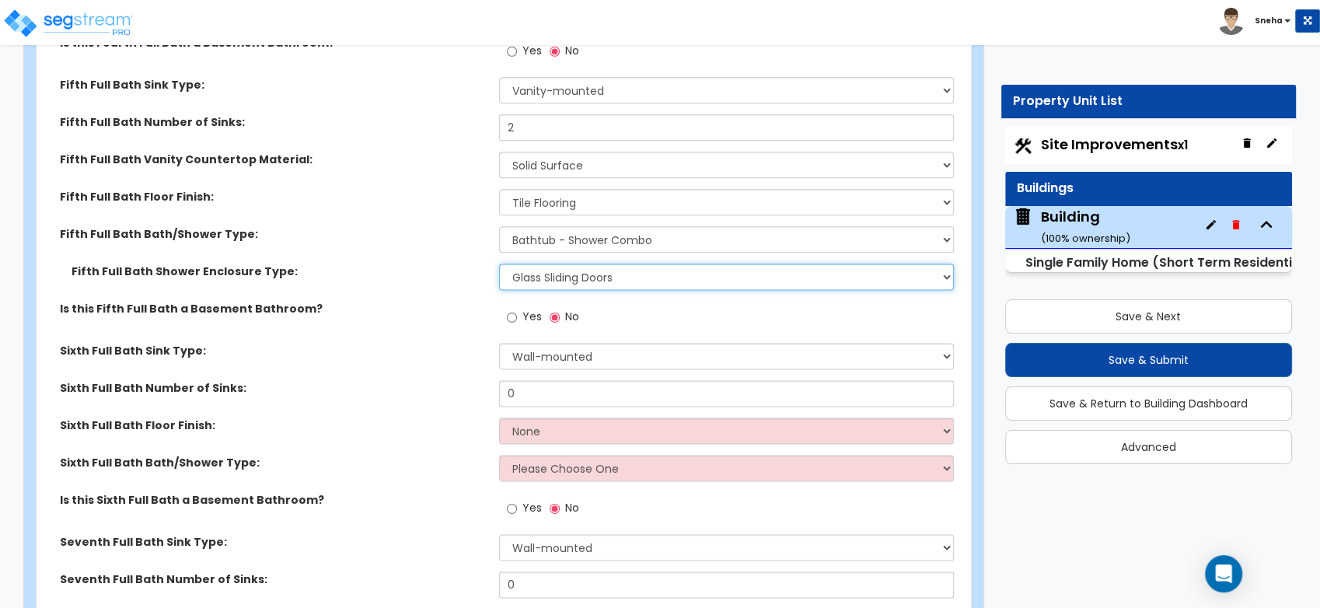
scroll to position [7944, 0]
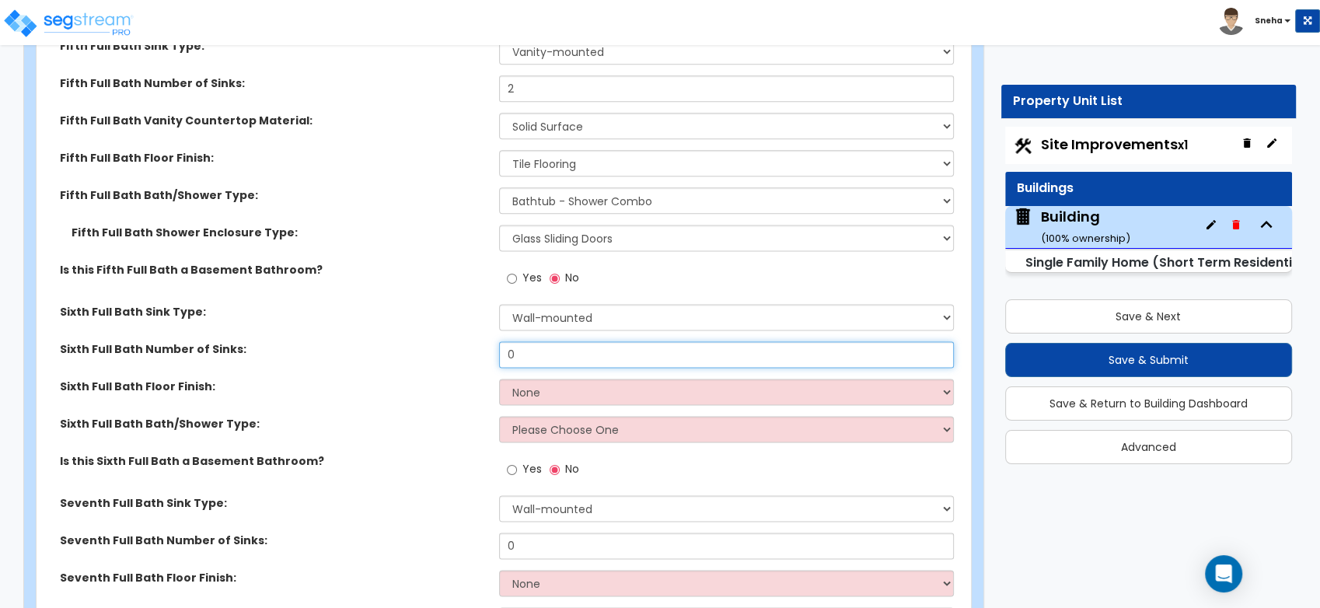
drag, startPoint x: 568, startPoint y: 348, endPoint x: 461, endPoint y: 350, distance: 107.3
click at [461, 350] on div "Sixth Full Bath Number of Sinks: 0" at bounding box center [499, 359] width 925 height 37
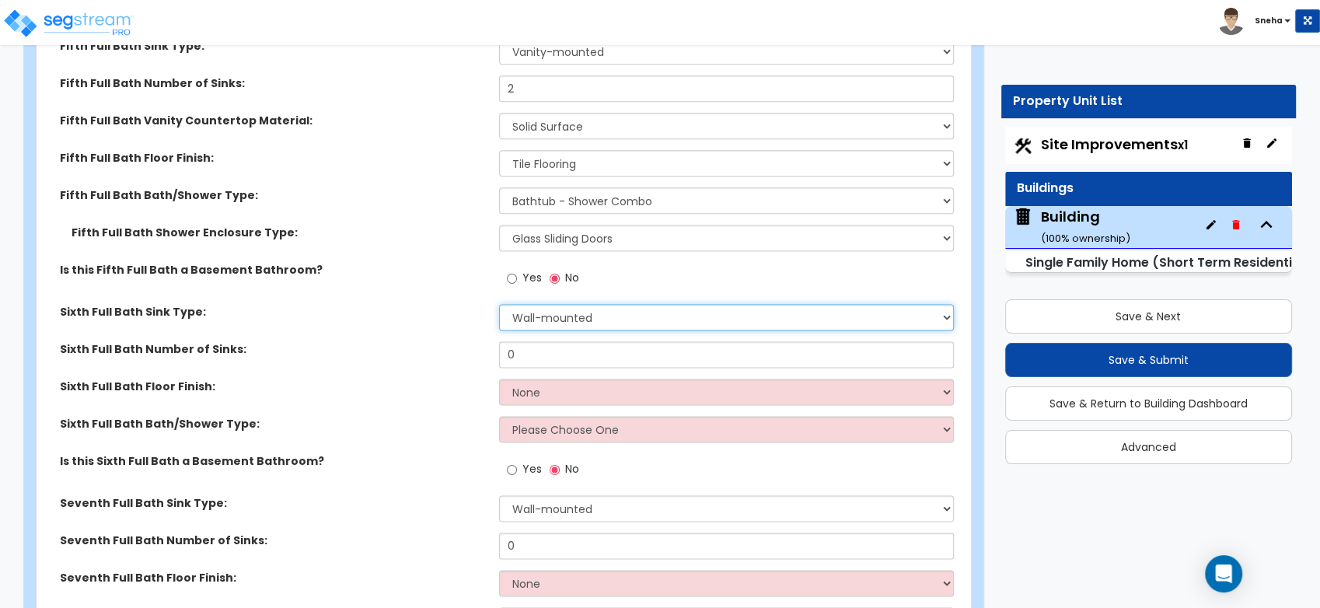
click at [579, 322] on select "Wall-mounted Pedestal-mounted Vanity-mounted" at bounding box center [726, 317] width 455 height 26
select select "3"
click at [499, 304] on select "Wall-mounted Pedestal-mounted Vanity-mounted" at bounding box center [726, 317] width 455 height 26
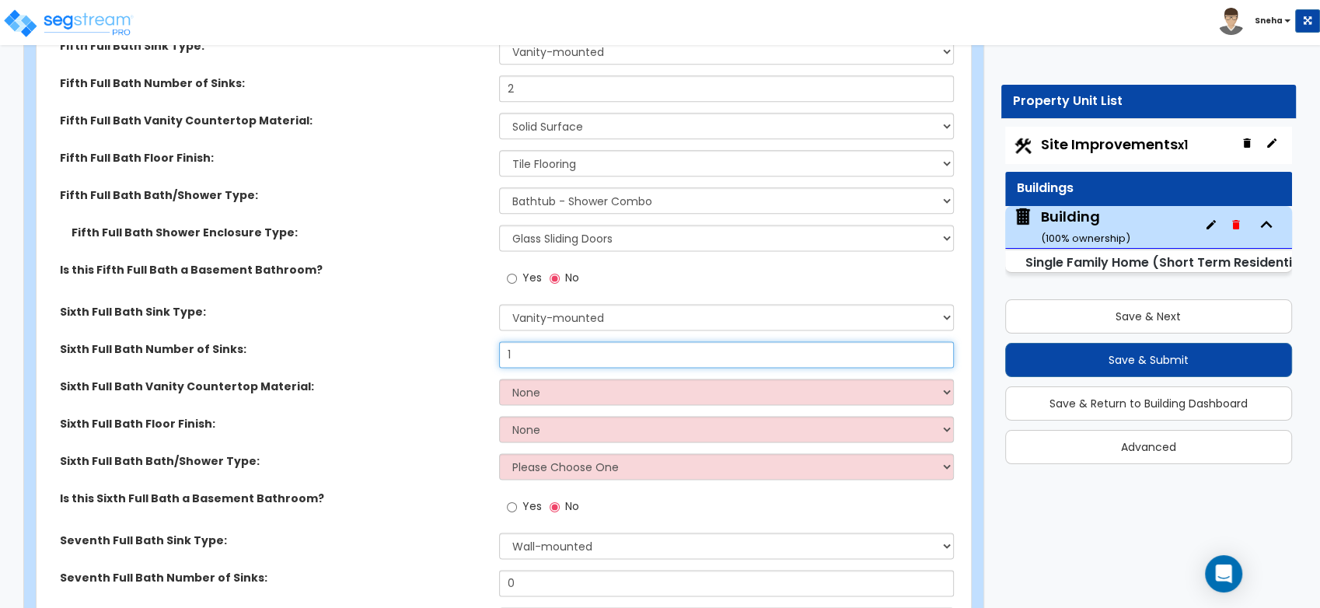
type input "1"
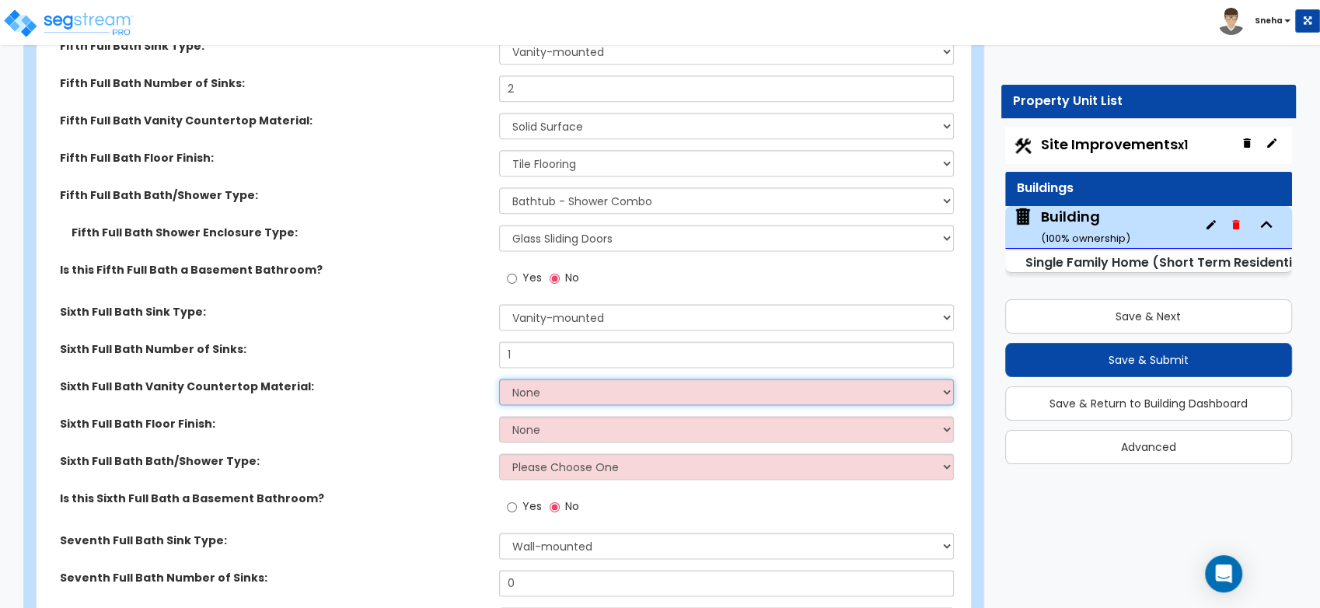
click at [568, 384] on select "None Plastic Laminate Solid Surface Stone Quartz Marble Tile Wood Stainless Ste…" at bounding box center [726, 391] width 455 height 26
select select "2"
click at [499, 378] on select "None Plastic Laminate Solid Surface Stone Quartz Marble Tile Wood Stainless Ste…" at bounding box center [726, 391] width 455 height 26
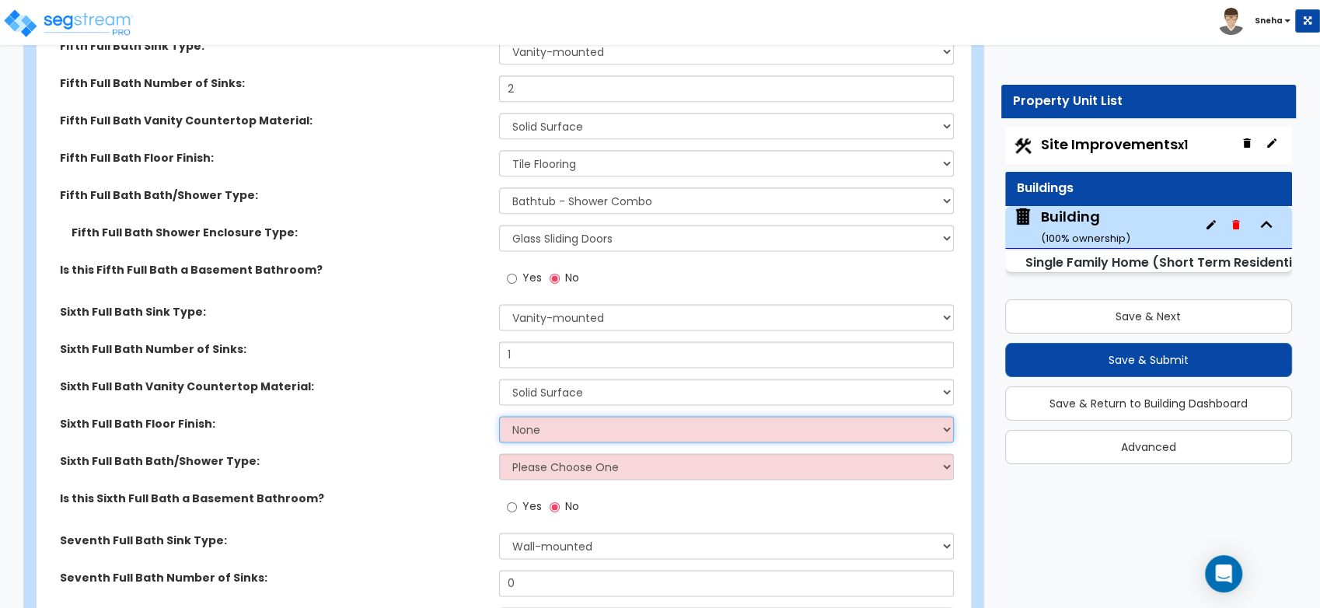
click at [542, 427] on select "None Tile Flooring Hardwood Flooring Resilient Laminate Flooring VCT Flooring S…" at bounding box center [726, 429] width 455 height 26
select select "1"
click at [499, 416] on select "None Tile Flooring Hardwood Flooring Resilient Laminate Flooring VCT Flooring S…" at bounding box center [726, 429] width 455 height 26
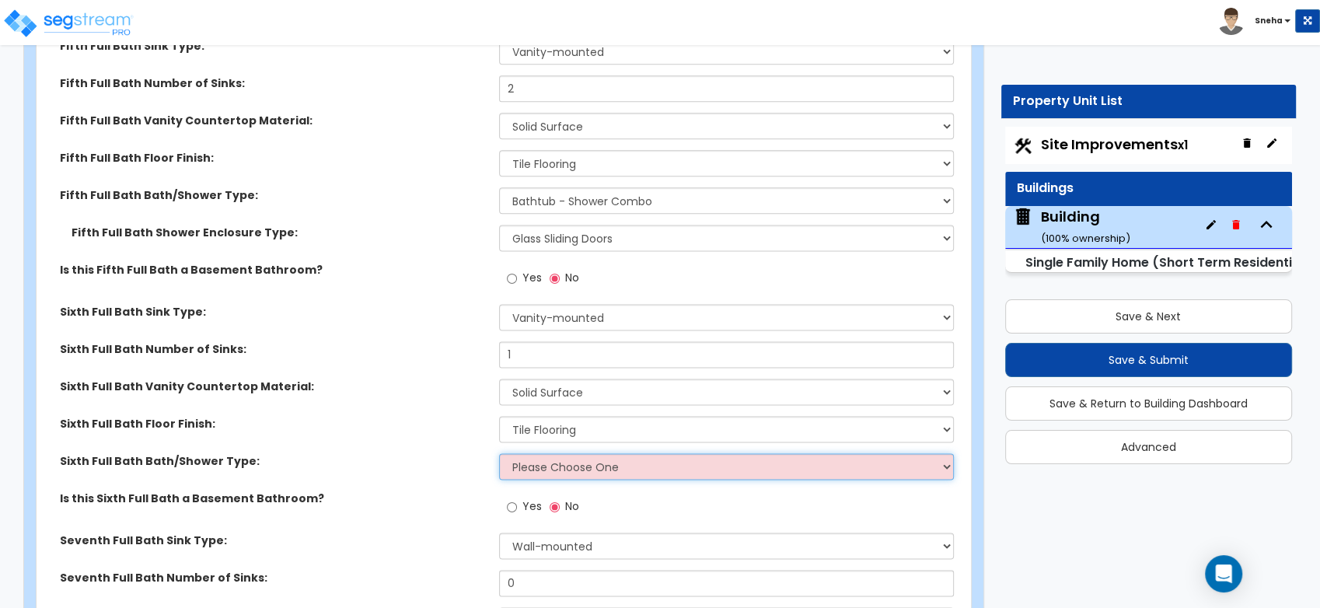
click at [553, 460] on select "Please Choose One Standalone Shower Bathtub - Shower Combo" at bounding box center [726, 466] width 455 height 26
select select "2"
click at [499, 453] on select "Please Choose One Standalone Shower Bathtub - Shower Combo" at bounding box center [726, 466] width 455 height 26
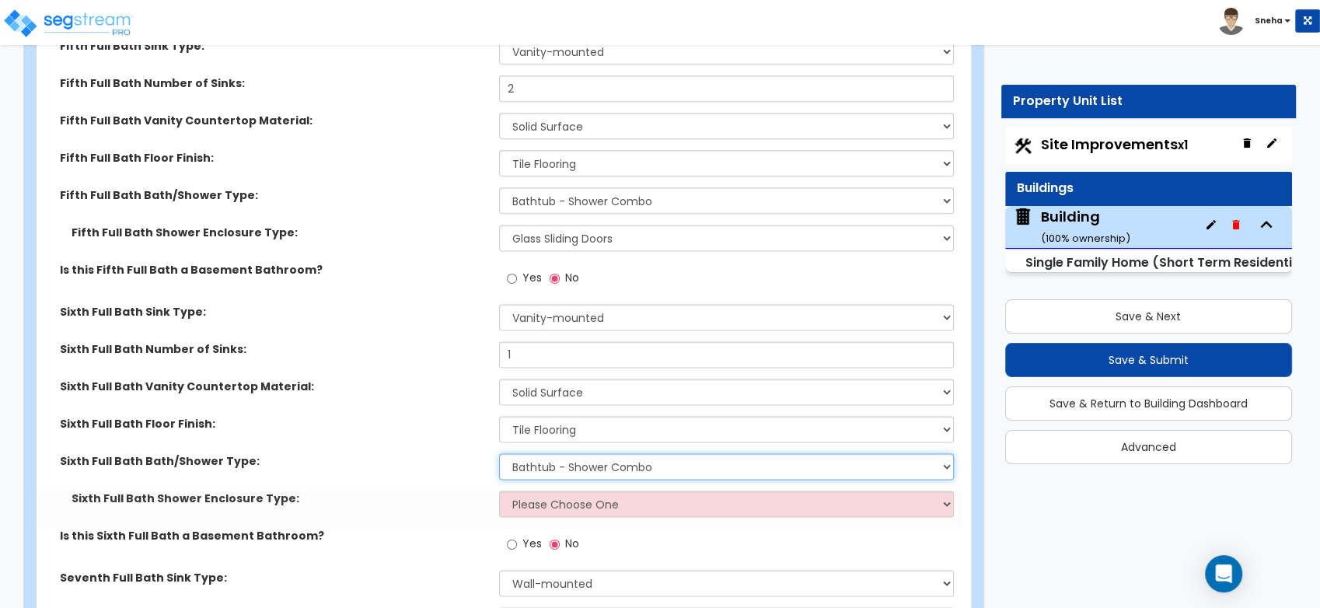
scroll to position [8117, 0]
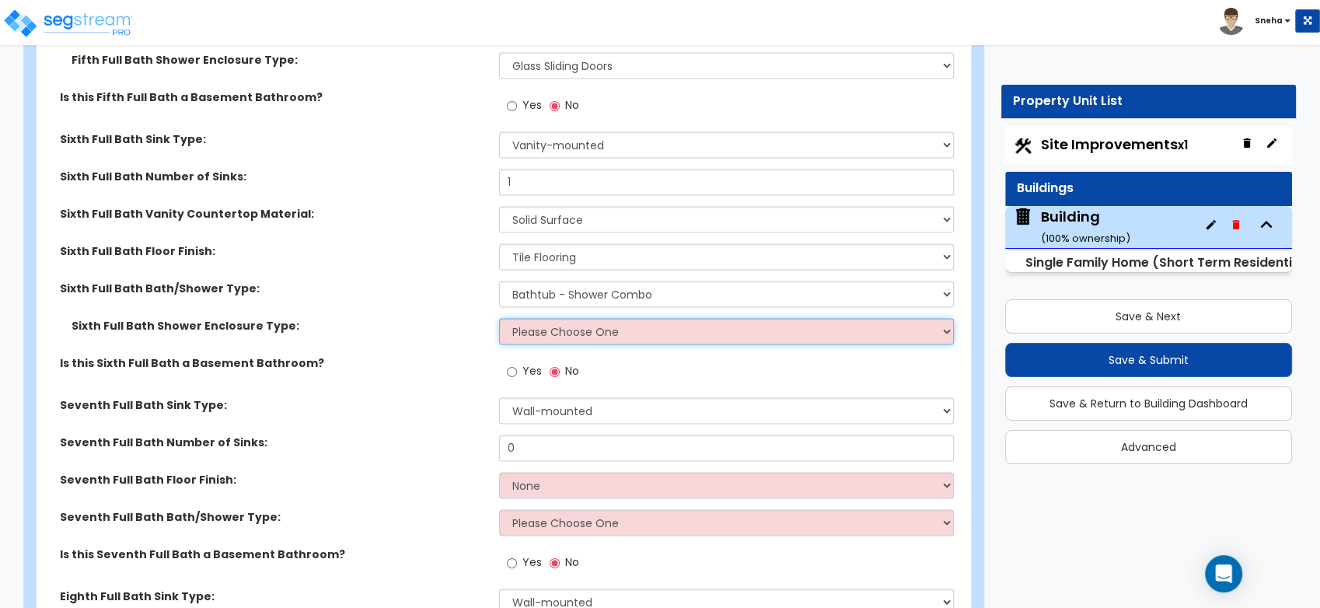
click at [540, 331] on select "Please Choose One Curtain & [PERSON_NAME] Sliding Doors Glass Hinged Doors" at bounding box center [726, 331] width 455 height 26
select select "1"
click at [499, 318] on select "Please Choose One Curtain & [PERSON_NAME] Sliding Doors Glass Hinged Doors" at bounding box center [726, 331] width 455 height 26
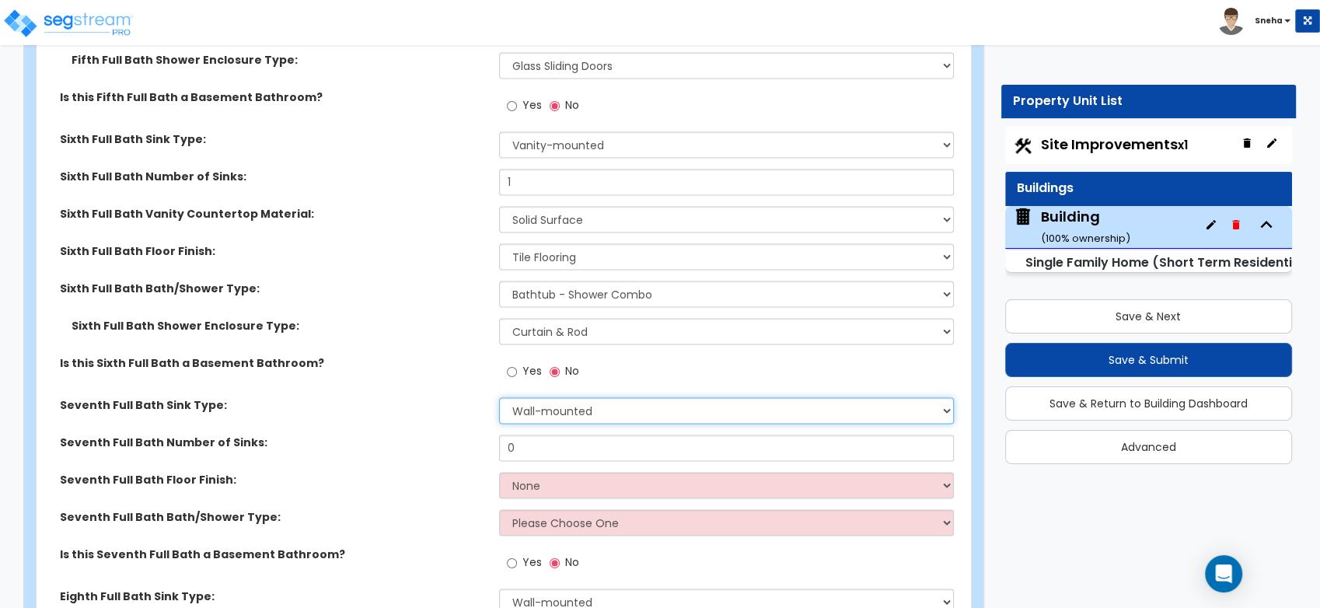
click at [546, 410] on select "Wall-mounted Pedestal-mounted Vanity-mounted" at bounding box center [726, 410] width 455 height 26
select select "3"
click at [499, 397] on select "Wall-mounted Pedestal-mounted Vanity-mounted" at bounding box center [726, 410] width 455 height 26
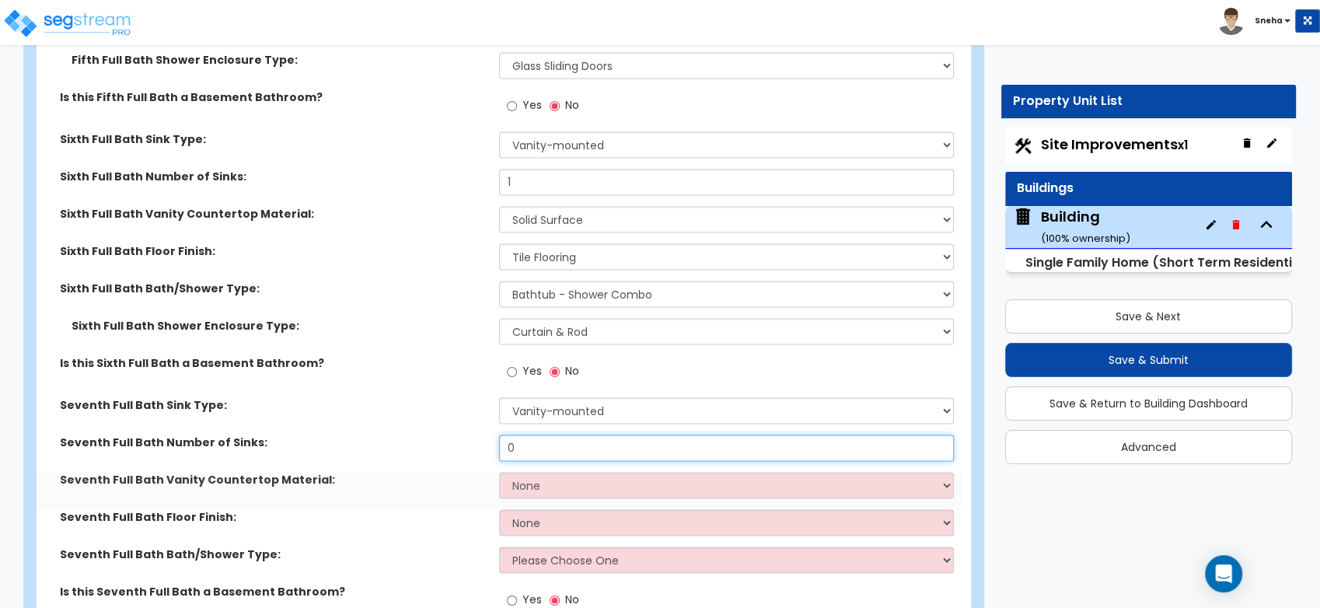
drag, startPoint x: 512, startPoint y: 447, endPoint x: 496, endPoint y: 448, distance: 16.4
click at [496, 448] on div "Seventh Full Bath Number of Sinks: 0" at bounding box center [499, 452] width 925 height 37
type input "1"
click at [543, 477] on select "None Plastic Laminate Solid Surface Stone Quartz Marble Tile Wood Stainless Ste…" at bounding box center [726, 485] width 455 height 26
select select "2"
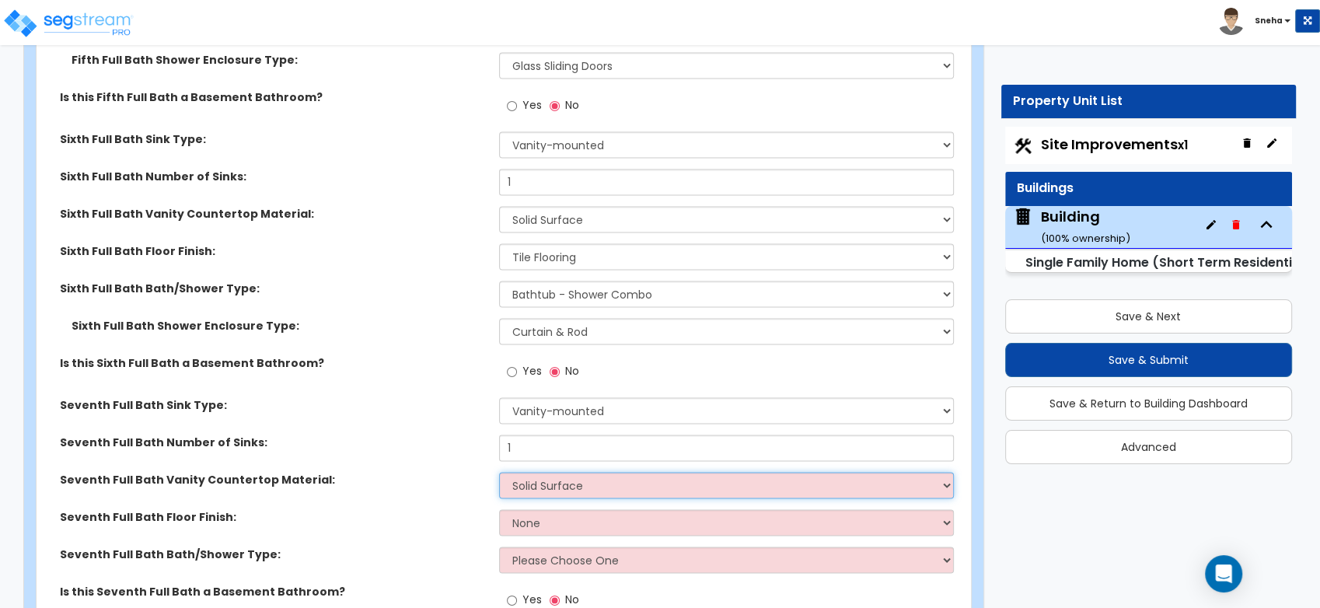
click at [499, 472] on select "None Plastic Laminate Solid Surface Stone Quartz Marble Tile Wood Stainless Ste…" at bounding box center [726, 485] width 455 height 26
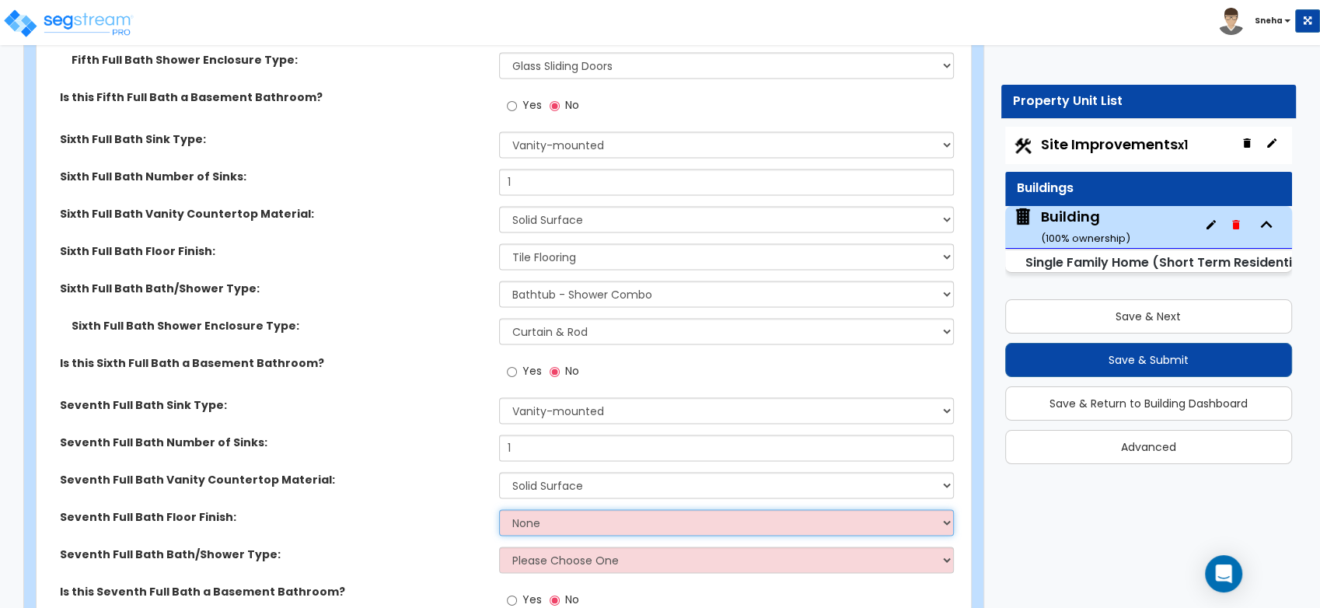
click at [522, 510] on select "None Tile Flooring Hardwood Flooring Resilient Laminate Flooring VCT Flooring S…" at bounding box center [726, 522] width 455 height 26
select select "1"
click at [499, 509] on select "None Tile Flooring Hardwood Flooring Resilient Laminate Flooring VCT Flooring S…" at bounding box center [726, 522] width 455 height 26
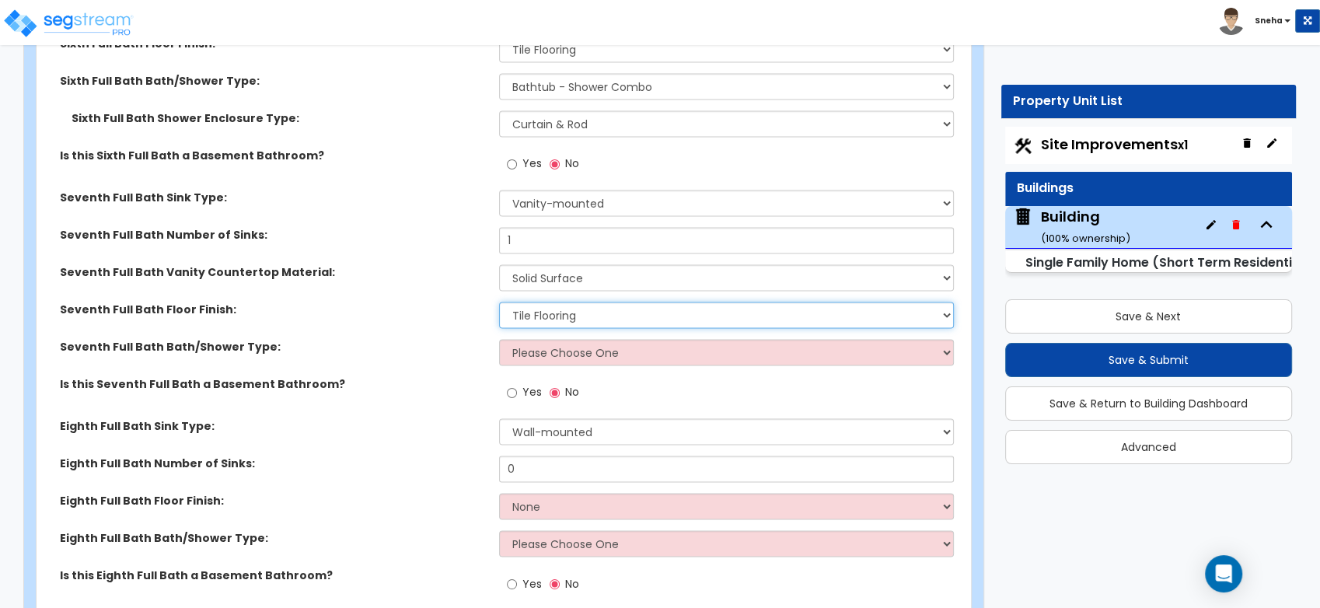
scroll to position [8462, 0]
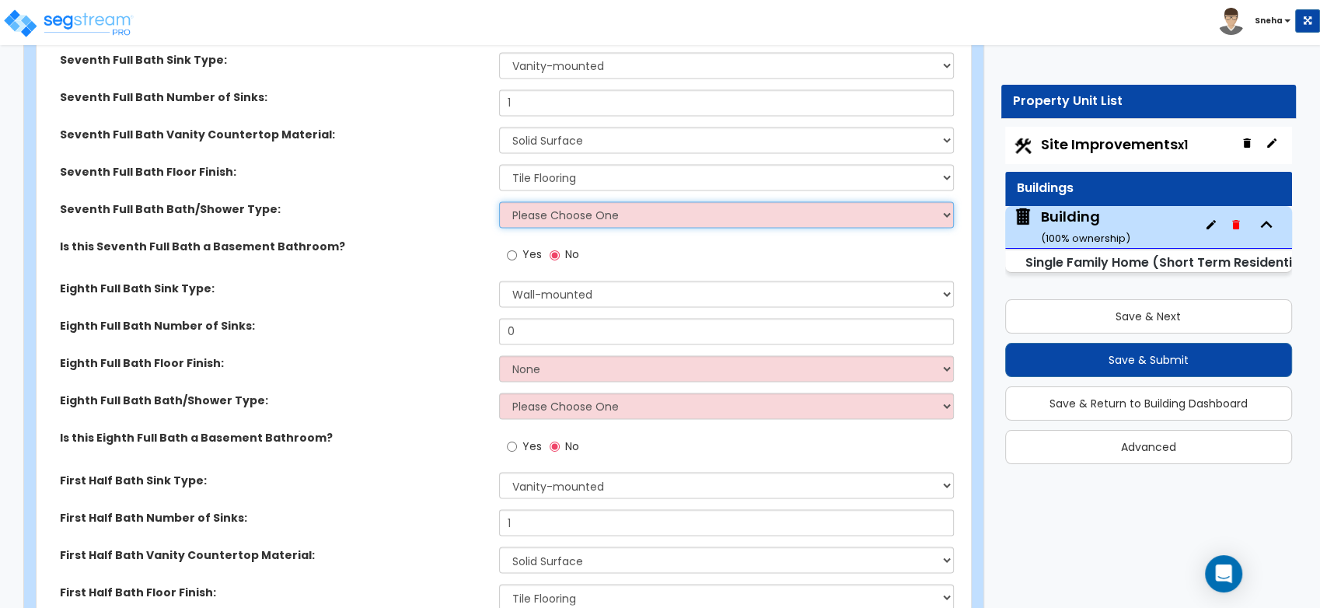
click at [532, 211] on select "Please Choose One Standalone Shower Bathtub - Shower Combo" at bounding box center [726, 214] width 455 height 26
select select "2"
click at [499, 201] on select "Please Choose One Standalone Shower Bathtub - Shower Combo" at bounding box center [726, 214] width 455 height 26
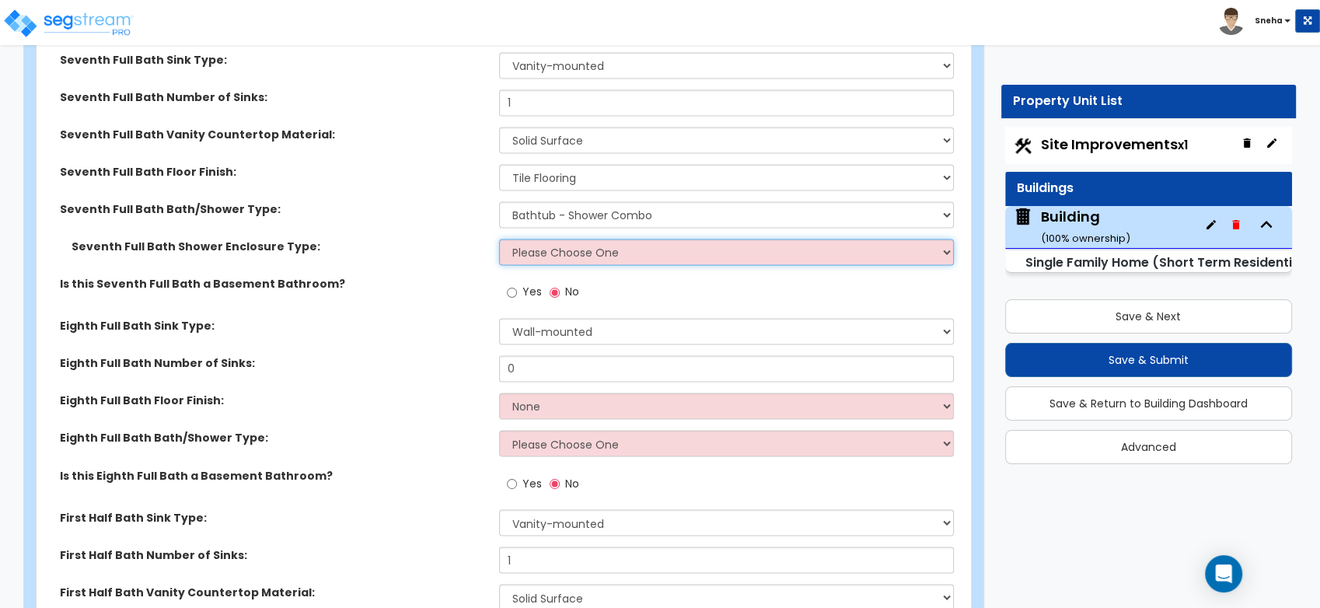
click at [572, 250] on select "Please Choose One Curtain & [PERSON_NAME] Sliding Doors Glass Hinged Doors" at bounding box center [726, 252] width 455 height 26
select select "1"
click at [499, 239] on select "Please Choose One Curtain & [PERSON_NAME] Sliding Doors Glass Hinged Doors" at bounding box center [726, 252] width 455 height 26
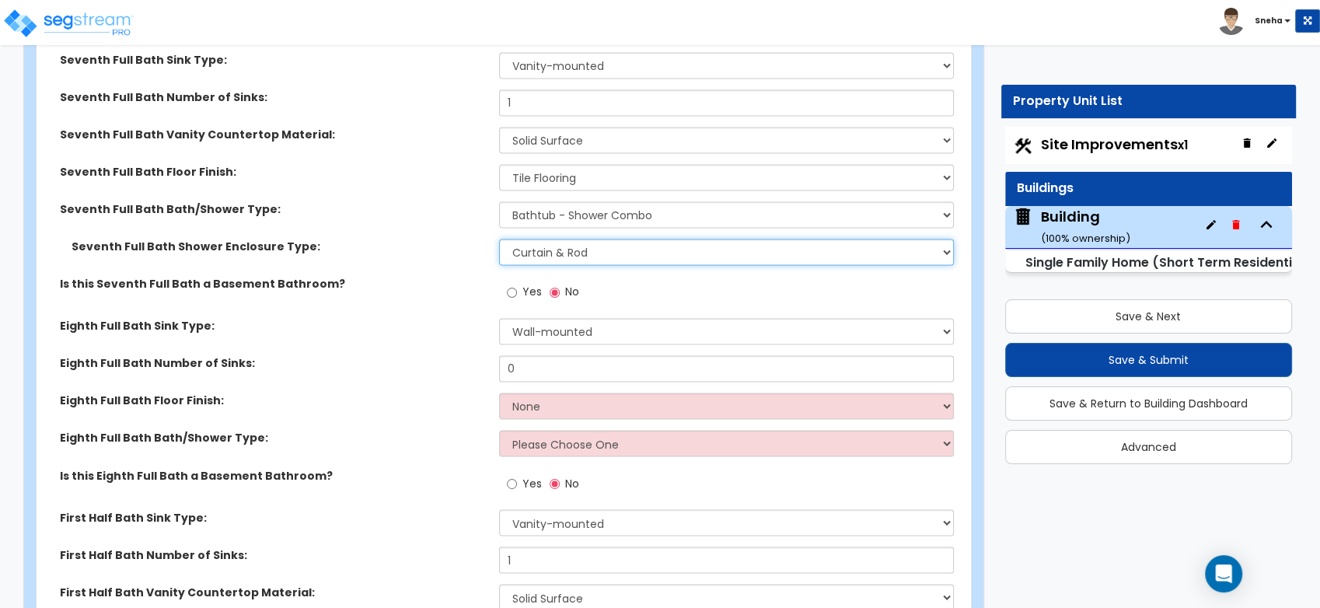
click at [618, 249] on select "Please Choose One Curtain & [PERSON_NAME] Sliding Doors Glass Hinged Doors" at bounding box center [726, 252] width 455 height 26
click at [499, 239] on select "Please Choose One Curtain & [PERSON_NAME] Sliding Doors Glass Hinged Doors" at bounding box center [726, 252] width 455 height 26
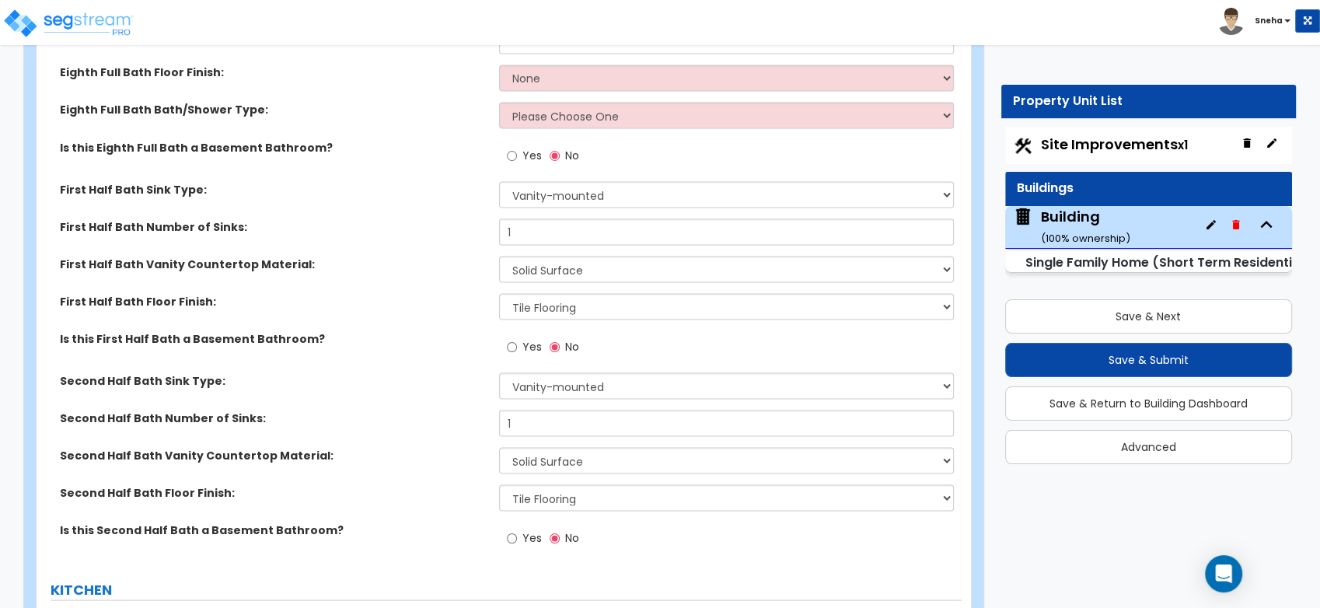
scroll to position [8635, 0]
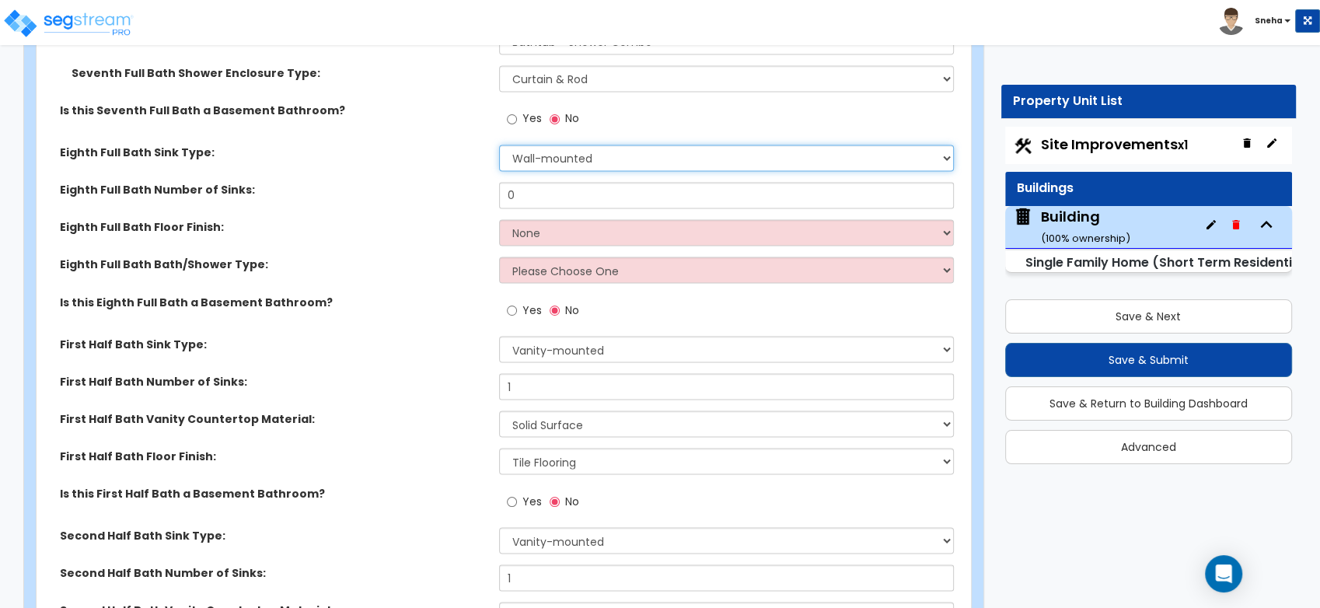
click at [542, 159] on select "Wall-mounted Pedestal-mounted Vanity-mounted" at bounding box center [726, 158] width 455 height 26
select select "3"
click at [499, 145] on select "Wall-mounted Pedestal-mounted Vanity-mounted" at bounding box center [726, 158] width 455 height 26
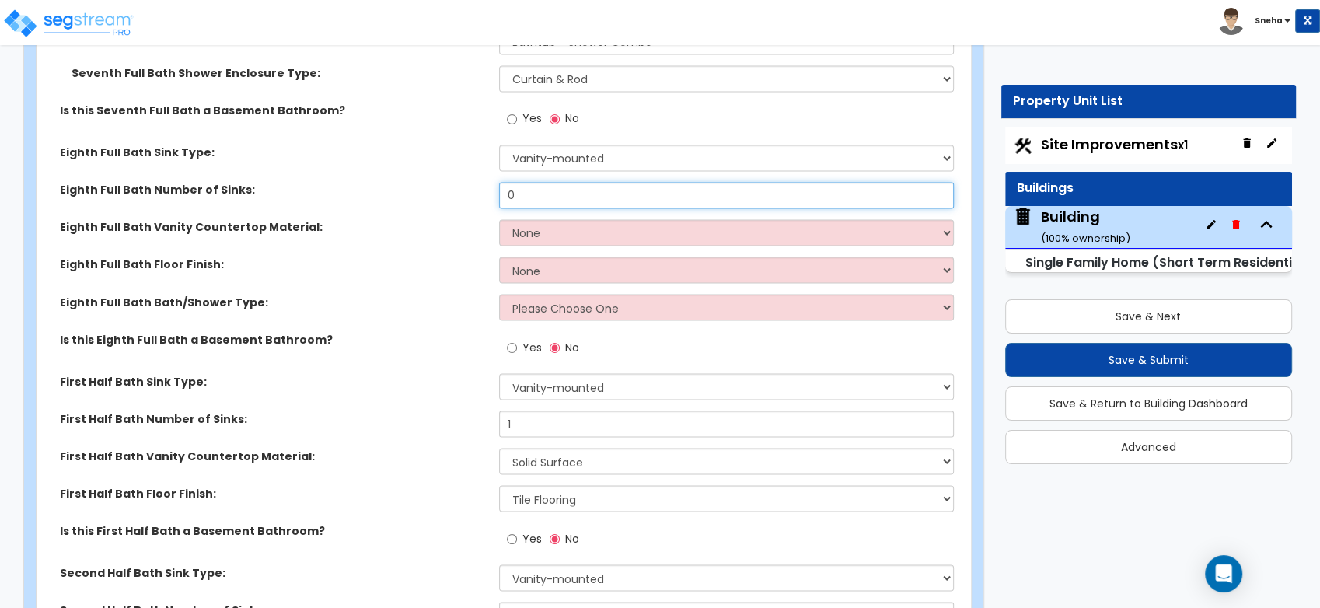
drag, startPoint x: 534, startPoint y: 197, endPoint x: 472, endPoint y: 197, distance: 62.2
click at [472, 197] on div "Eighth Full Bath Number of Sinks: 0" at bounding box center [499, 200] width 925 height 37
type input "1"
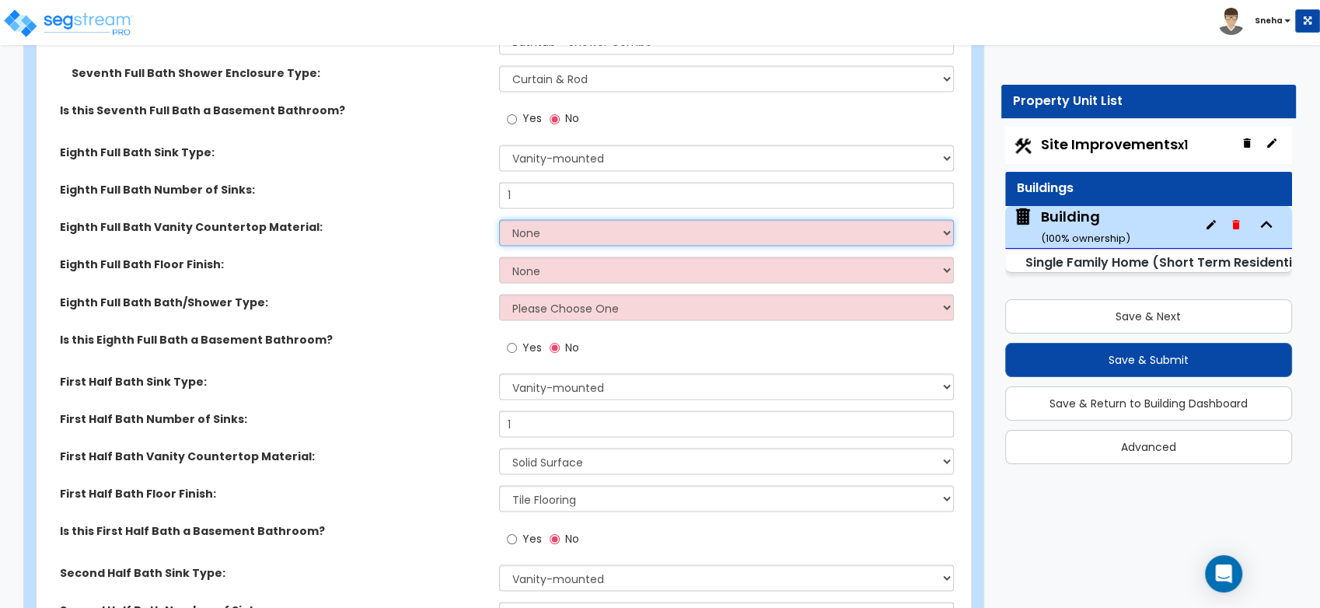
click at [528, 230] on select "None Plastic Laminate Solid Surface Stone Quartz Marble Tile Wood Stainless Ste…" at bounding box center [726, 232] width 455 height 26
click at [541, 228] on select "None Plastic Laminate Solid Surface Stone Quartz Marble Tile Wood Stainless Ste…" at bounding box center [726, 232] width 455 height 26
select select "2"
click at [499, 219] on select "None Plastic Laminate Solid Surface Stone Quartz Marble Tile Wood Stainless Ste…" at bounding box center [726, 232] width 455 height 26
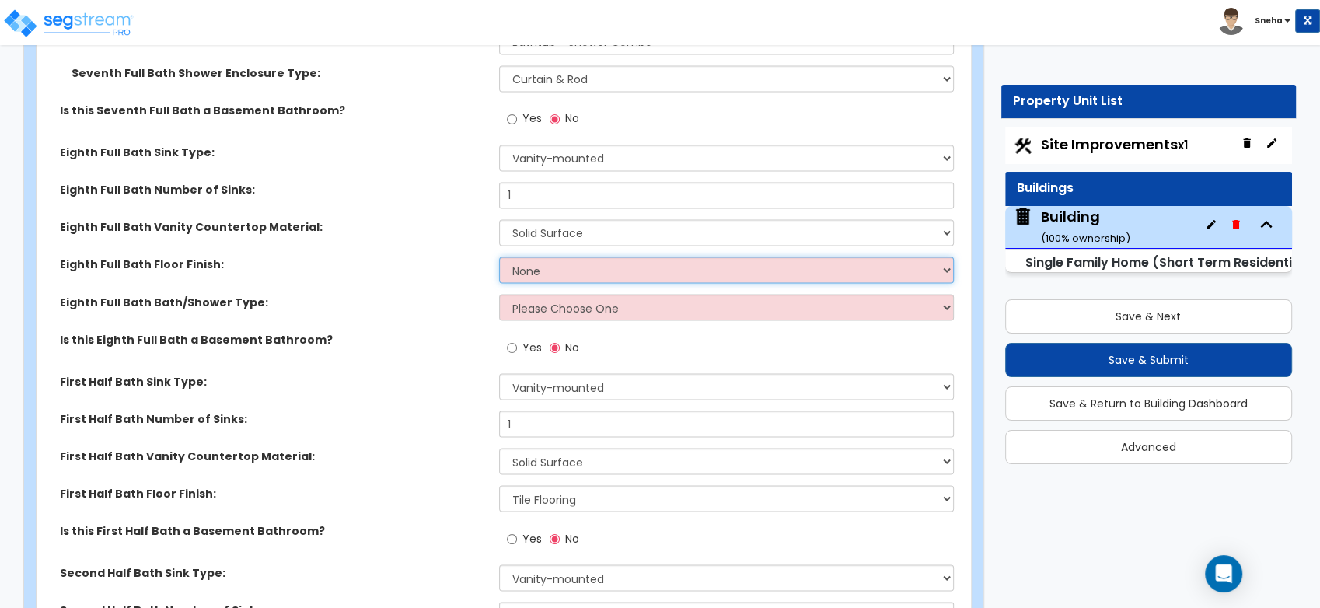
click at [528, 268] on select "None Tile Flooring Hardwood Flooring Resilient Laminate Flooring VCT Flooring S…" at bounding box center [726, 269] width 455 height 26
select select "1"
click at [499, 256] on select "None Tile Flooring Hardwood Flooring Resilient Laminate Flooring VCT Flooring S…" at bounding box center [726, 269] width 455 height 26
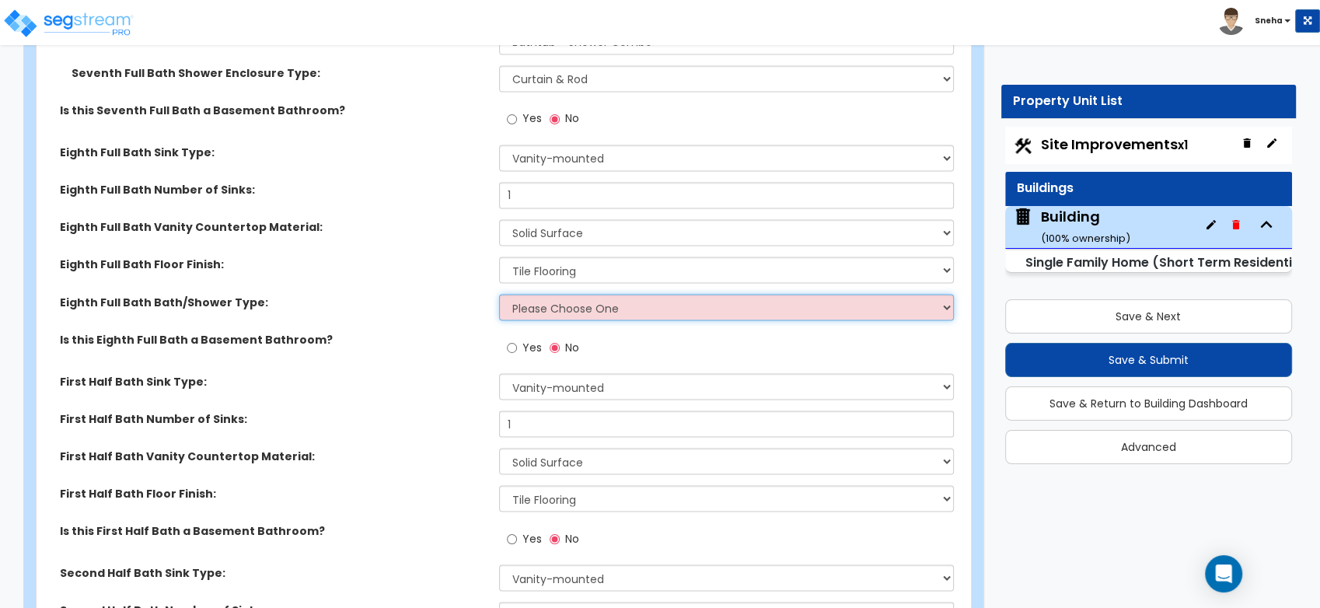
click at [536, 309] on select "Please Choose One Standalone Shower Bathtub - Shower Combo" at bounding box center [726, 307] width 455 height 26
select select "2"
click at [499, 294] on select "Please Choose One Standalone Shower Bathtub - Shower Combo" at bounding box center [726, 307] width 455 height 26
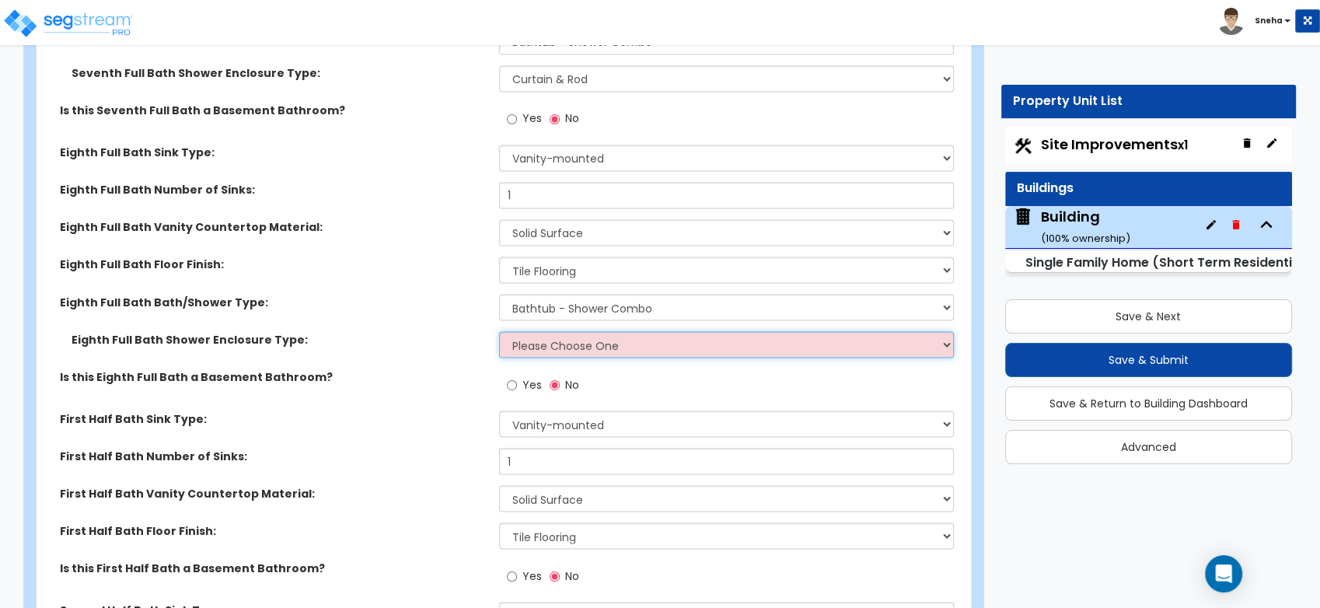
click at [566, 339] on select "Please Choose One Curtain & [PERSON_NAME] Sliding Doors Glass Hinged Doors" at bounding box center [726, 344] width 455 height 26
select select "1"
click at [499, 331] on select "Please Choose One Curtain & [PERSON_NAME] Sliding Doors Glass Hinged Doors" at bounding box center [726, 344] width 455 height 26
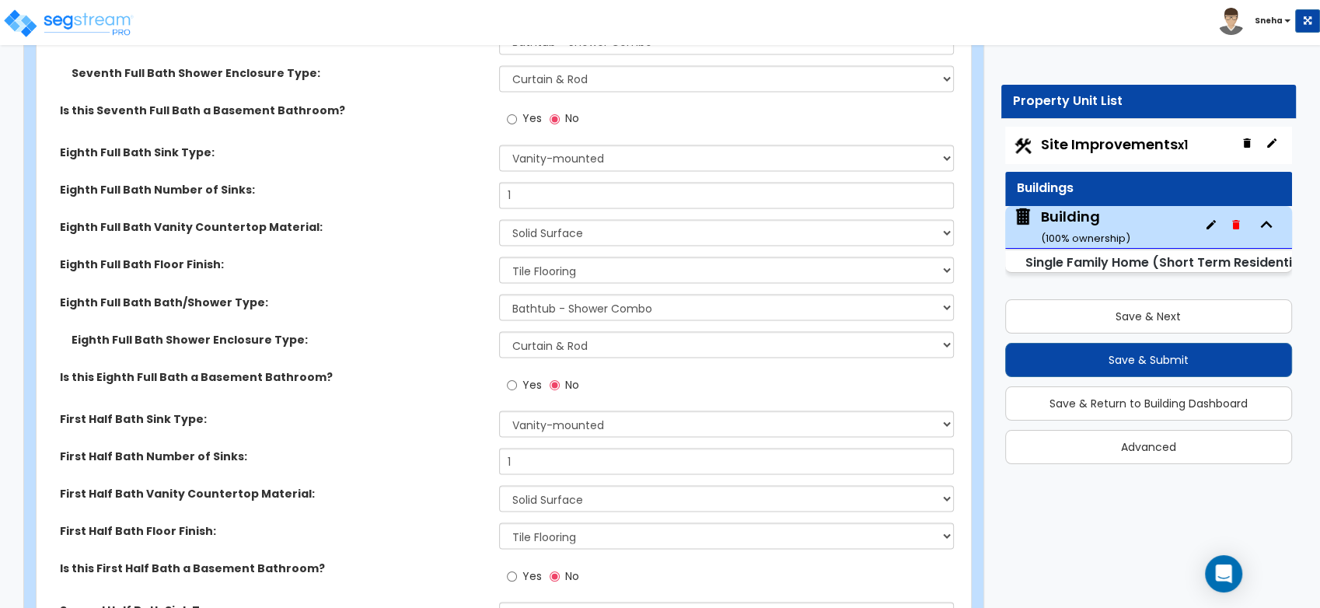
click at [398, 307] on label "Eighth Full Bath Bath/Shower Type:" at bounding box center [273, 302] width 427 height 16
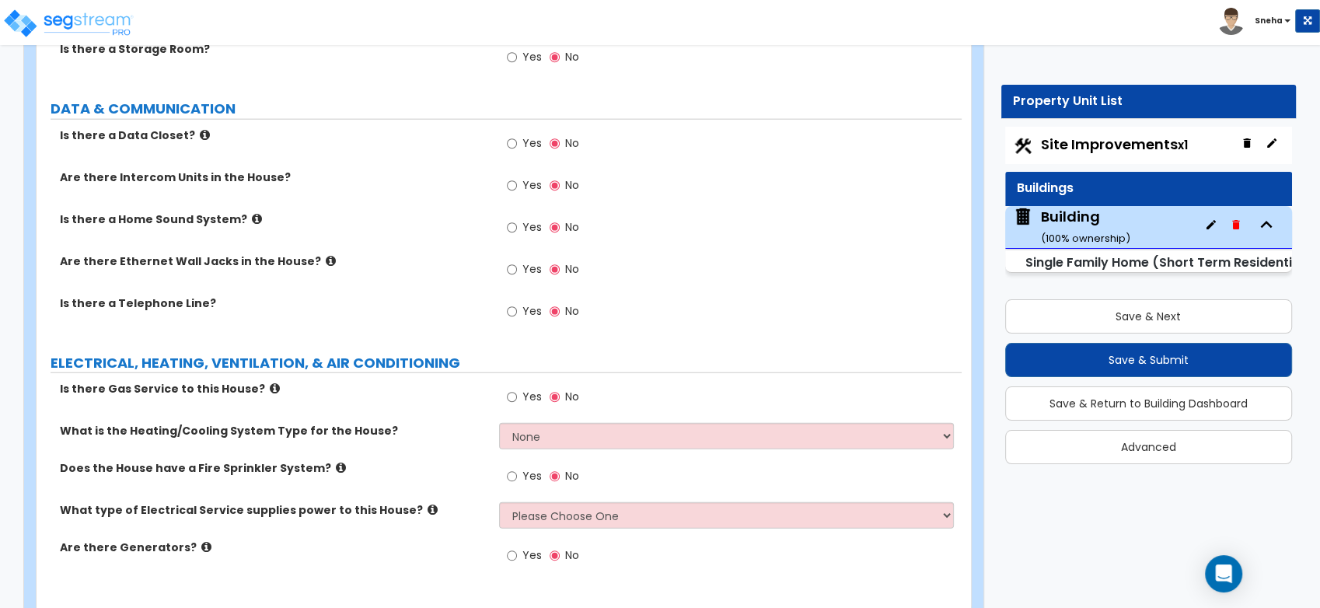
scroll to position [9872, 0]
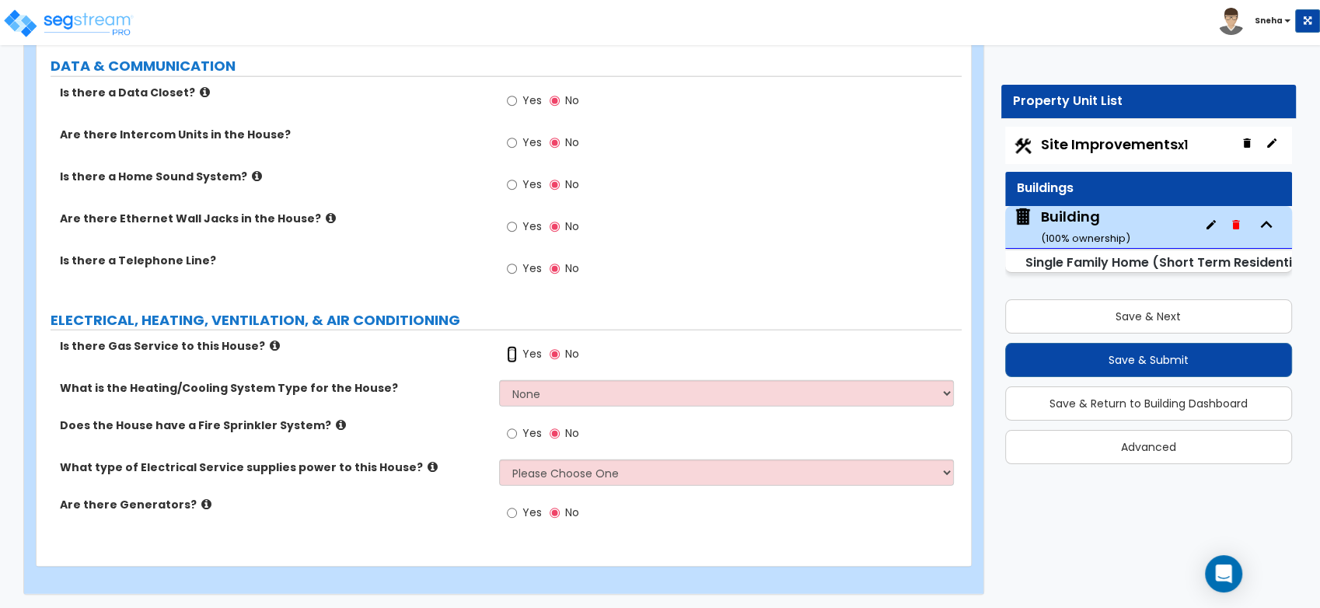
click at [508, 351] on input "Yes" at bounding box center [512, 354] width 10 height 17
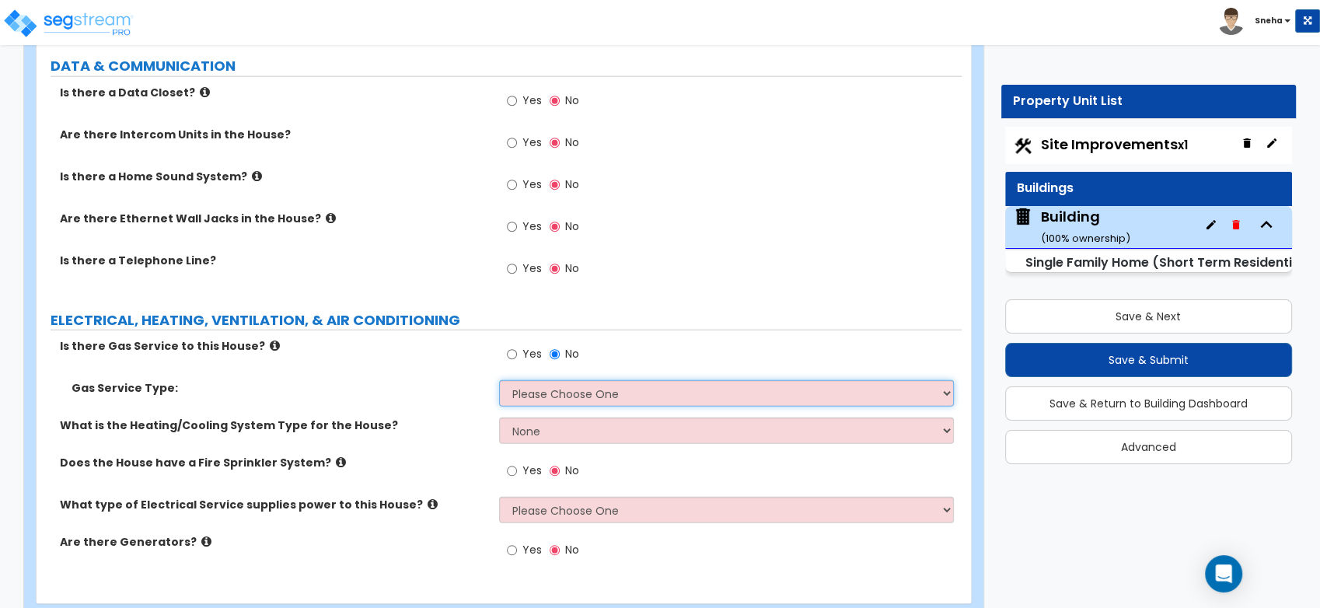
click at [532, 389] on select "Please Choose One Natural Gas Service Propane Tank On-site" at bounding box center [726, 393] width 455 height 26
select select "1"
click at [499, 380] on select "Please Choose One Natural Gas Service Propane Tank On-site" at bounding box center [726, 393] width 455 height 26
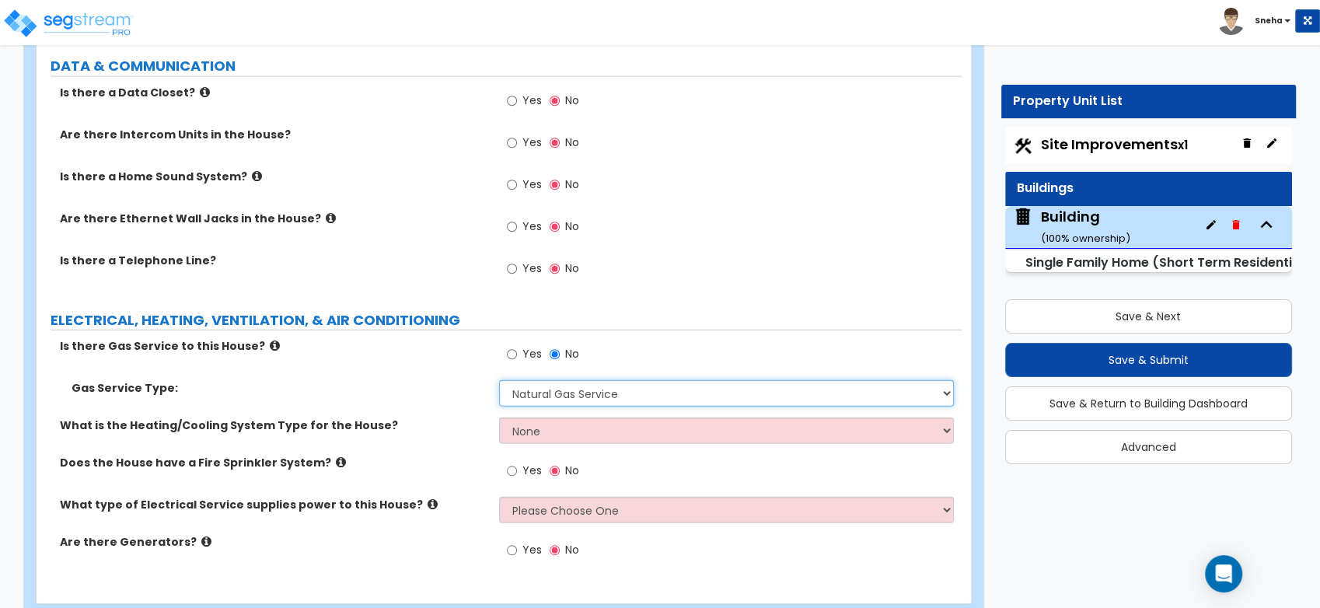
click at [546, 392] on select "Please Choose One Natural Gas Service Propane Tank On-site" at bounding box center [726, 393] width 455 height 26
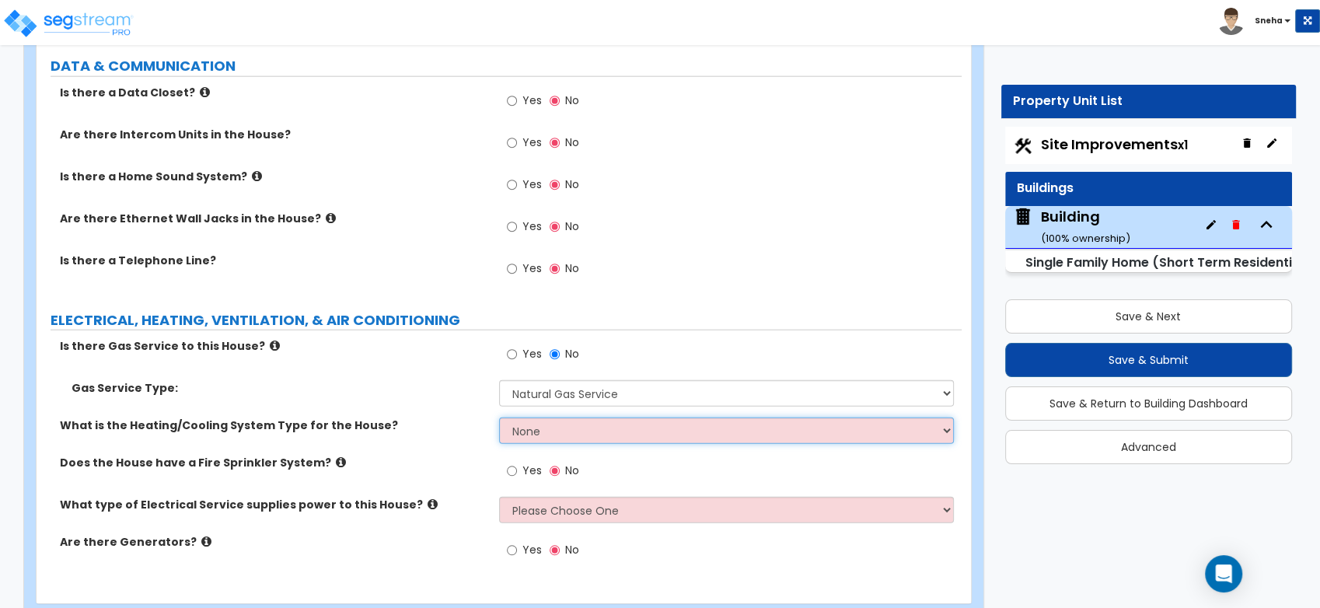
click at [533, 417] on select "None Heat Only Centralized Heating & Cooling Thru Wall Air Conditioners Mini Sp…" at bounding box center [726, 430] width 455 height 26
select select "1"
click at [499, 417] on select "None Heat Only Centralized Heating & Cooling Thru Wall Air Conditioners Mini Sp…" at bounding box center [726, 430] width 455 height 26
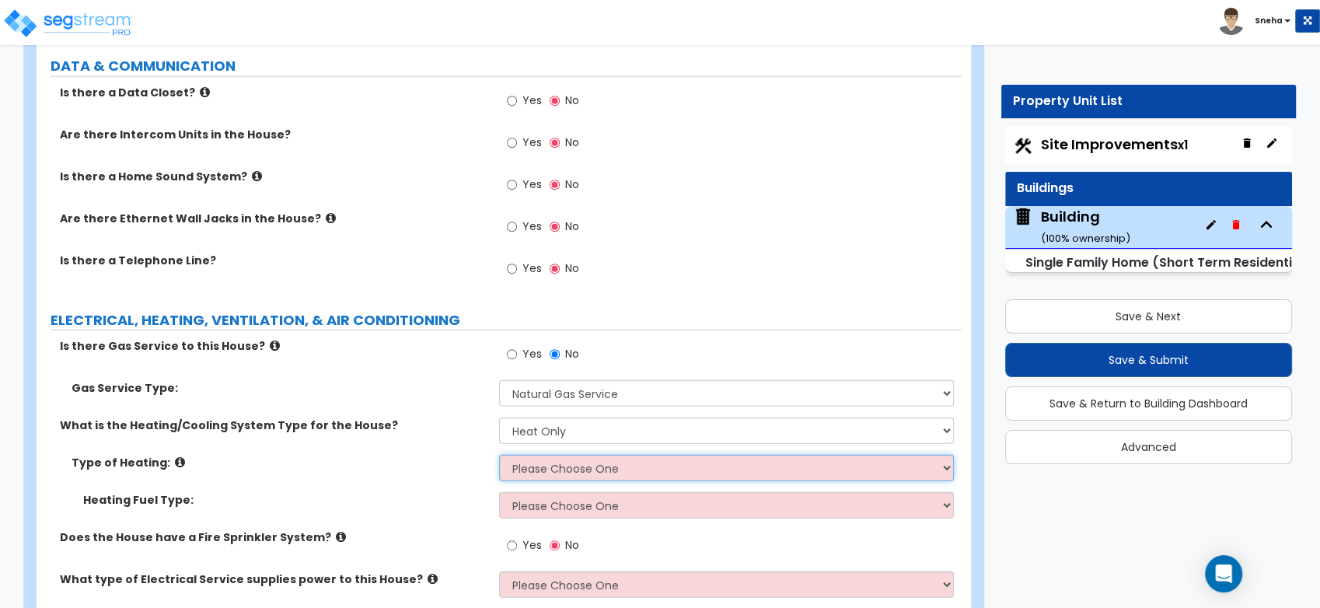
click at [622, 469] on select "Please Choose One Wall Heater Electric Baseboard Heater Hydronic Heating Radian…" at bounding box center [726, 468] width 455 height 26
select select "3"
click at [499, 455] on select "Please Choose One Wall Heater Electric Baseboard Heater Hydronic Heating Radian…" at bounding box center [726, 468] width 455 height 26
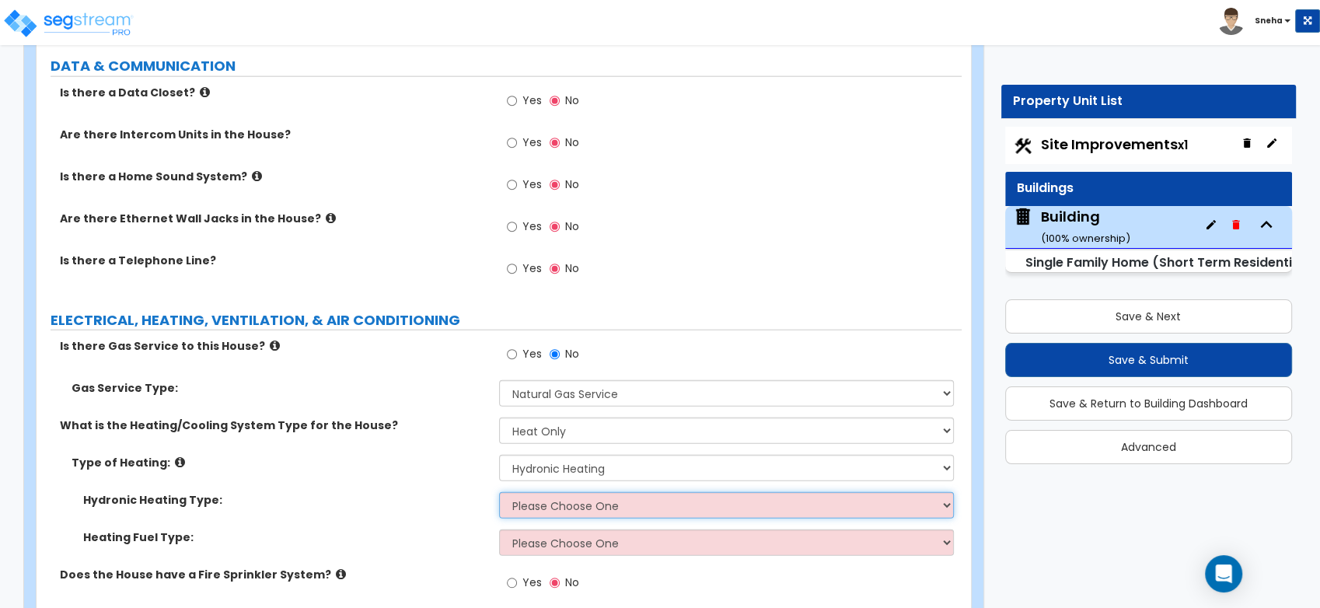
click at [586, 501] on select "Please Choose One Hydronic Radiator Hydronic Baseboard Hydronic Fin Tube Radiat…" at bounding box center [726, 505] width 455 height 26
select select "2"
click at [499, 492] on select "Please Choose One Hydronic Radiator Hydronic Baseboard Hydronic Fin Tube Radiat…" at bounding box center [726, 505] width 455 height 26
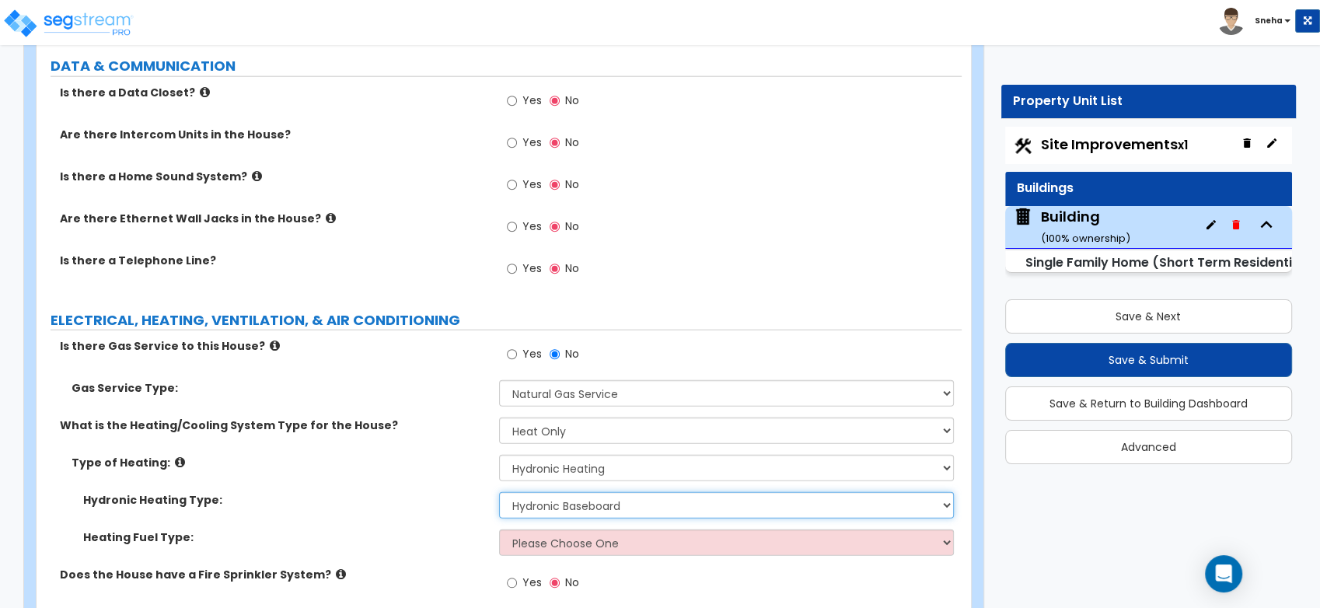
click at [578, 502] on select "Please Choose One Hydronic Radiator Hydronic Baseboard Hydronic Fin Tube Radiat…" at bounding box center [726, 505] width 455 height 26
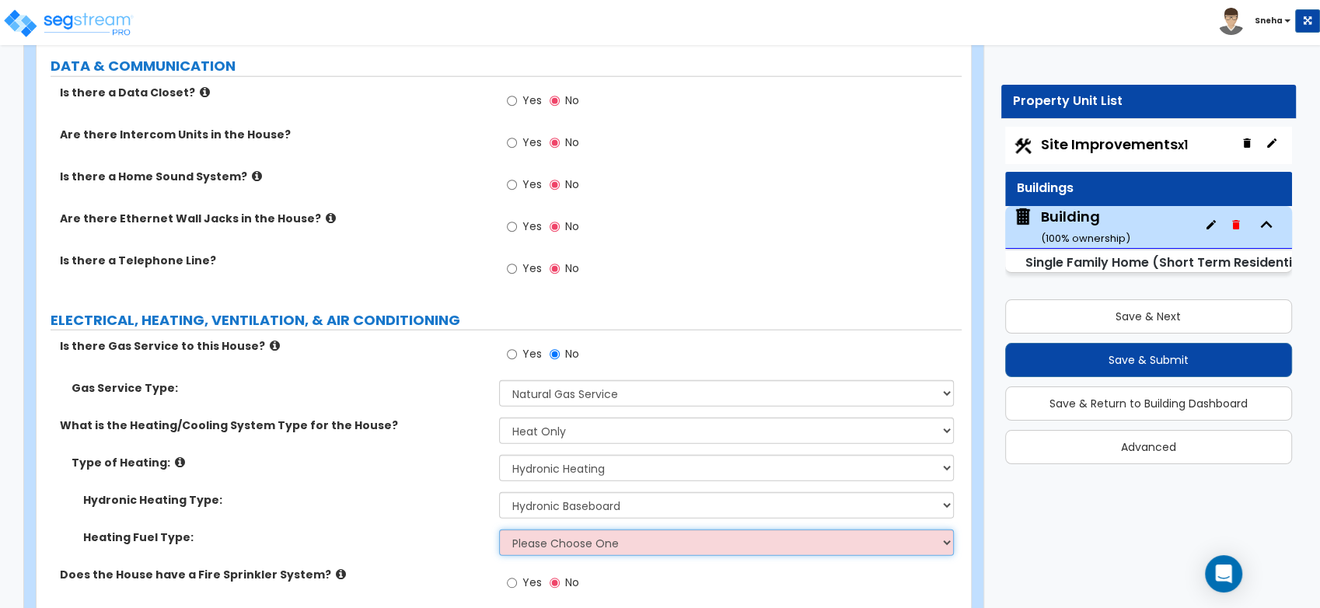
click at [576, 539] on select "Please Choose One Gas Electric" at bounding box center [726, 542] width 455 height 26
select select "1"
click at [499, 529] on select "Please Choose One Gas Electric" at bounding box center [726, 542] width 455 height 26
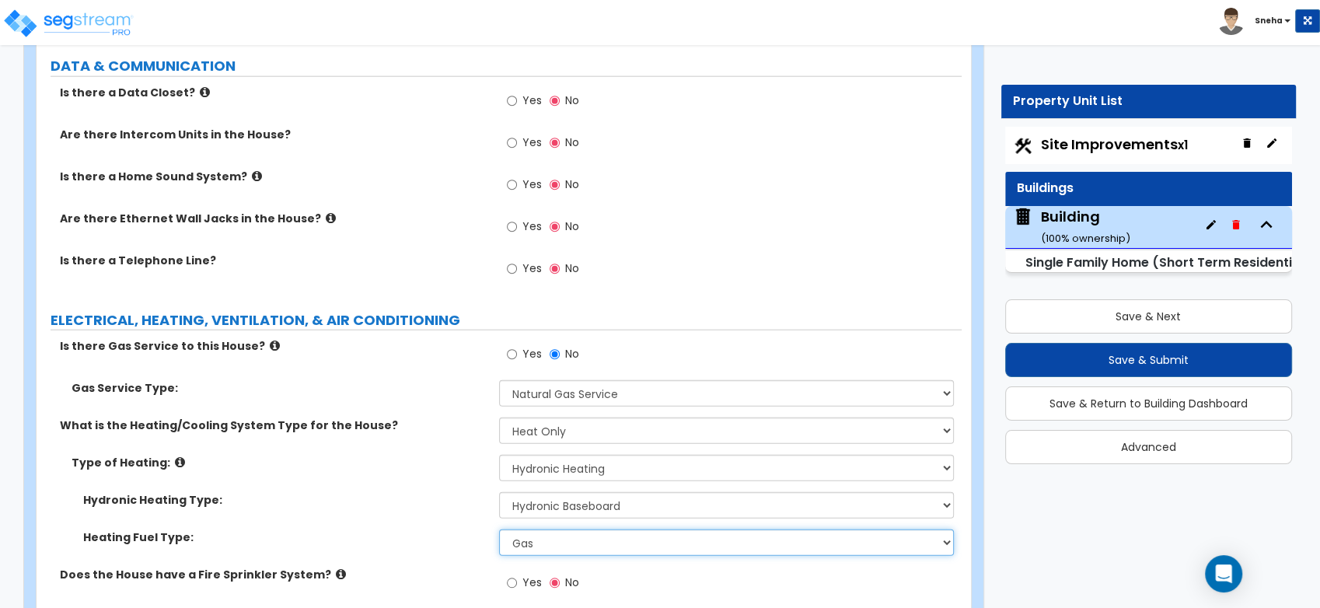
scroll to position [10022, 0]
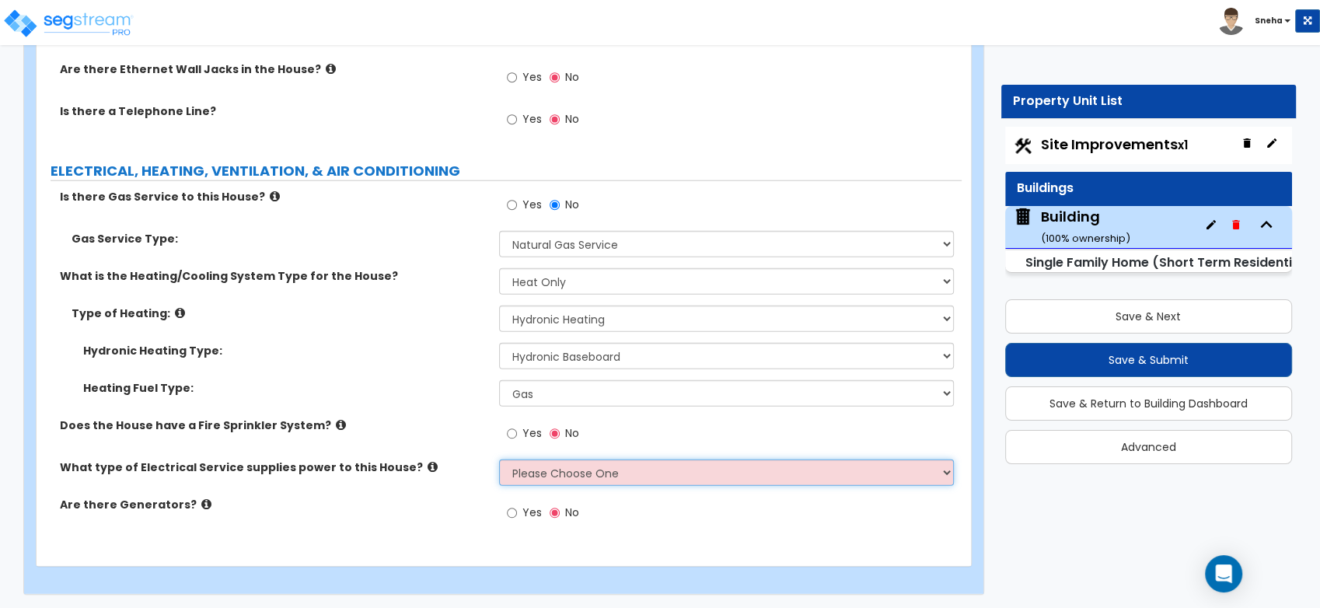
click at [580, 462] on select "Please Choose One Overhead Underground" at bounding box center [726, 472] width 455 height 26
click at [443, 386] on label "Heating Fuel Type:" at bounding box center [285, 388] width 404 height 16
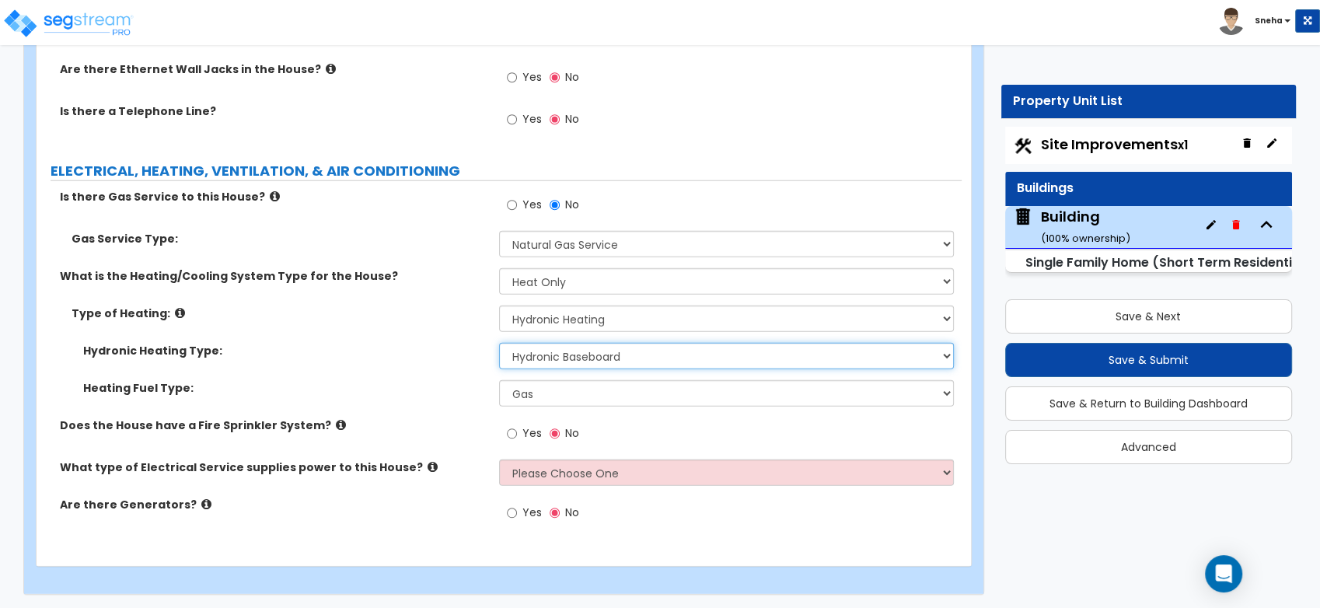
click at [728, 351] on select "Please Choose One Hydronic Radiator Hydronic Baseboard Hydronic Fin Tube Radiat…" at bounding box center [726, 356] width 455 height 26
select select "1"
click at [499, 343] on select "Please Choose One Hydronic Radiator Hydronic Baseboard Hydronic Fin Tube Radiat…" at bounding box center [726, 356] width 455 height 26
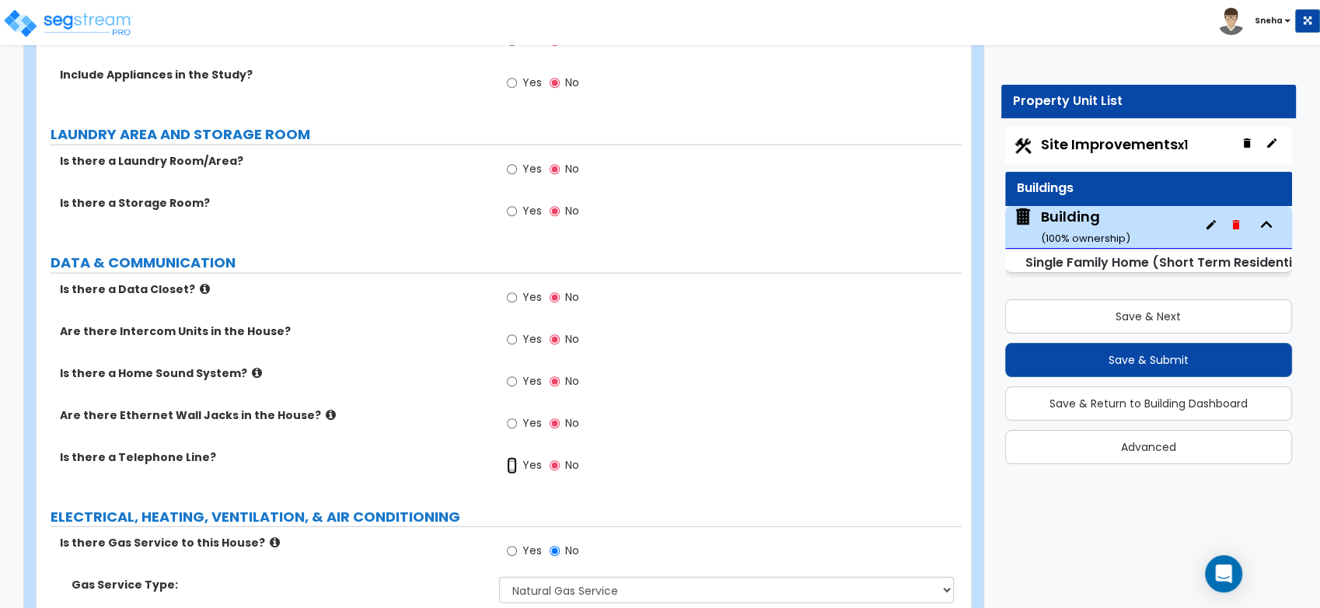
click at [507, 458] on input "Yes" at bounding box center [512, 465] width 10 height 17
click at [511, 423] on input "Yes" at bounding box center [512, 423] width 10 height 17
click at [510, 335] on input "Yes" at bounding box center [512, 339] width 10 height 17
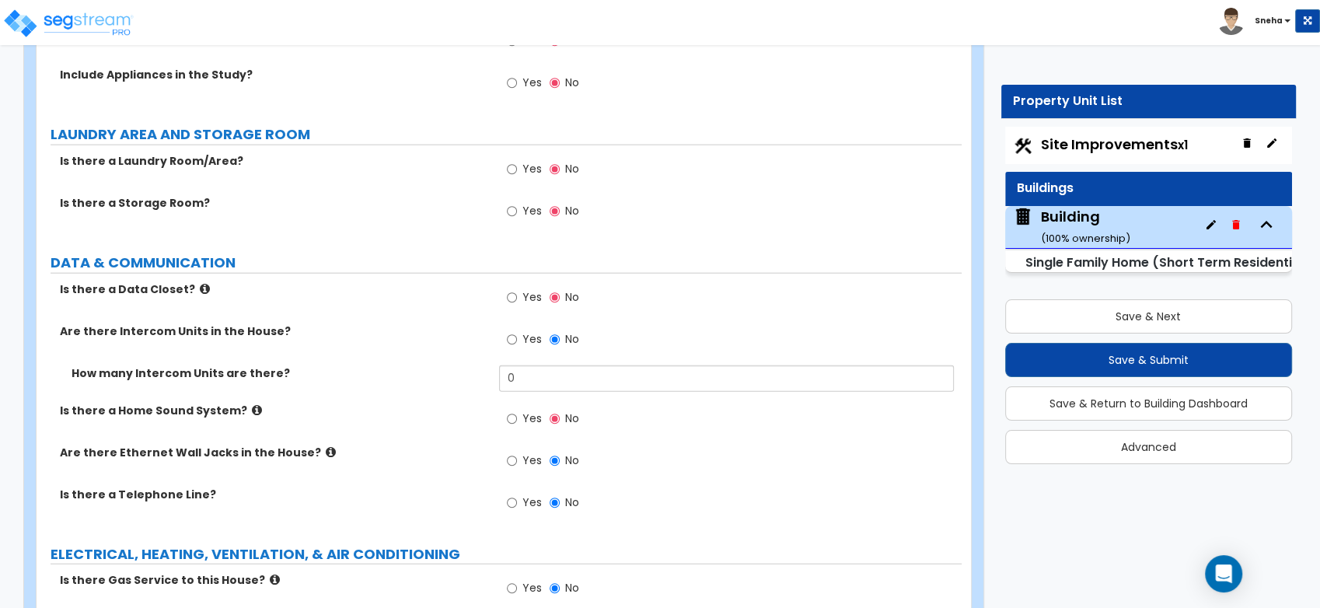
click at [559, 336] on label "No" at bounding box center [564, 341] width 30 height 26
click at [559, 336] on input "No" at bounding box center [554, 339] width 10 height 17
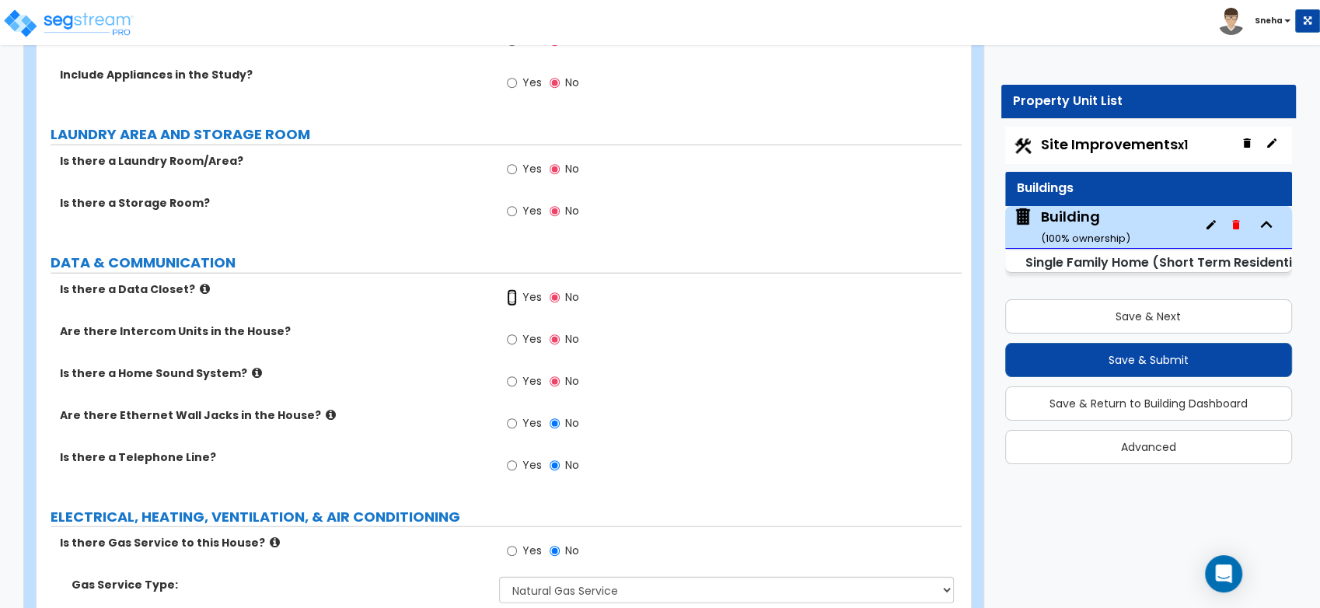
click at [508, 294] on input "Yes" at bounding box center [512, 297] width 10 height 17
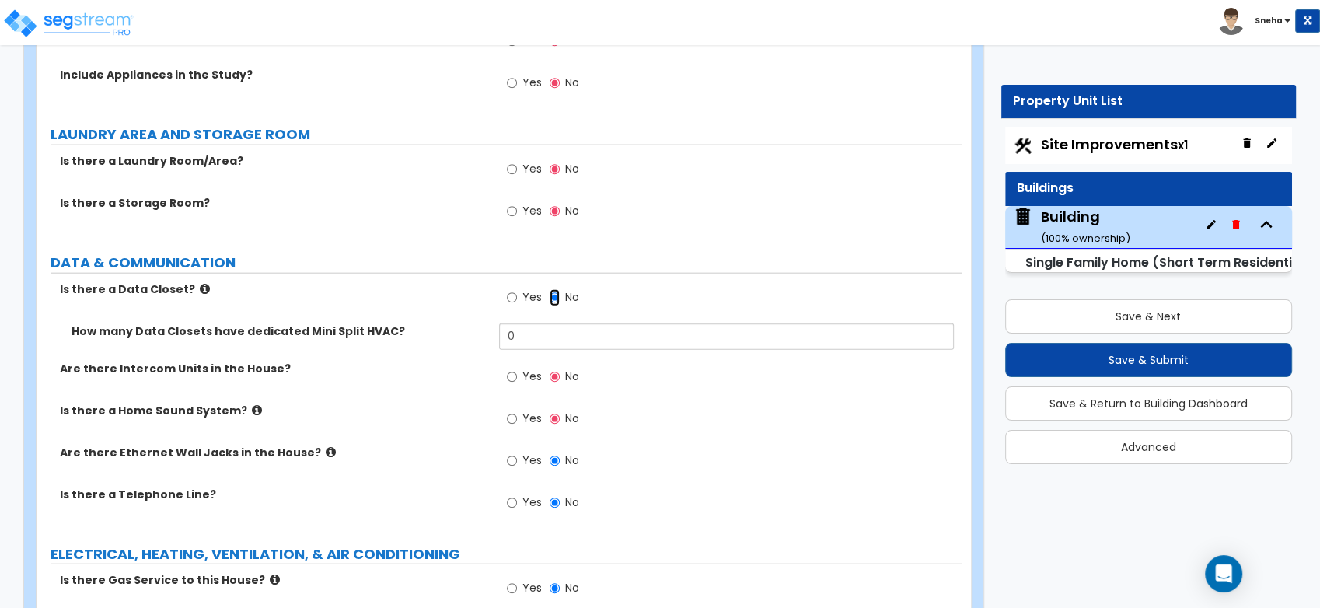
click at [551, 298] on input "No" at bounding box center [554, 297] width 10 height 17
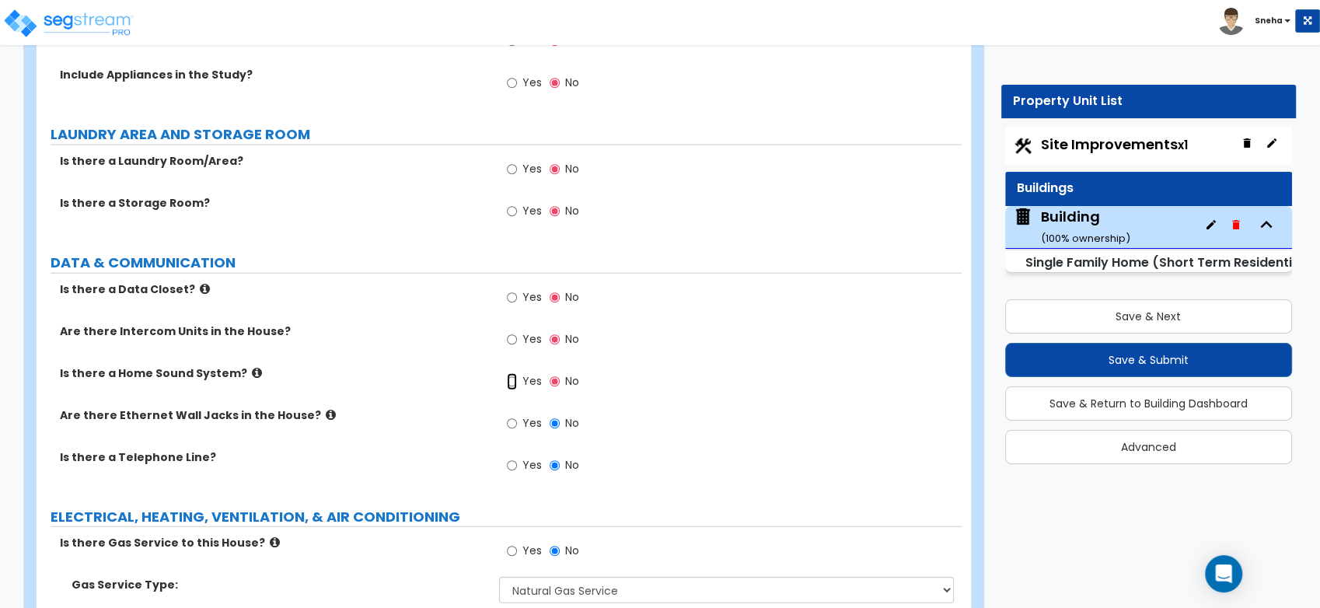
click at [507, 380] on input "Yes" at bounding box center [512, 381] width 10 height 17
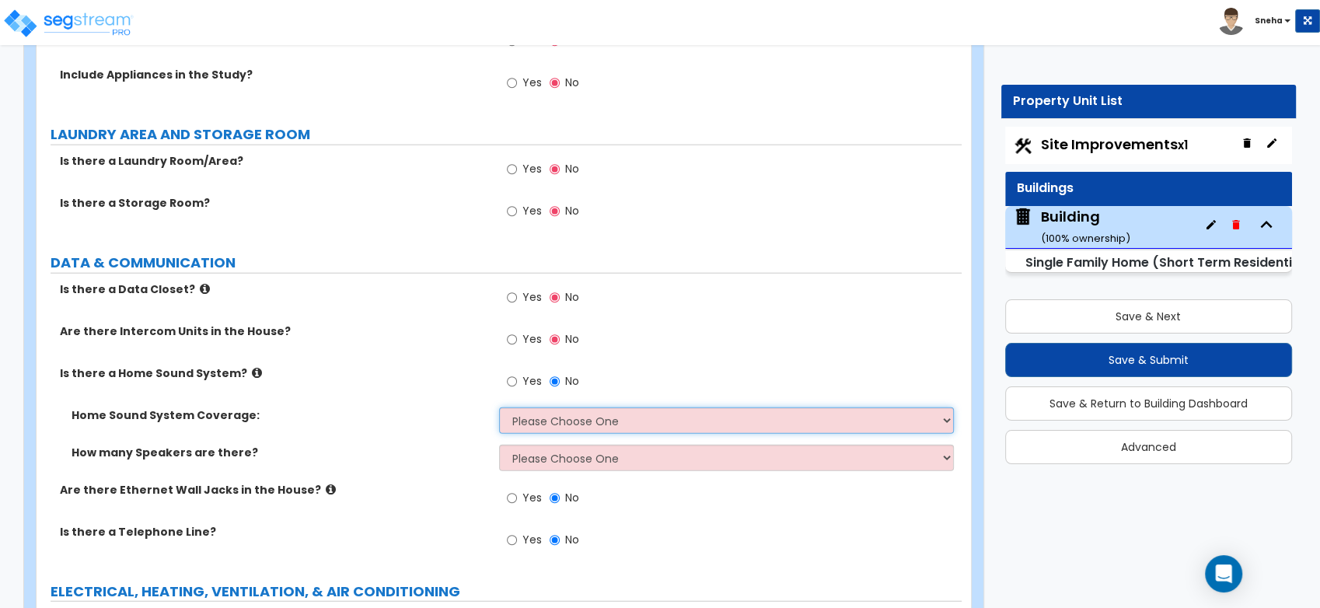
click at [558, 419] on select "Please Choose One All Areas Enter Percent Coverage" at bounding box center [726, 420] width 455 height 26
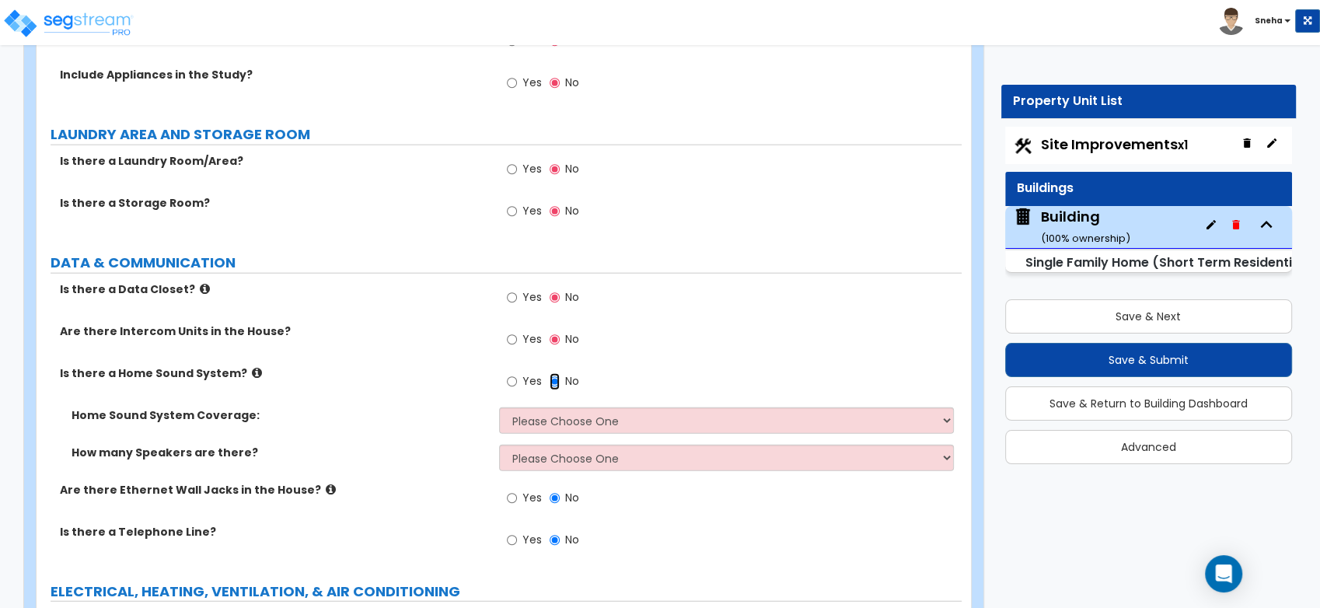
click at [551, 377] on input "No" at bounding box center [554, 381] width 10 height 17
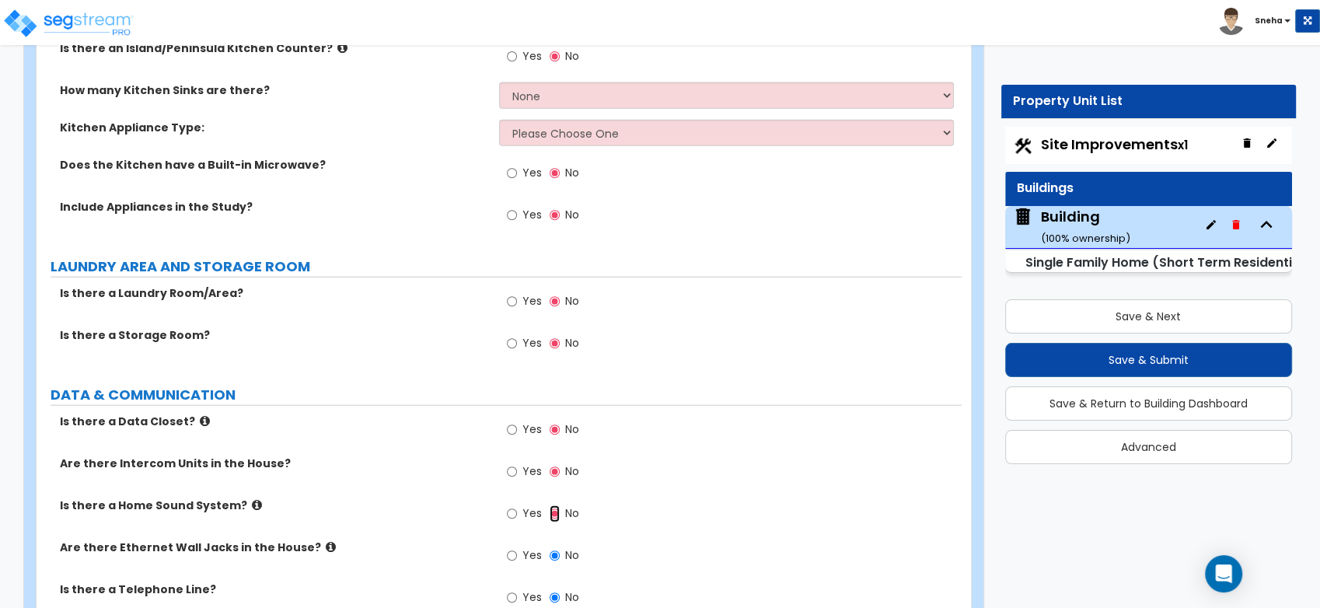
scroll to position [9503, 0]
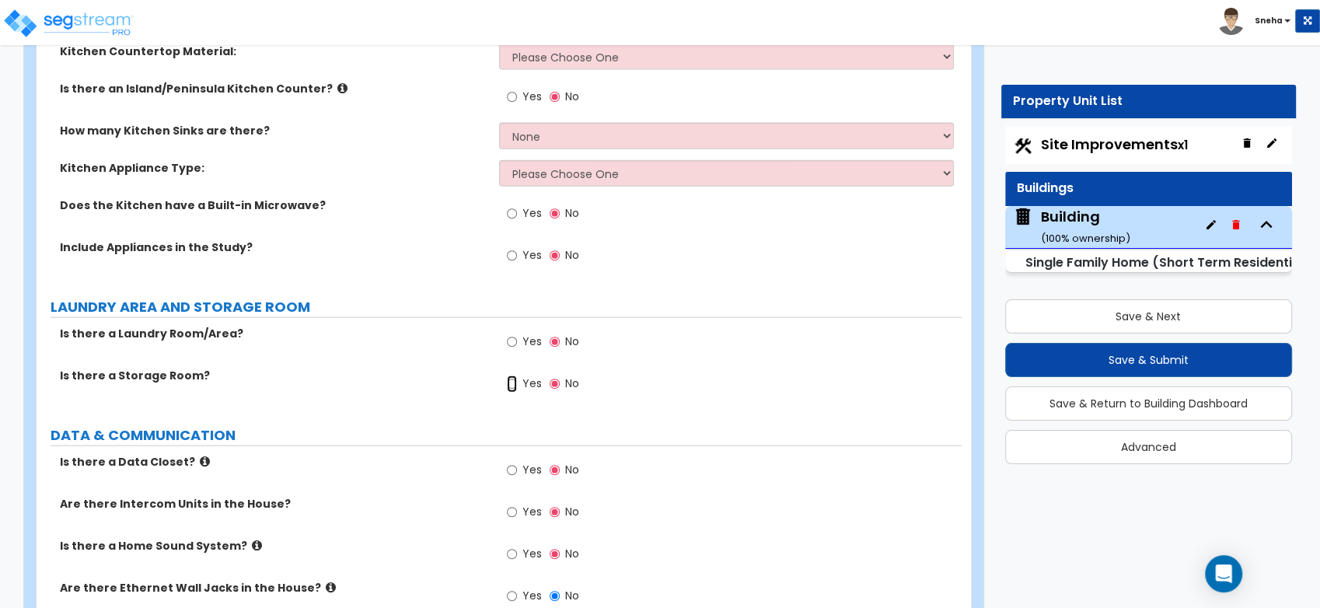
click at [508, 383] on input "Yes" at bounding box center [512, 383] width 10 height 17
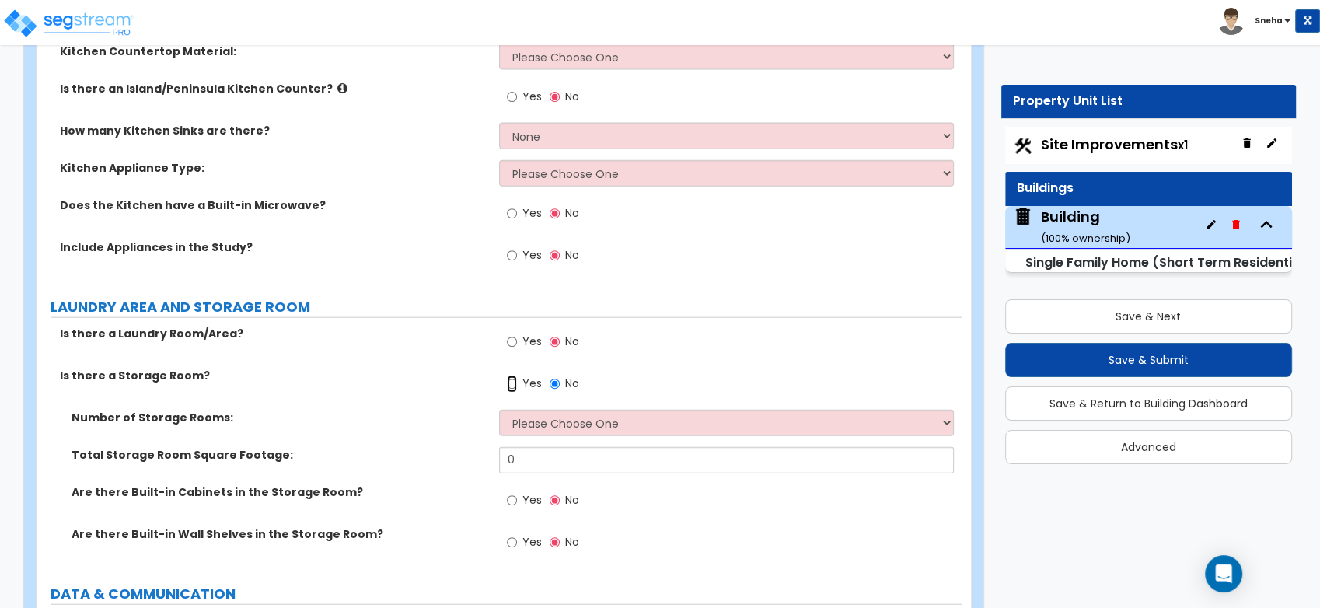
scroll to position [9590, 0]
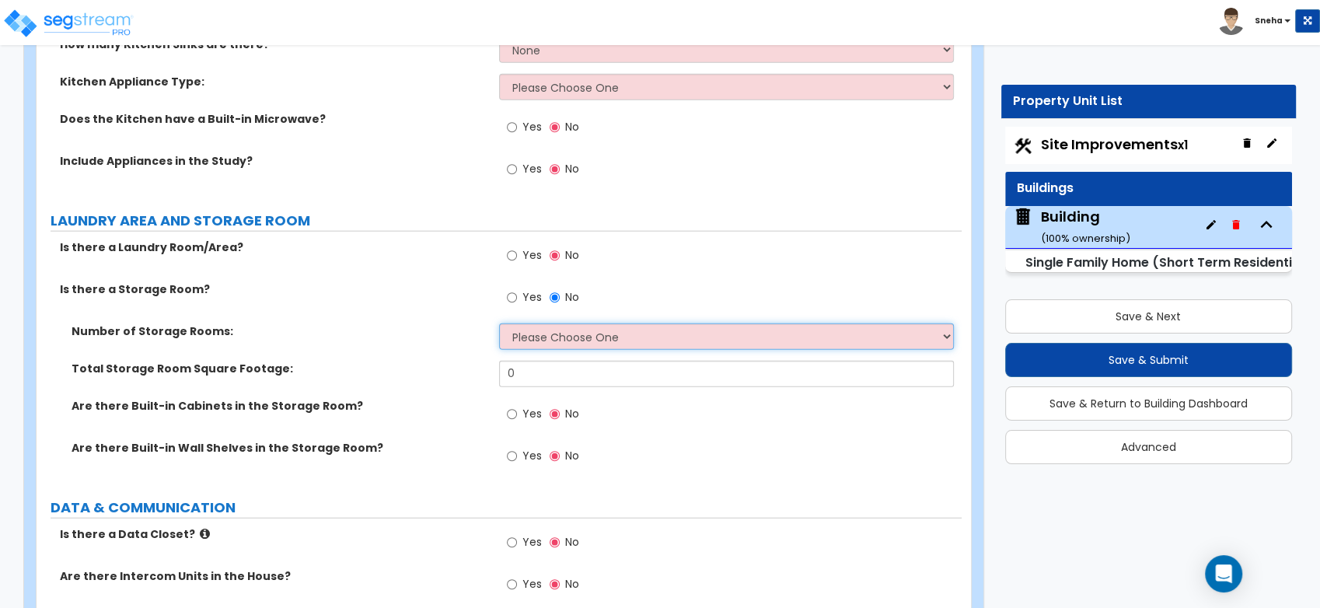
click at [535, 339] on select "Please Choose One 1 2 3" at bounding box center [726, 336] width 455 height 26
select select "3"
click at [499, 323] on select "Please Choose One 1 2 3" at bounding box center [726, 336] width 455 height 26
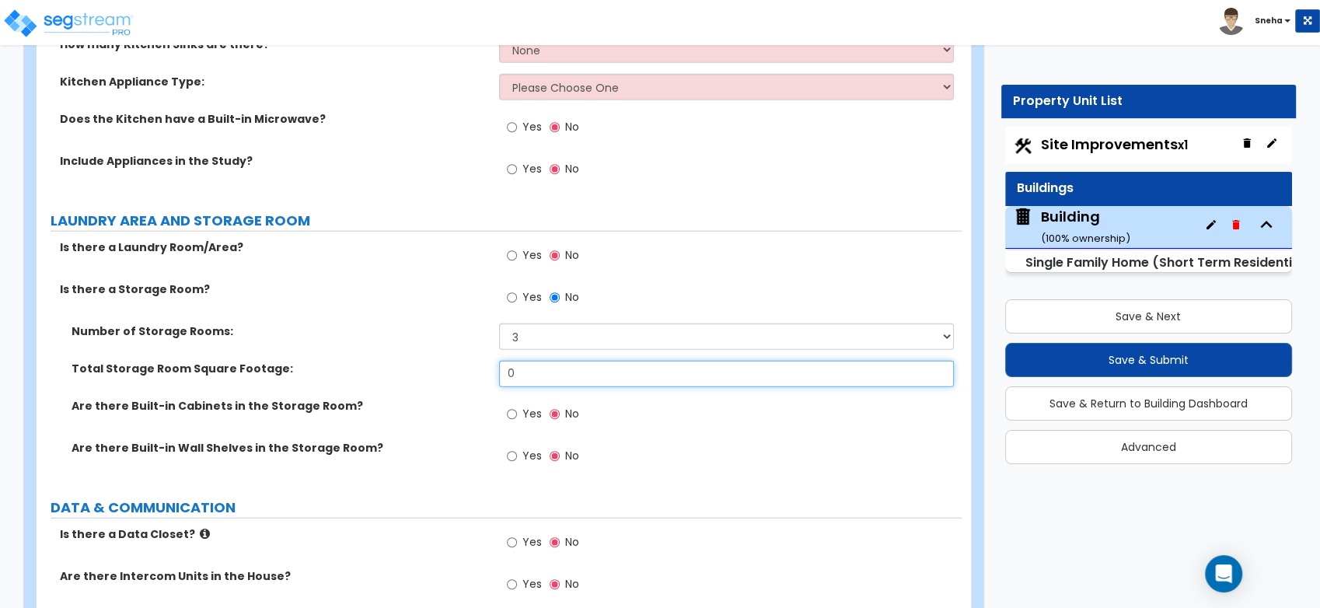
drag, startPoint x: 518, startPoint y: 380, endPoint x: 495, endPoint y: 378, distance: 23.4
click at [495, 378] on div "Total Storage Room Square Footage: 0" at bounding box center [499, 379] width 925 height 37
type input "200"
click at [403, 291] on label "Is there a Storage Room?" at bounding box center [273, 289] width 427 height 16
click at [510, 458] on input "Yes" at bounding box center [512, 456] width 10 height 17
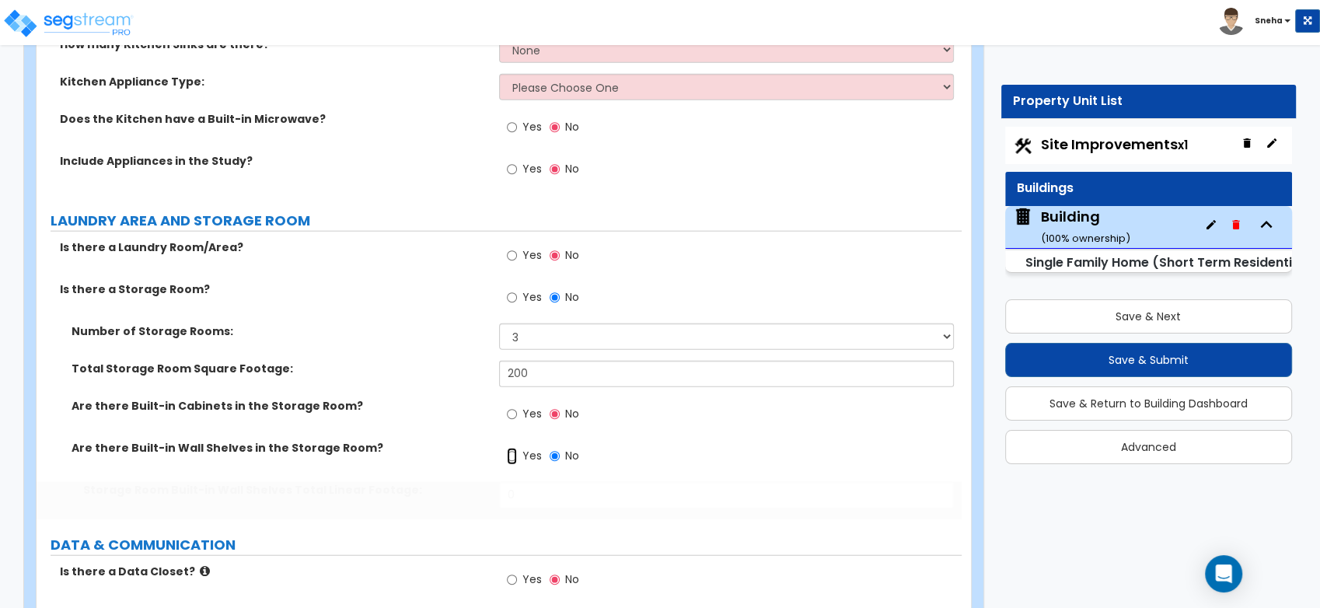
radio input "true"
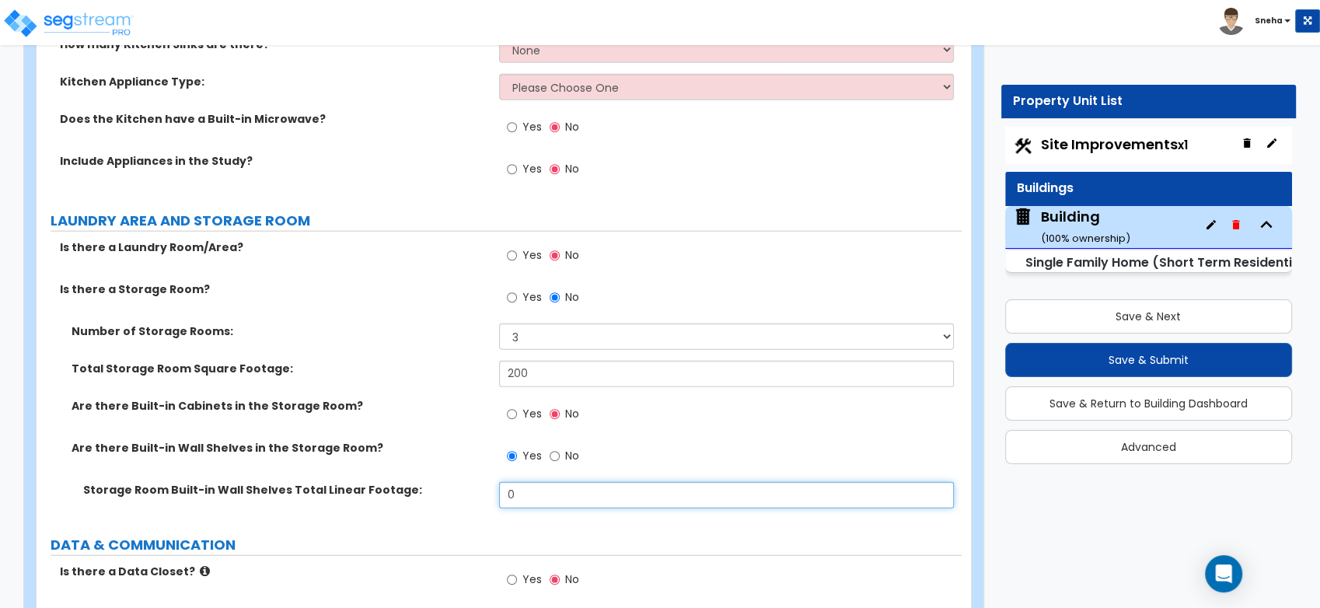
drag, startPoint x: 523, startPoint y: 493, endPoint x: 490, endPoint y: 497, distance: 33.6
click at [490, 497] on div "Storage Room Built-in Wall Shelves Total Linear Footage: 0" at bounding box center [499, 500] width 925 height 37
type input "26"
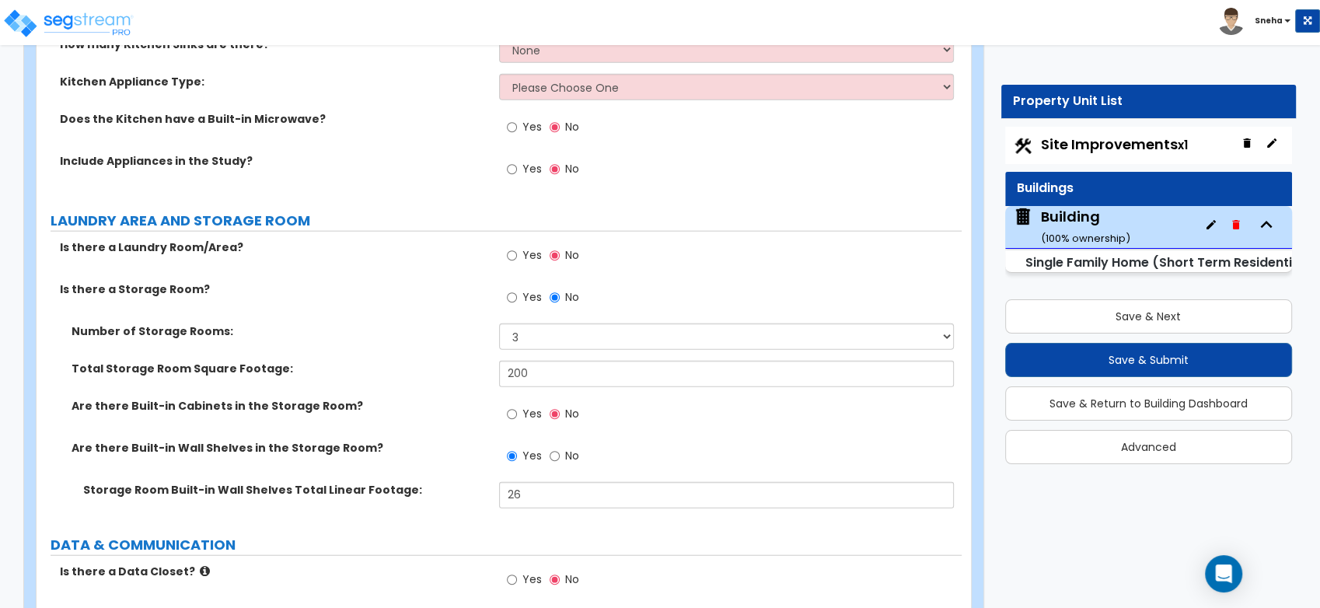
click at [466, 440] on label "Are there Built-in Wall Shelves in the Storage Room?" at bounding box center [279, 448] width 416 height 16
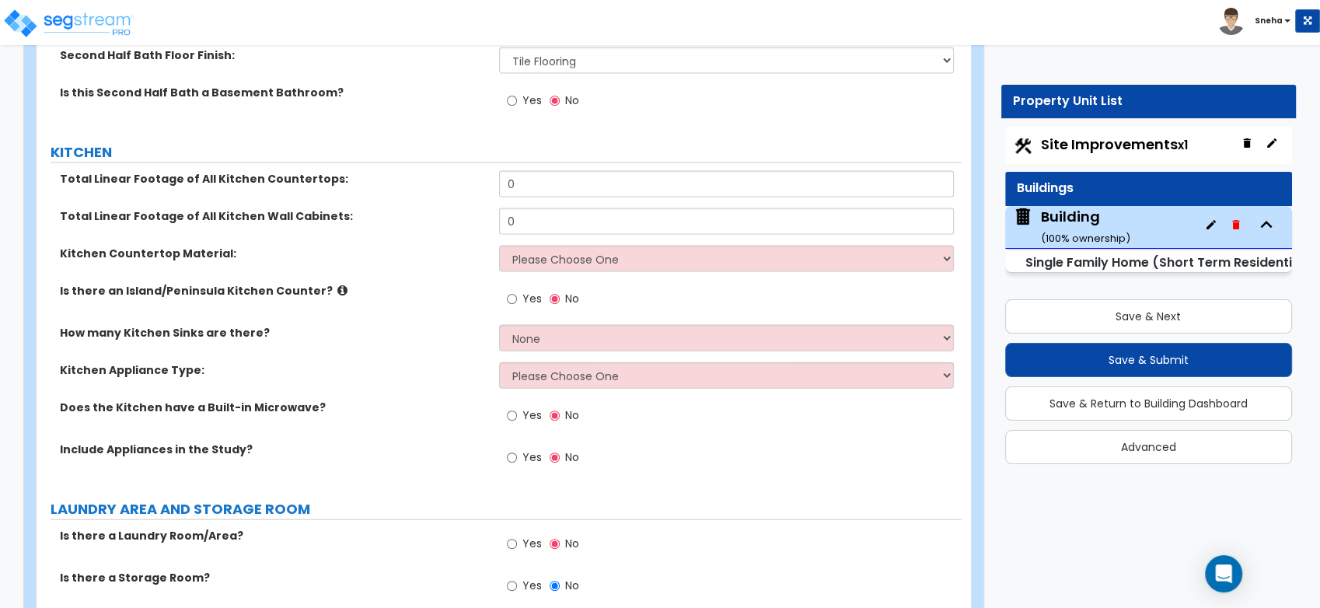
scroll to position [9331, 0]
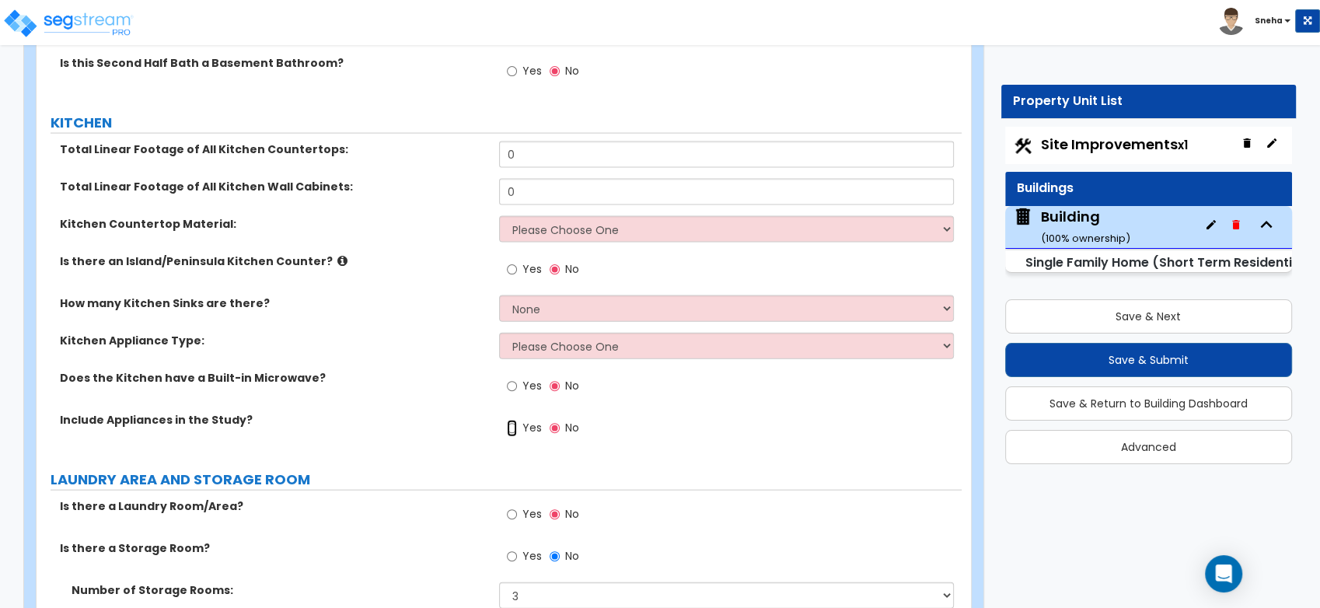
click at [511, 429] on input "Yes" at bounding box center [512, 428] width 10 height 17
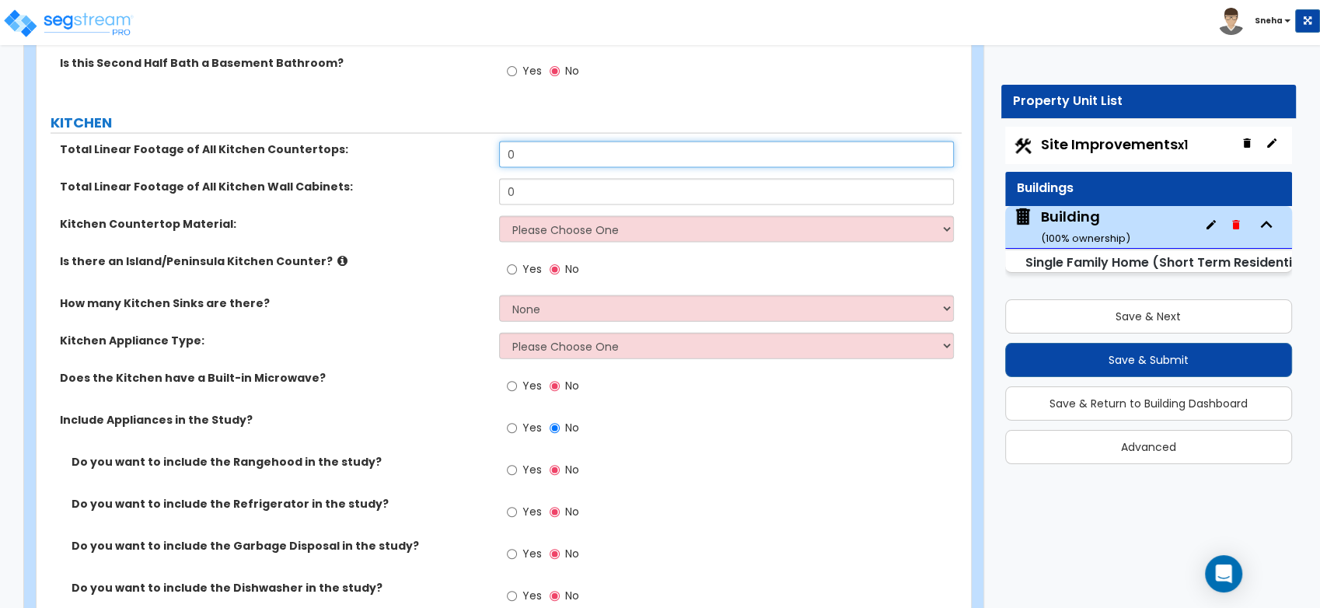
drag, startPoint x: 541, startPoint y: 150, endPoint x: 487, endPoint y: 149, distance: 54.4
click at [487, 149] on div "Total Linear Footage of All Kitchen Countertops: 0" at bounding box center [499, 159] width 925 height 37
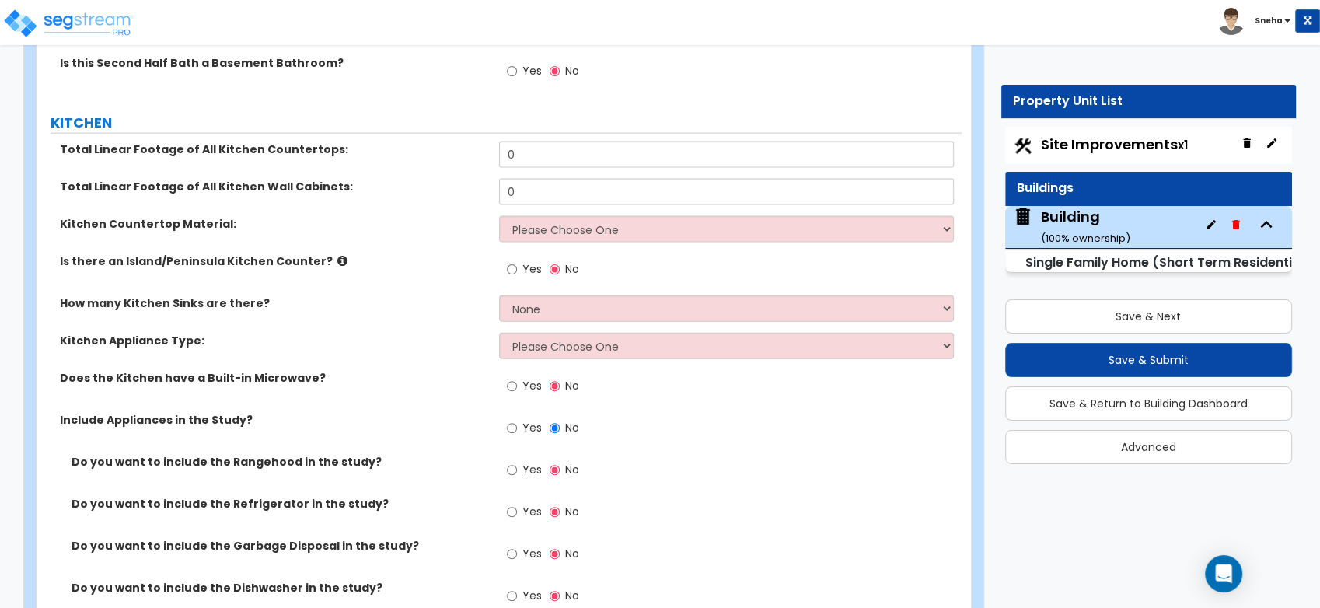
click at [504, 171] on div "Total Linear Footage of All Kitchen Countertops: 0" at bounding box center [499, 159] width 925 height 37
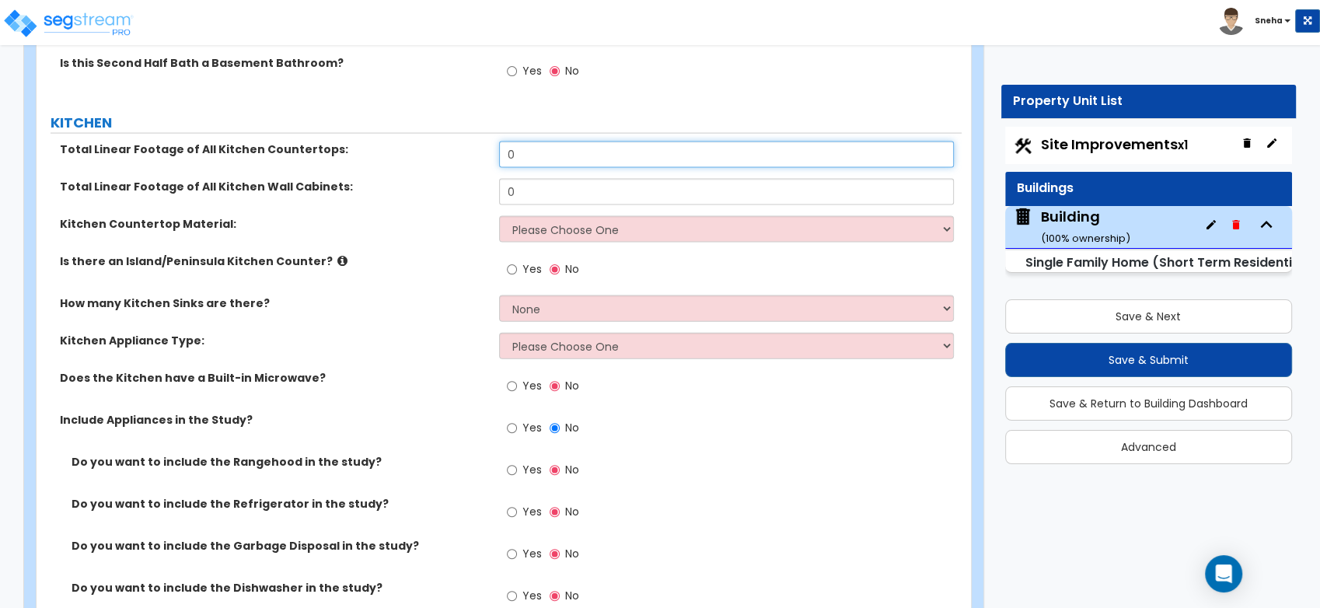
drag, startPoint x: 534, startPoint y: 152, endPoint x: 441, endPoint y: 165, distance: 93.4
click at [441, 165] on div "Total Linear Footage of All Kitchen Countertops: 0" at bounding box center [499, 159] width 925 height 37
type input "58"
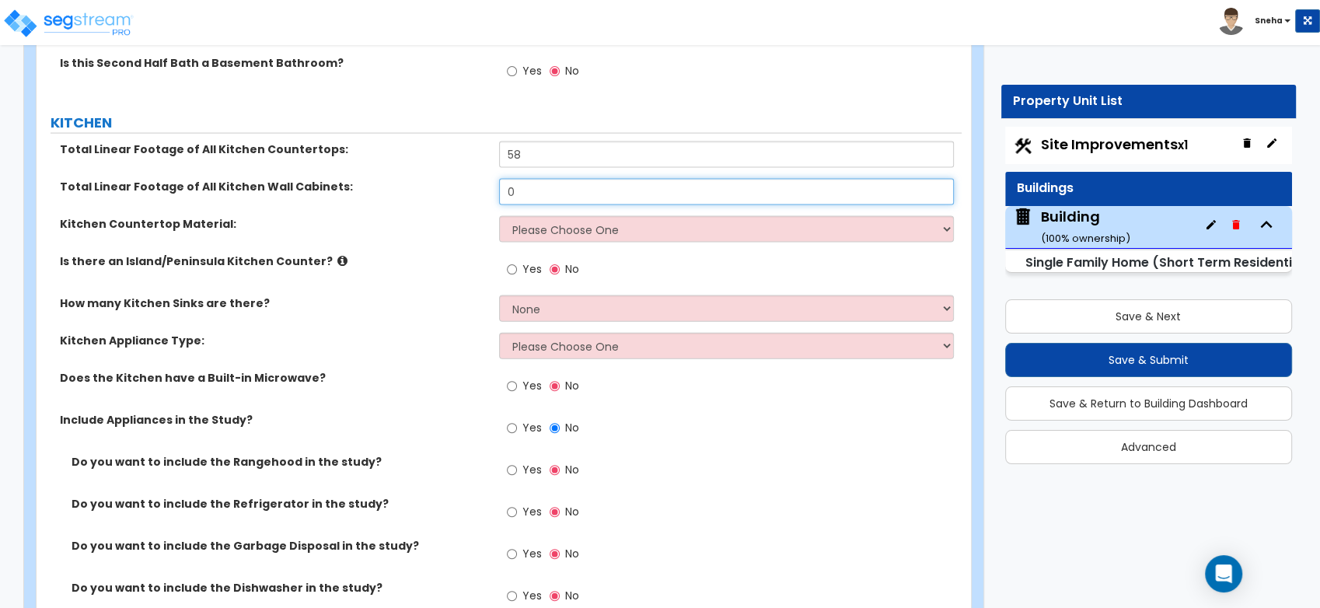
drag, startPoint x: 518, startPoint y: 186, endPoint x: 473, endPoint y: 187, distance: 45.1
click at [473, 187] on div "Total Linear Footage of All Kitchen Wall Cabinets: 0" at bounding box center [499, 197] width 925 height 37
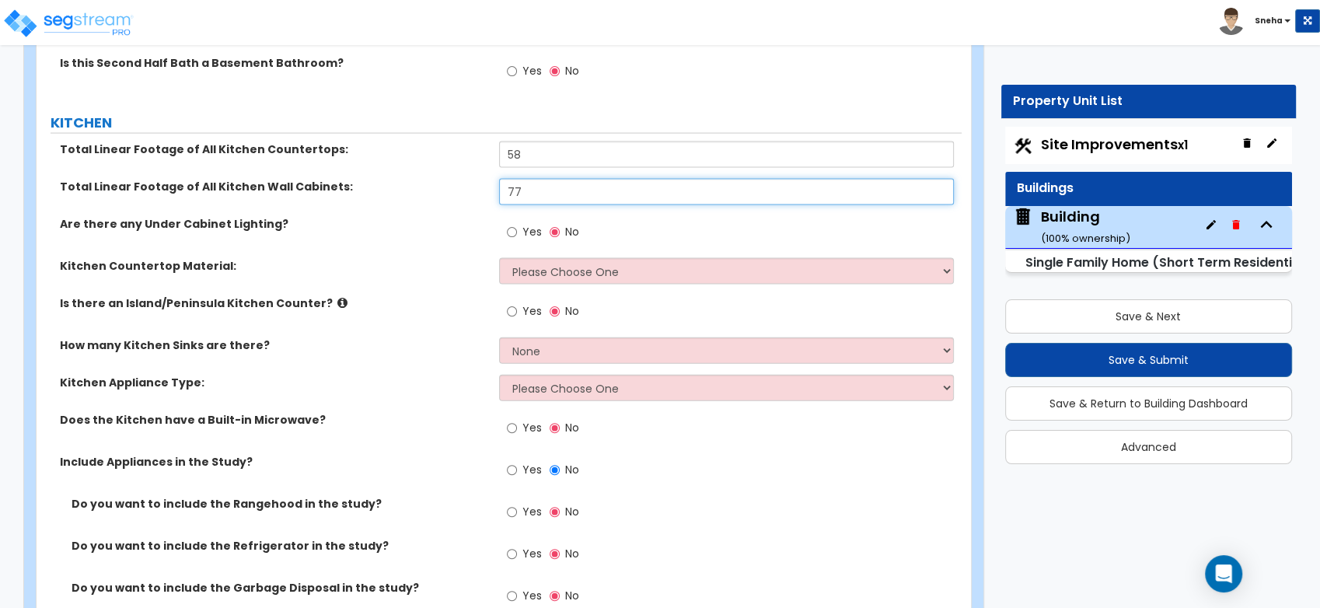
type input "77"
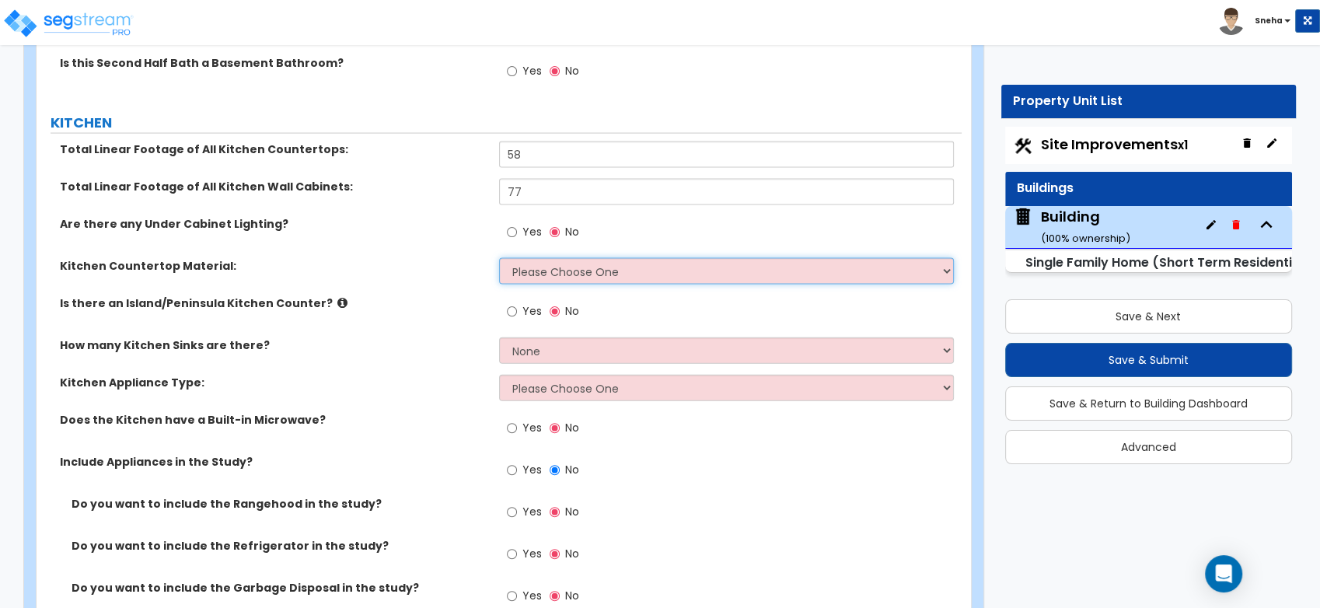
click at [521, 270] on select "Please Choose One Plastic Laminate Solid Surface Stone Quartz Marble Tile Wood …" at bounding box center [726, 271] width 455 height 26
select select "2"
click at [499, 258] on select "Please Choose One Plastic Laminate Solid Surface Stone Quartz Marble Tile Wood …" at bounding box center [726, 271] width 455 height 26
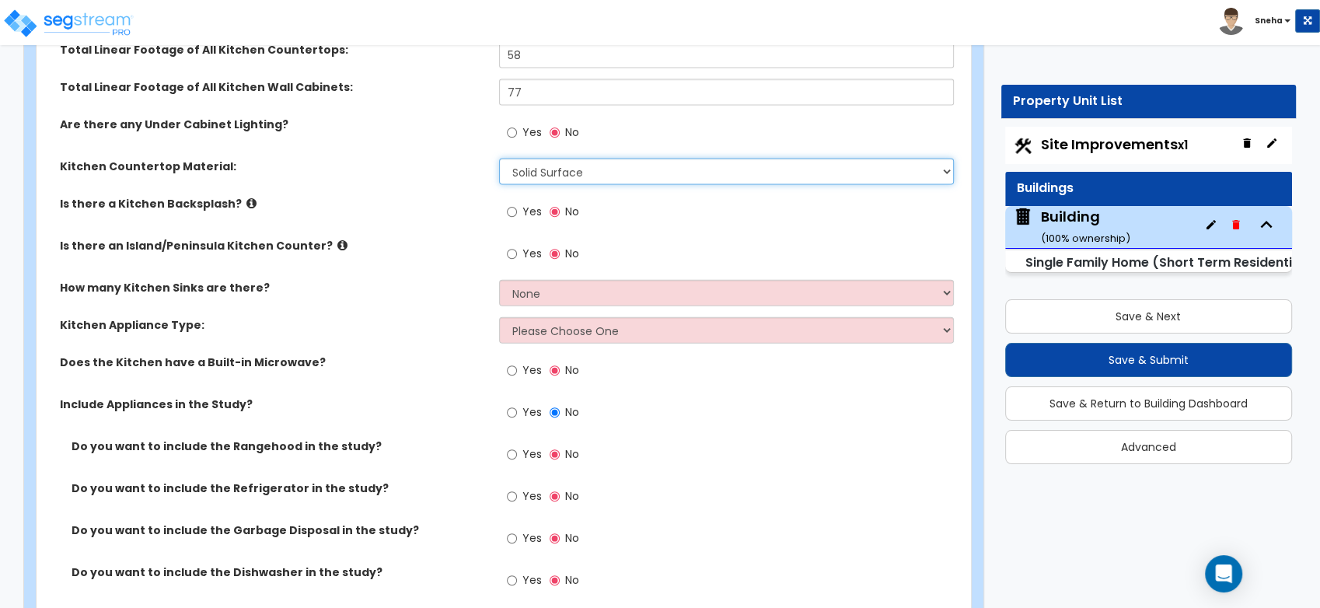
scroll to position [9417, 0]
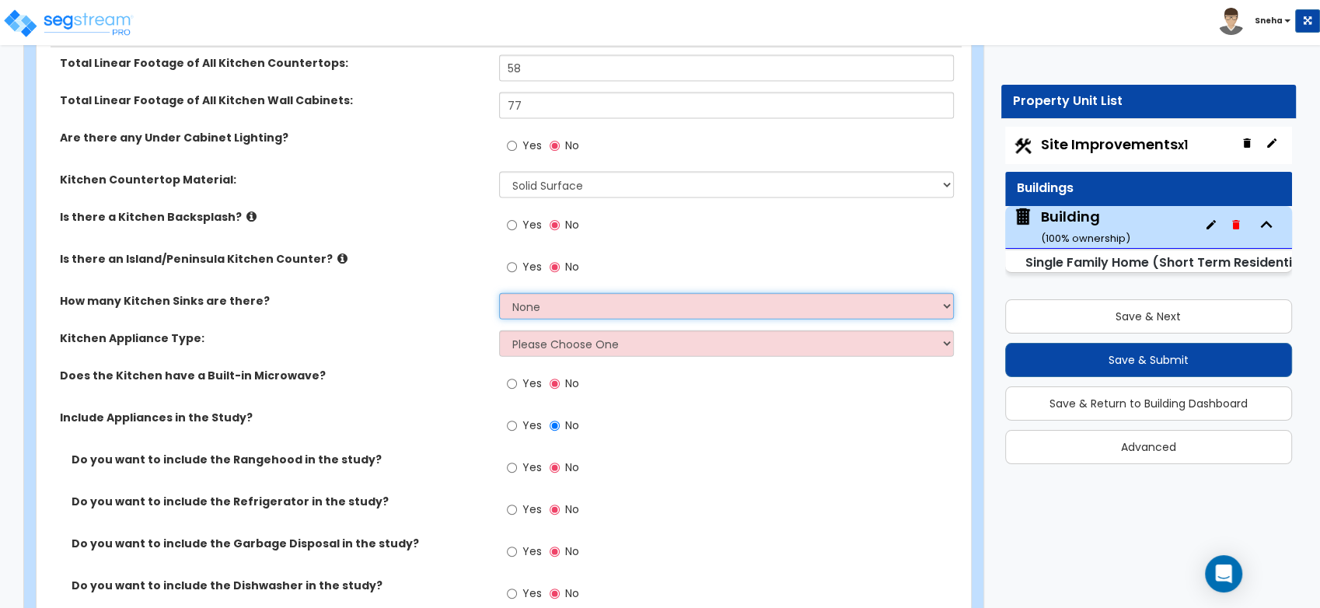
click at [528, 298] on select "None 1 2 3" at bounding box center [726, 306] width 455 height 26
click at [499, 293] on select "None 1 2 3" at bounding box center [726, 306] width 455 height 26
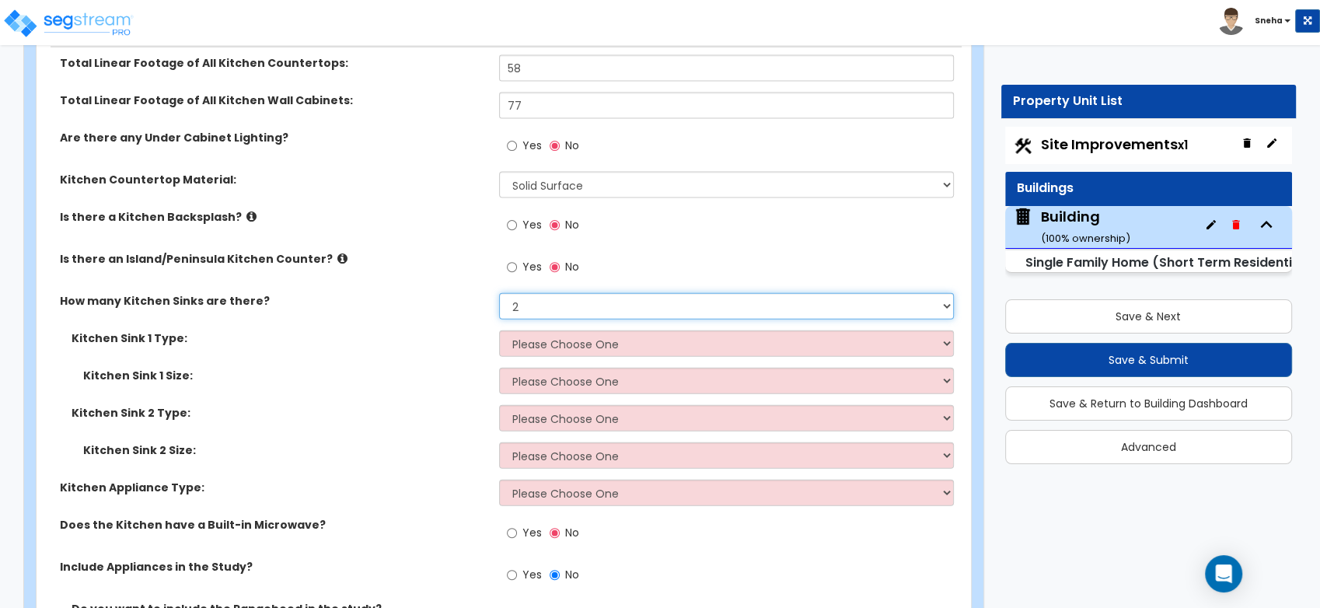
click at [539, 304] on select "None 1 2 3" at bounding box center [726, 306] width 455 height 26
select select "3"
click at [499, 293] on select "None 1 2 3" at bounding box center [726, 306] width 455 height 26
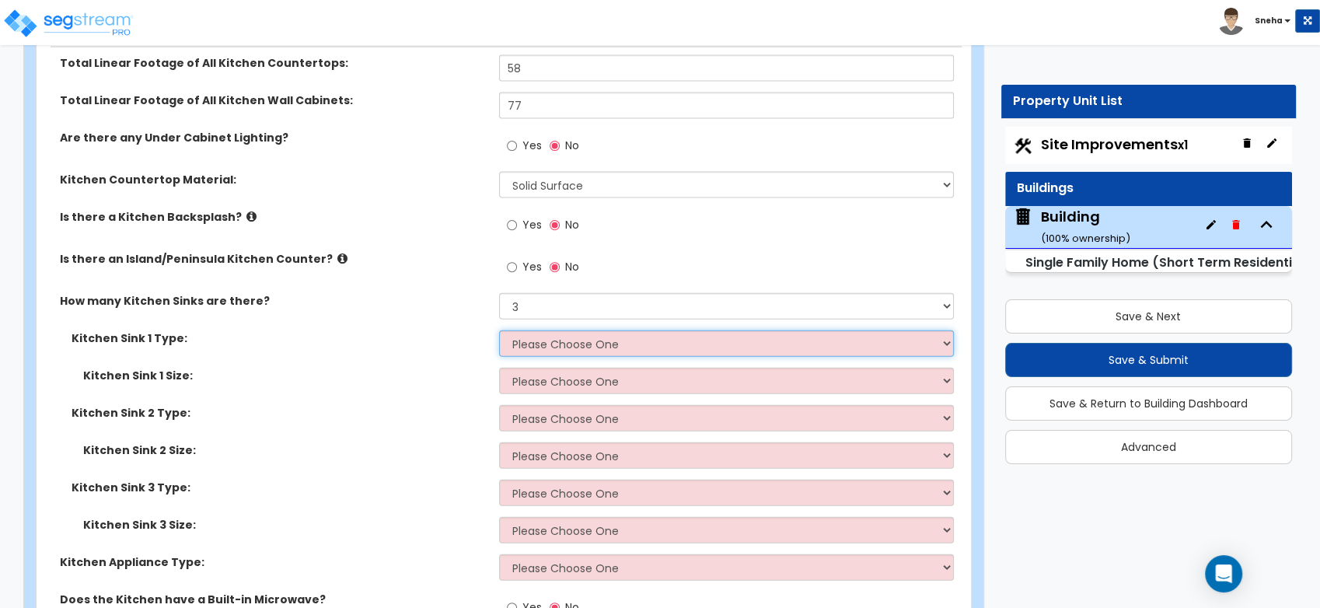
click at [546, 343] on select "Please Choose One Stainless Steel Porcelain Enamel Cast Iron Granite Composite" at bounding box center [726, 343] width 455 height 26
select select "1"
click at [499, 330] on select "Please Choose One Stainless Steel Porcelain Enamel Cast Iron Granite Composite" at bounding box center [726, 343] width 455 height 26
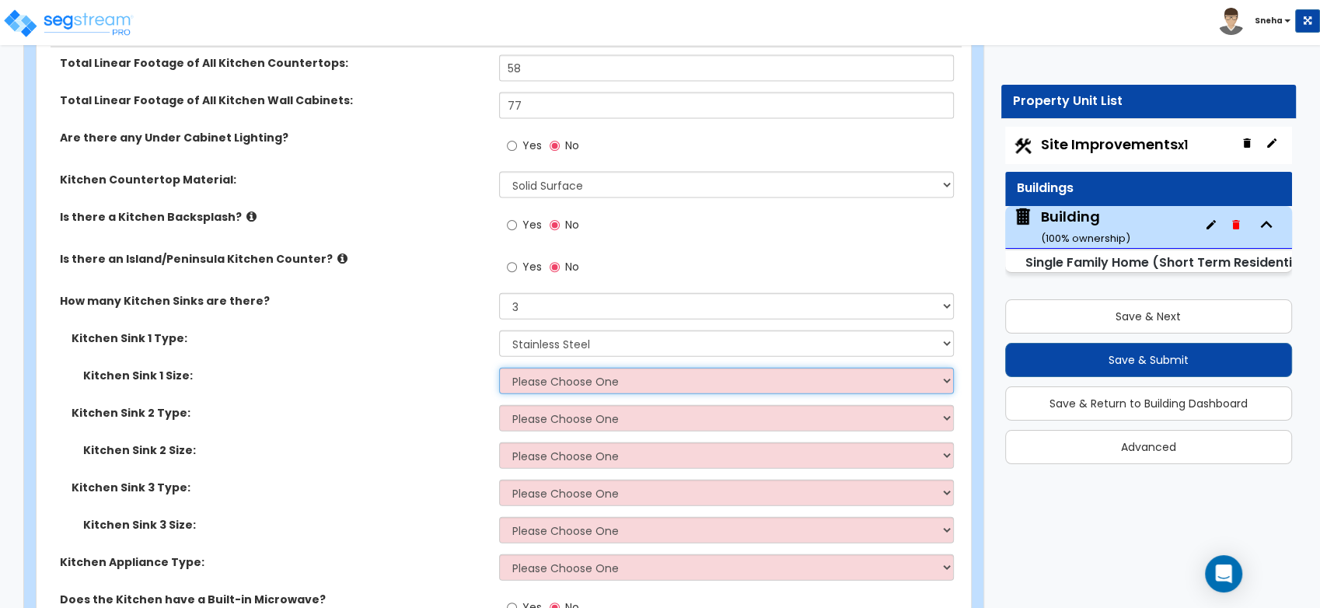
click at [549, 385] on select "Please Choose One Single Sink Double Sink" at bounding box center [726, 381] width 455 height 26
select select "2"
click at [499, 368] on select "Please Choose One Single Sink Double Sink" at bounding box center [726, 381] width 455 height 26
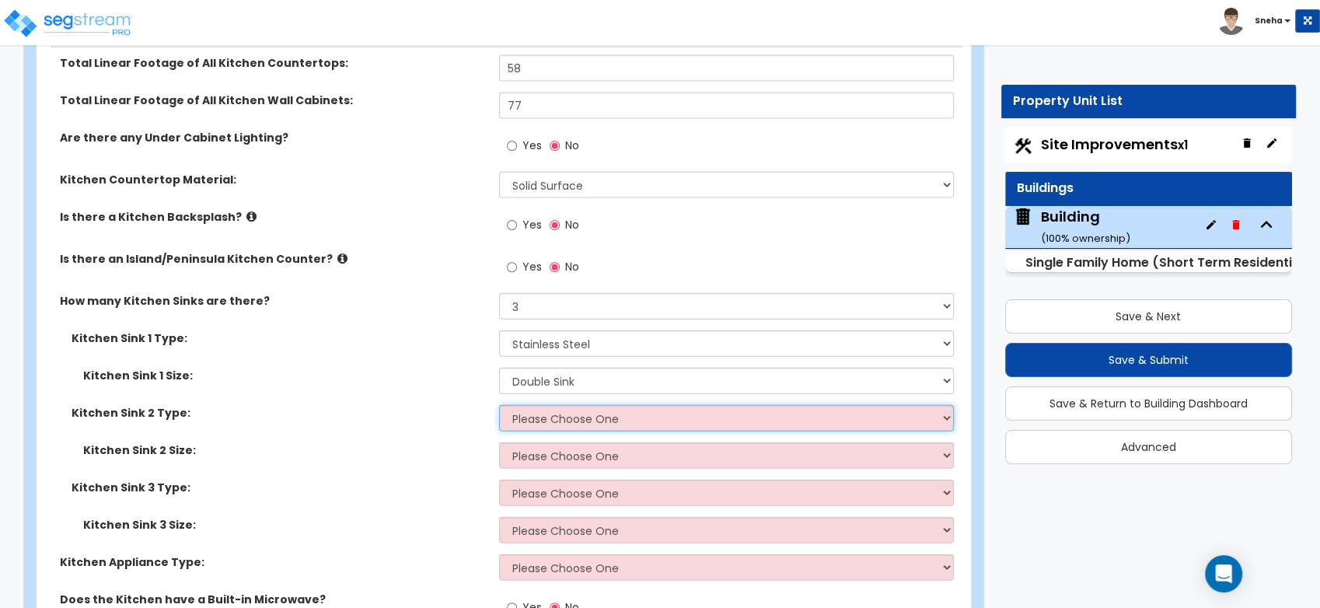
click at [538, 419] on select "Please Choose One Stainless Steel Porcelain Enamel Cast Iron Granite Composite" at bounding box center [726, 418] width 455 height 26
select select "1"
click at [499, 405] on select "Please Choose One Stainless Steel Porcelain Enamel Cast Iron Granite Composite" at bounding box center [726, 418] width 455 height 26
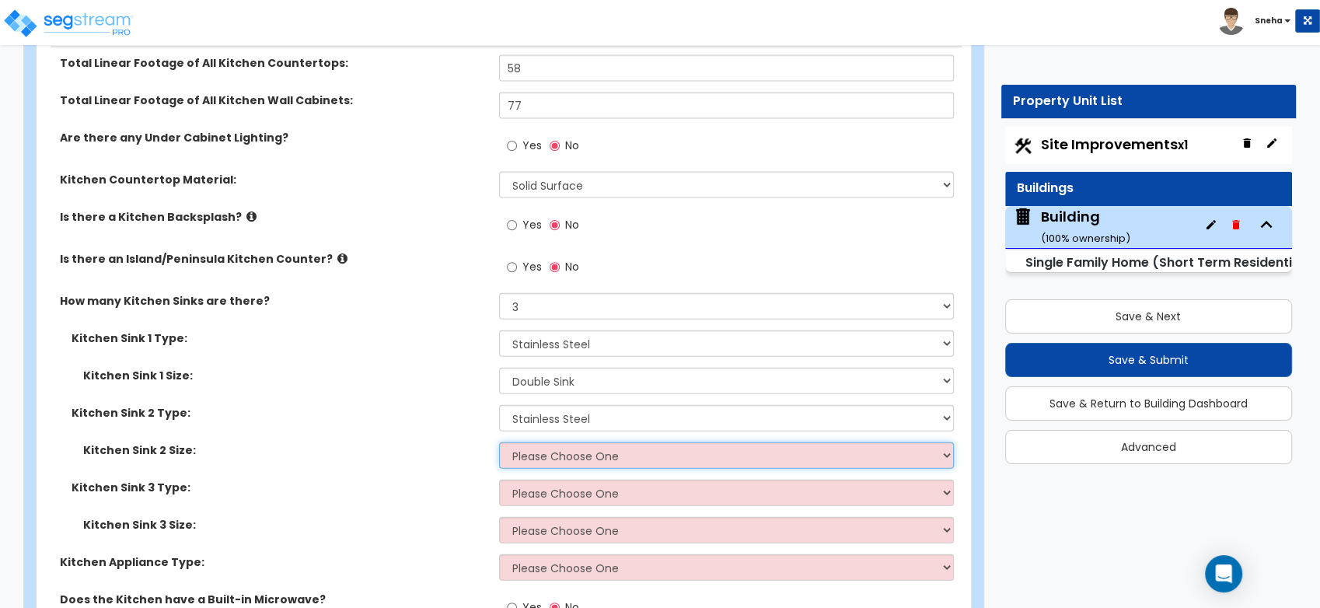
click at [544, 455] on select "Please Choose One Single Sink Double Sink" at bounding box center [726, 455] width 455 height 26
select select "1"
click at [499, 442] on select "Please Choose One Single Sink Double Sink" at bounding box center [726, 455] width 455 height 26
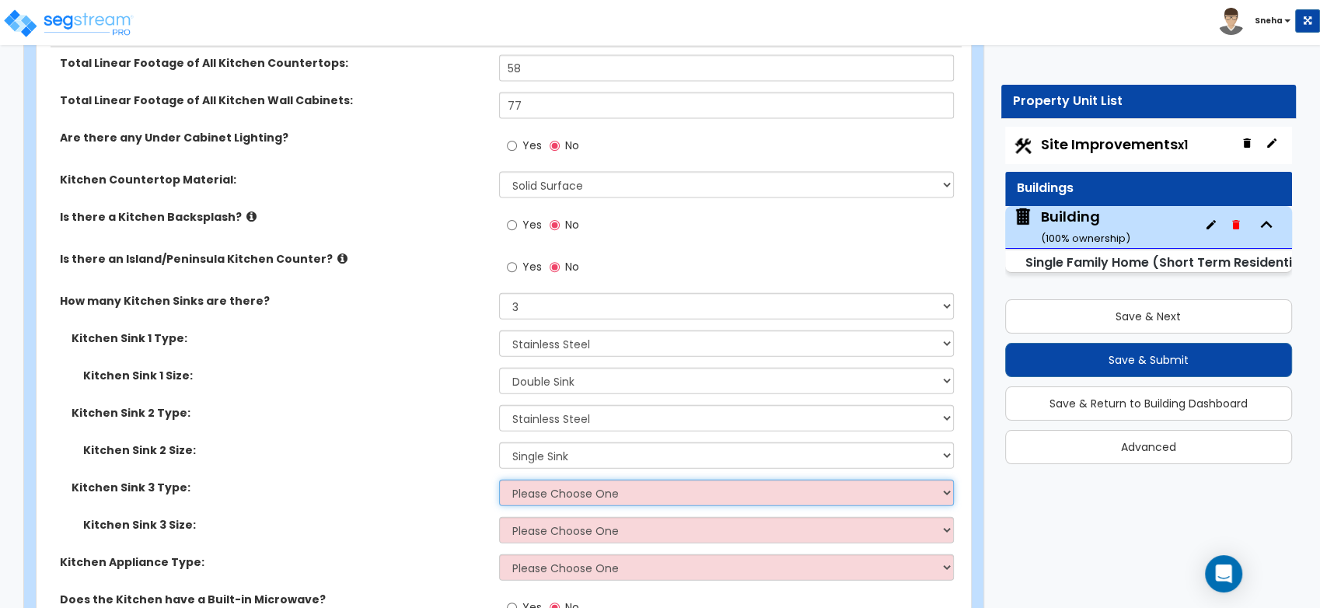
click at [559, 497] on select "Please Choose One Stainless Steel Porcelain Enamel Cast Iron Granite Composite" at bounding box center [726, 493] width 455 height 26
select select "2"
click at [499, 480] on select "Please Choose One Stainless Steel Porcelain Enamel Cast Iron Granite Composite" at bounding box center [726, 493] width 455 height 26
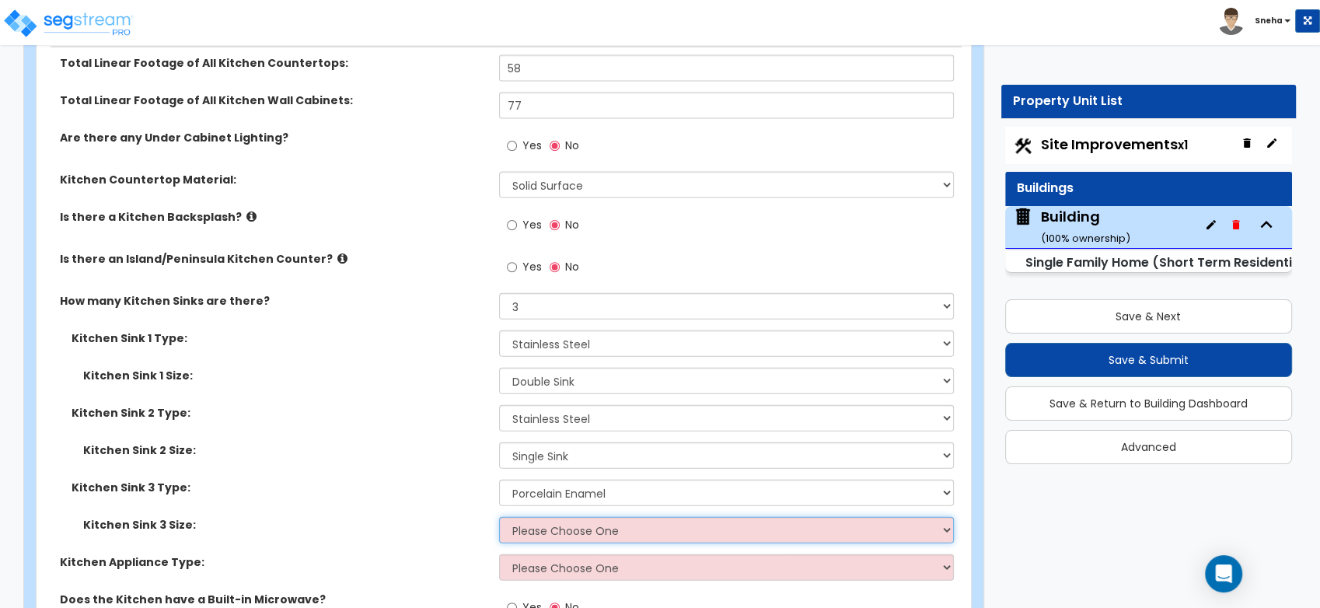
click at [556, 517] on select "Please Choose One Single Sink Double Sink" at bounding box center [726, 530] width 455 height 26
select select "1"
click at [499, 517] on select "Please Choose One Single Sink Double Sink" at bounding box center [726, 530] width 455 height 26
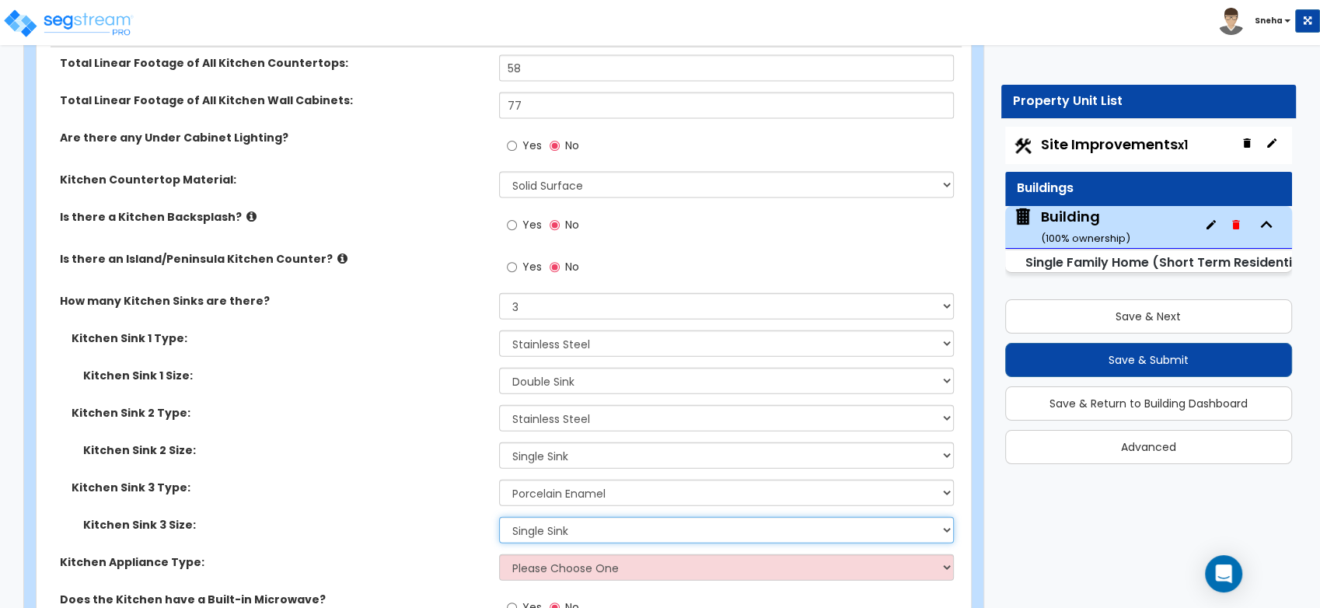
scroll to position [9590, 0]
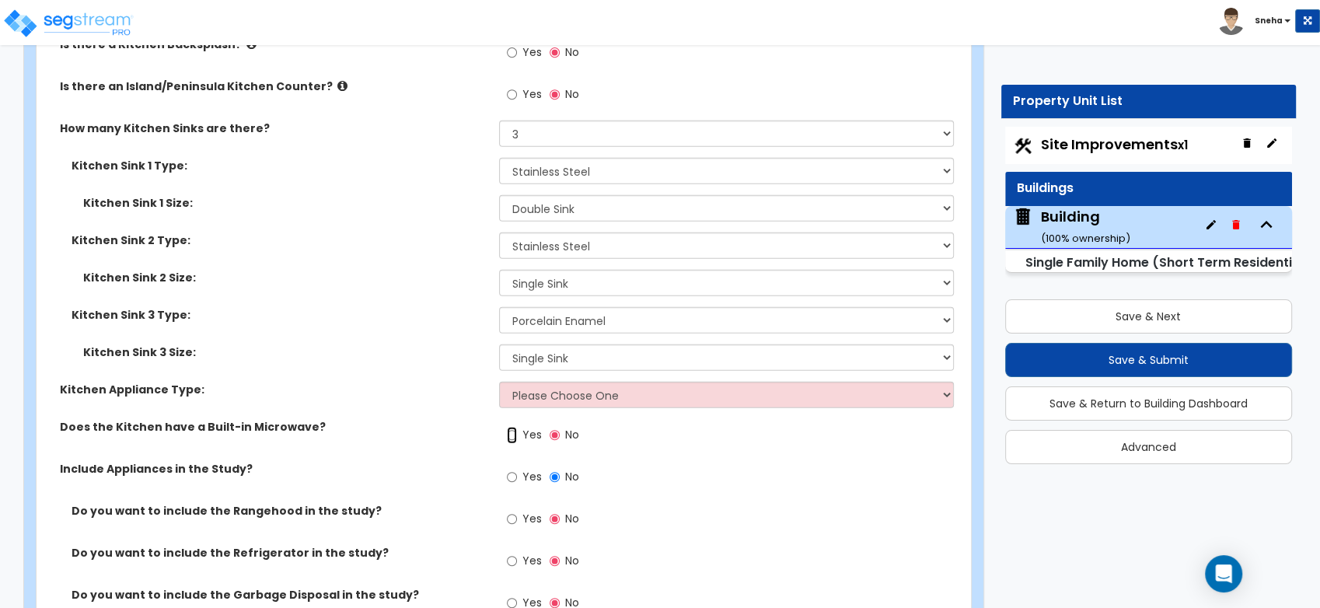
click at [511, 432] on input "Yes" at bounding box center [512, 435] width 10 height 17
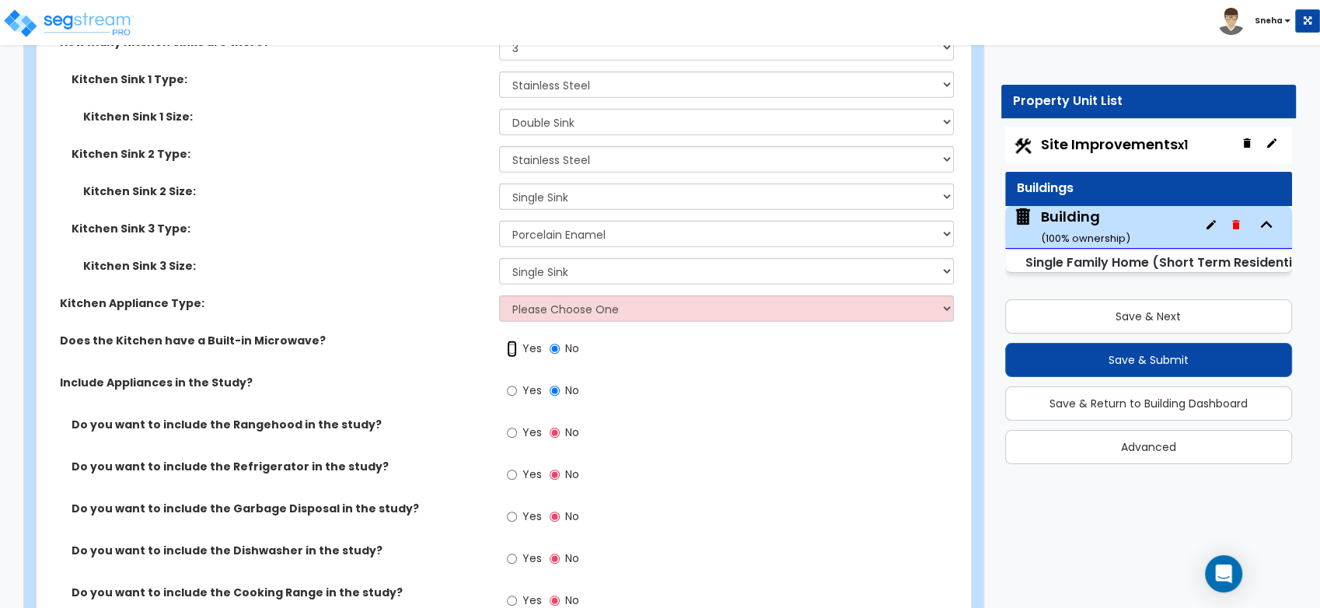
scroll to position [9848, 0]
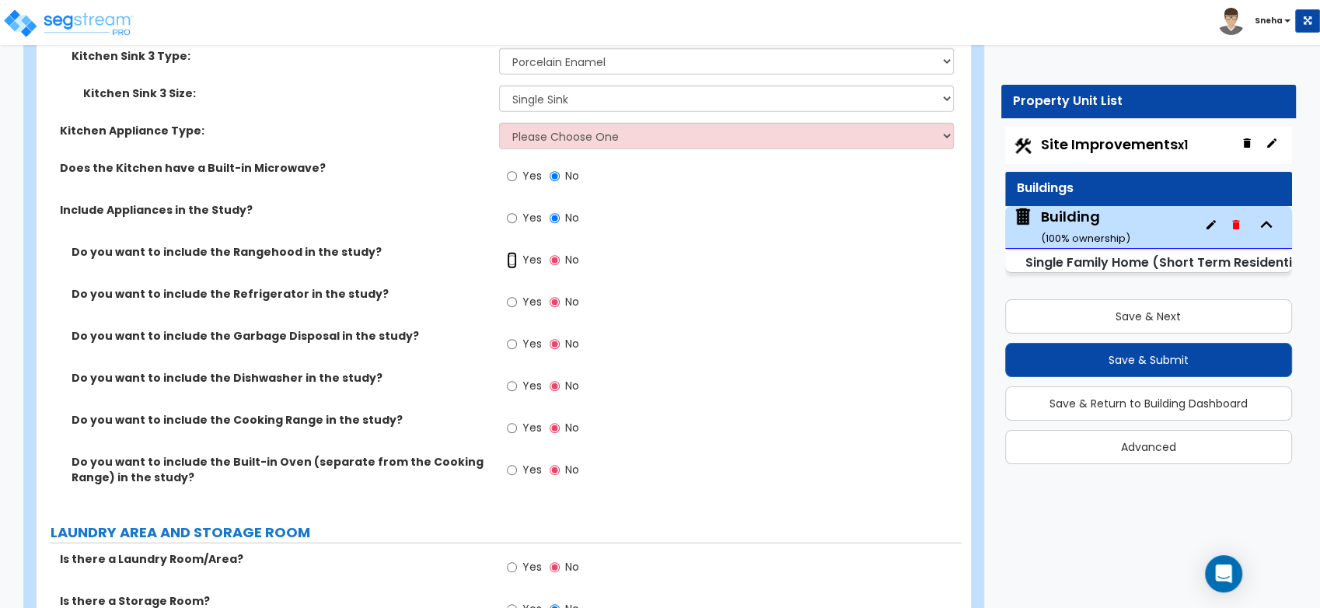
click at [511, 256] on input "Yes" at bounding box center [512, 260] width 10 height 17
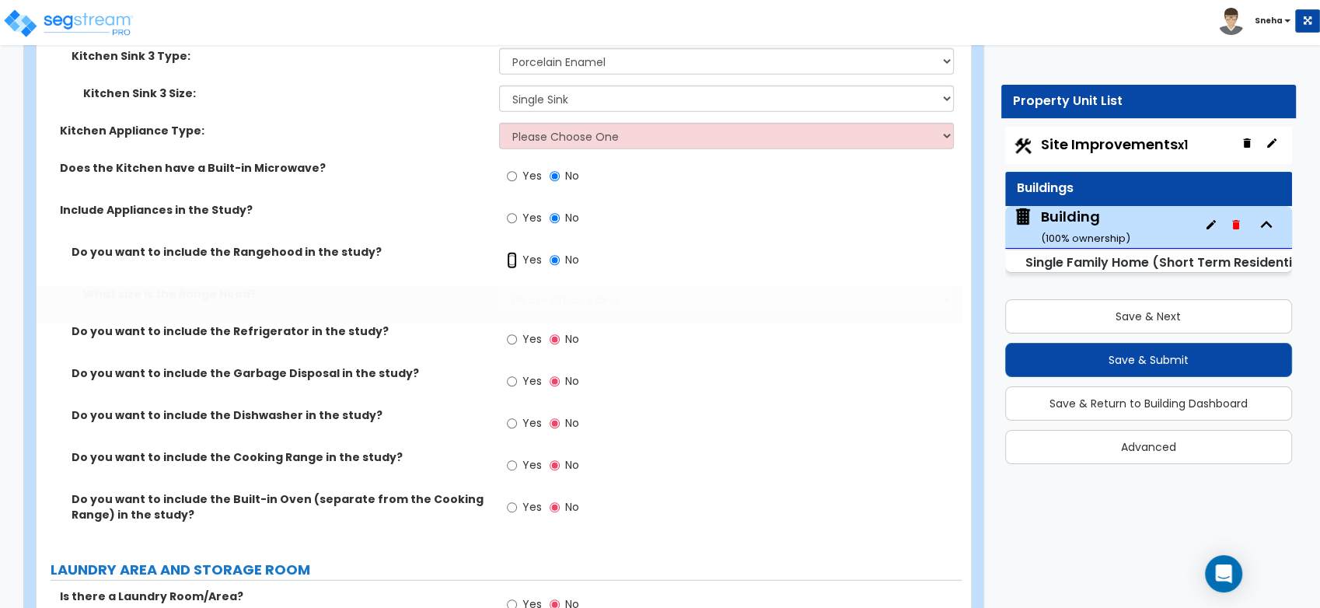
radio input "true"
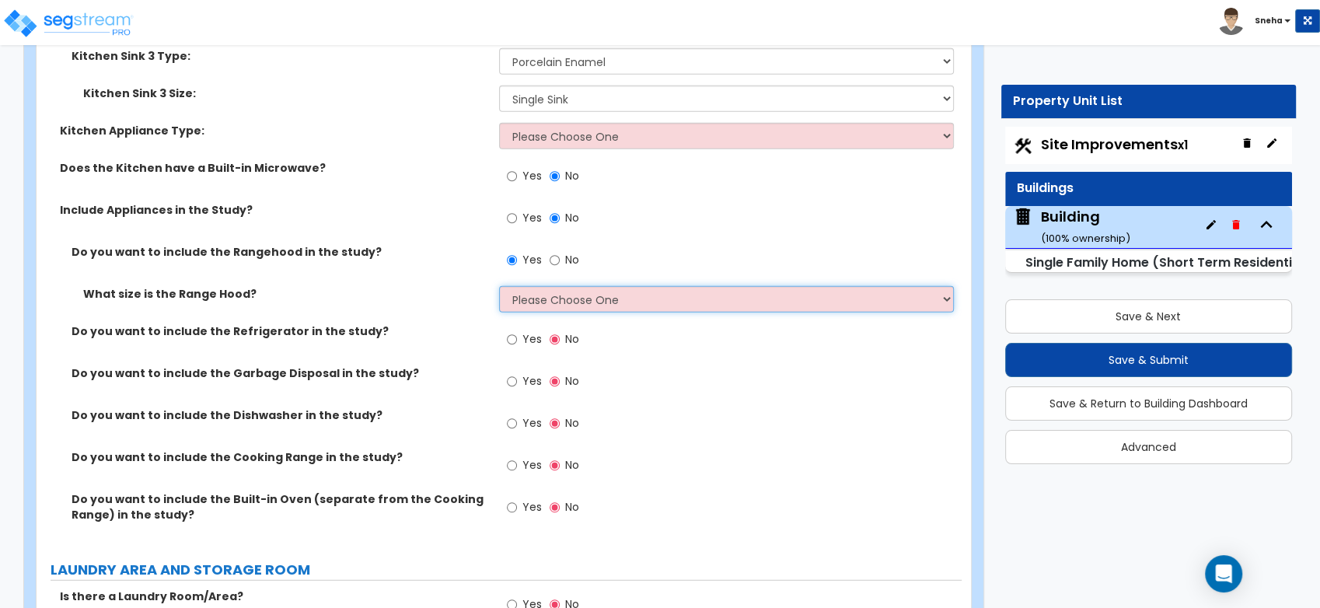
click at [553, 299] on select "Please Choose One Normal - 30" Wide - 42"" at bounding box center [726, 299] width 455 height 26
select select "2"
click at [499, 286] on select "Please Choose One Normal - 30" Wide - 42"" at bounding box center [726, 299] width 455 height 26
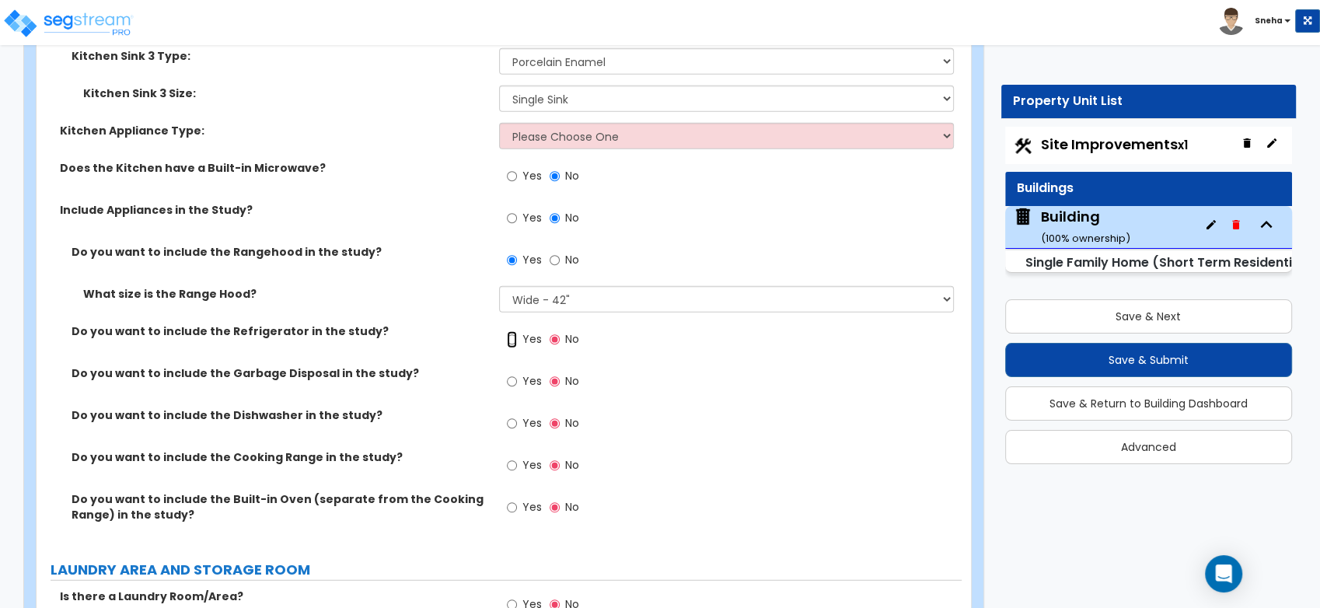
click at [511, 337] on input "Yes" at bounding box center [512, 339] width 10 height 17
radio input "true"
click at [511, 383] on input "Yes" at bounding box center [512, 381] width 10 height 17
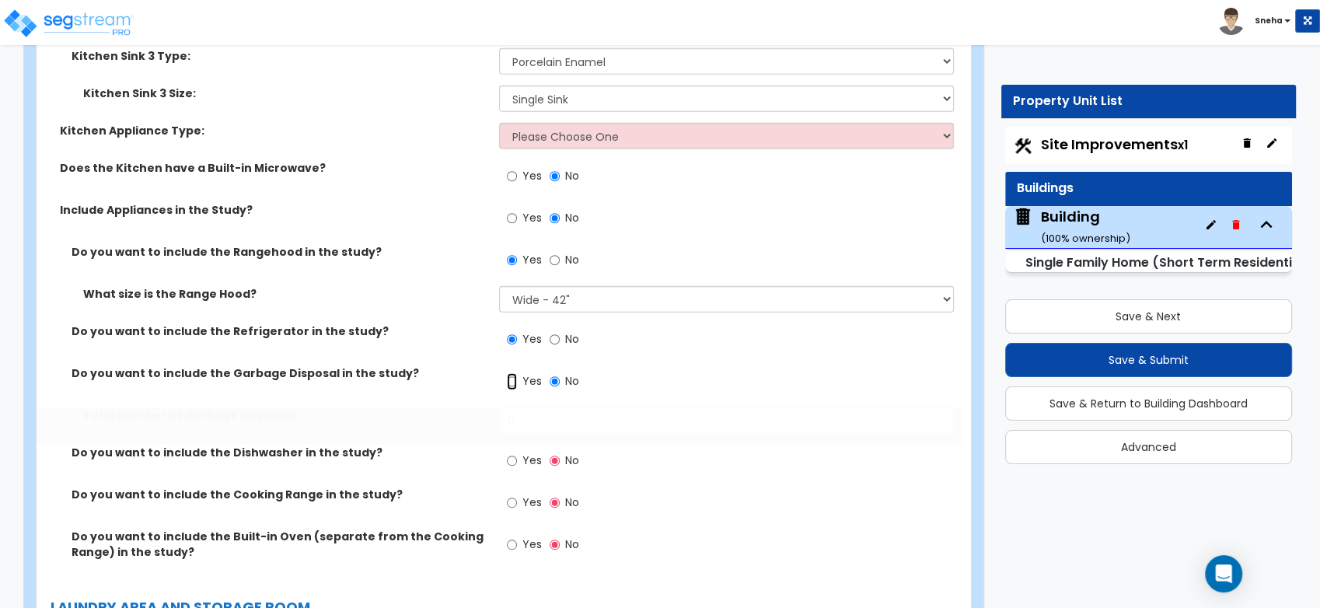
radio input "true"
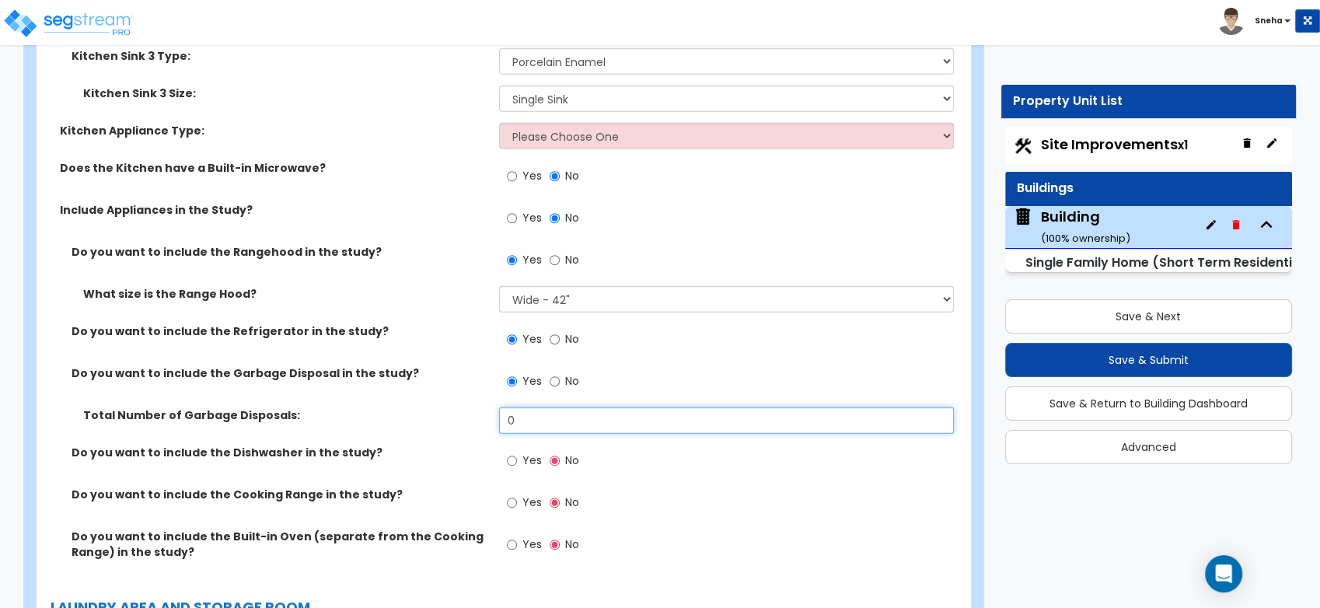
click at [482, 429] on div "Total Number of Garbage Disposals: 0" at bounding box center [499, 425] width 925 height 37
type input "6"
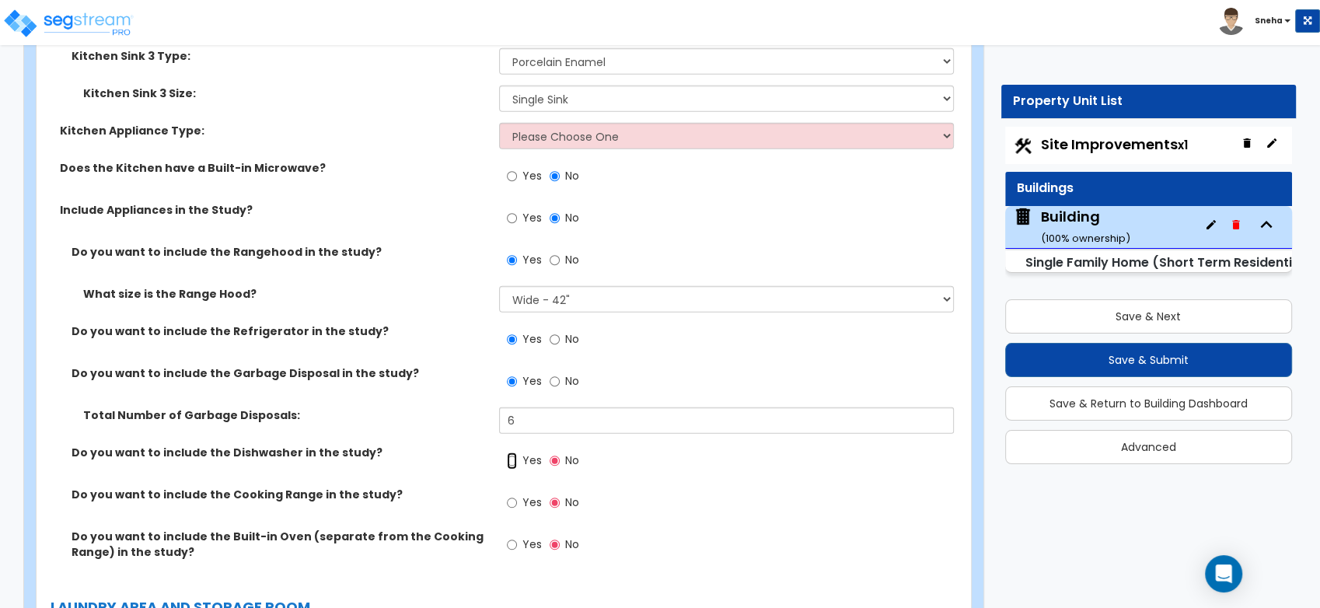
click at [512, 459] on input "Yes" at bounding box center [512, 460] width 10 height 17
radio input "true"
click at [511, 494] on input "Yes" at bounding box center [512, 502] width 10 height 17
radio input "true"
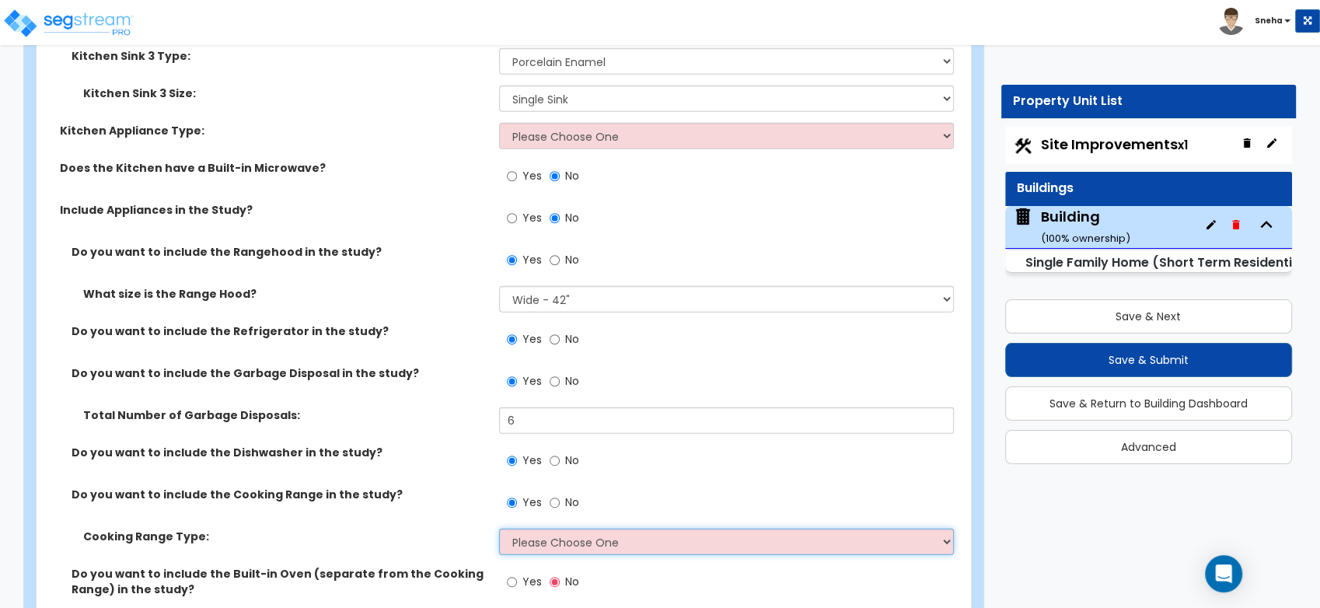
click at [532, 540] on select "Please Choose One Cook Top Only Range with Oven" at bounding box center [726, 541] width 455 height 26
select select "2"
click at [499, 528] on select "Please Choose One Cook Top Only Range with Oven" at bounding box center [726, 541] width 455 height 26
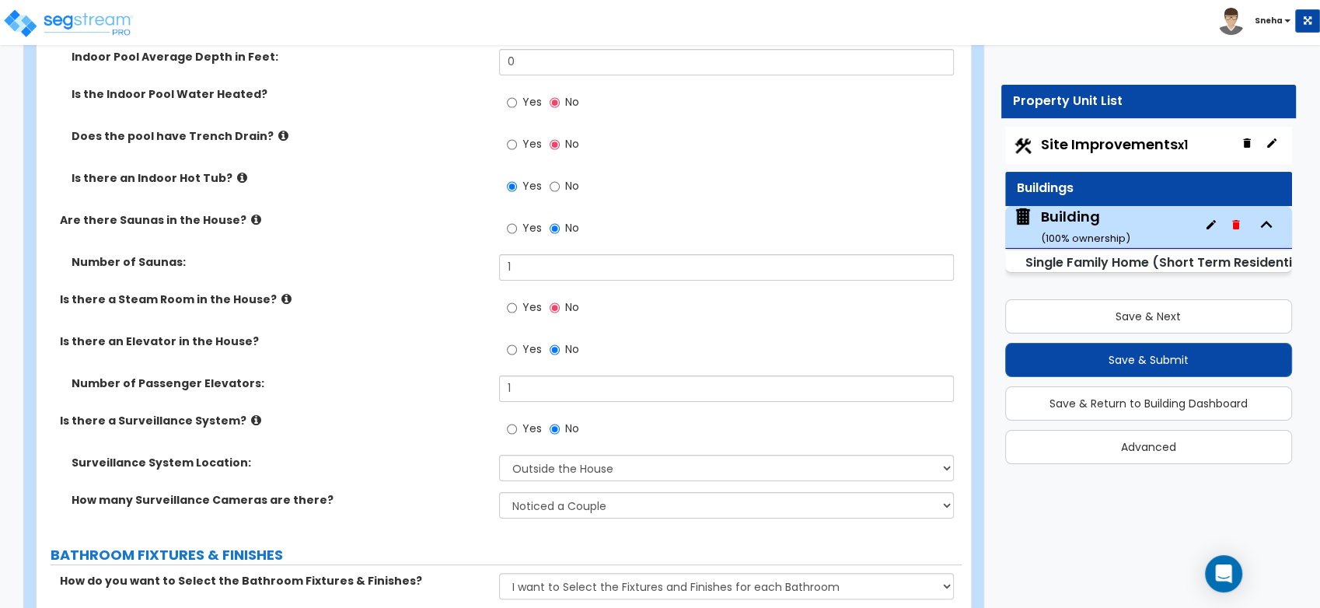
scroll to position [5719, 0]
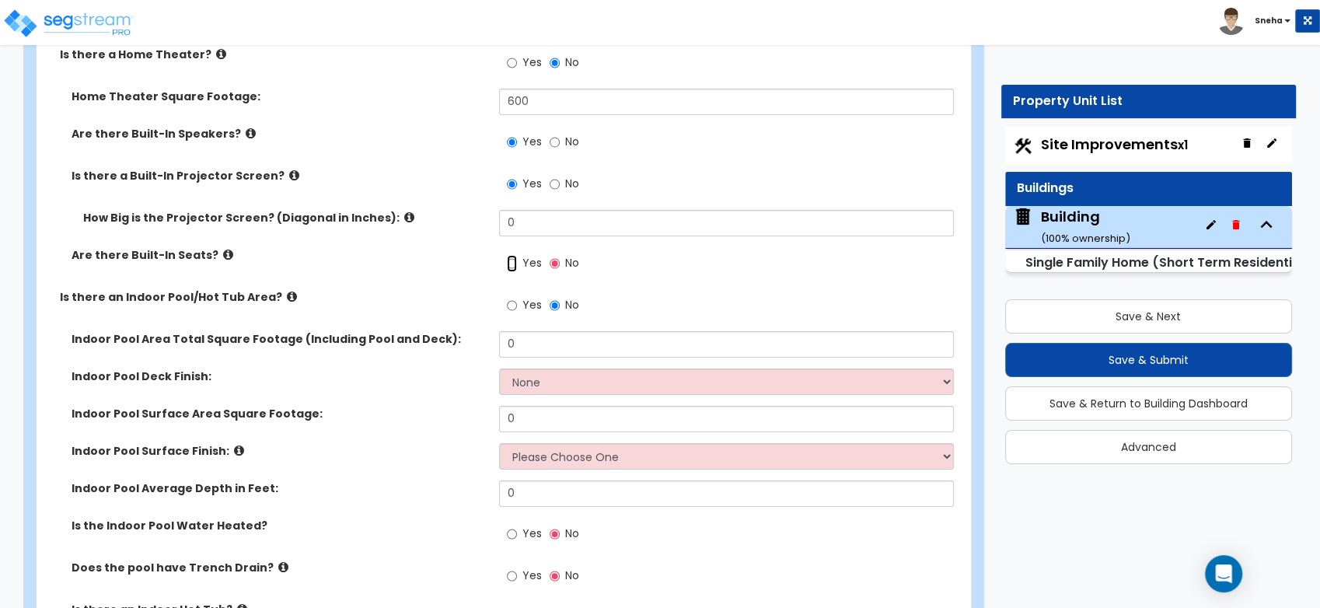
click at [509, 265] on input "Yes" at bounding box center [512, 263] width 10 height 17
radio input "true"
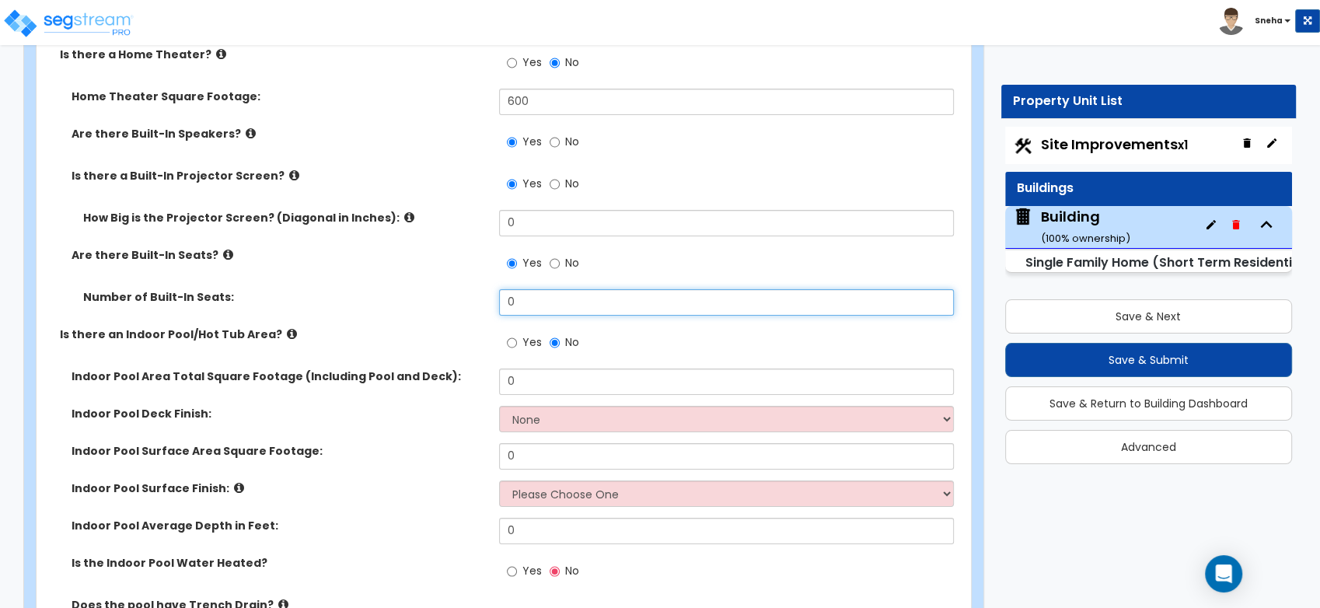
drag, startPoint x: 518, startPoint y: 298, endPoint x: 480, endPoint y: 302, distance: 39.1
click at [480, 302] on div "Number of Built-In Seats: 0" at bounding box center [499, 307] width 925 height 37
click at [539, 309] on input "0" at bounding box center [726, 302] width 455 height 26
drag, startPoint x: 527, startPoint y: 302, endPoint x: 497, endPoint y: 302, distance: 29.5
click at [497, 302] on div "Number of Built-In Seats: 0" at bounding box center [499, 307] width 925 height 37
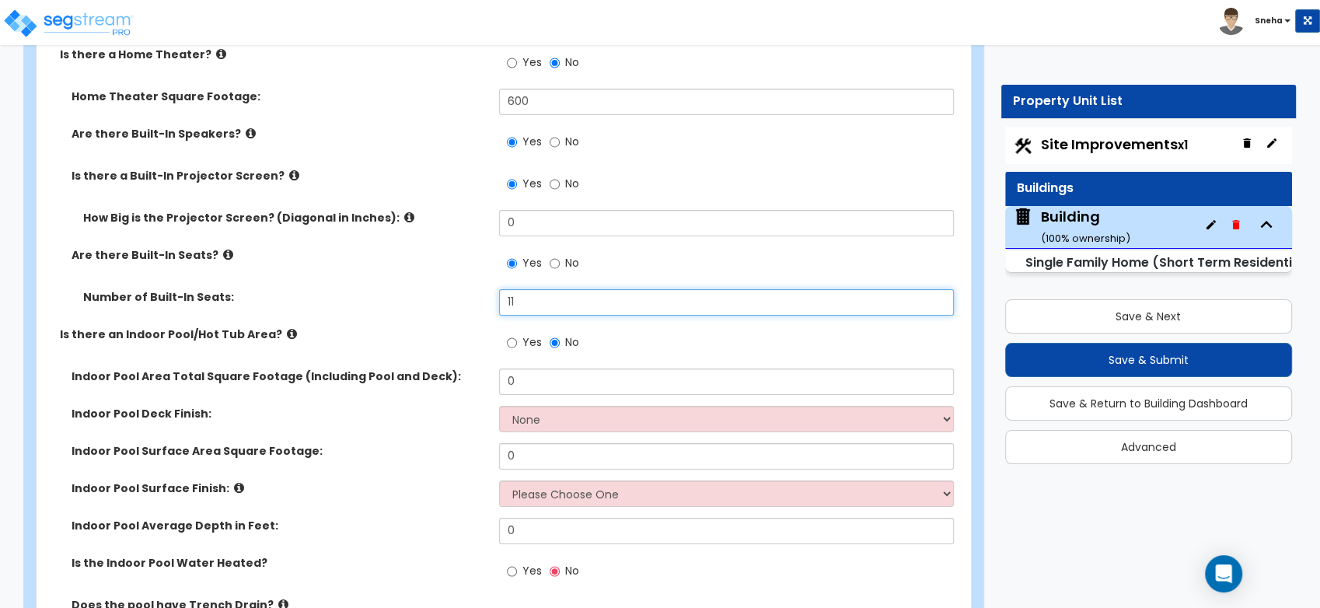
type input "11"
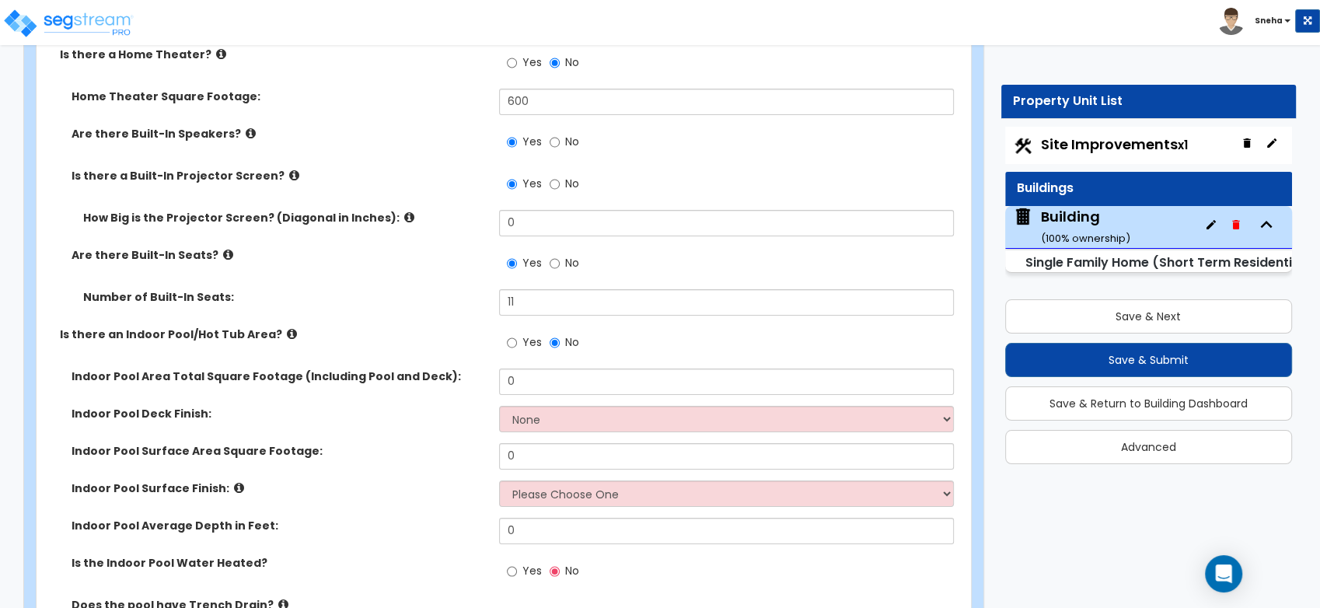
click at [497, 302] on div "Number of Built-In Seats:" at bounding box center [268, 297] width 462 height 16
click at [377, 252] on label "Are there Built-In Seats?" at bounding box center [279, 255] width 416 height 16
drag, startPoint x: 528, startPoint y: 223, endPoint x: 423, endPoint y: 224, distance: 105.7
click at [423, 224] on div "How Big is the Projector Screen? (Diagonal in Inches): 0" at bounding box center [499, 228] width 925 height 37
click at [427, 221] on label "How Big is the Projector Screen? (Diagonal in Inches):" at bounding box center [285, 218] width 404 height 16
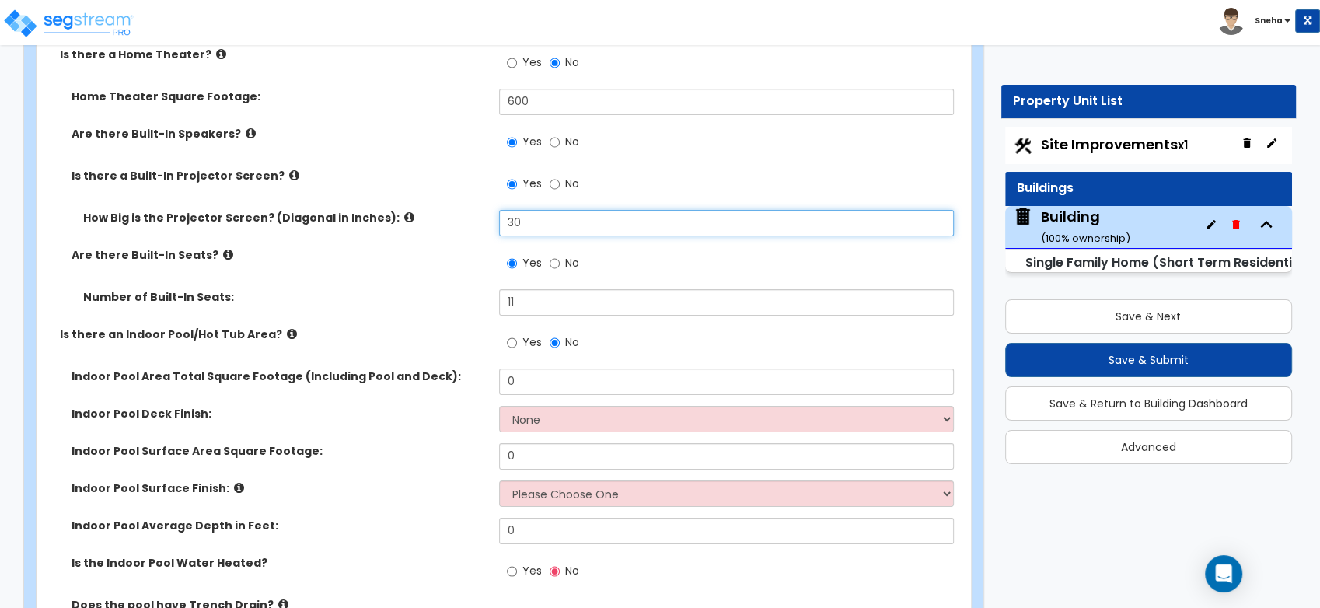
drag, startPoint x: 528, startPoint y: 225, endPoint x: 491, endPoint y: 225, distance: 36.5
click at [491, 225] on div "How Big is the Projector Screen? (Diagonal in Inches): 30" at bounding box center [499, 228] width 925 height 37
type input "90"
click at [479, 224] on div "How Big is the Projector Screen? (Diagonal in Inches): 90" at bounding box center [499, 228] width 925 height 37
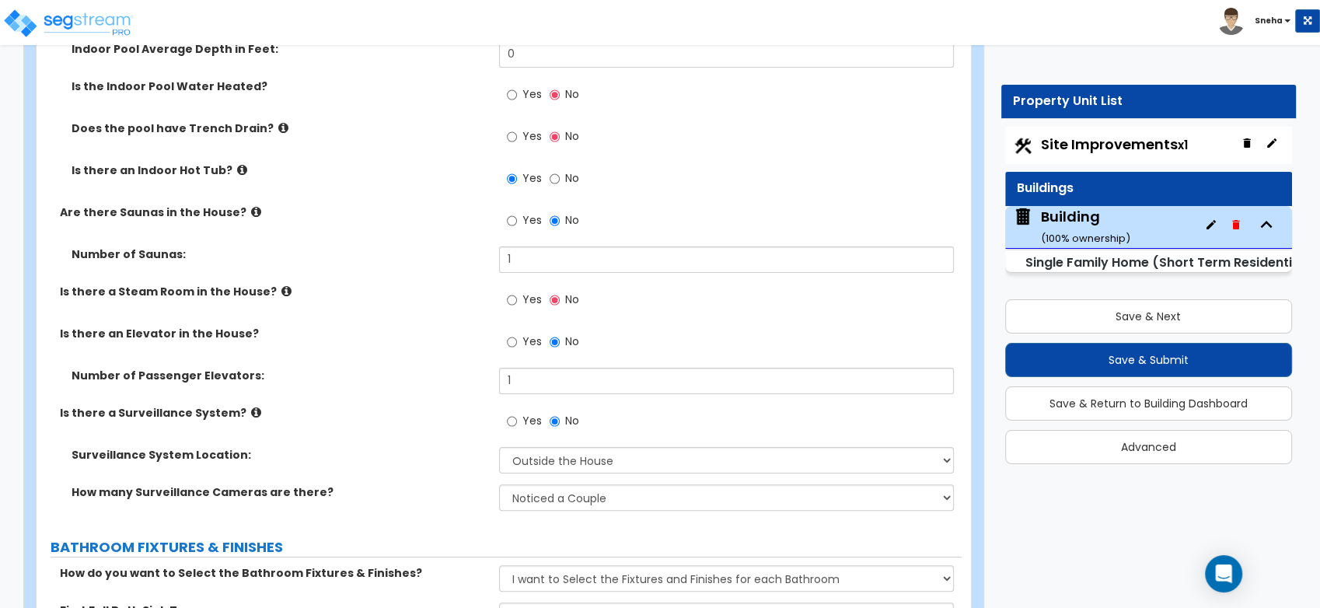
scroll to position [6237, 0]
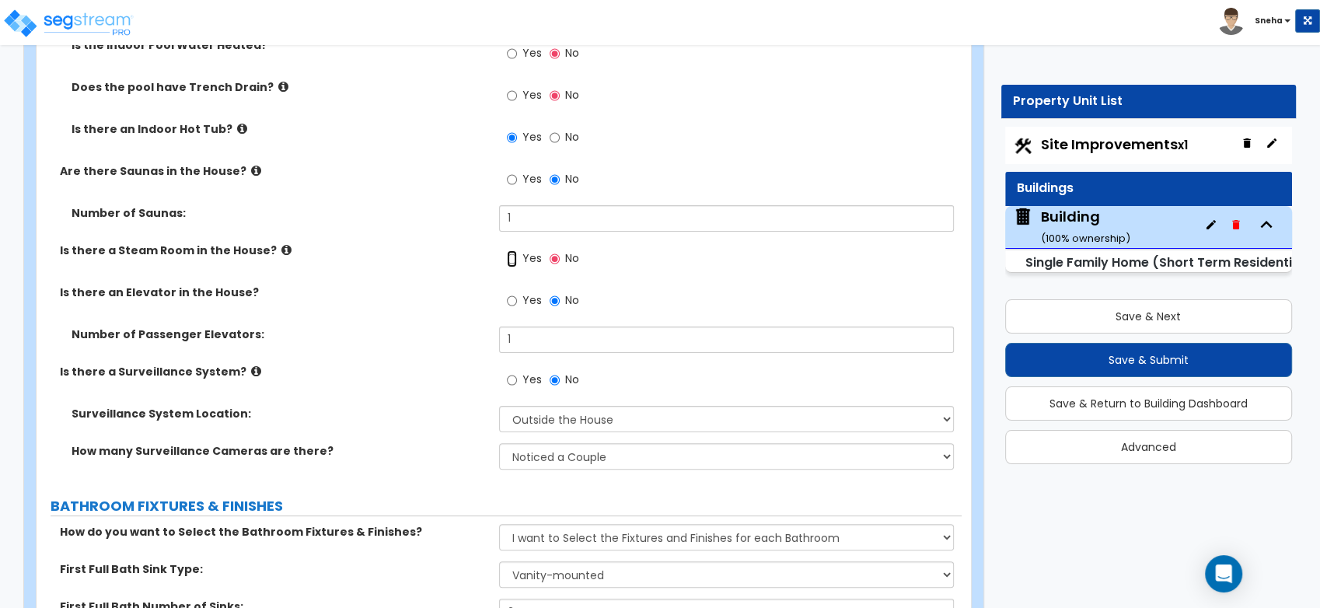
click at [513, 256] on input "Yes" at bounding box center [512, 258] width 10 height 17
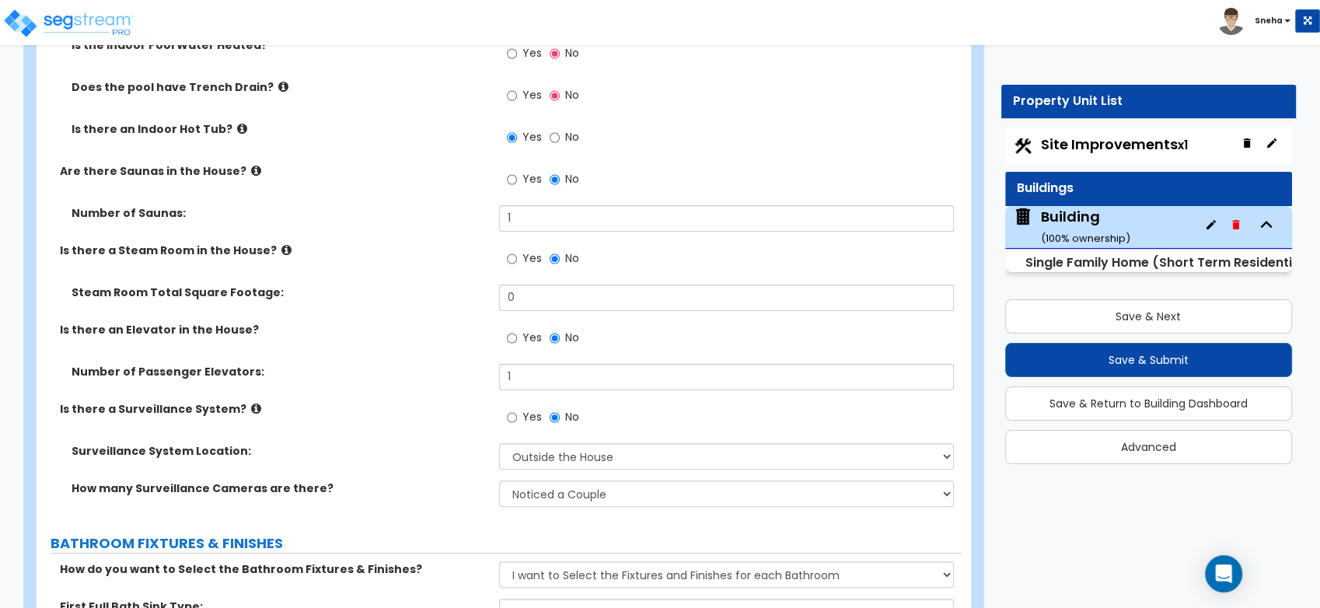
click at [427, 251] on label "Is there a Steam Room in the House?" at bounding box center [273, 250] width 427 height 16
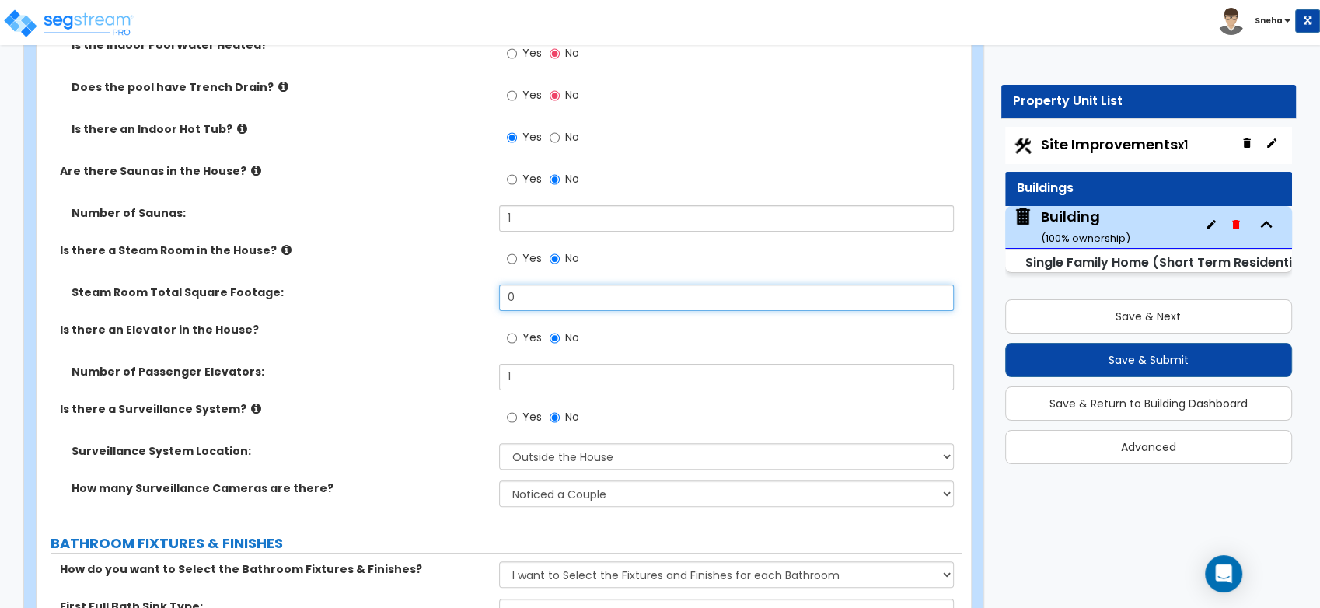
drag, startPoint x: 520, startPoint y: 288, endPoint x: 481, endPoint y: 294, distance: 39.4
click at [481, 294] on div "Steam Room Total Square Footage: 0" at bounding box center [499, 302] width 925 height 37
type input "60"
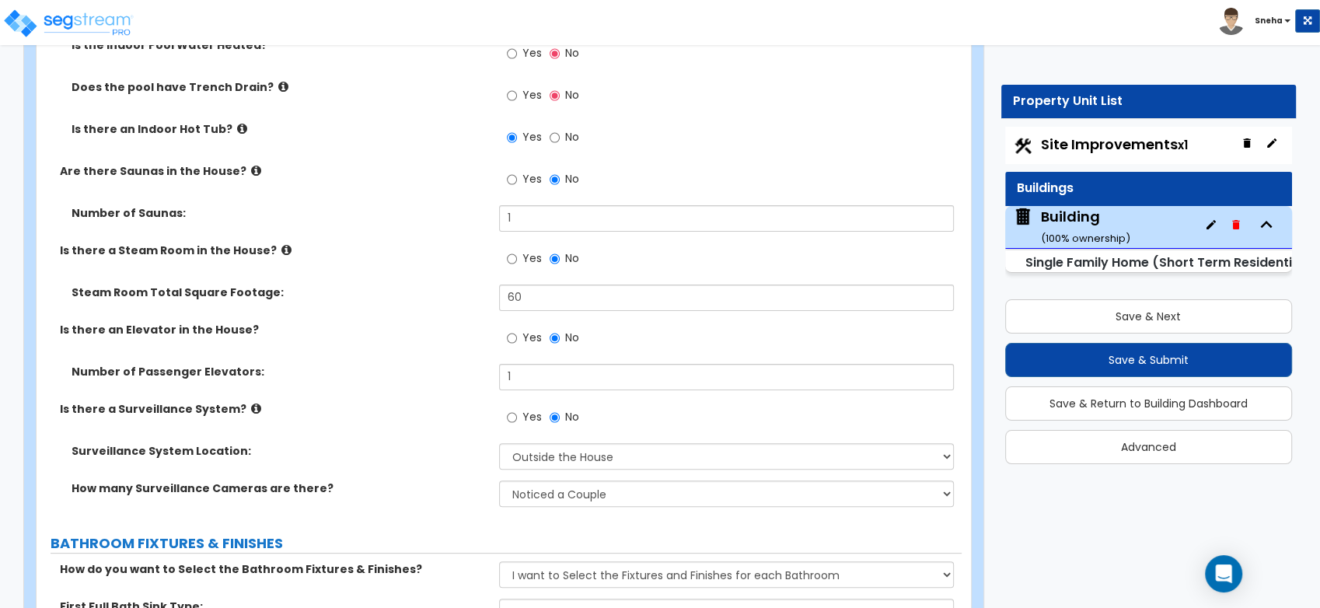
click at [481, 294] on label "Steam Room Total Square Footage:" at bounding box center [279, 292] width 416 height 16
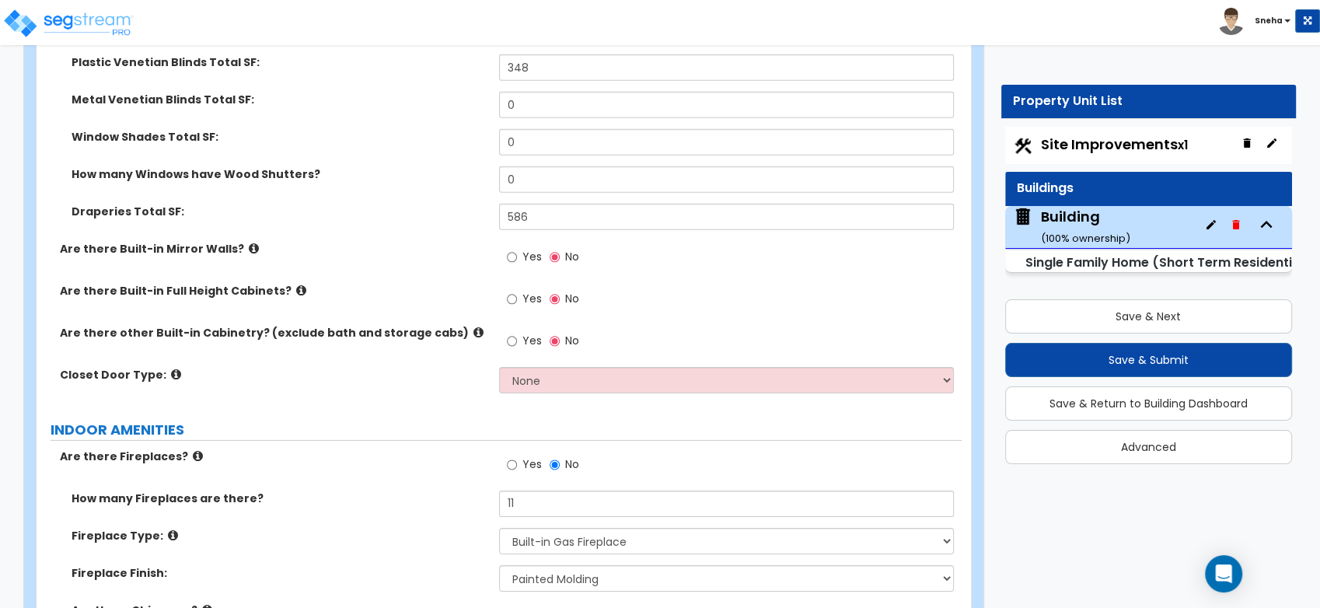
scroll to position [4682, 0]
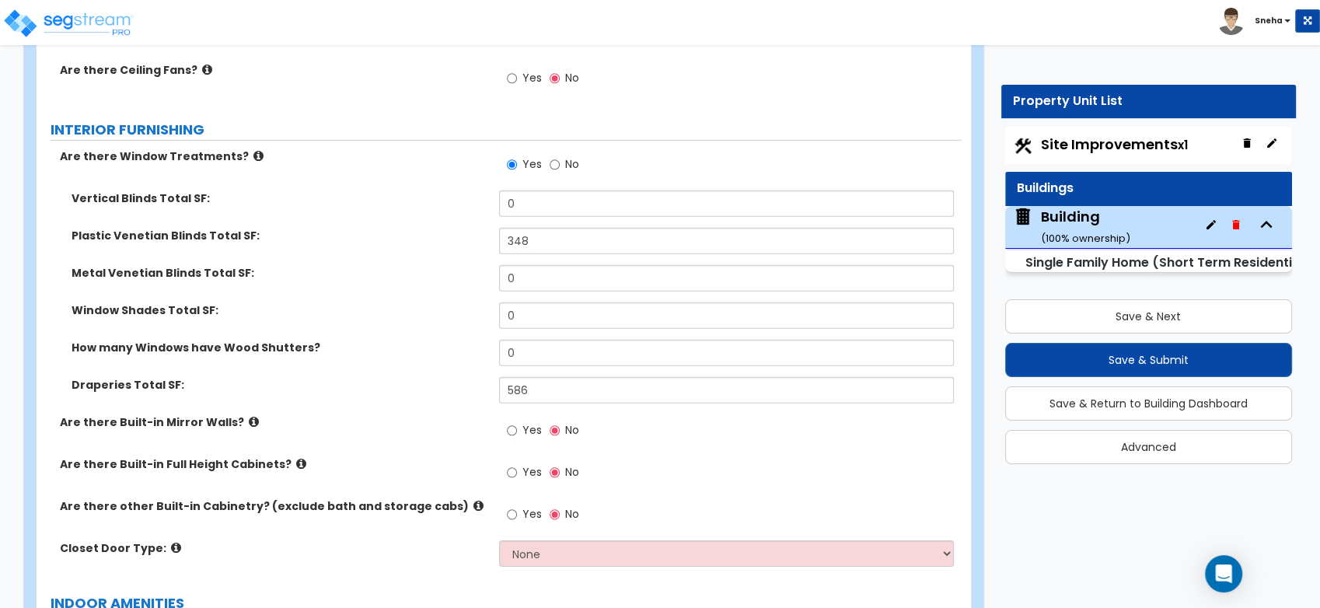
click at [473, 500] on icon at bounding box center [478, 506] width 10 height 12
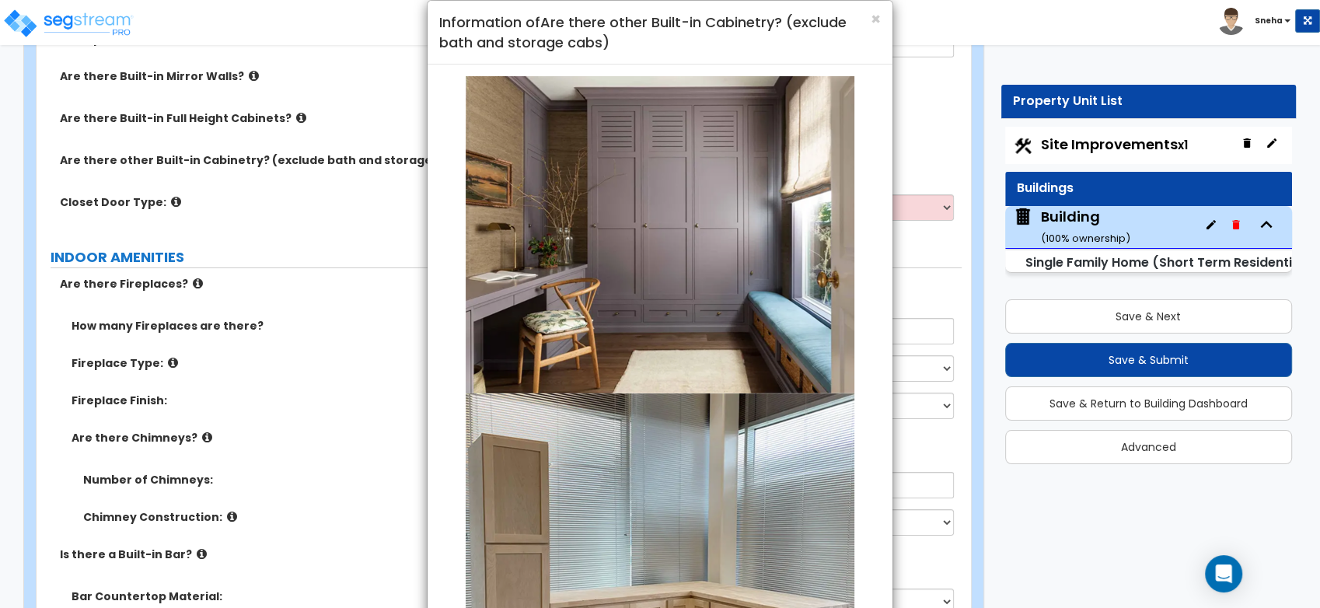
scroll to position [0, 0]
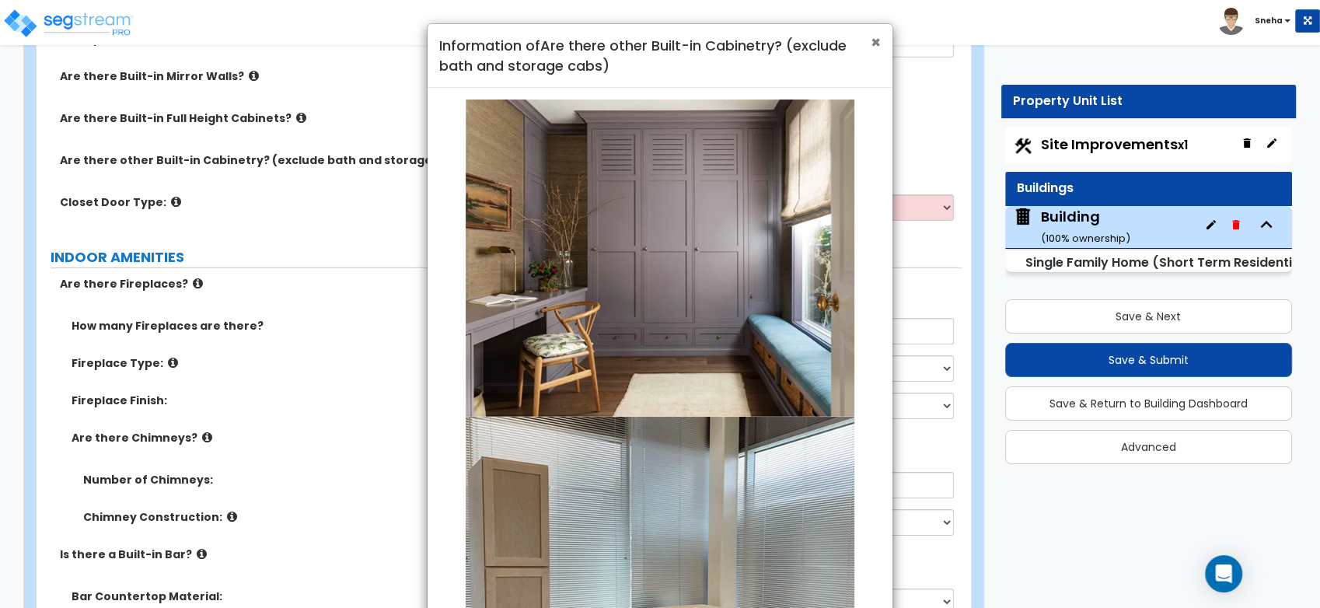
click at [875, 38] on span "×" at bounding box center [875, 42] width 10 height 23
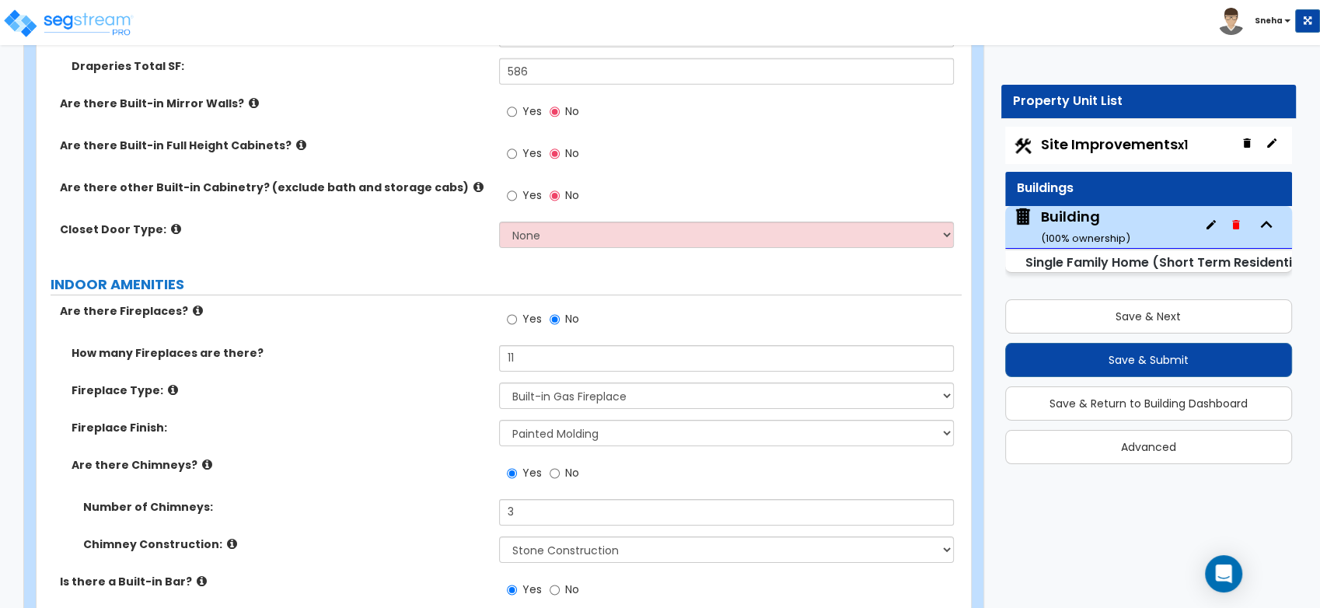
scroll to position [4856, 0]
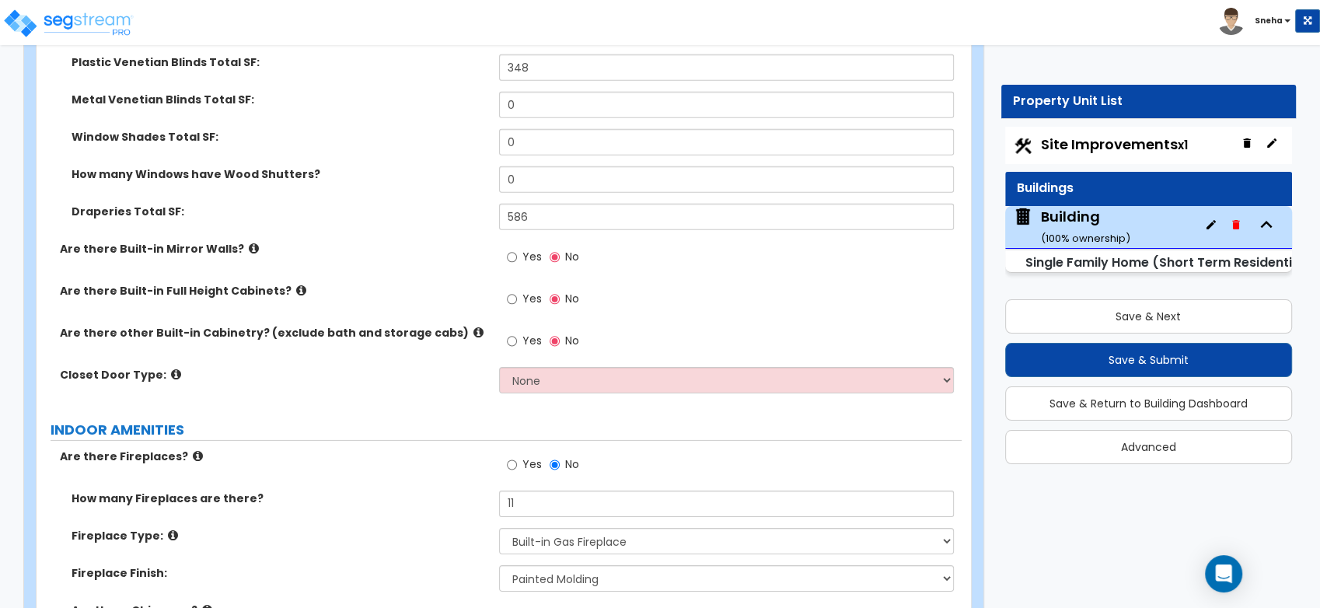
click at [518, 338] on label "Yes" at bounding box center [524, 343] width 35 height 26
click at [517, 338] on input "Yes" at bounding box center [512, 341] width 10 height 17
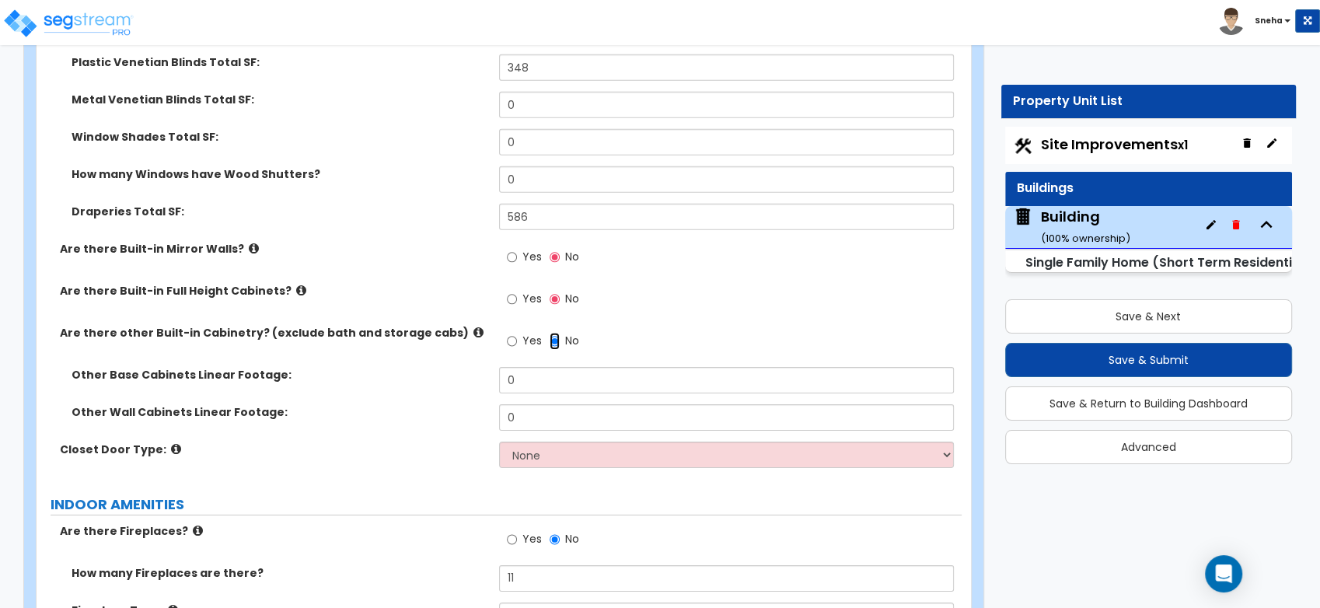
click at [551, 339] on input "No" at bounding box center [554, 341] width 10 height 17
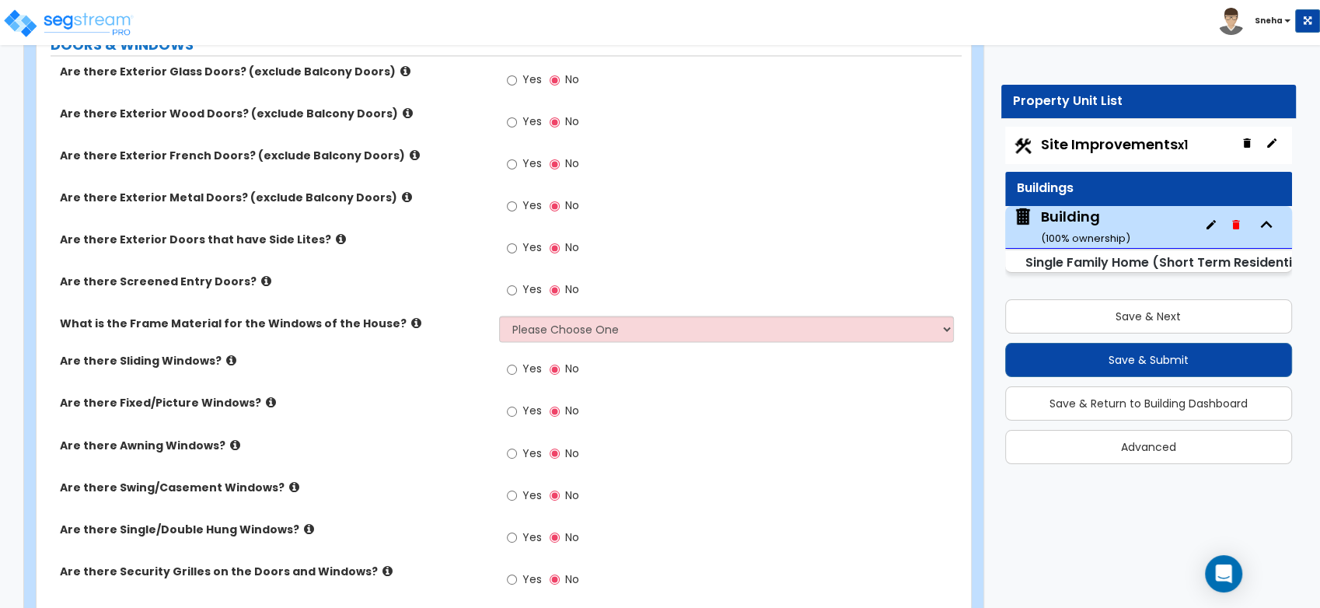
scroll to position [2611, 0]
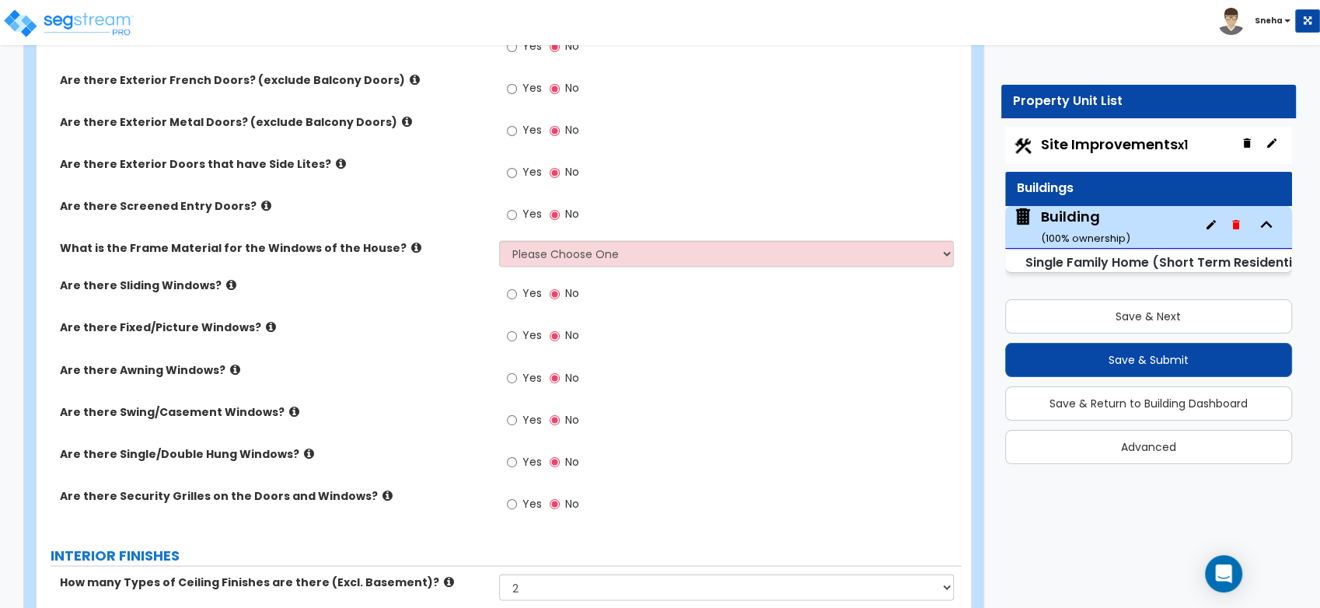
click at [530, 374] on span "Yes" at bounding box center [531, 377] width 19 height 16
click at [517, 374] on input "Yes" at bounding box center [512, 377] width 10 height 17
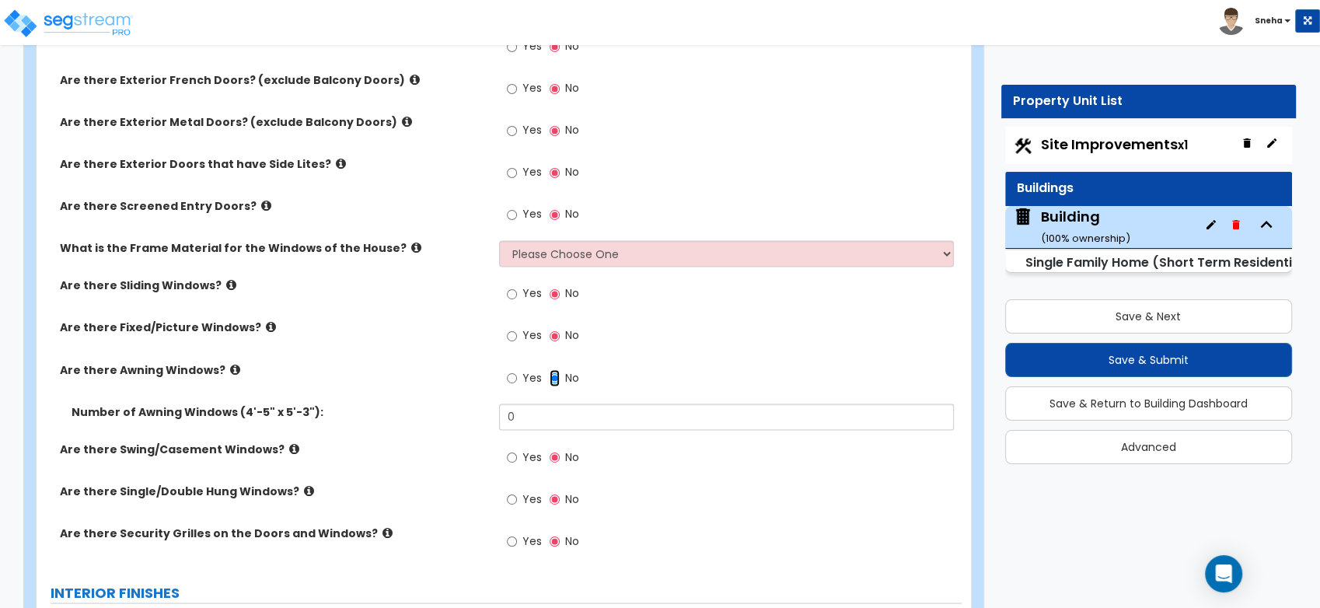
click at [549, 377] on input "No" at bounding box center [554, 377] width 10 height 17
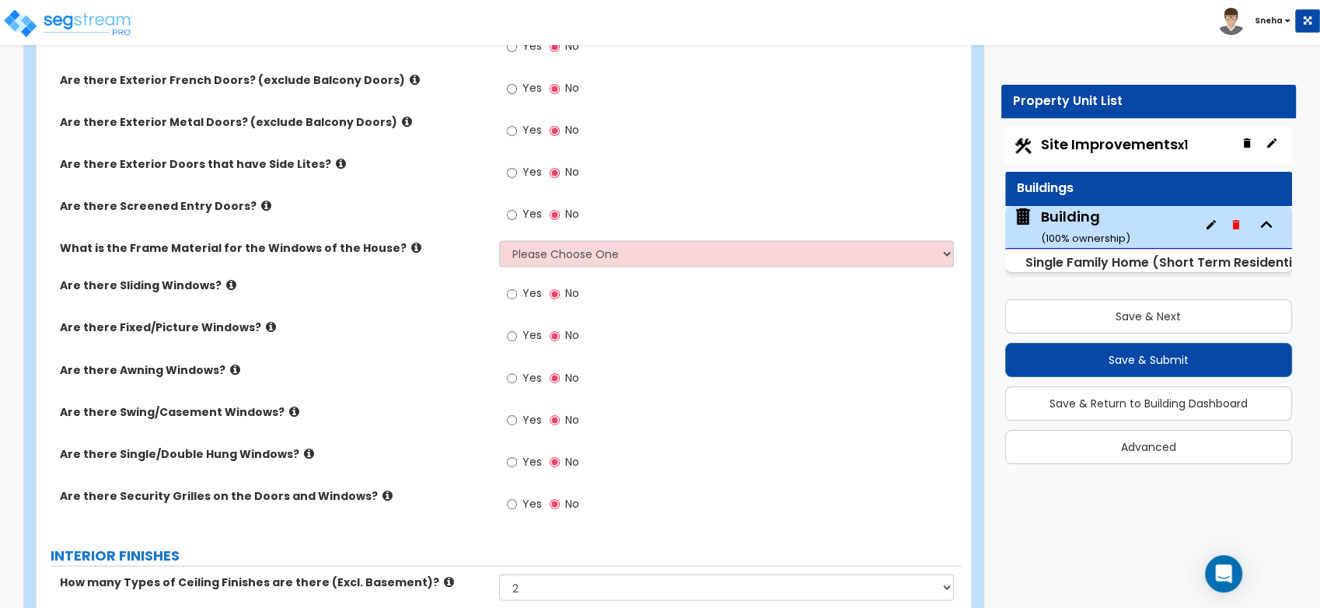
click at [520, 463] on label "Yes" at bounding box center [524, 463] width 35 height 26
click at [517, 463] on input "Yes" at bounding box center [512, 461] width 10 height 17
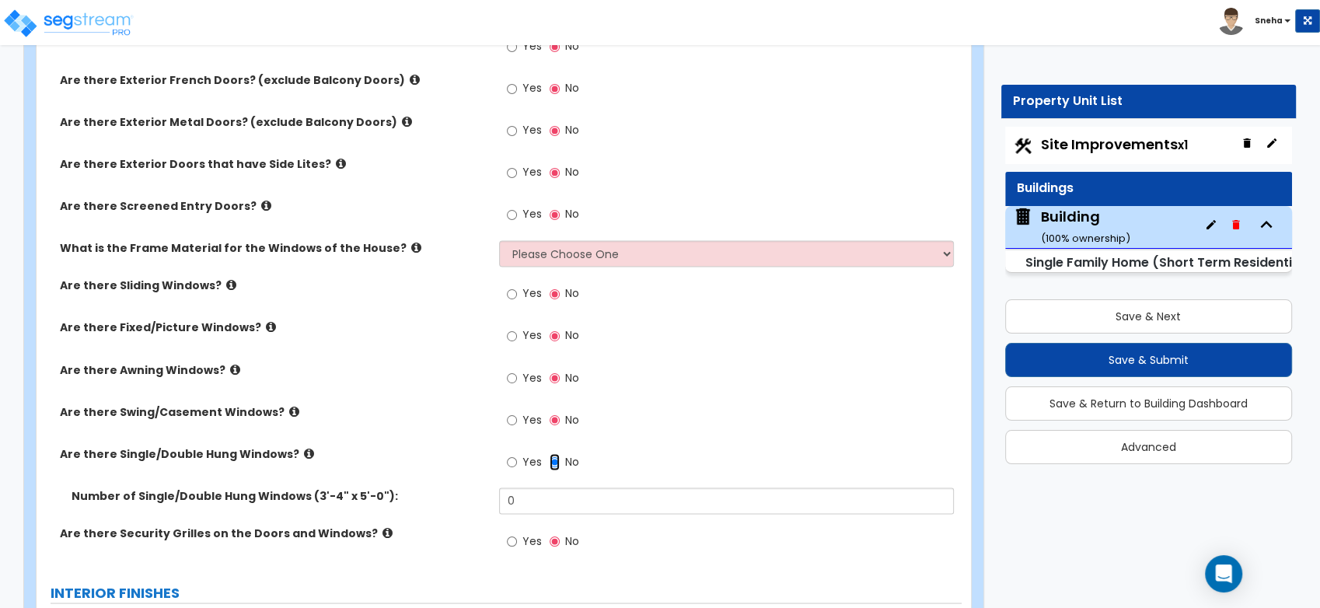
click at [551, 459] on input "No" at bounding box center [554, 461] width 10 height 17
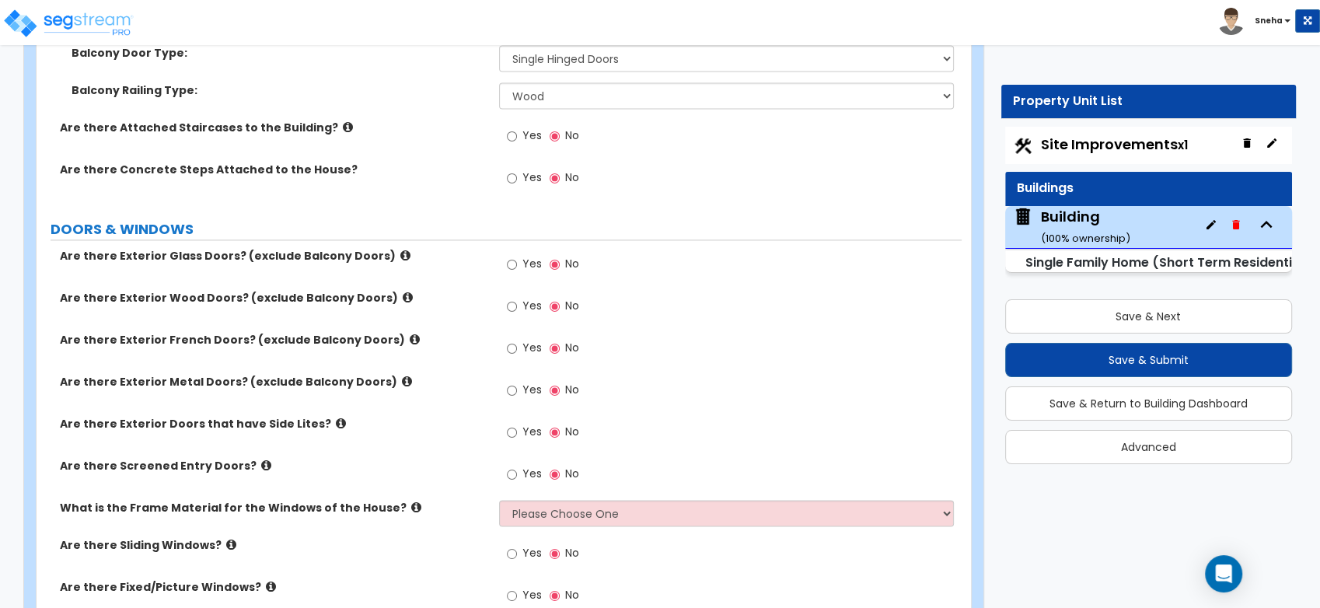
scroll to position [2265, 0]
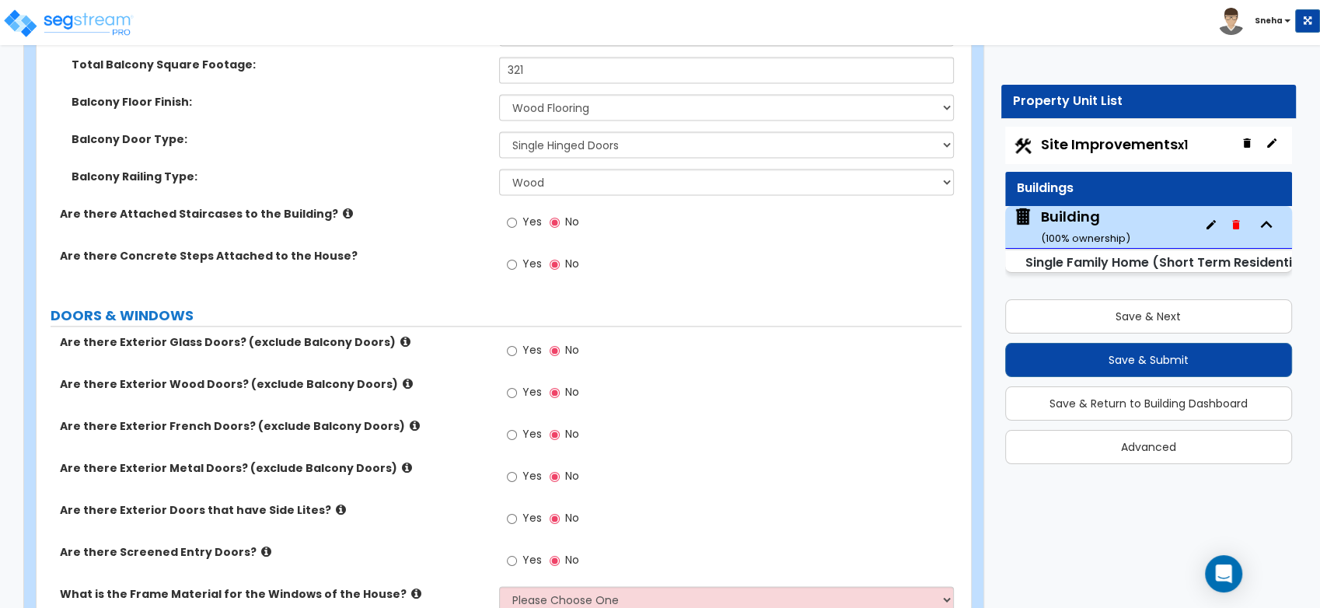
click at [532, 261] on span "Yes" at bounding box center [531, 264] width 19 height 16
click at [517, 261] on input "Yes" at bounding box center [512, 264] width 10 height 17
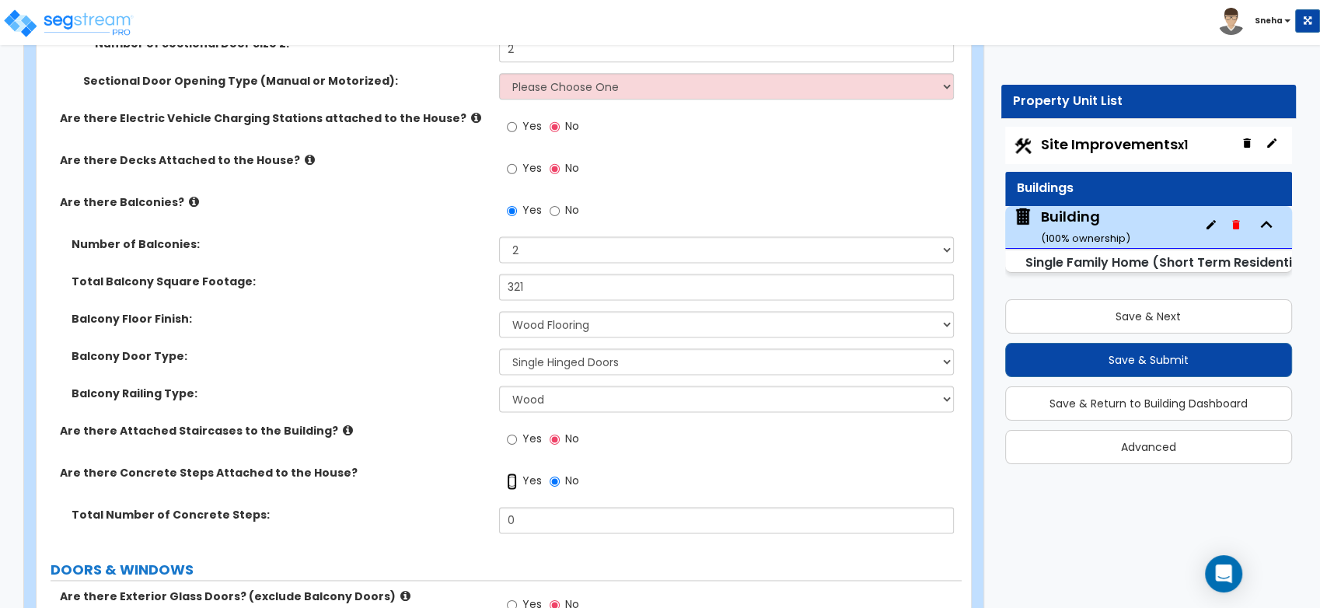
scroll to position [2092, 0]
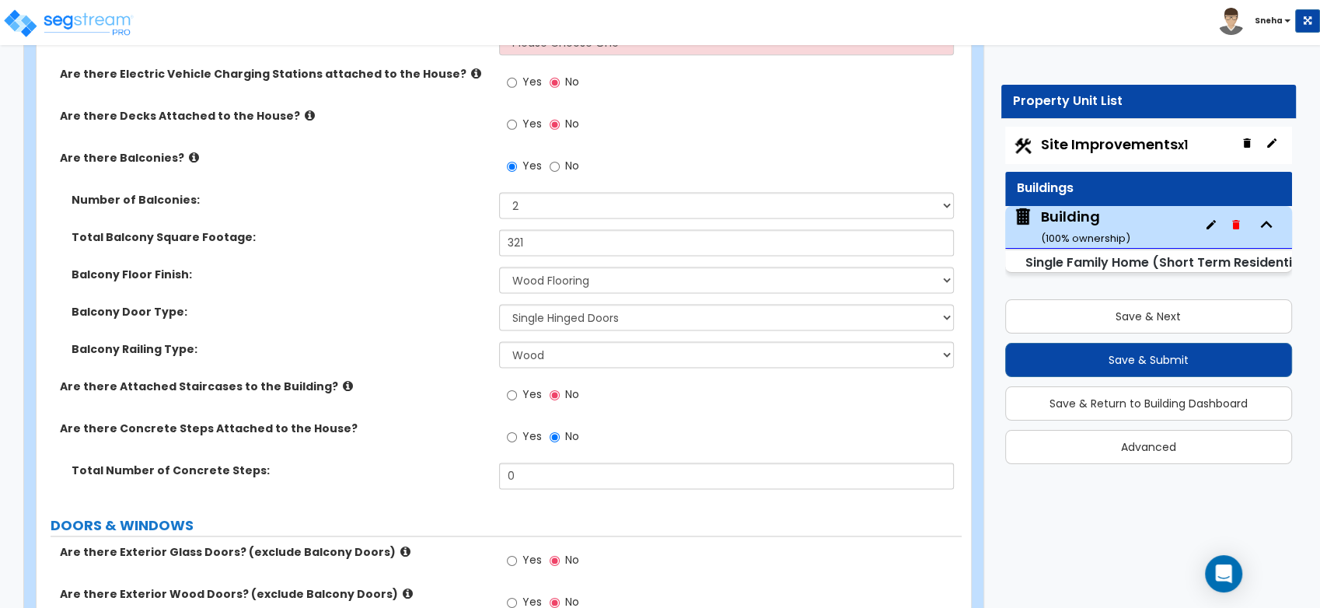
click at [343, 383] on icon at bounding box center [348, 386] width 10 height 12
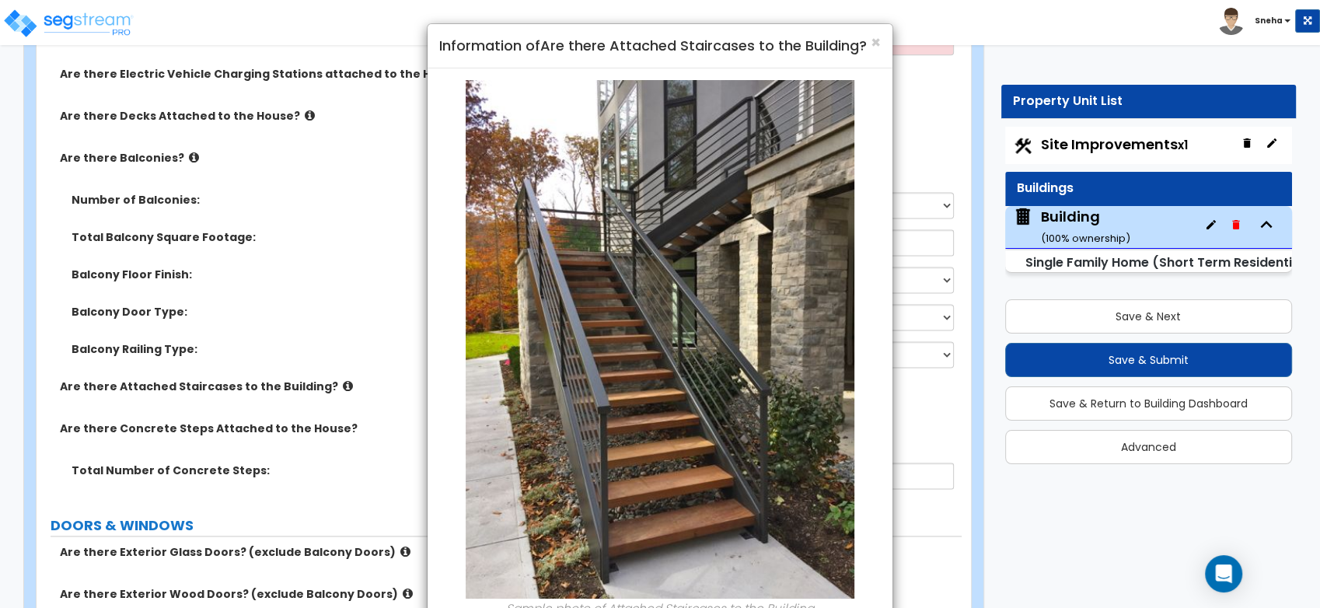
click at [326, 383] on div "× Information of Are there Attached Staircases to the Building? Sample photo of…" at bounding box center [660, 304] width 1320 height 608
click at [874, 44] on span "×" at bounding box center [875, 42] width 10 height 23
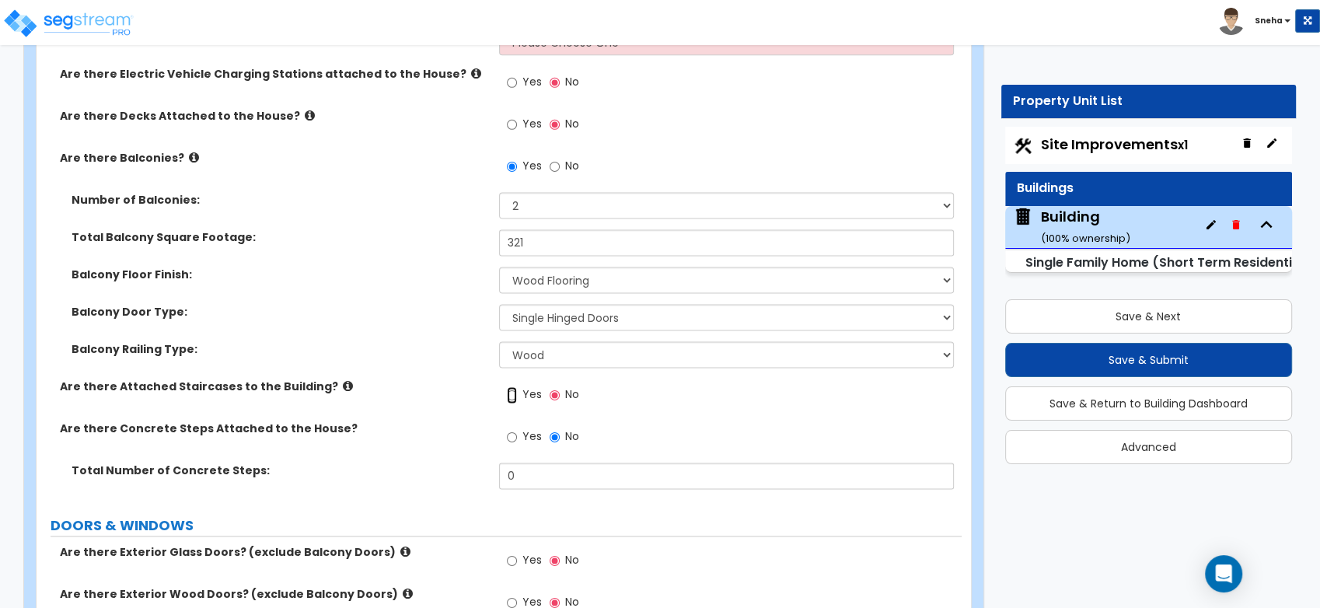
click at [515, 396] on input "Yes" at bounding box center [512, 394] width 10 height 17
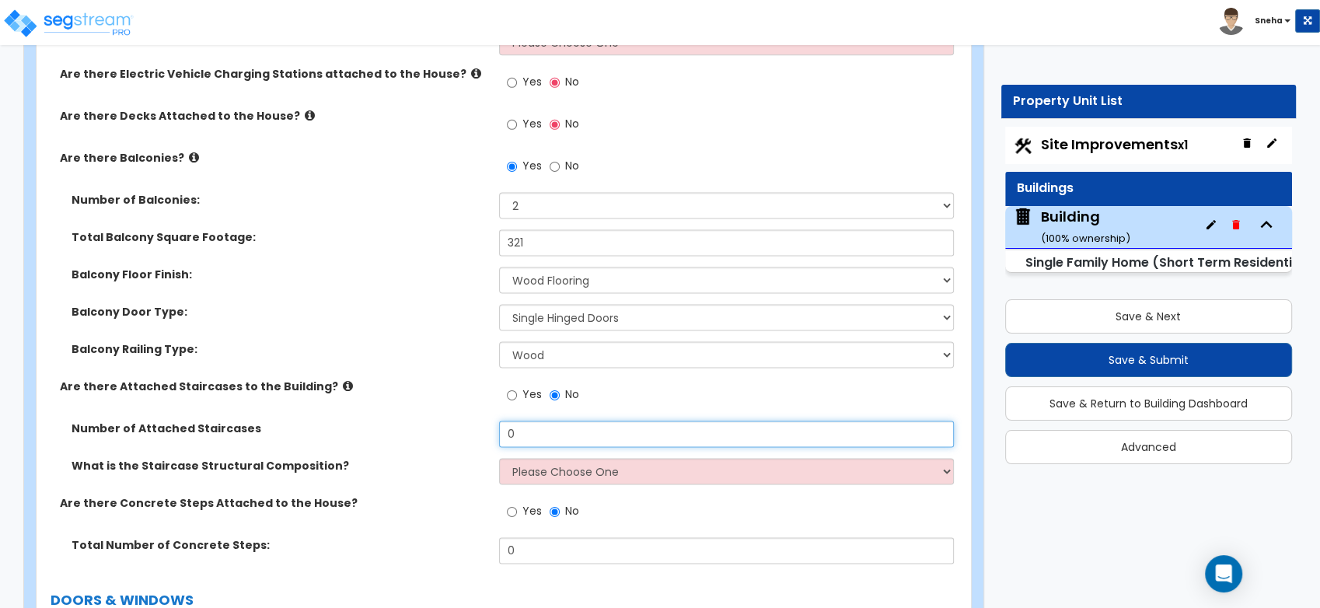
drag, startPoint x: 537, startPoint y: 424, endPoint x: 485, endPoint y: 429, distance: 52.4
click at [485, 429] on div "Number of Attached Staircases 0" at bounding box center [499, 438] width 925 height 37
type input "1"
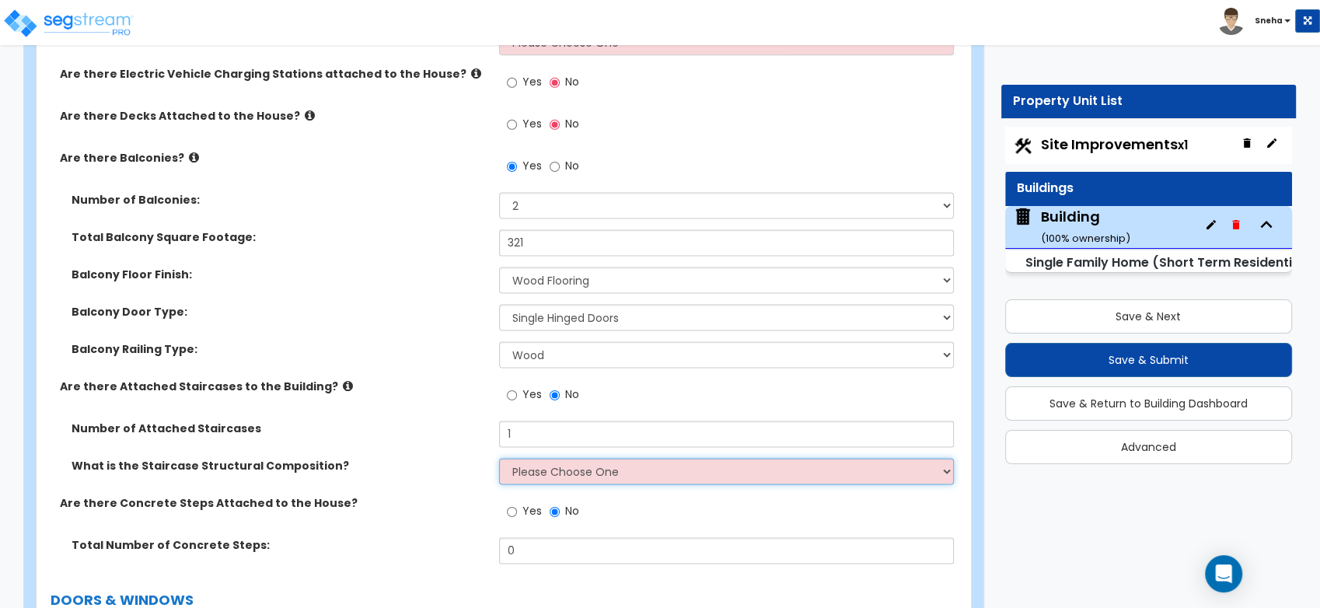
click at [514, 467] on select "Please Choose One Reinforced Concrete Structural Steel Wood" at bounding box center [726, 471] width 455 height 26
click at [499, 458] on select "Please Choose One Reinforced Concrete Structural Steel Wood" at bounding box center [726, 471] width 455 height 26
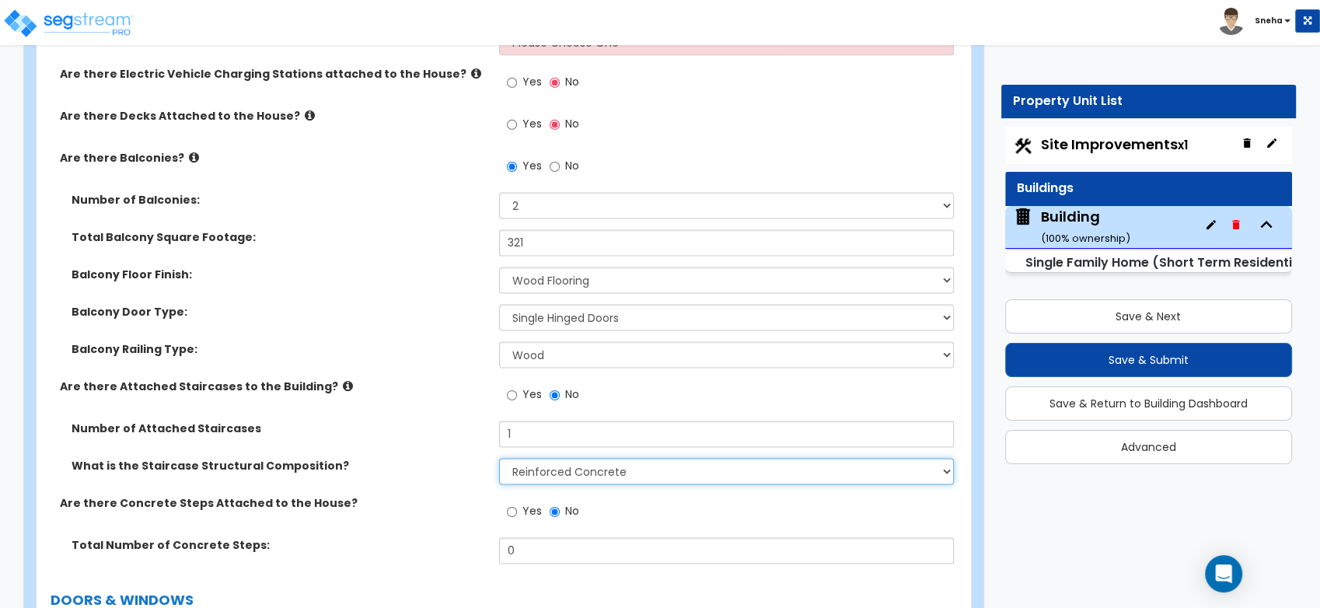
click at [554, 476] on select "Please Choose One Reinforced Concrete Structural Steel Wood" at bounding box center [726, 471] width 455 height 26
select select "7"
click at [499, 458] on select "Please Choose One Reinforced Concrete Structural Steel Wood" at bounding box center [726, 471] width 455 height 26
click at [439, 420] on label "Number of Attached Staircases" at bounding box center [279, 428] width 416 height 16
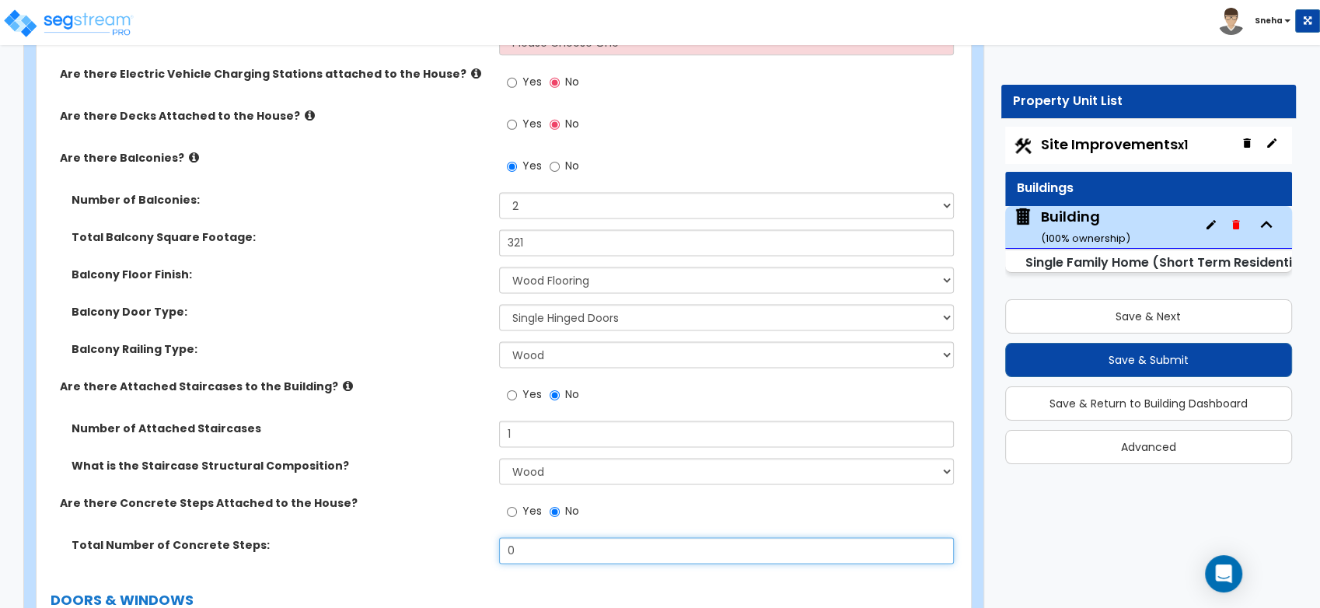
drag, startPoint x: 525, startPoint y: 546, endPoint x: 498, endPoint y: 549, distance: 27.5
click at [499, 549] on input "0" at bounding box center [726, 550] width 455 height 26
click at [499, 550] on input "20" at bounding box center [726, 550] width 455 height 26
type input "20"
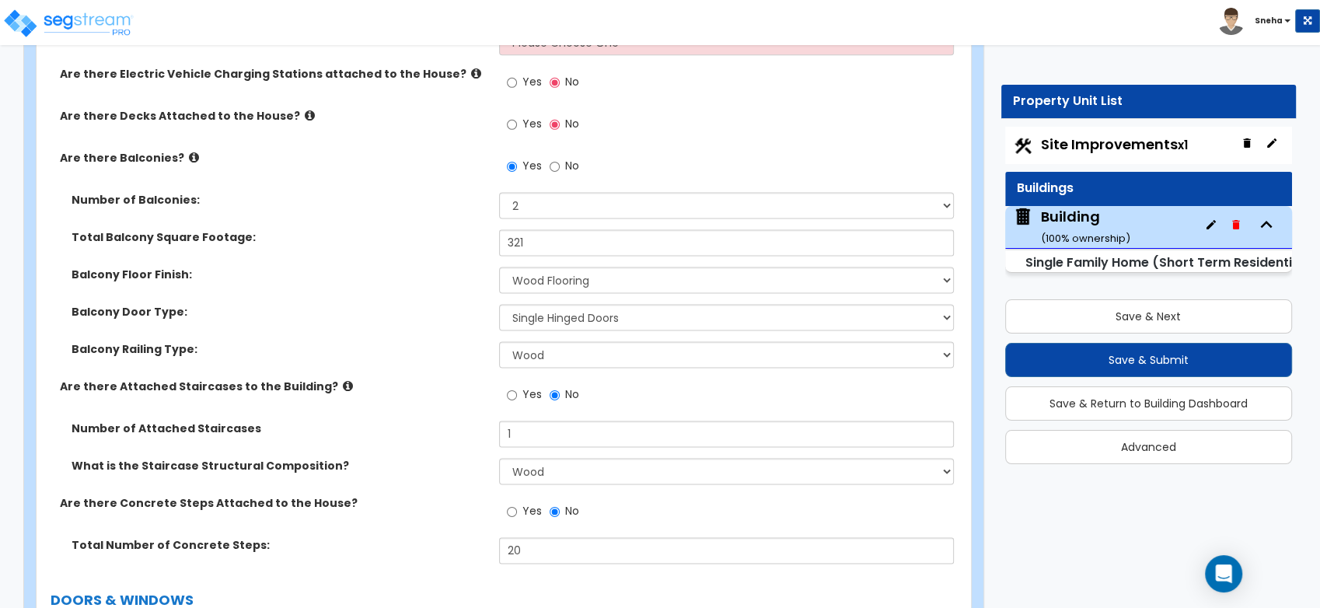
click at [460, 490] on div "What is the Staircase Structural Composition? Please Choose One Reinforced Conc…" at bounding box center [499, 476] width 925 height 37
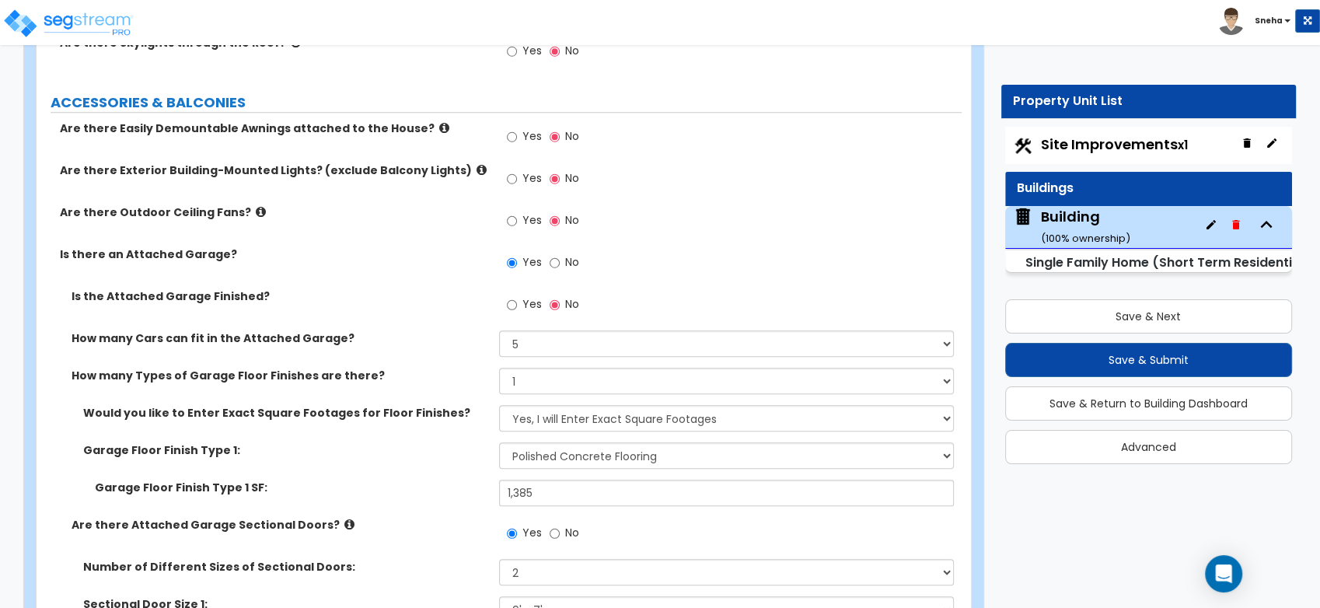
scroll to position [1401, 0]
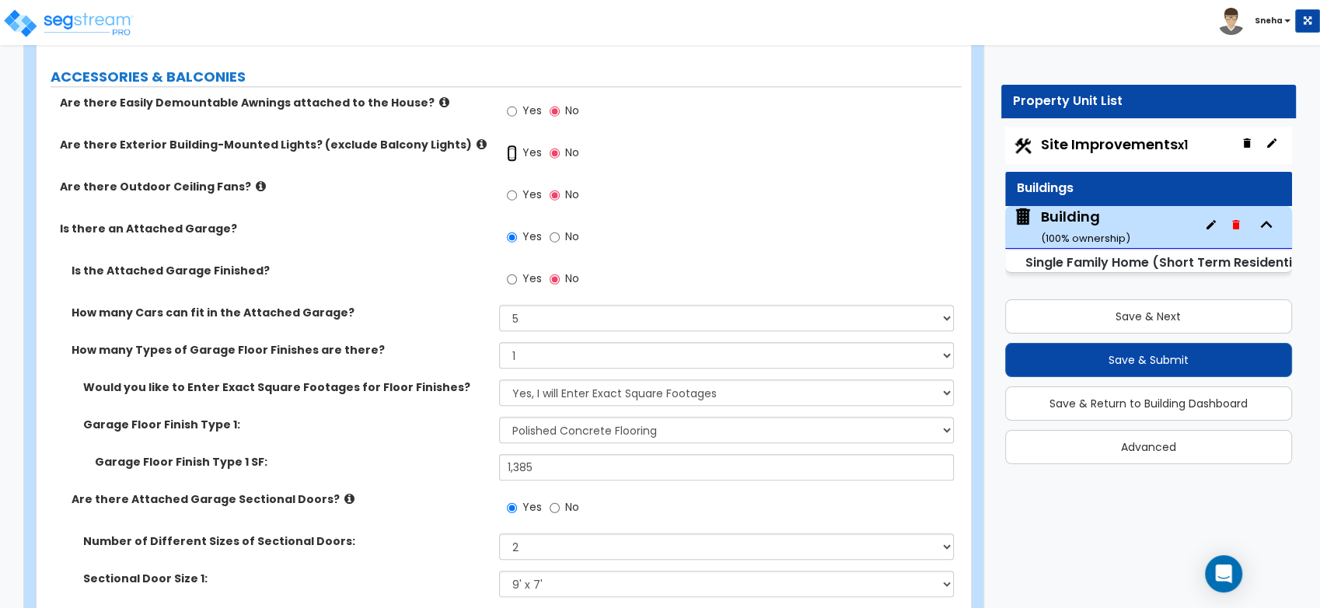
click at [510, 148] on input "Yes" at bounding box center [512, 153] width 10 height 17
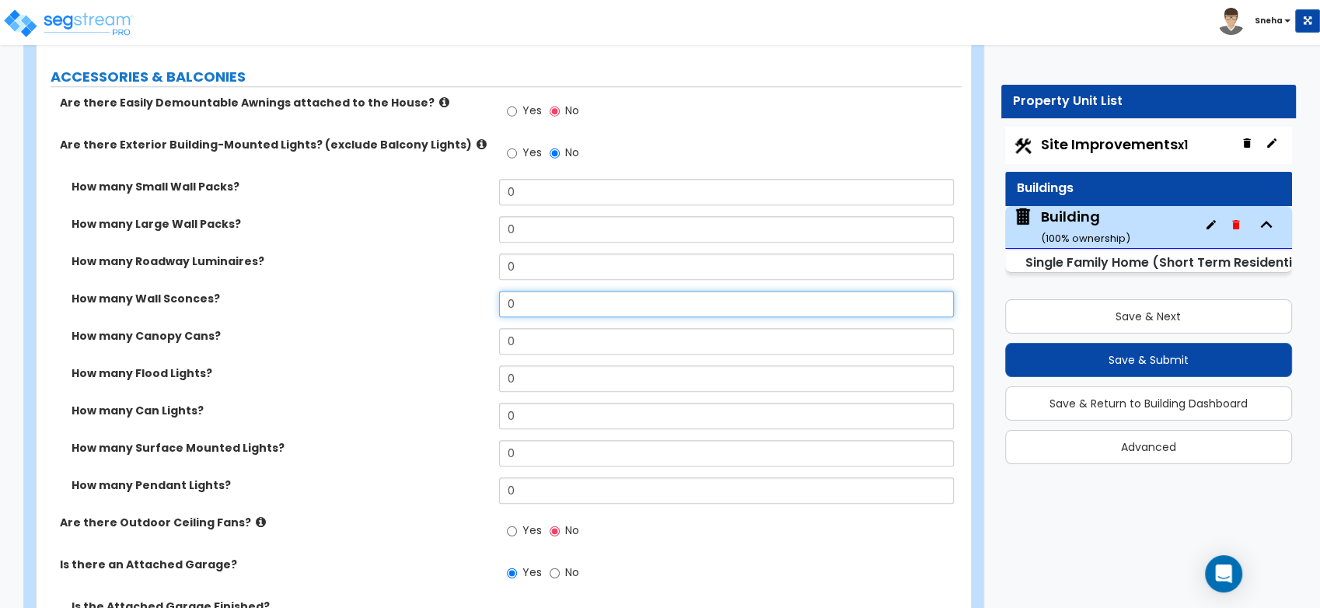
drag, startPoint x: 521, startPoint y: 298, endPoint x: 504, endPoint y: 300, distance: 17.3
click at [504, 300] on input "0" at bounding box center [726, 304] width 455 height 26
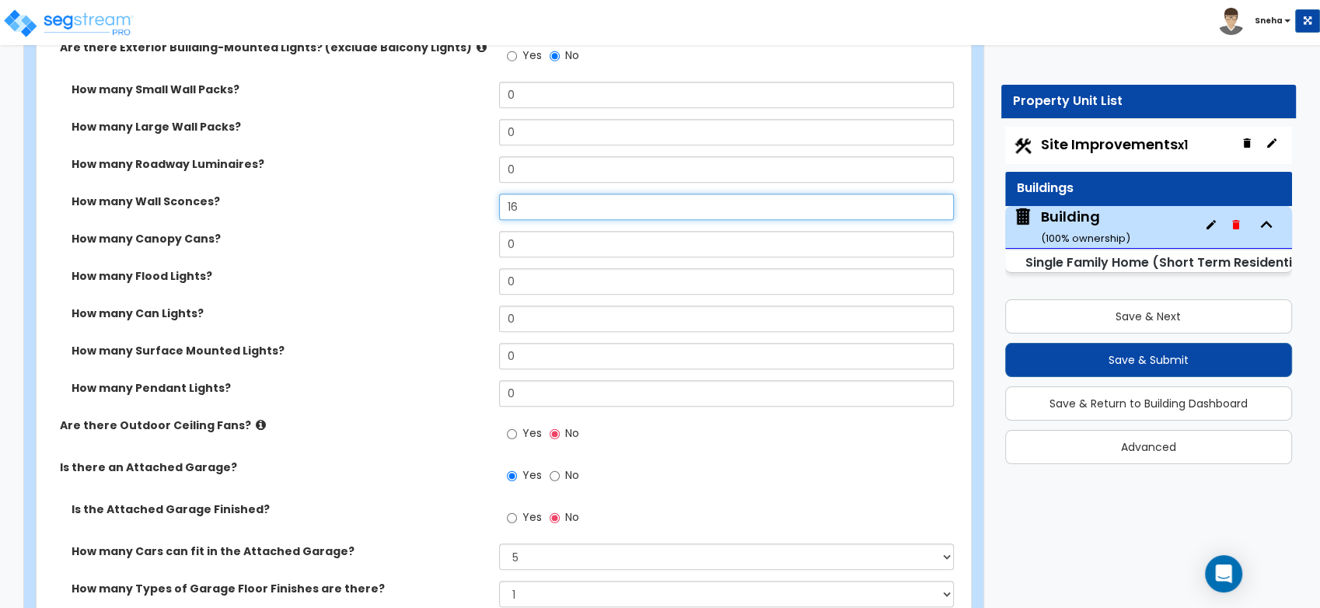
scroll to position [1574, 0]
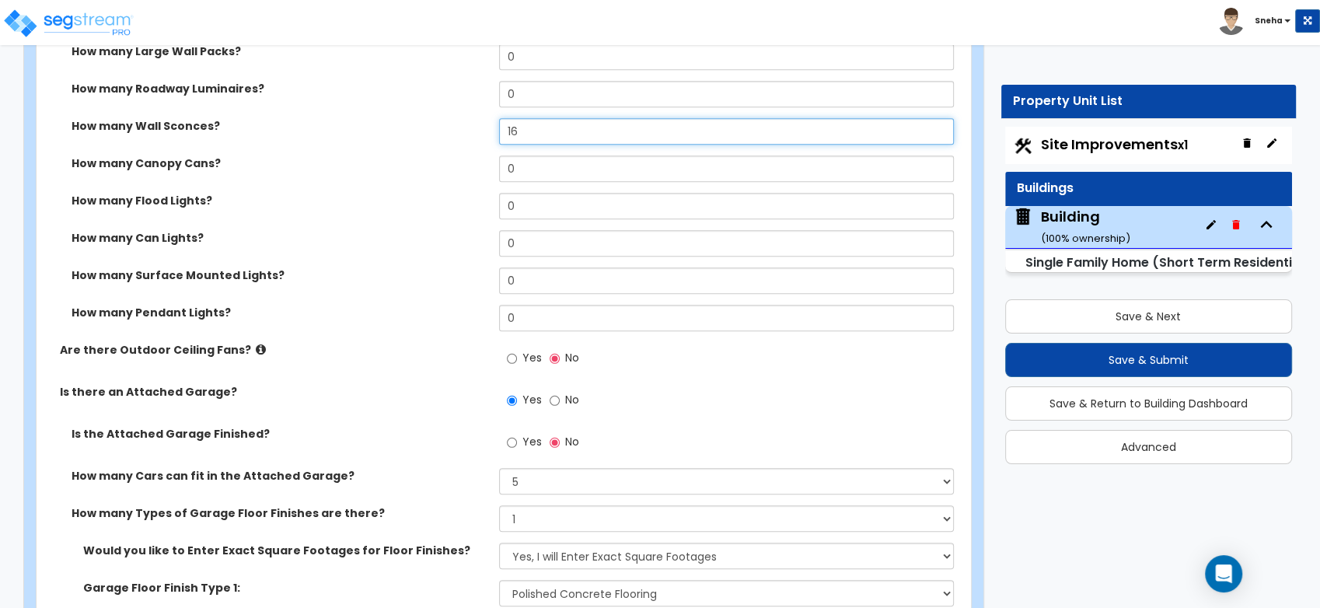
type input "16"
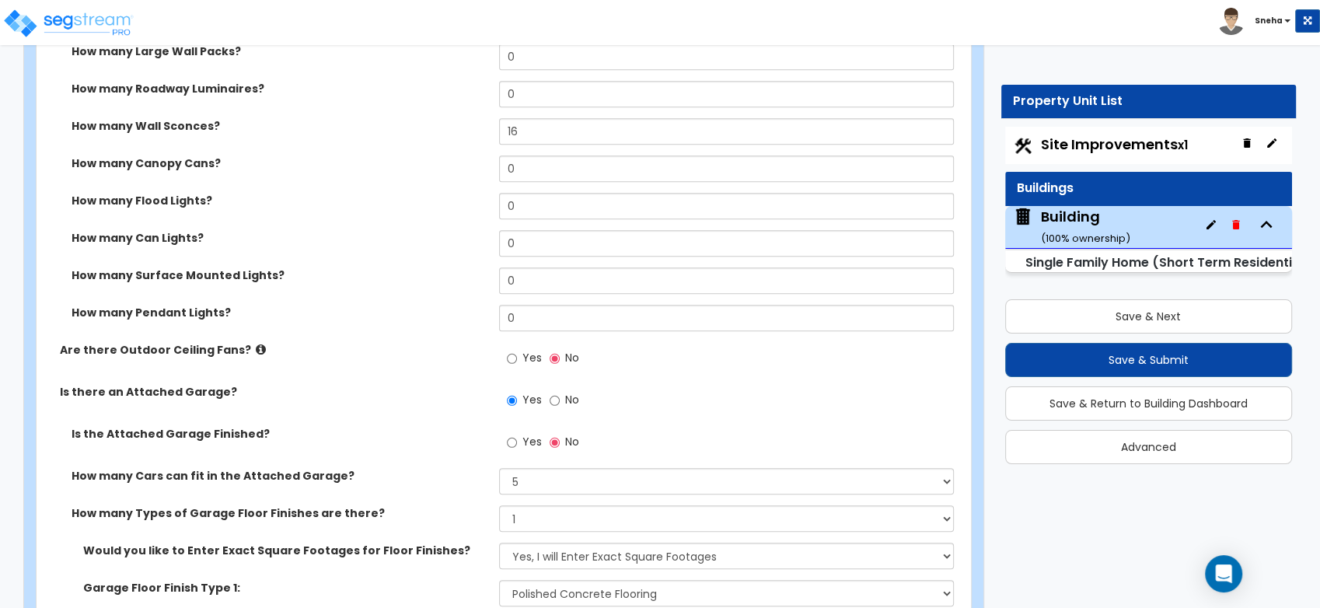
click at [381, 321] on div "How many Pendant Lights? 0" at bounding box center [499, 323] width 925 height 37
click at [511, 441] on input "Yes" at bounding box center [512, 442] width 10 height 17
click at [640, 426] on div "Yes No" at bounding box center [730, 447] width 462 height 42
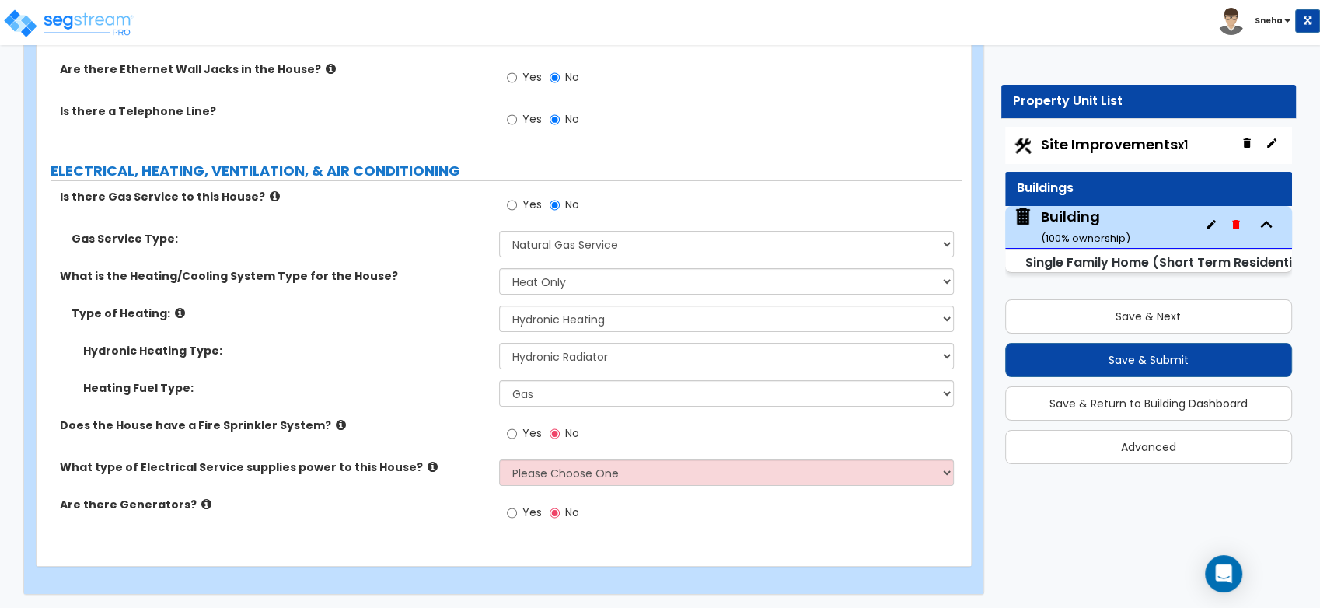
scroll to position [11163, 0]
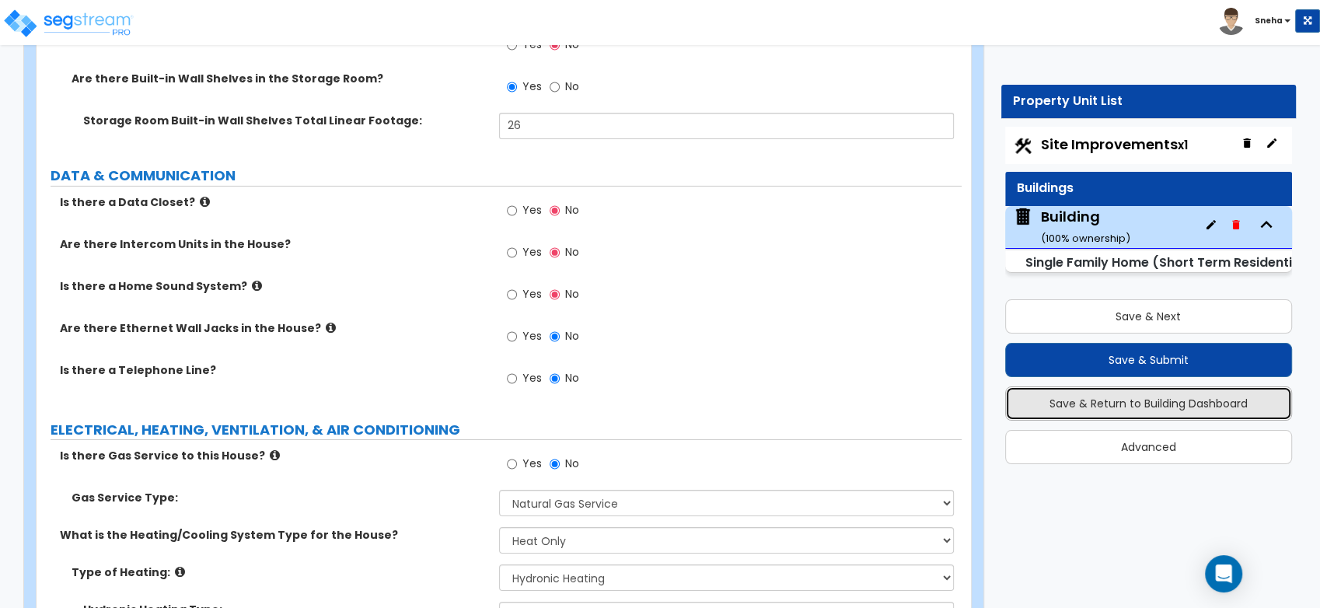
click at [1176, 409] on button "Save & Return to Building Dashboard" at bounding box center [1149, 403] width 288 height 34
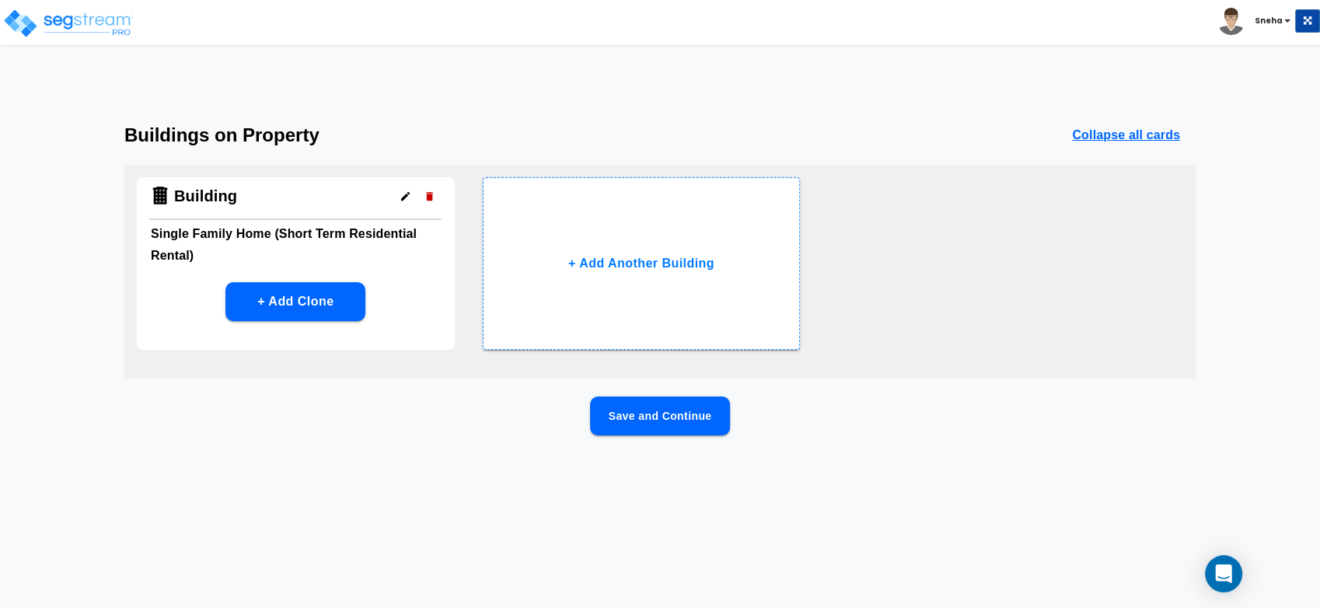
click at [667, 417] on button "Save and Continue" at bounding box center [660, 415] width 140 height 39
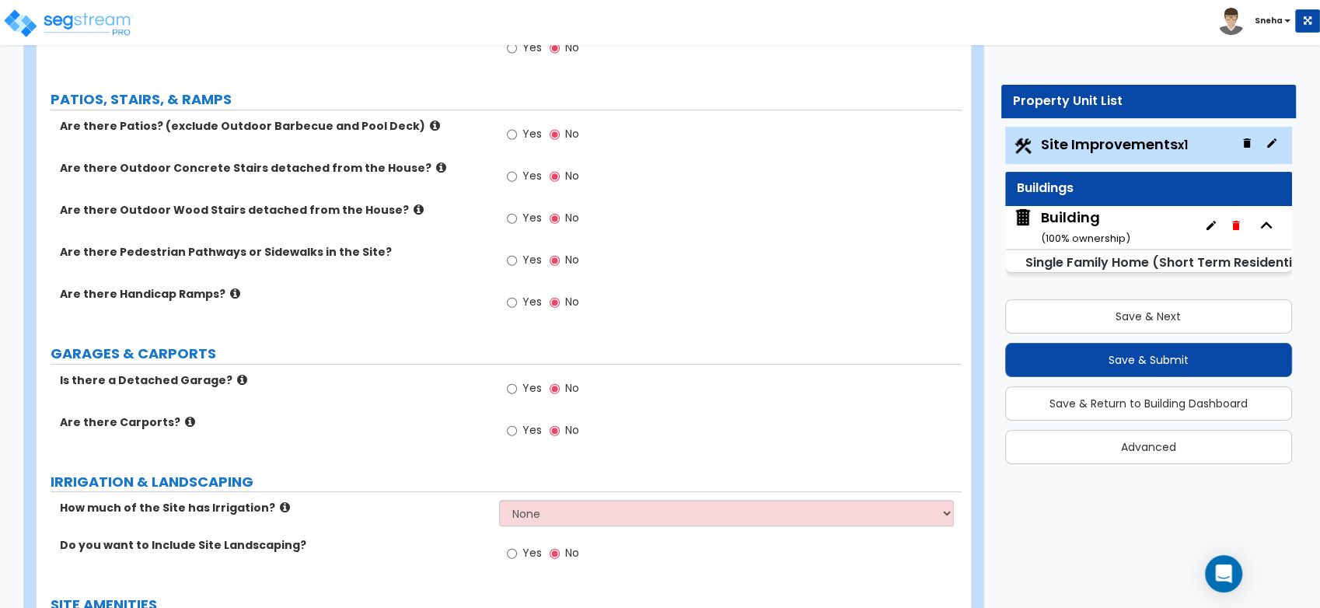
scroll to position [604, 0]
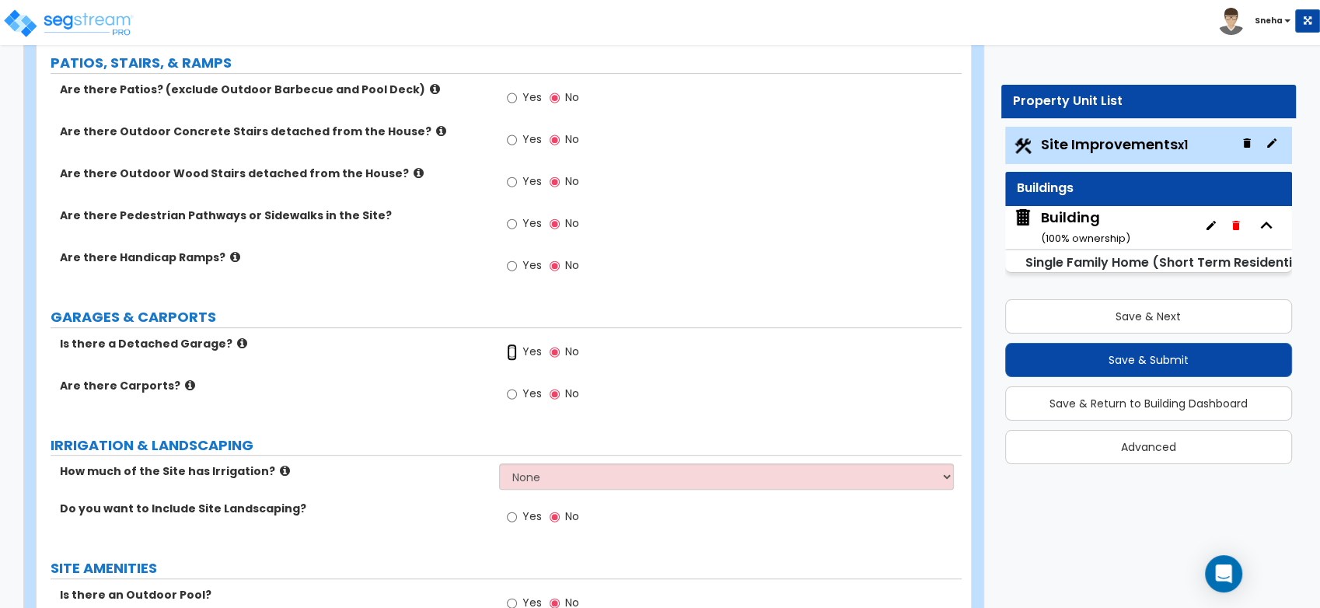
click at [510, 351] on input "Yes" at bounding box center [512, 352] width 10 height 17
radio input "true"
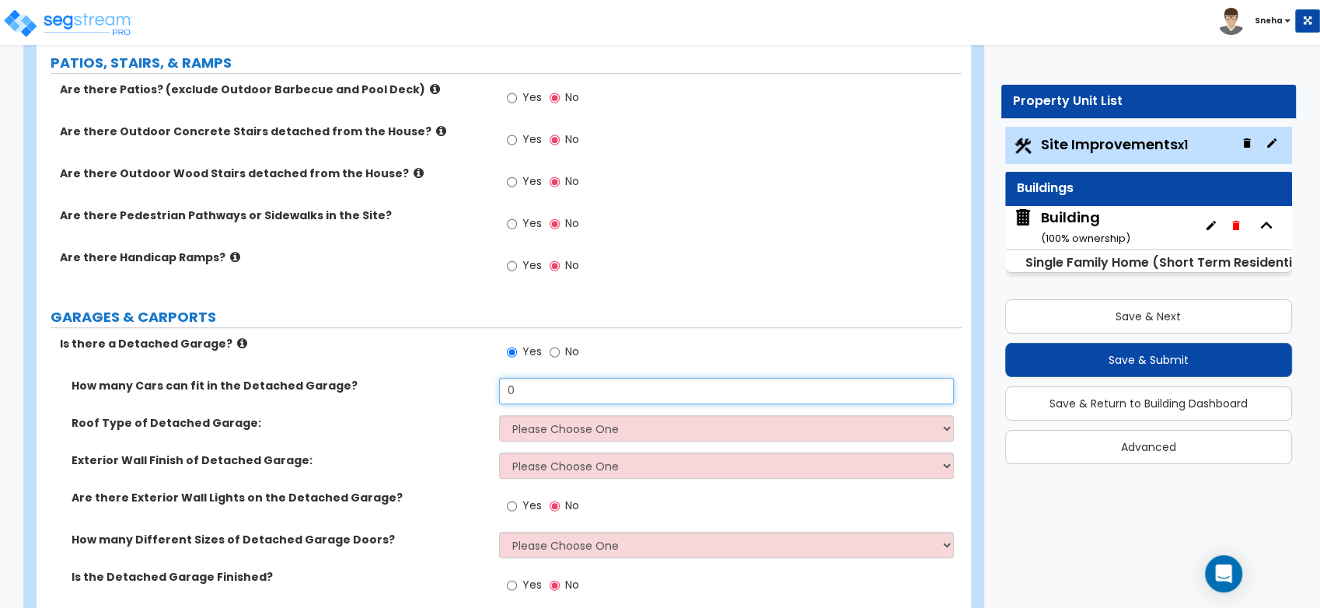
drag, startPoint x: 550, startPoint y: 391, endPoint x: 479, endPoint y: 390, distance: 71.5
click at [479, 390] on div "How many Cars can fit in the Detached Garage? 0" at bounding box center [499, 396] width 925 height 37
type input "2"
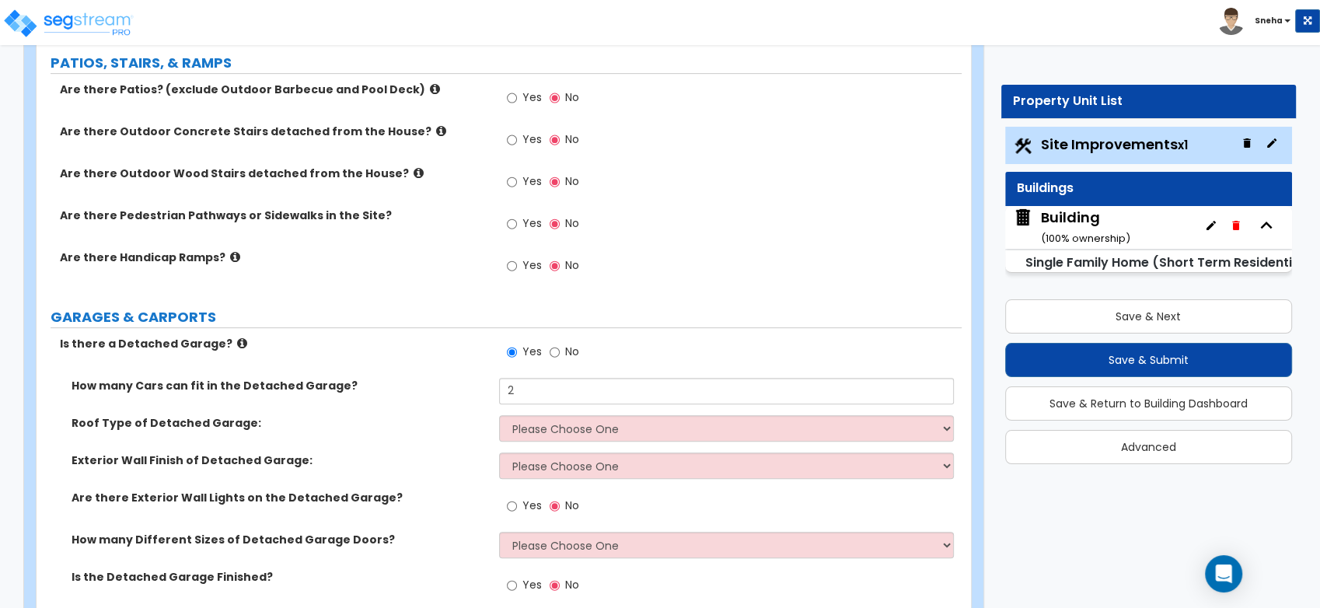
click at [479, 390] on label "How many Cars can fit in the Detached Garage?" at bounding box center [279, 386] width 416 height 16
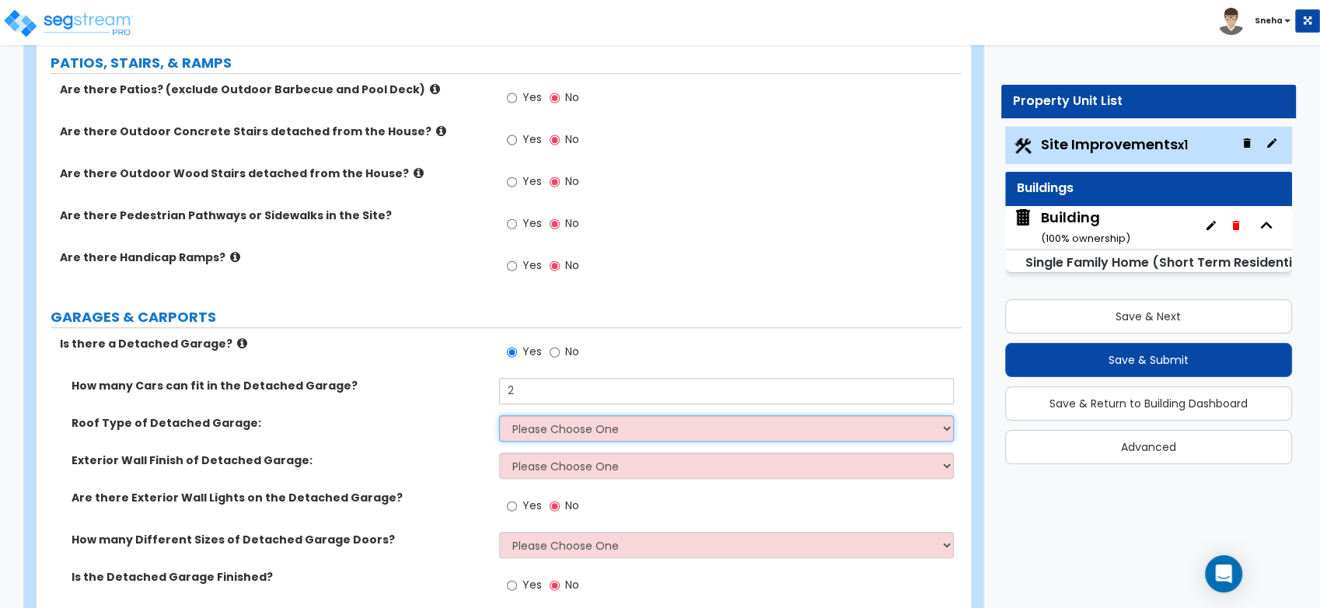
click at [546, 427] on select "Please Choose One Gabled Roof Flat Roof" at bounding box center [726, 428] width 455 height 26
select select "1"
click at [499, 415] on select "Please Choose One Gabled Roof Flat Roof" at bounding box center [726, 428] width 455 height 26
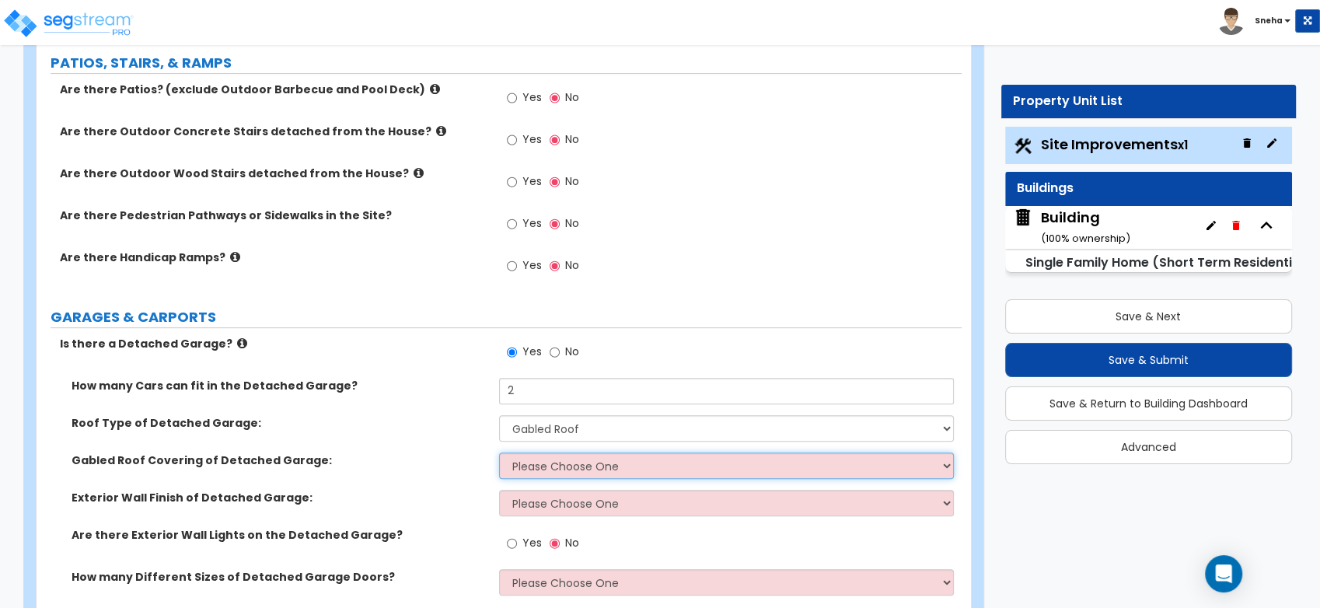
click at [558, 466] on select "Please Choose One Asphalt Shingle Clay Tile Wood Shingle Metal Shingle Standing…" at bounding box center [726, 465] width 455 height 26
select select "3"
click at [499, 452] on select "Please Choose One Asphalt Shingle Clay Tile Wood Shingle Metal Shingle Standing…" at bounding box center [726, 465] width 455 height 26
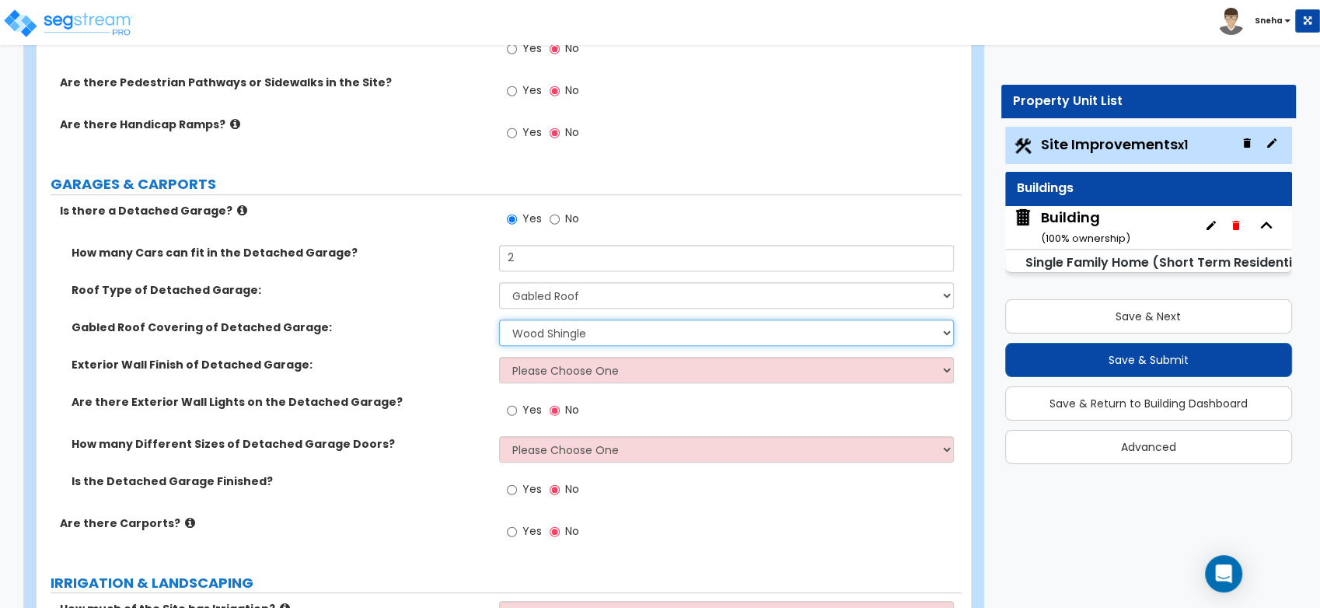
scroll to position [777, 0]
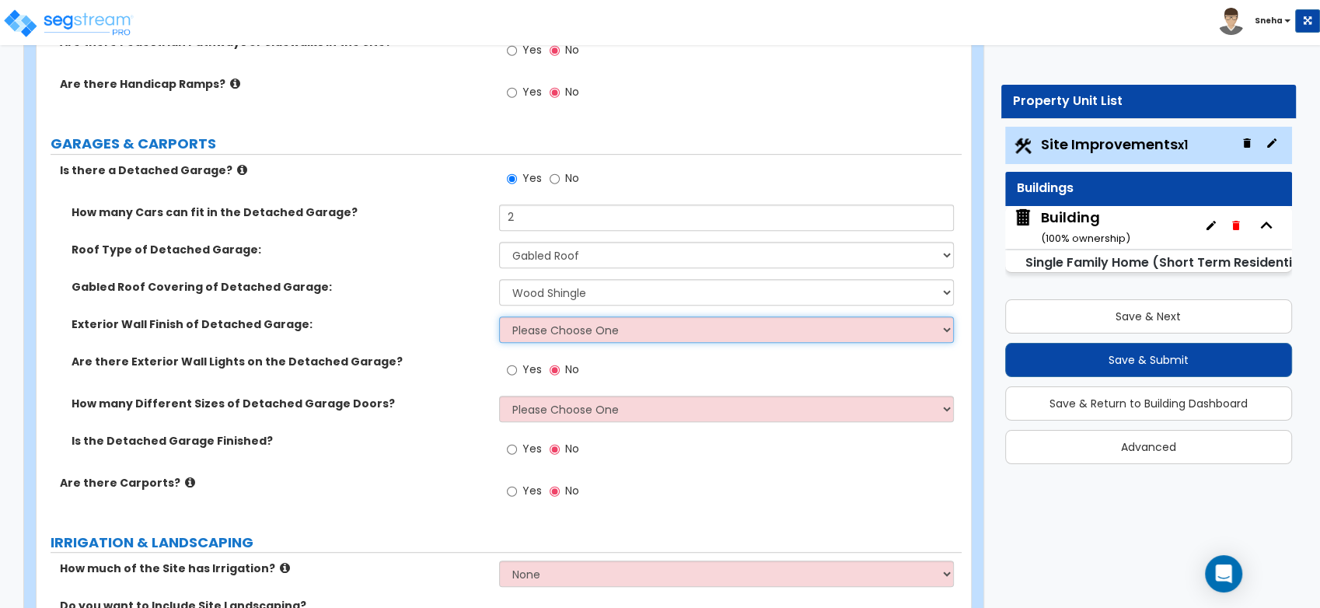
click at [563, 336] on select "Please Choose One Brick Veneer Stone Veneer Wood Siding Vinyl Siding Standing S…" at bounding box center [726, 329] width 455 height 26
select select "3"
click at [499, 316] on select "Please Choose One Brick Veneer Stone Veneer Wood Siding Vinyl Siding Standing S…" at bounding box center [726, 329] width 455 height 26
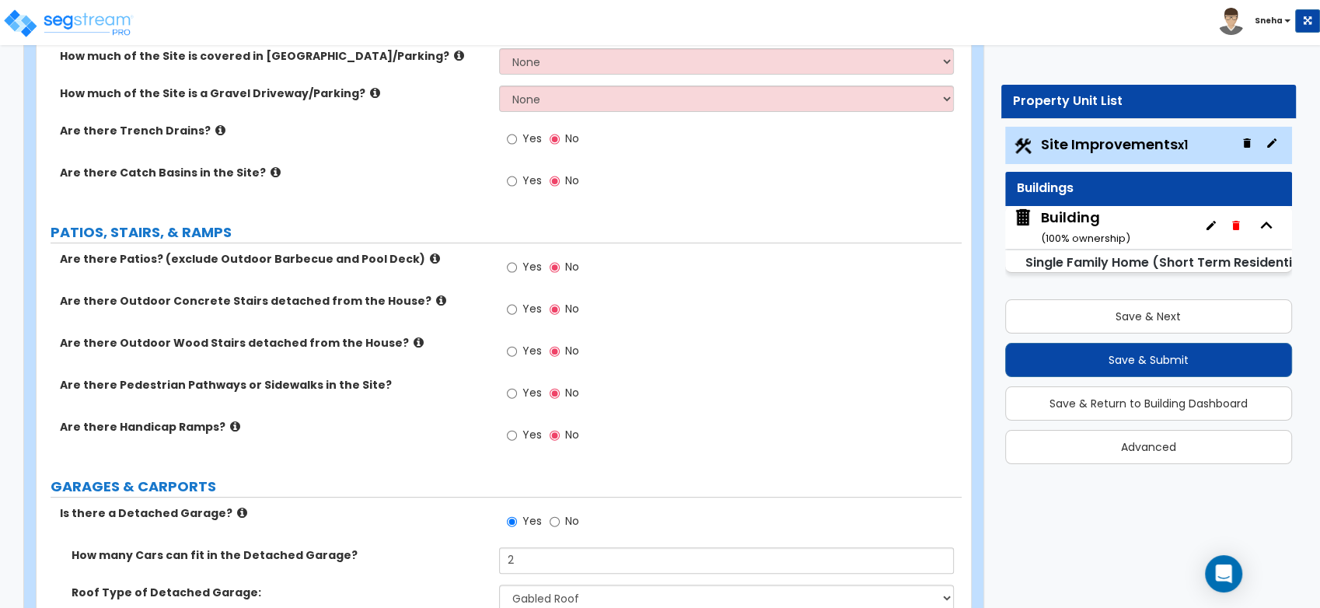
scroll to position [259, 0]
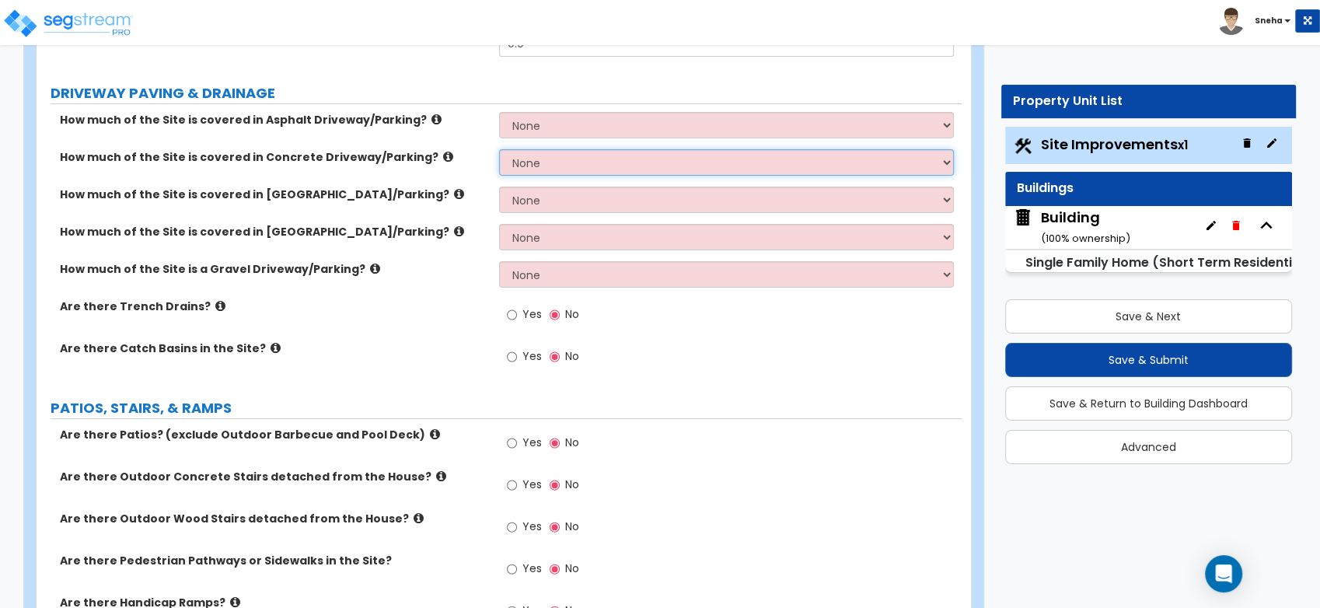
click at [528, 166] on select "None I want to Enter an Approximate Percentage I want to Enter the Square Foota…" at bounding box center [726, 162] width 455 height 26
select select "2"
click at [499, 149] on select "None I want to Enter an Approximate Percentage I want to Enter the Square Foota…" at bounding box center [726, 162] width 455 height 26
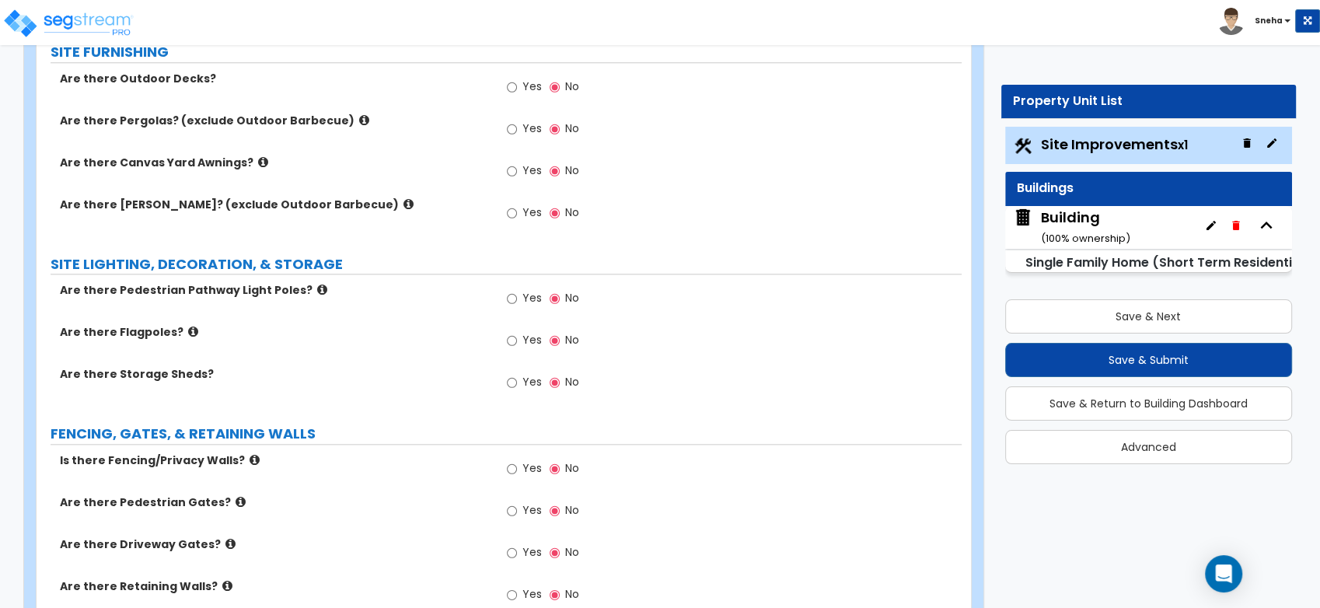
scroll to position [1727, 0]
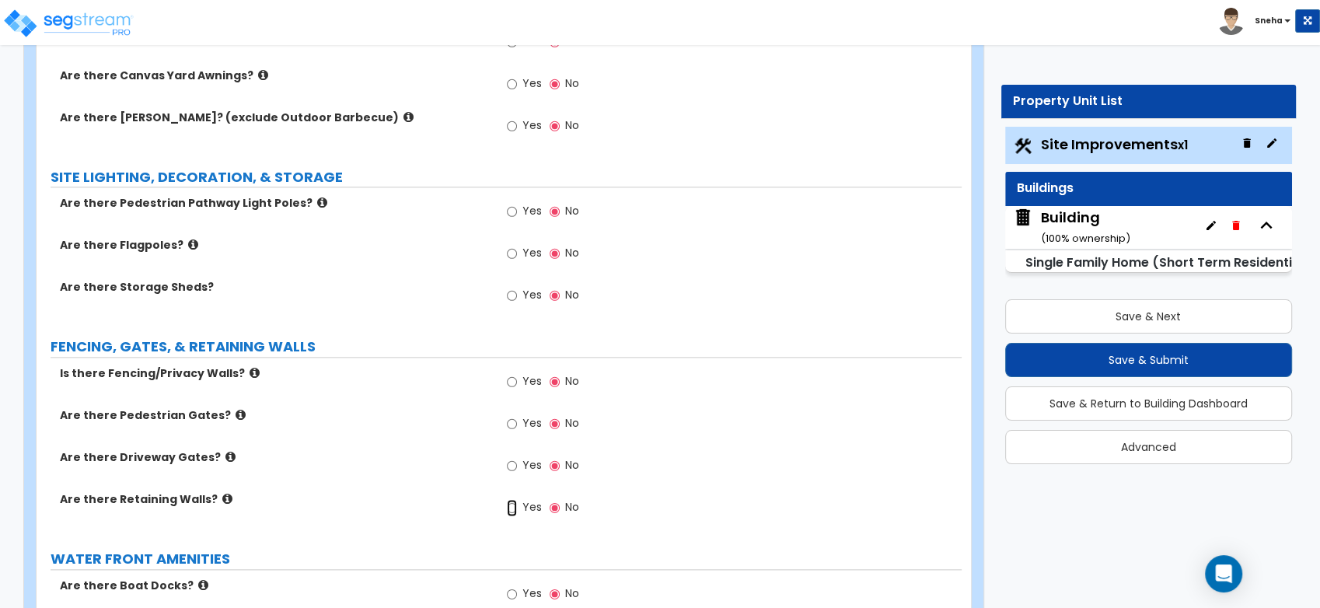
click at [510, 507] on input "Yes" at bounding box center [512, 507] width 10 height 17
radio input "true"
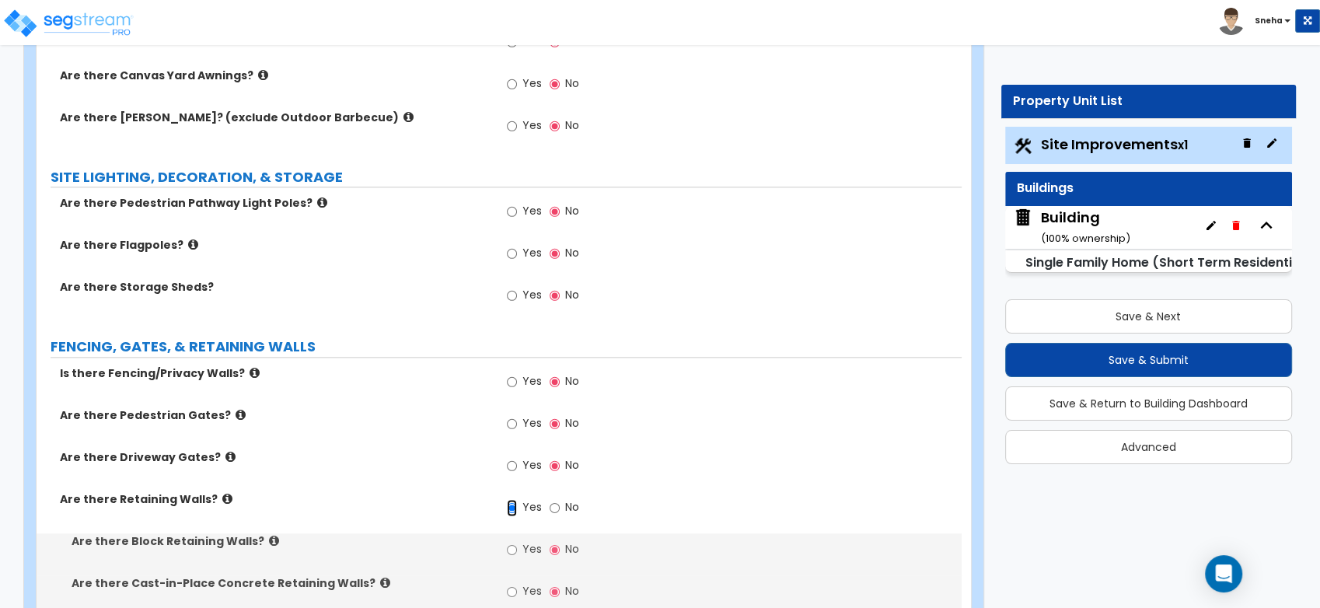
scroll to position [1986, 0]
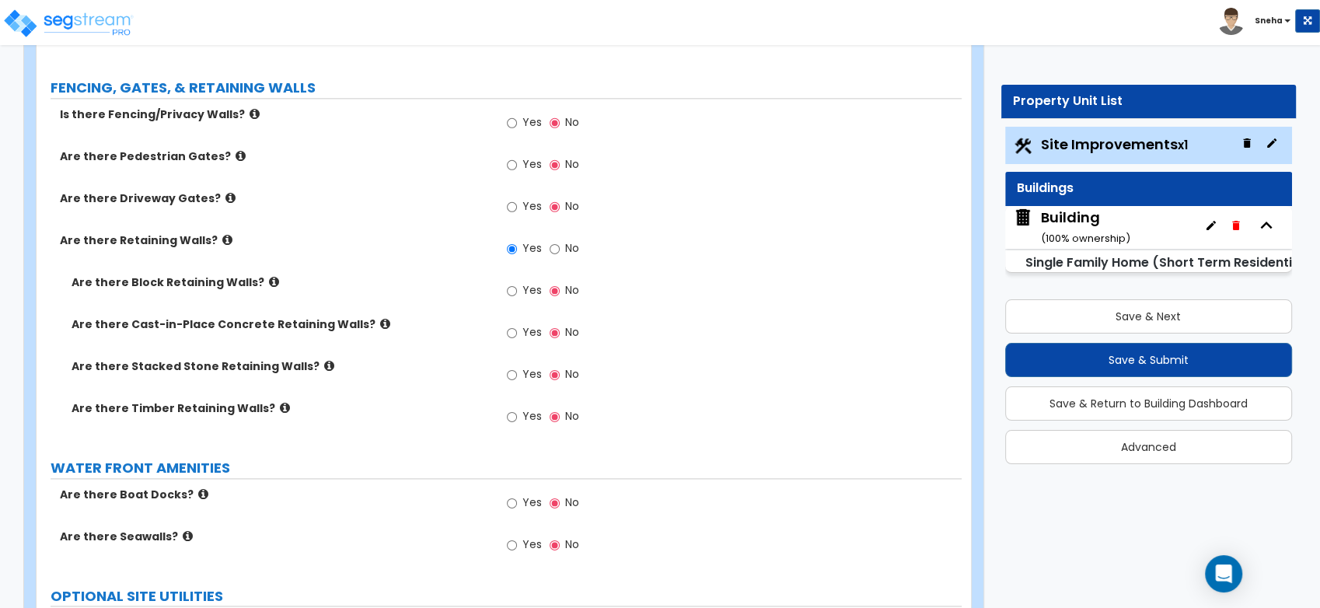
click at [520, 365] on label "Yes" at bounding box center [524, 376] width 35 height 26
click at [517, 366] on input "Yes" at bounding box center [512, 374] width 10 height 17
radio input "true"
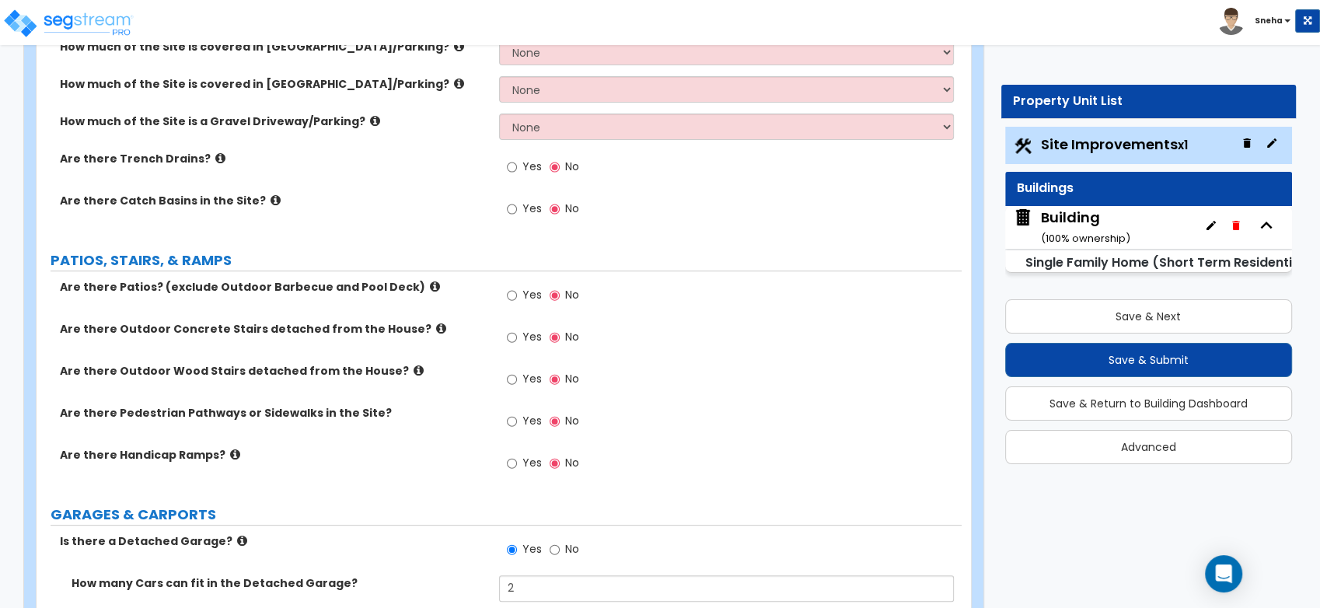
scroll to position [0, 0]
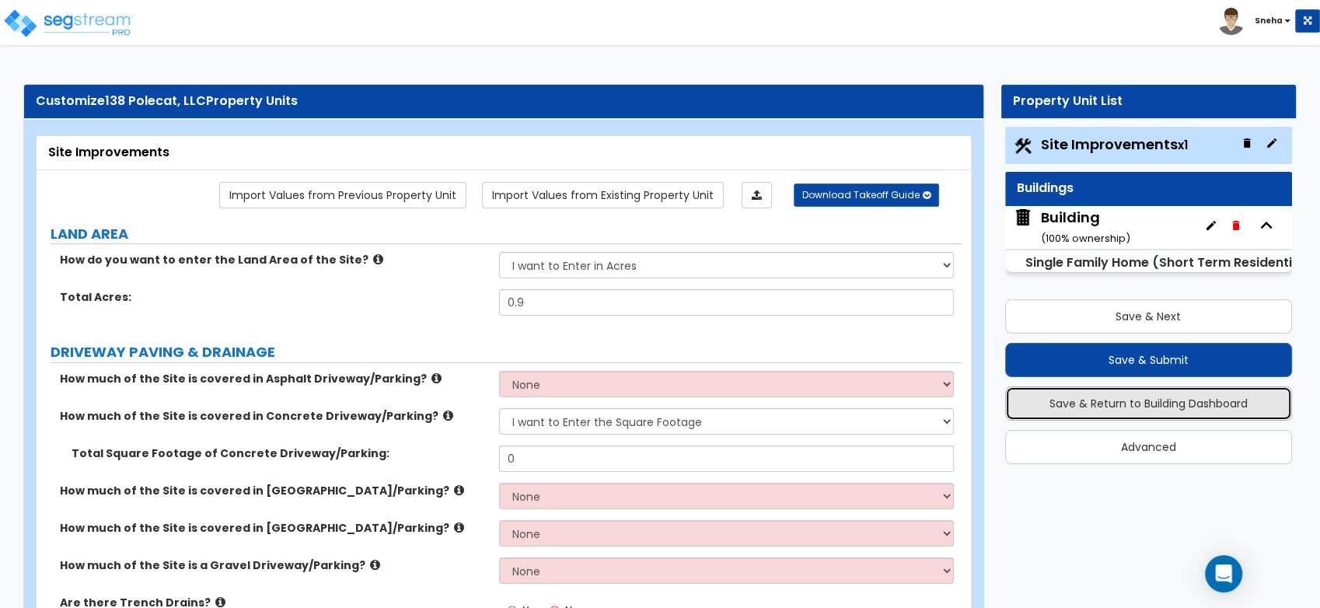
click at [1189, 402] on button "Save & Return to Building Dashboard" at bounding box center [1149, 403] width 288 height 34
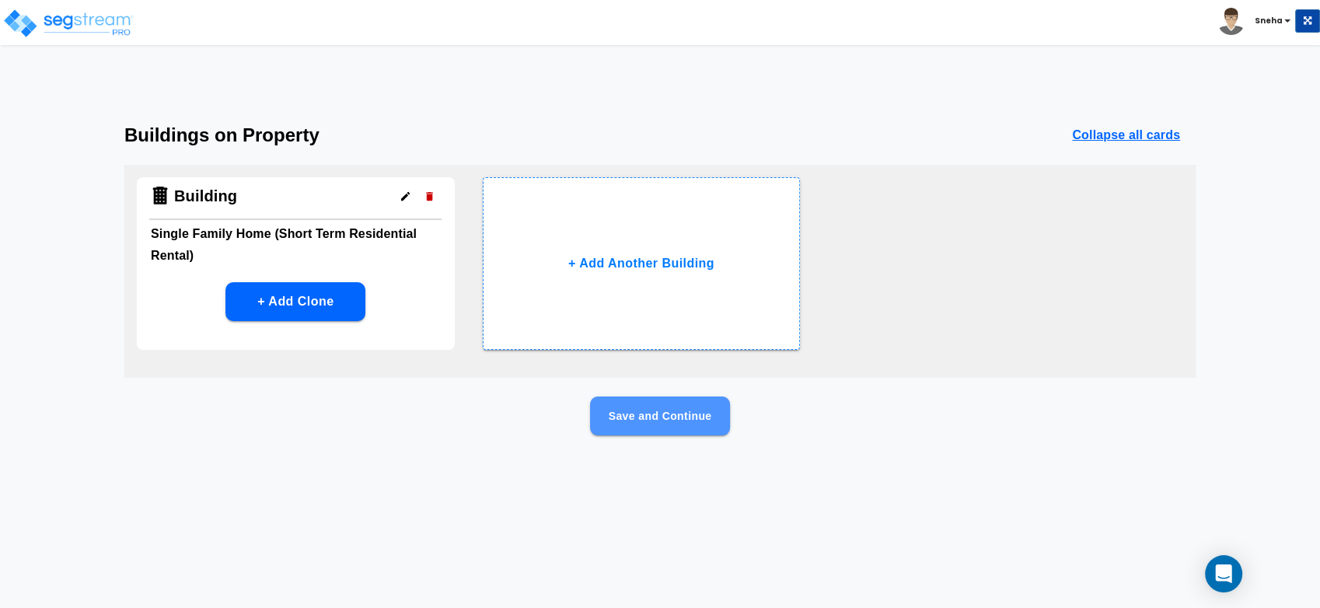
click at [680, 429] on button "Save and Continue" at bounding box center [660, 415] width 140 height 39
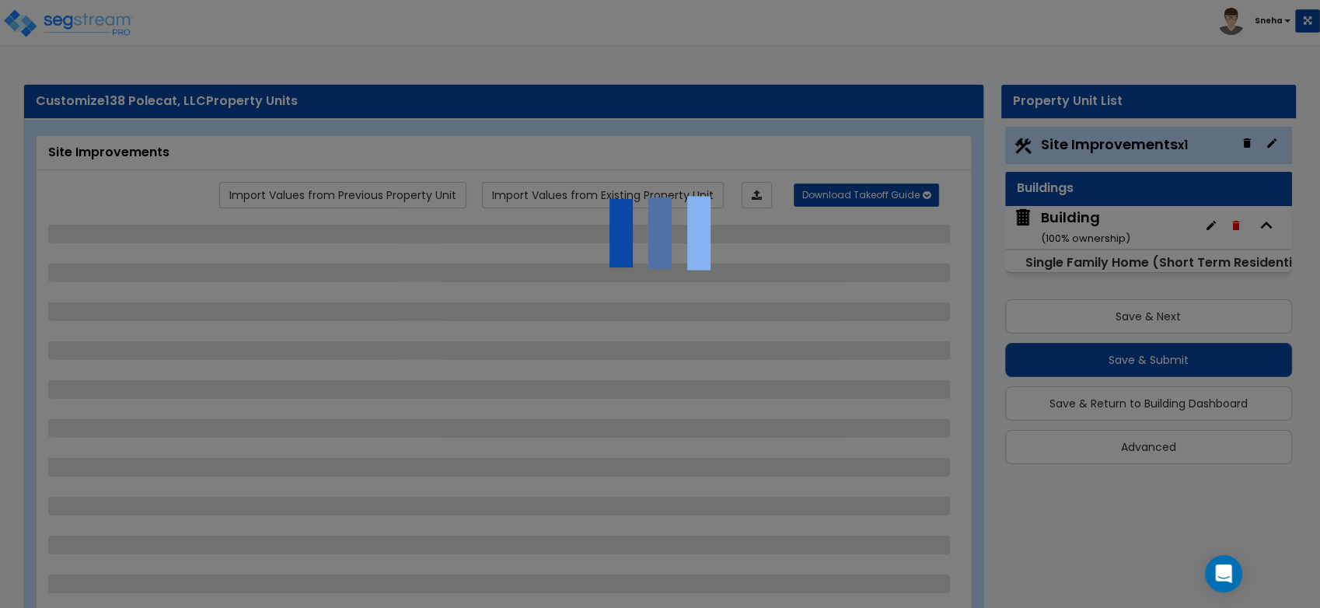
select select "2"
select select "1"
select select "3"
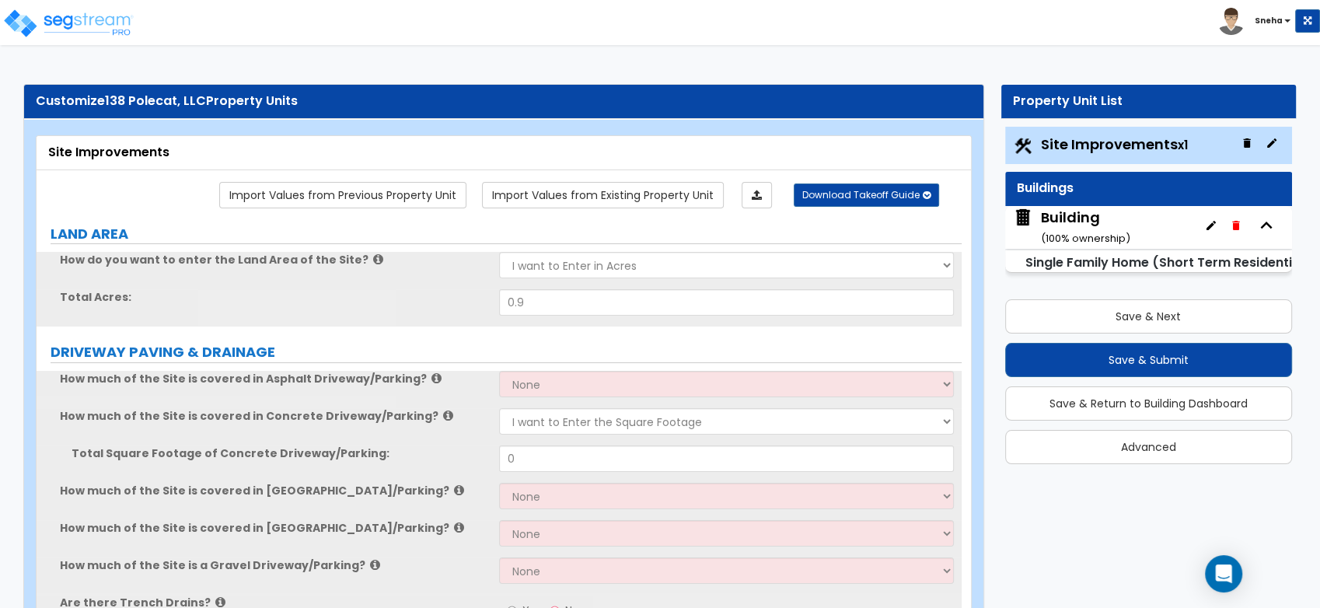
click at [1063, 217] on div "Building ( 100 % ownership)" at bounding box center [1085, 228] width 89 height 40
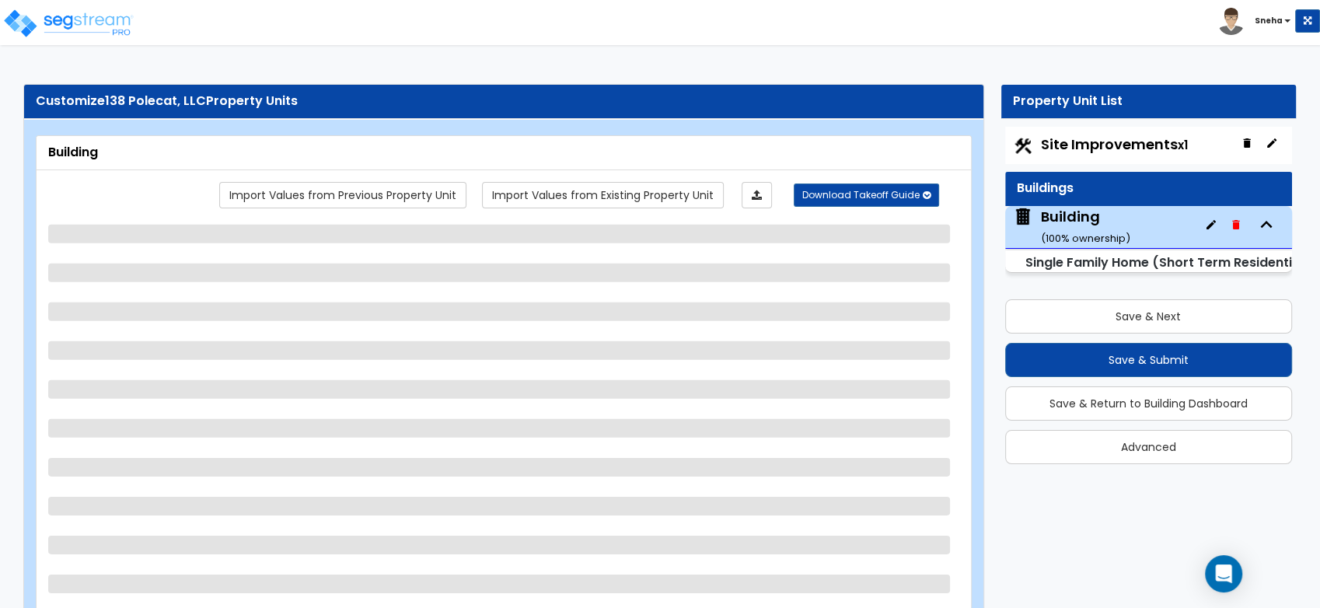
select select "2"
select select "7"
select select "3"
select select "5"
select select "2"
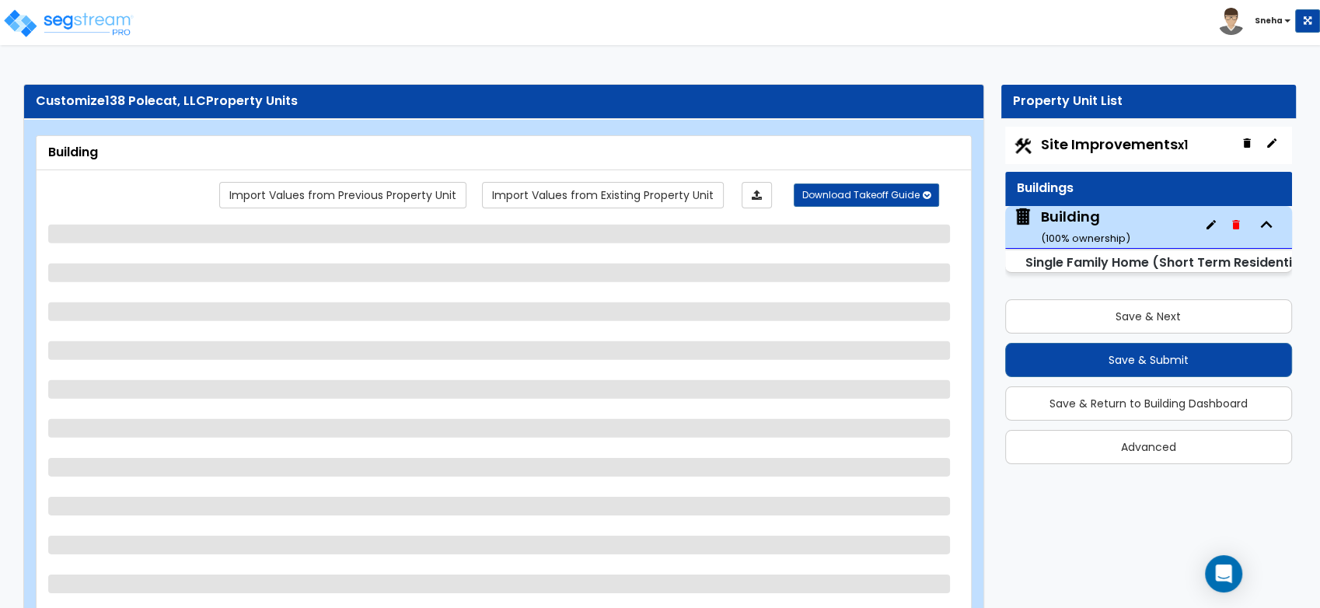
select select "1"
select select "3"
select select "2"
select select "4"
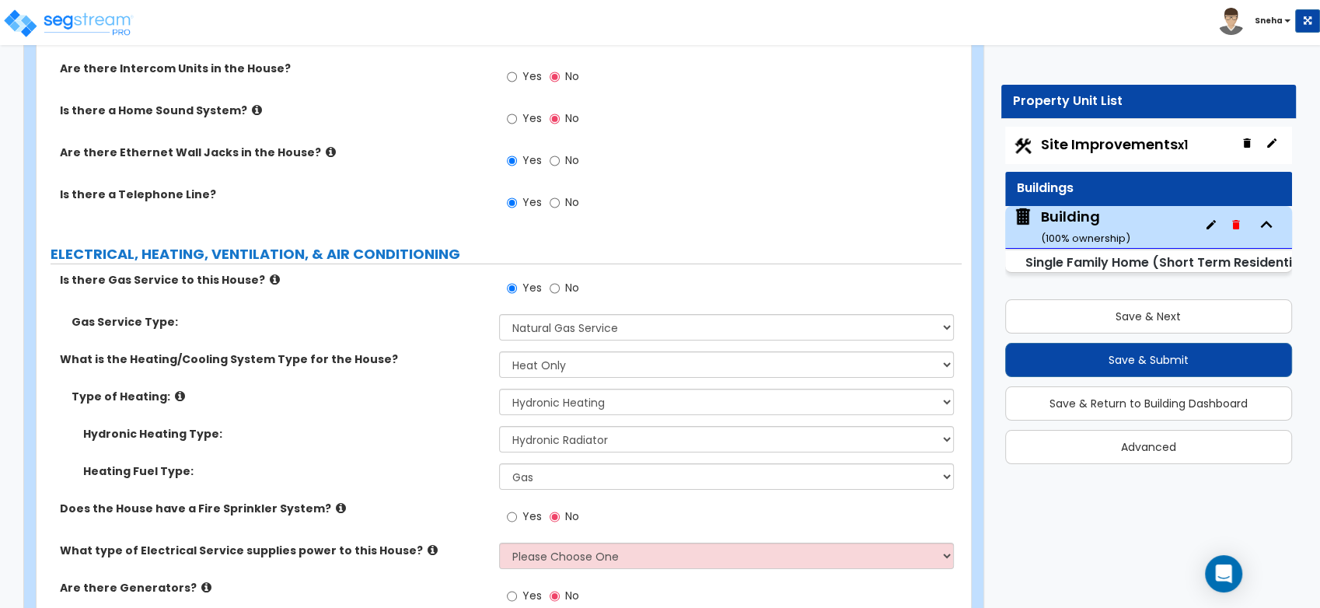
scroll to position [11422, 0]
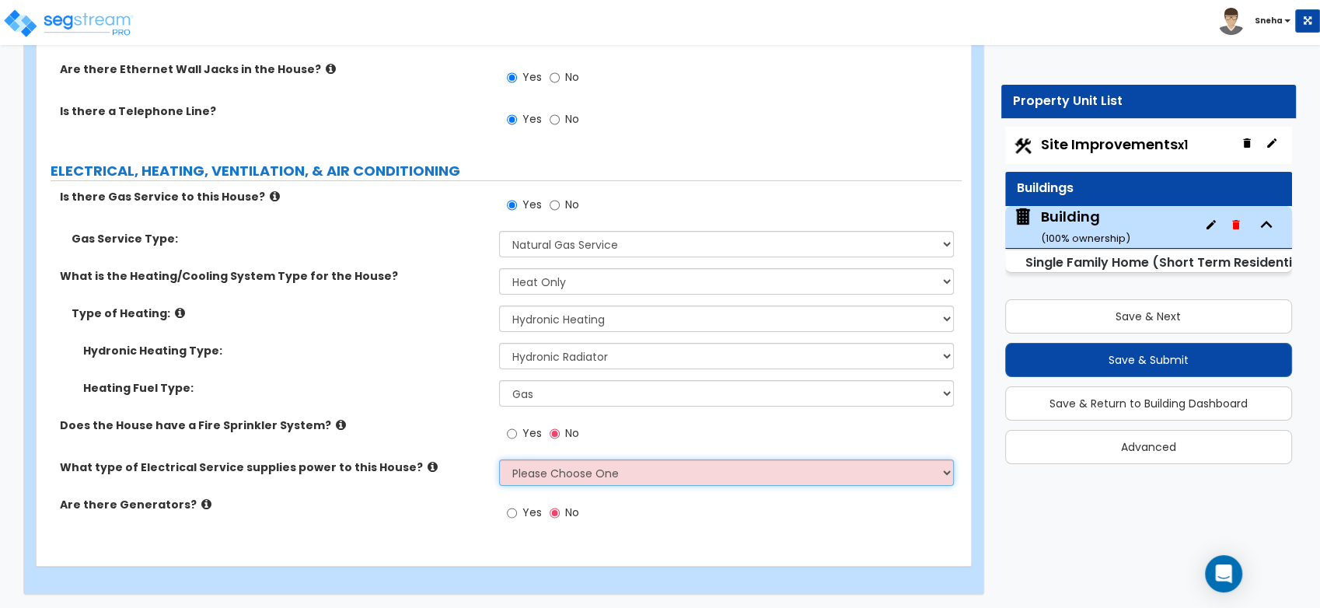
click at [618, 471] on select "Please Choose One Overhead Underground" at bounding box center [726, 472] width 455 height 26
click at [499, 459] on select "Please Choose One Overhead Underground" at bounding box center [726, 472] width 455 height 26
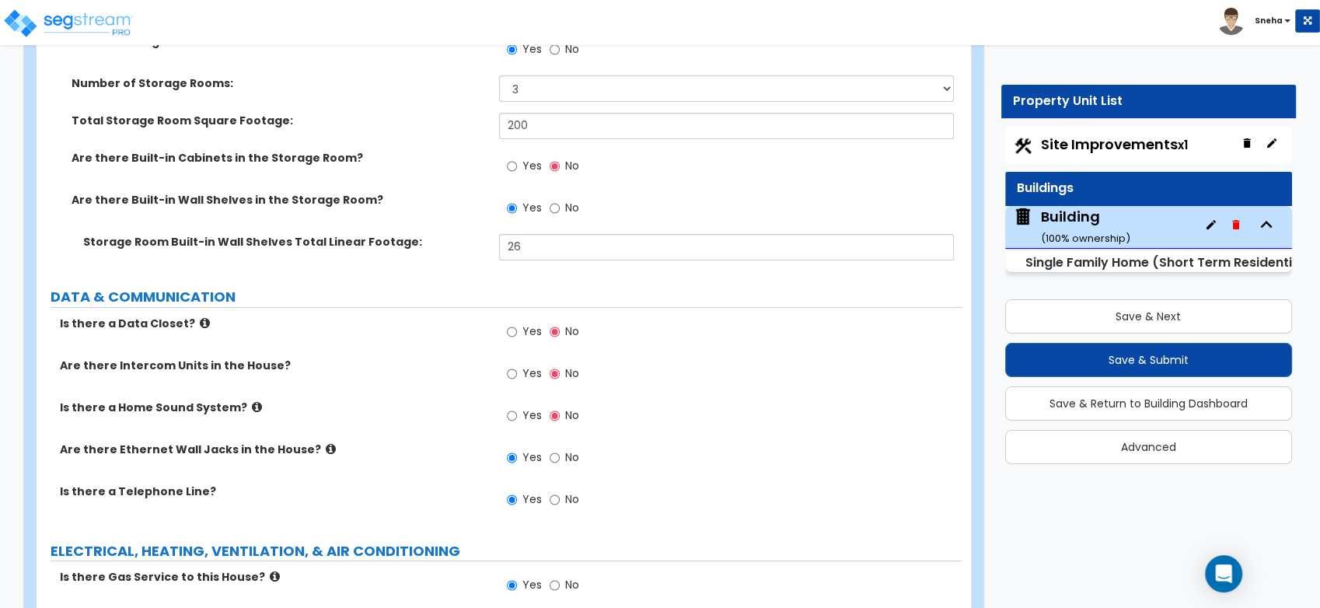
scroll to position [10991, 0]
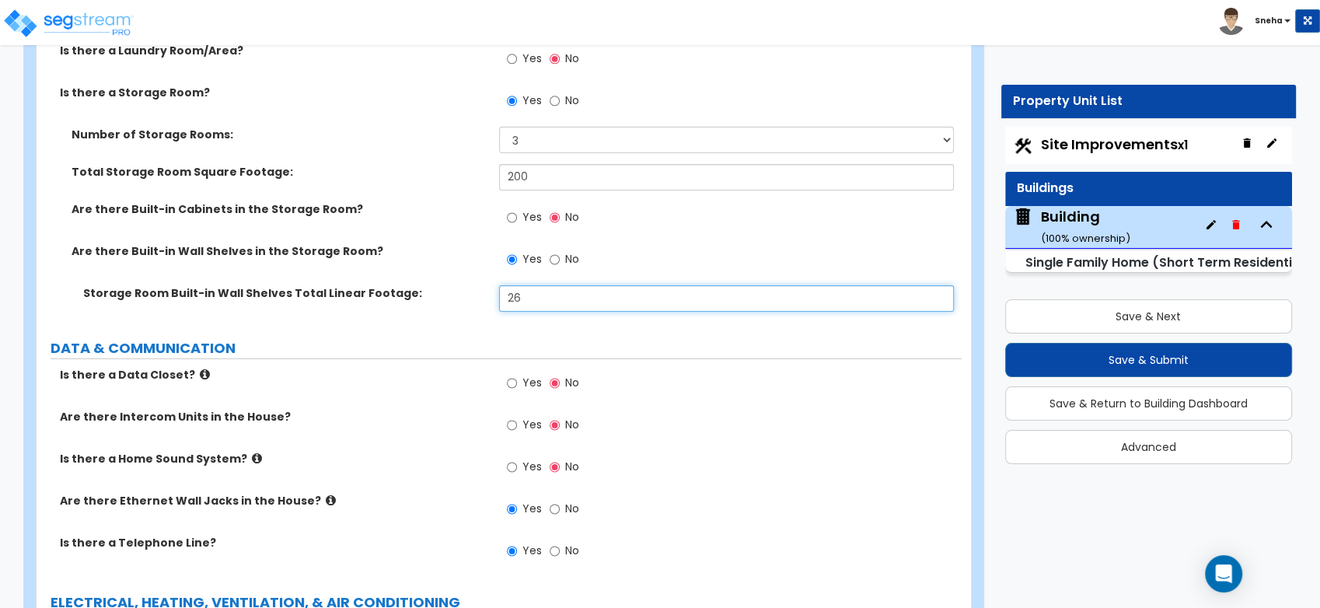
drag, startPoint x: 549, startPoint y: 307, endPoint x: 469, endPoint y: 308, distance: 80.1
click at [469, 308] on div "Storage Room Built-in Wall Shelves Total Linear Footage: 26" at bounding box center [499, 303] width 925 height 37
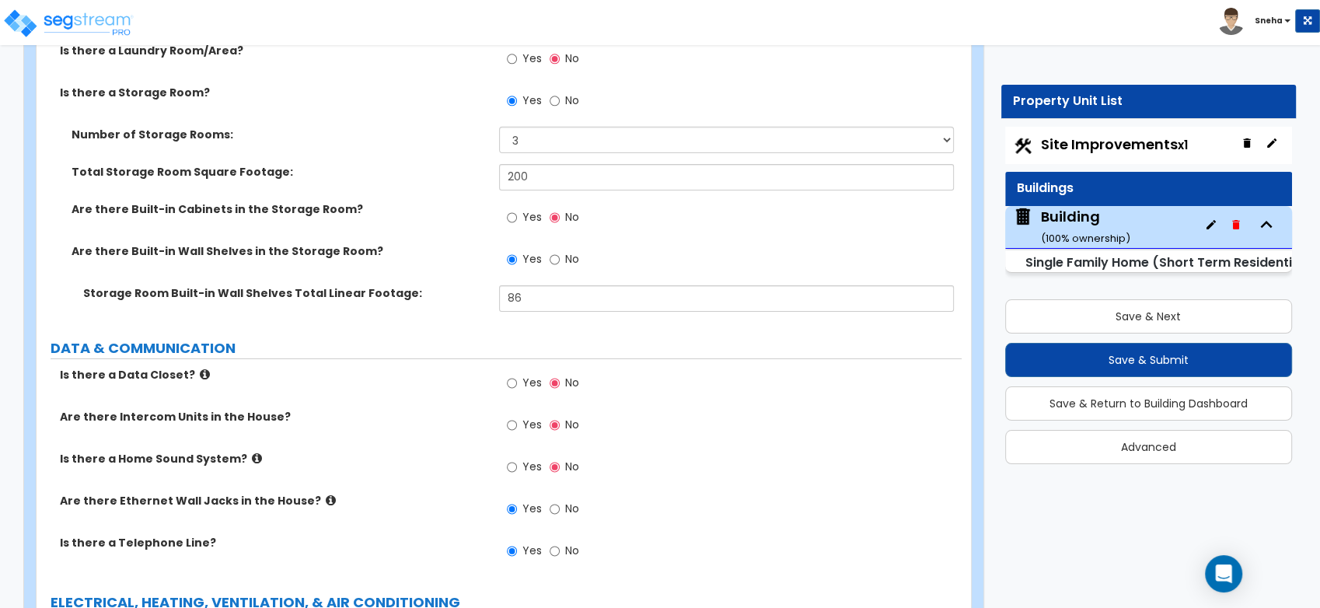
click at [469, 308] on div "Storage Room Built-in Wall Shelves Total Linear Footage: 86" at bounding box center [499, 303] width 925 height 37
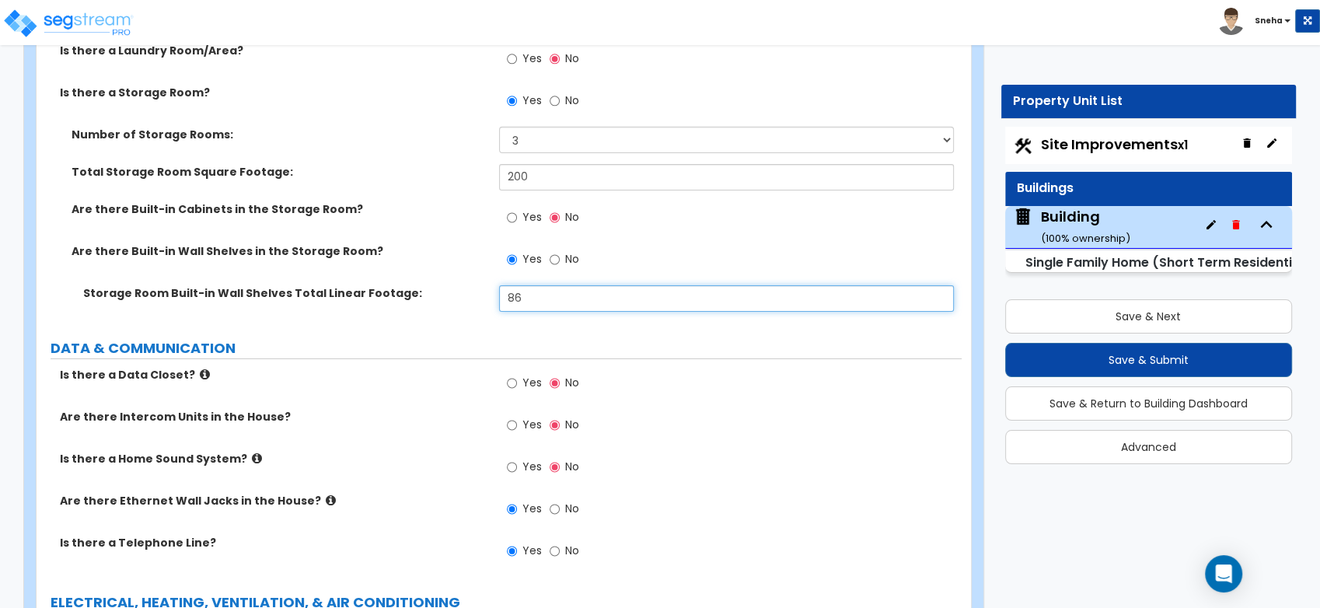
drag, startPoint x: 528, startPoint y: 299, endPoint x: 504, endPoint y: 299, distance: 24.1
click at [504, 299] on input "86" at bounding box center [726, 298] width 455 height 26
click at [503, 299] on input "86" at bounding box center [726, 298] width 455 height 26
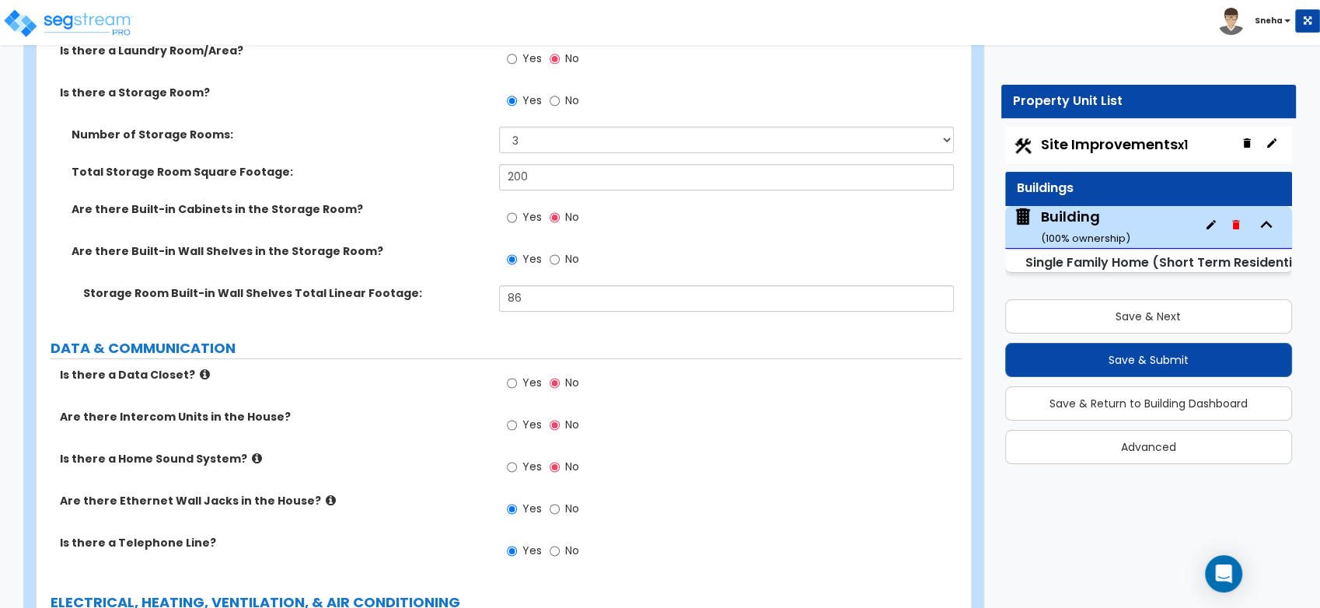
click at [525, 338] on label "DATA & COMMUNICATION" at bounding box center [506, 348] width 911 height 20
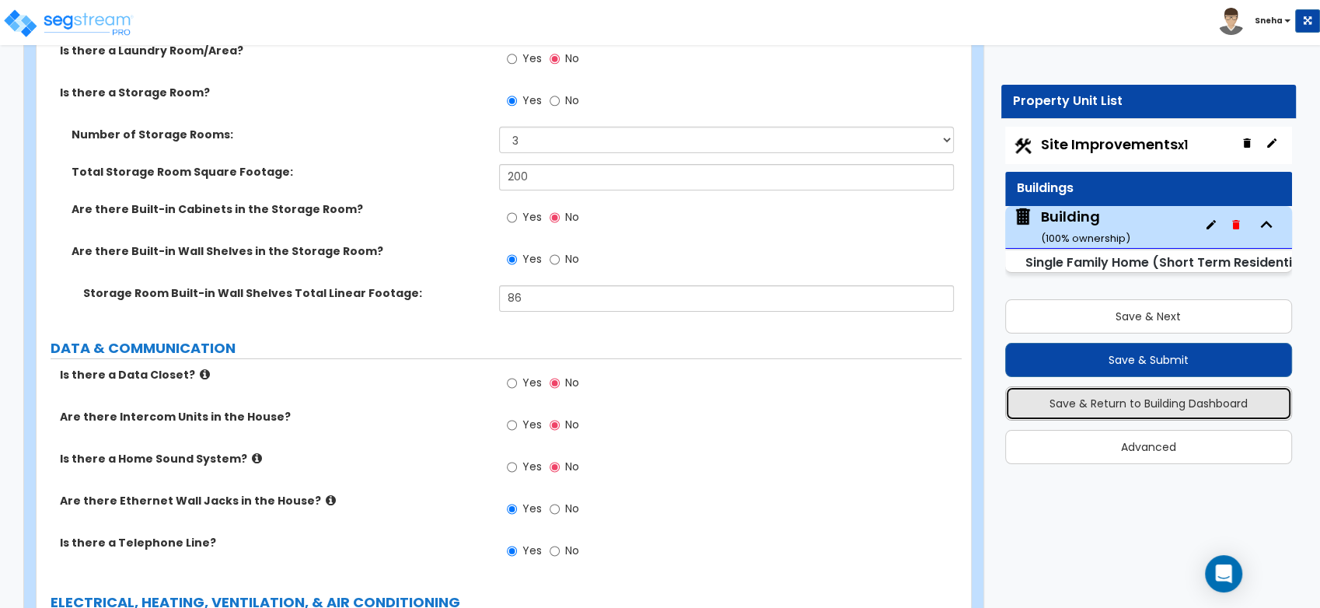
click at [1140, 406] on button "Save & Return to Building Dashboard" at bounding box center [1149, 403] width 288 height 34
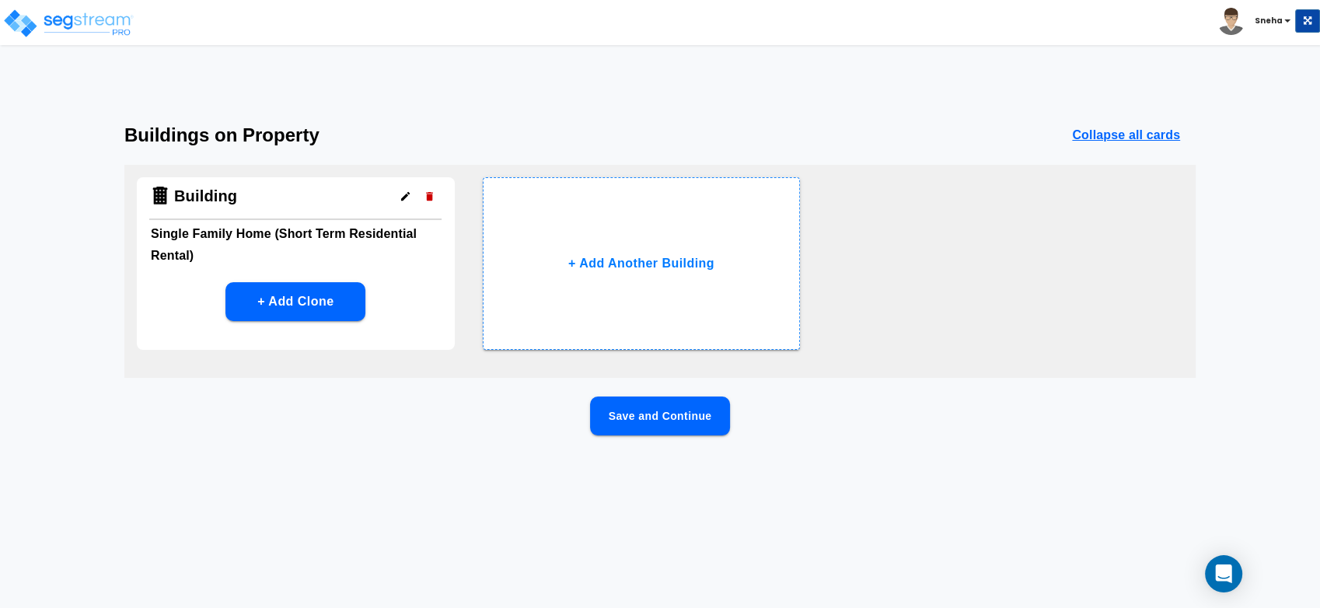
scroll to position [0, 0]
